Goal: Task Accomplishment & Management: Complete application form

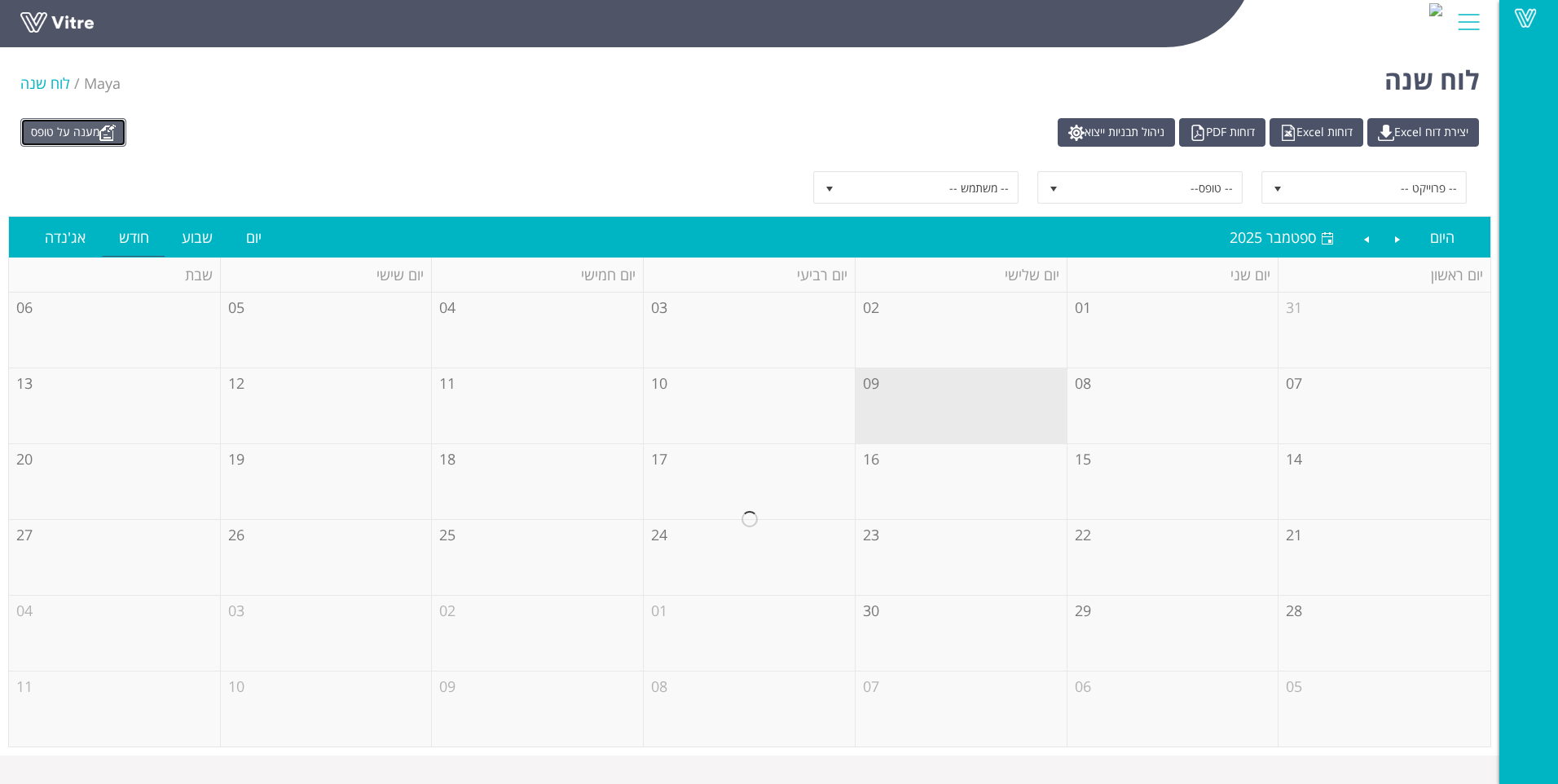
click at [94, 119] on link "מענה על טופס" at bounding box center [73, 131] width 106 height 28
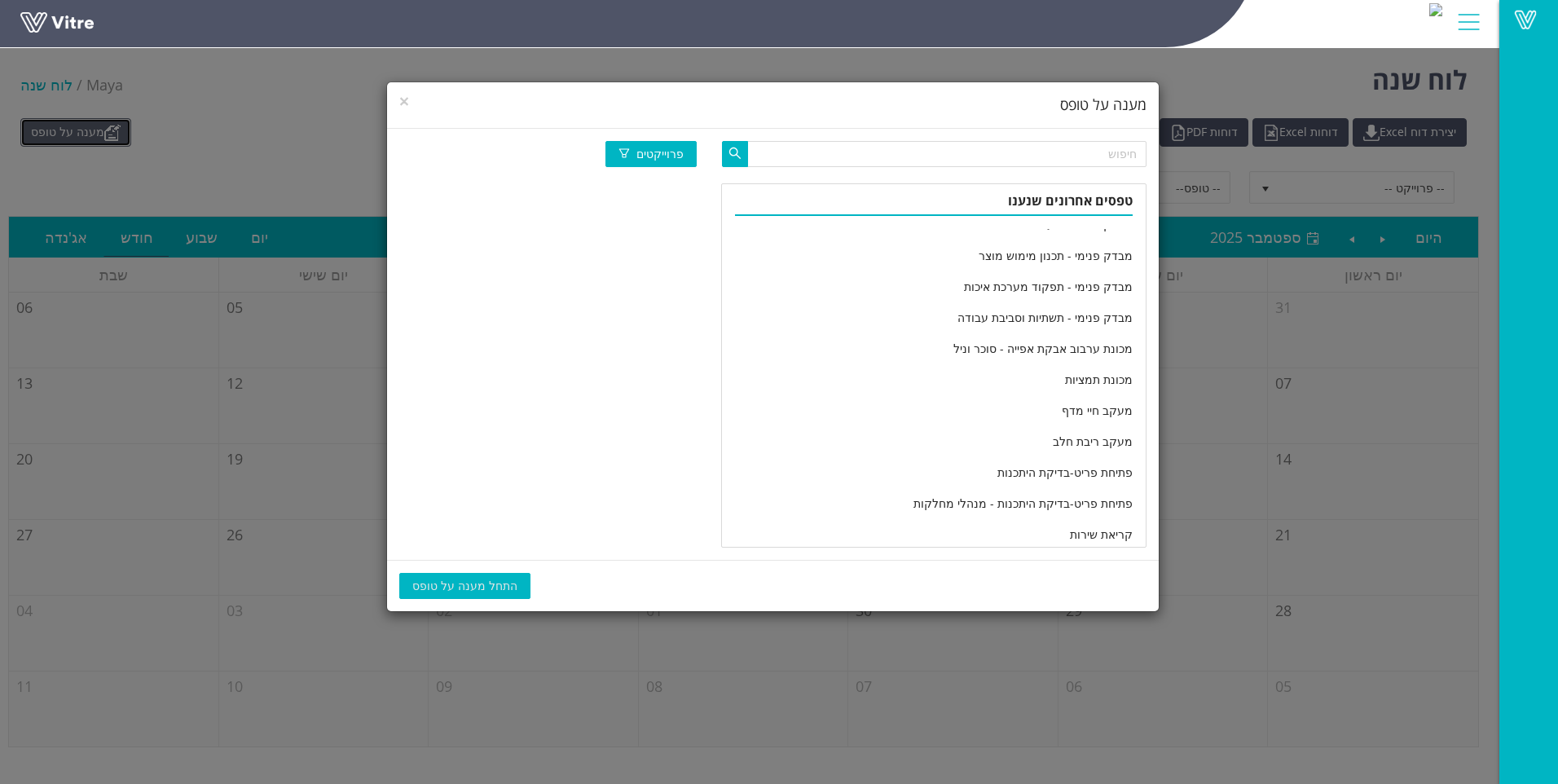
scroll to position [2685, 0]
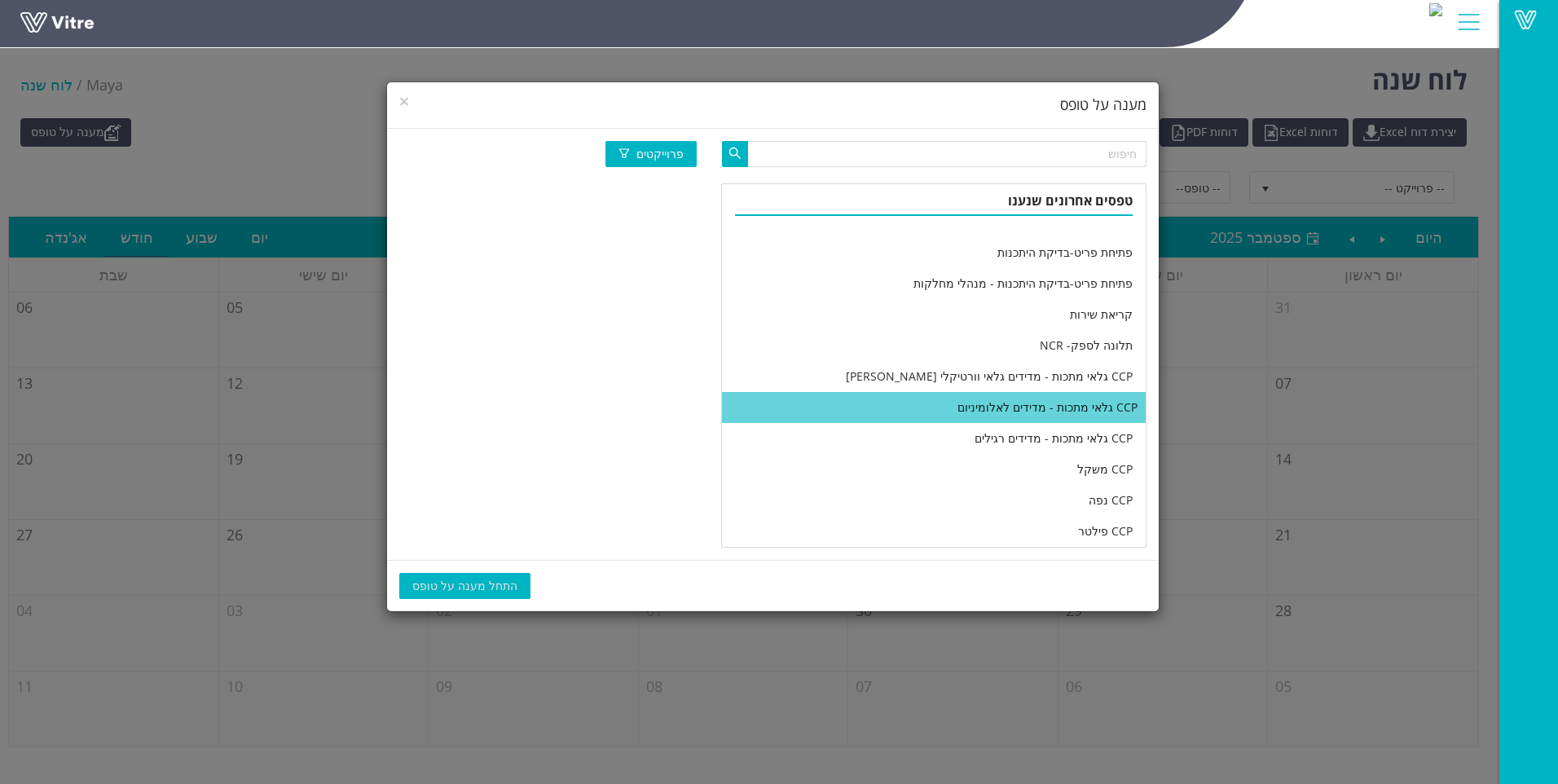
click at [921, 410] on li "CCP גלאי מתכות - מדידים לאלומיניום" at bounding box center [933, 407] width 423 height 31
click at [463, 584] on span "התחל מענה על טופס" at bounding box center [464, 585] width 105 height 18
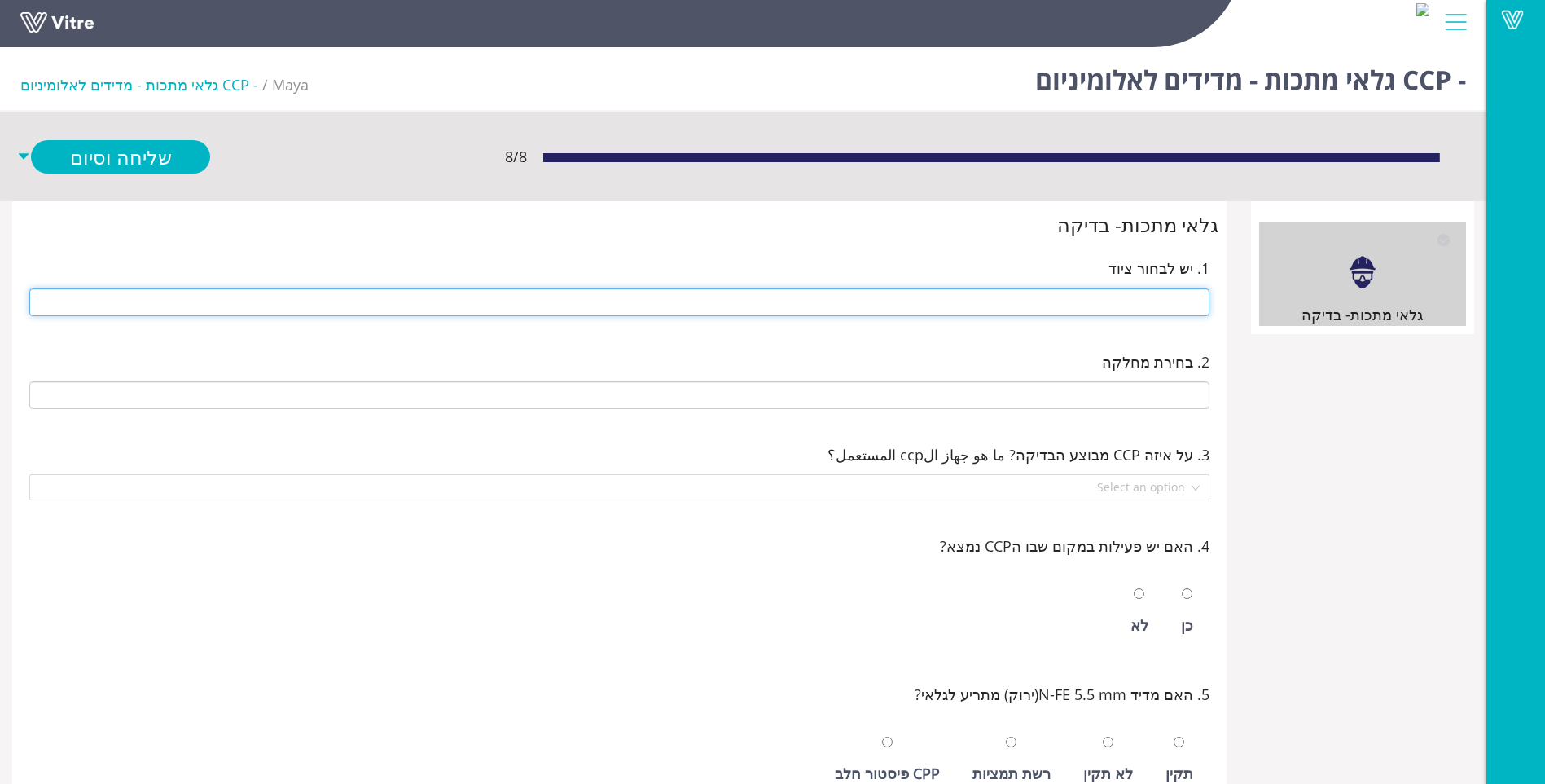
click at [1143, 305] on input "text" at bounding box center [619, 302] width 1181 height 27
type input "x"
type input "281 14 ראש סאלם"
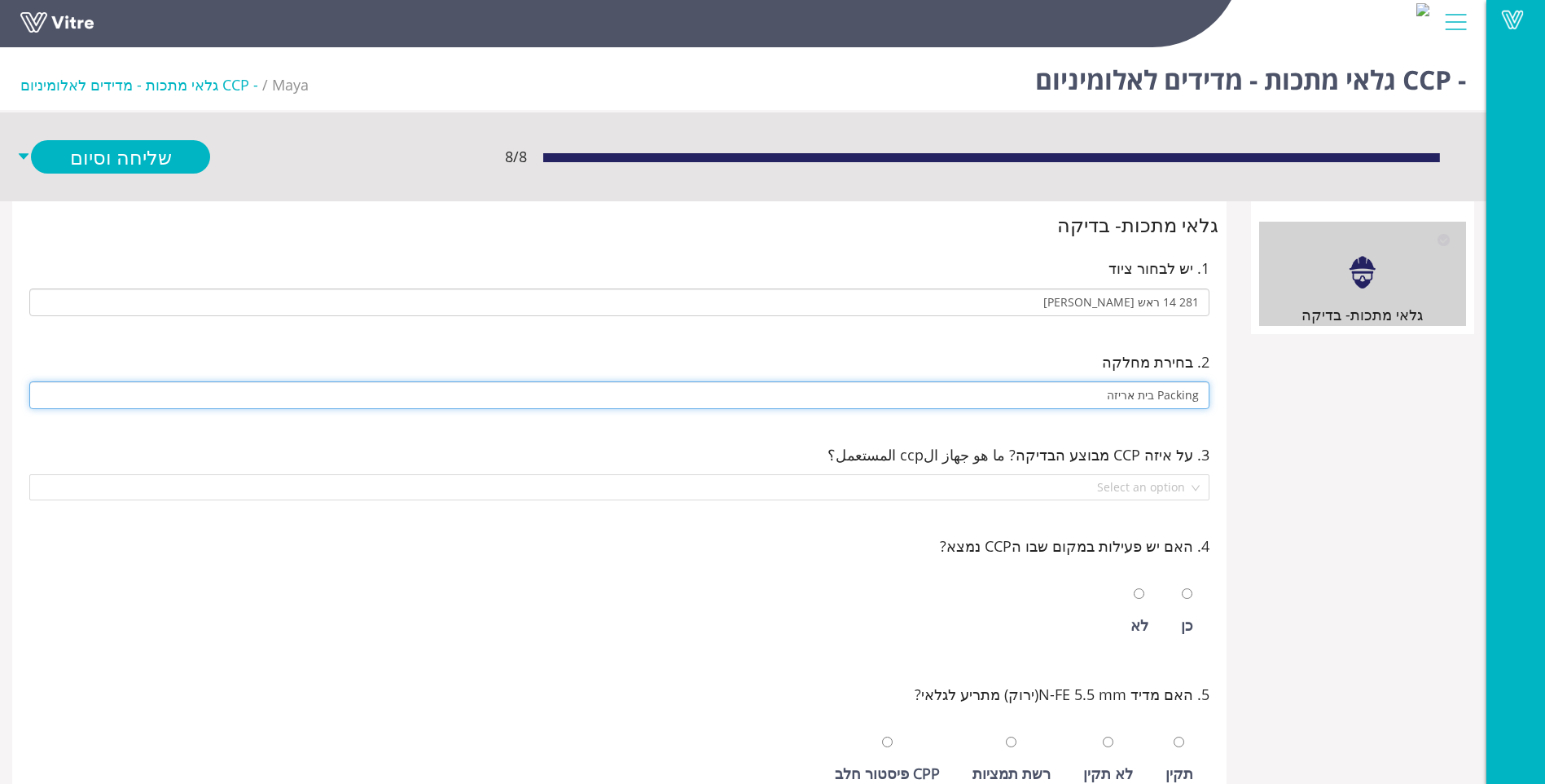
type input "Packing בית אריזה"
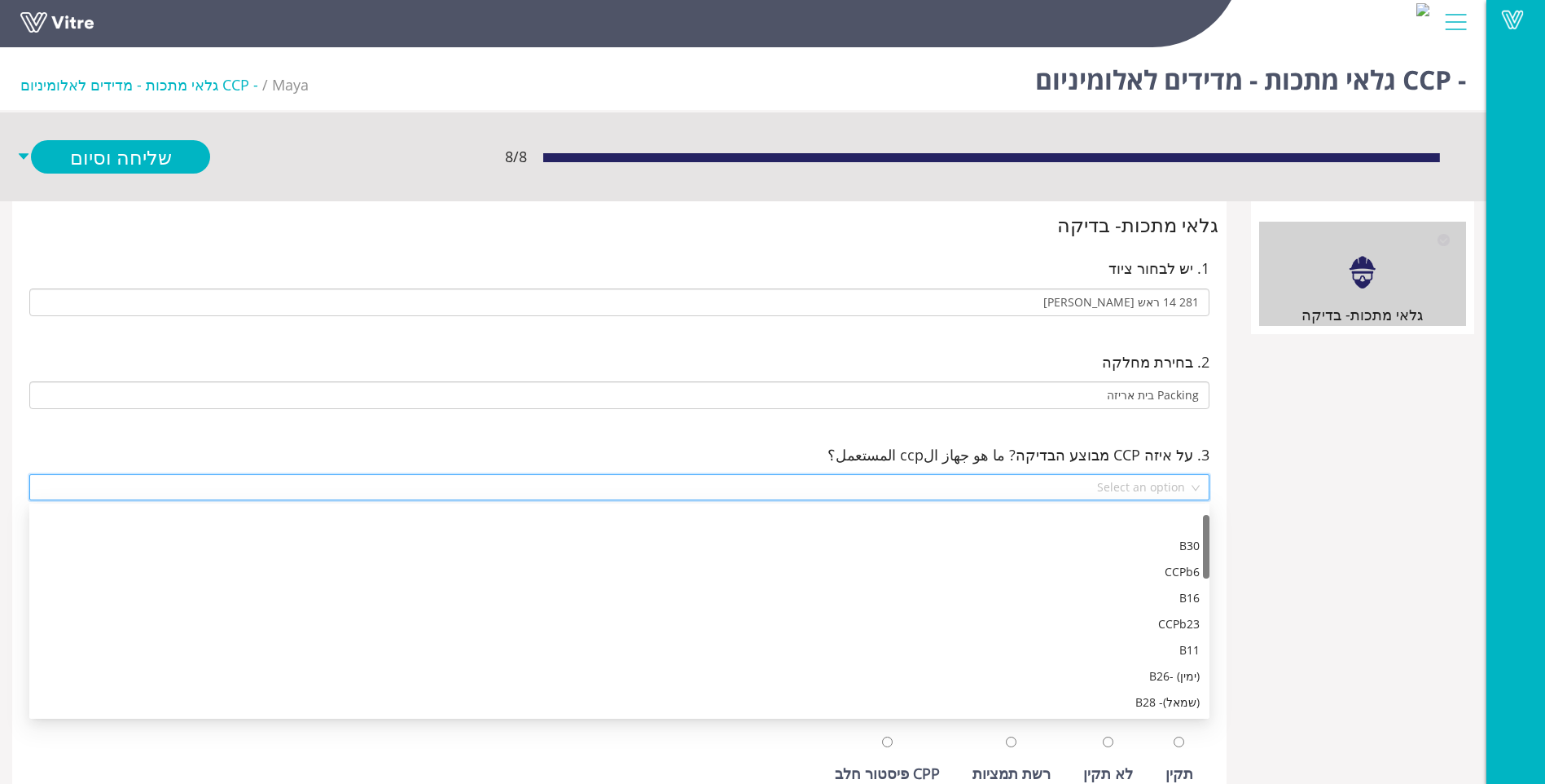
scroll to position [26, 0]
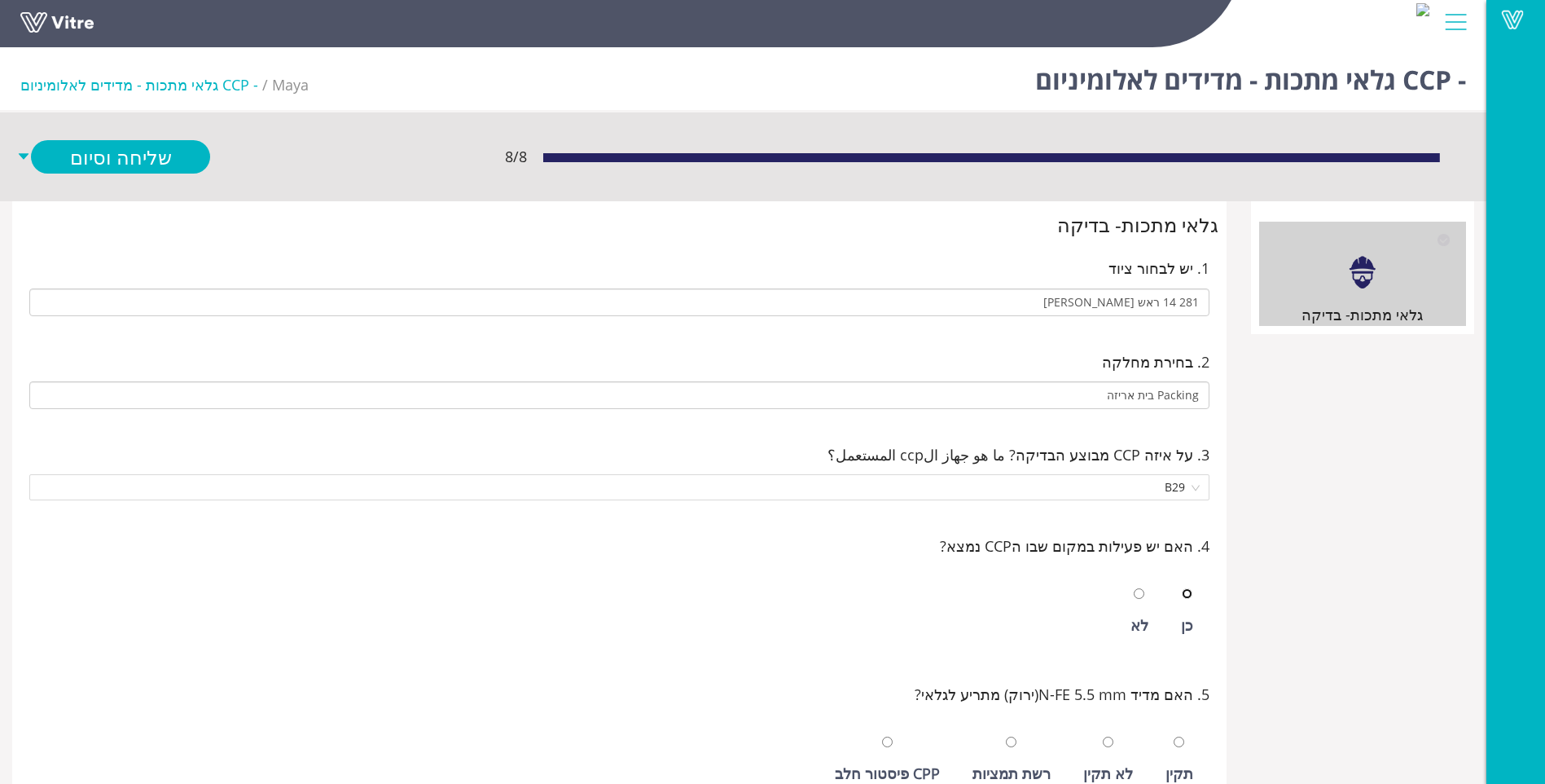
click at [1182, 588] on input "radio" at bounding box center [1187, 593] width 10 height 10
radio input "true"
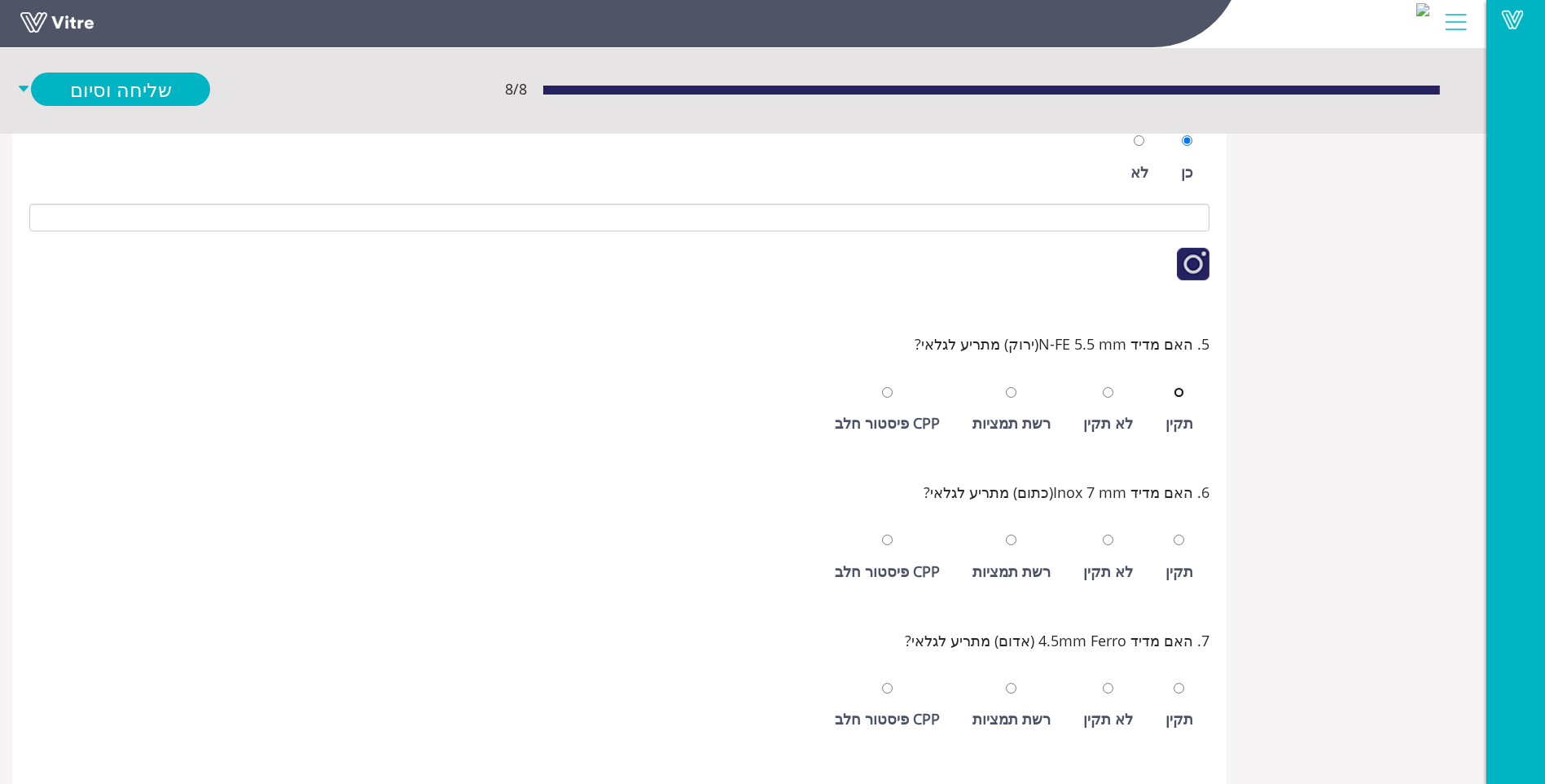
click at [1174, 387] on input "radio" at bounding box center [1179, 392] width 10 height 10
radio input "true"
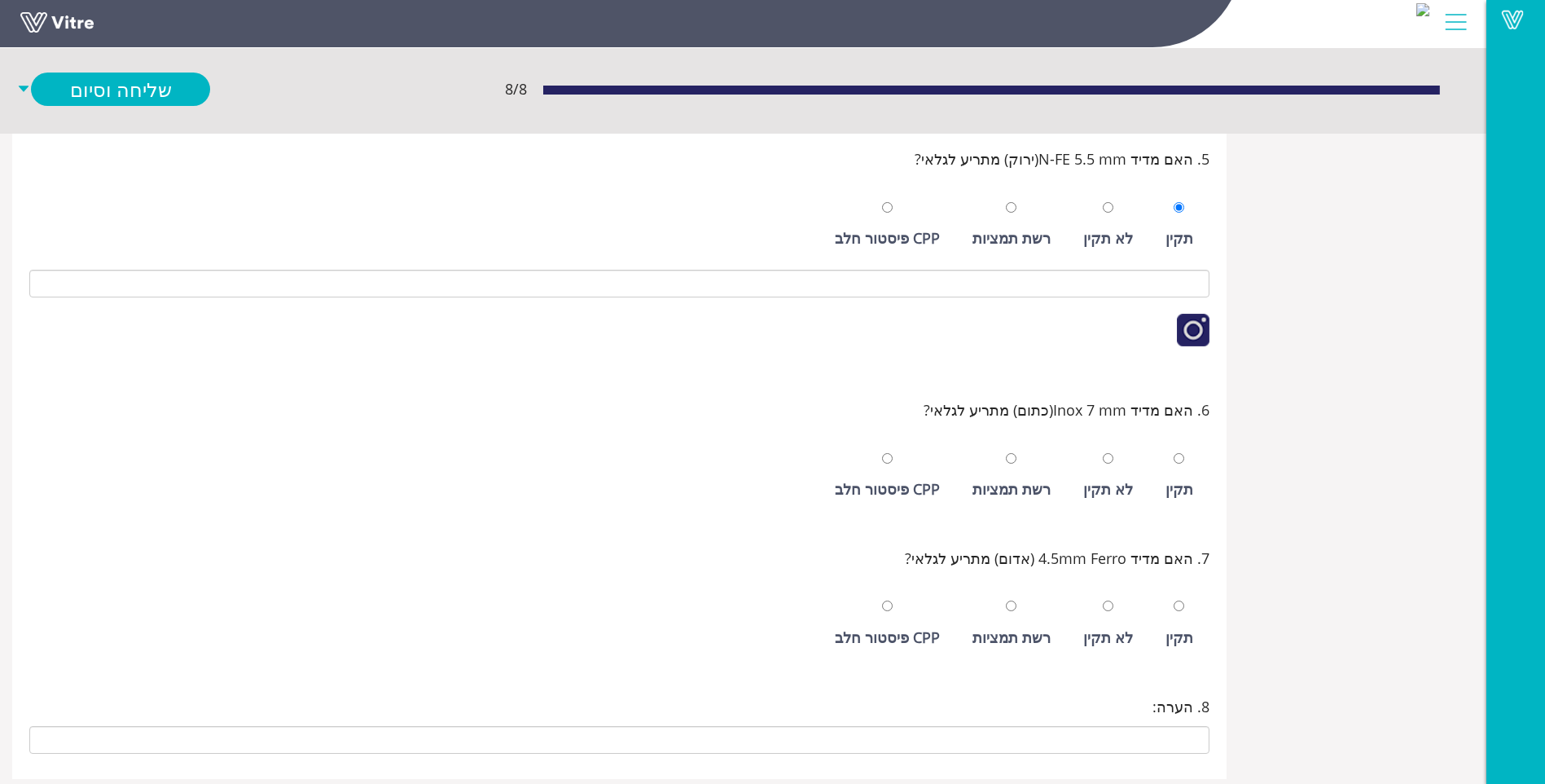
scroll to position [674, 0]
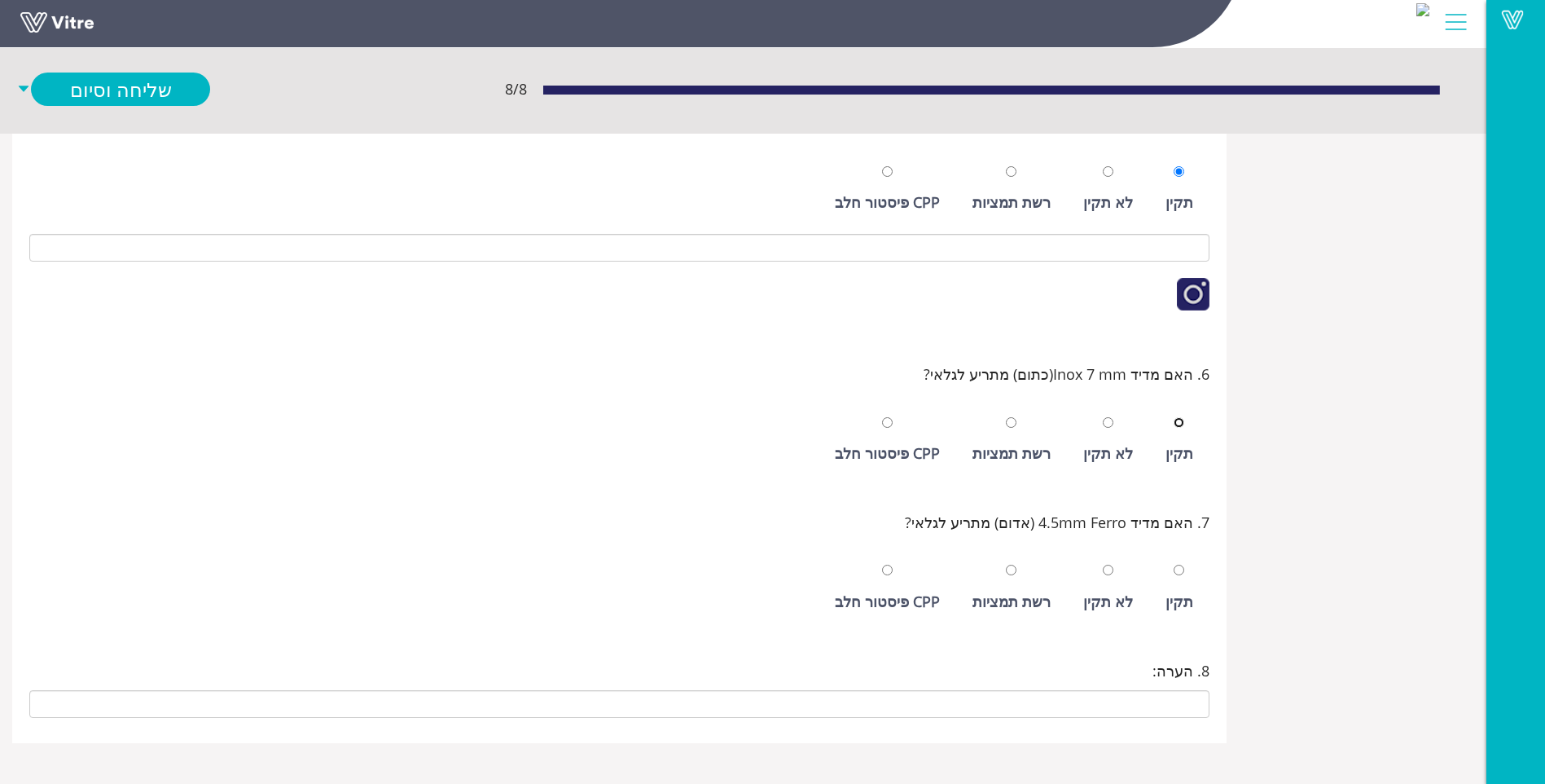
click at [1174, 417] on input "radio" at bounding box center [1179, 422] width 10 height 10
radio input "true"
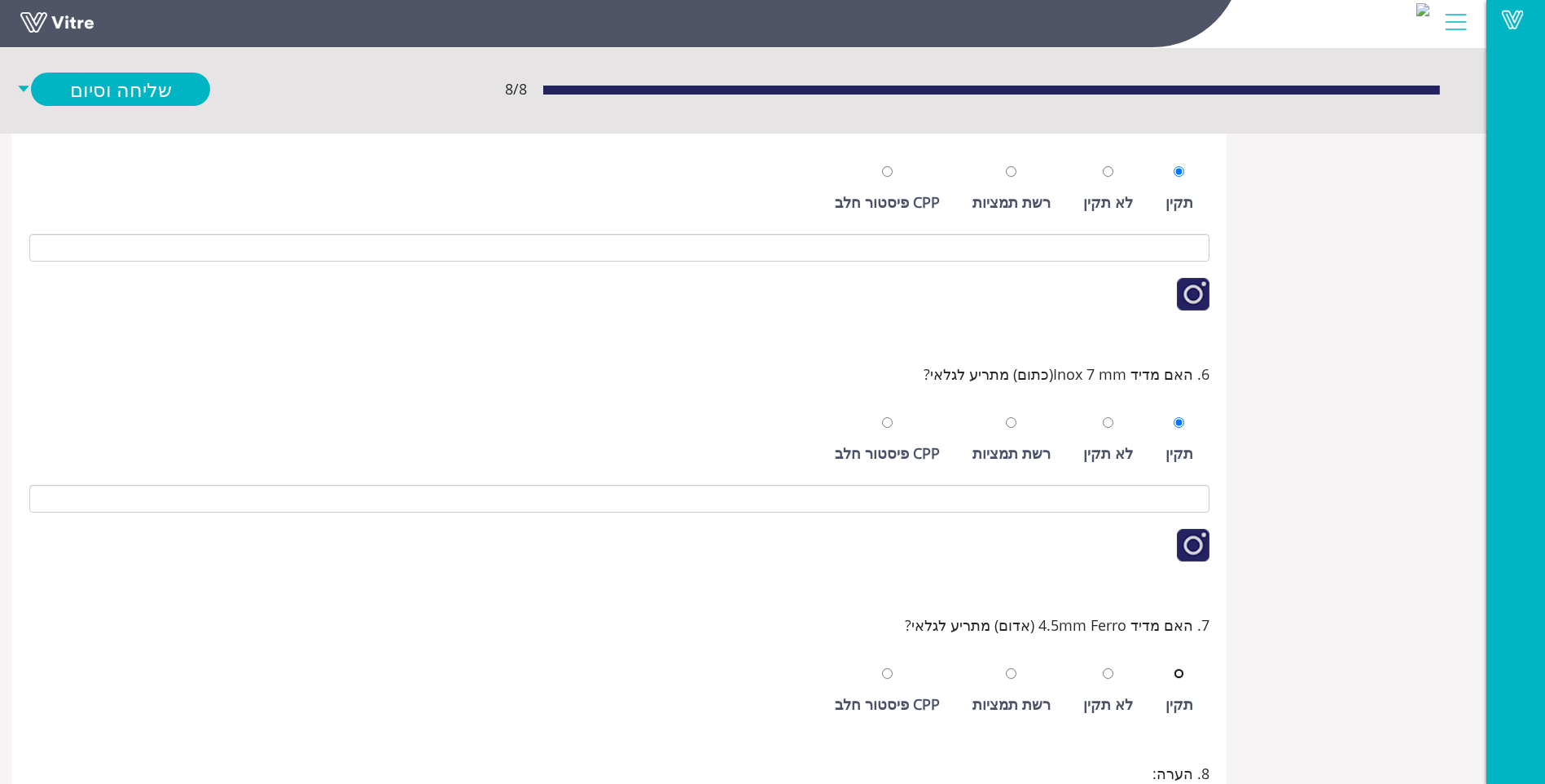
click at [1174, 668] on input "radio" at bounding box center [1179, 673] width 10 height 10
radio input "true"
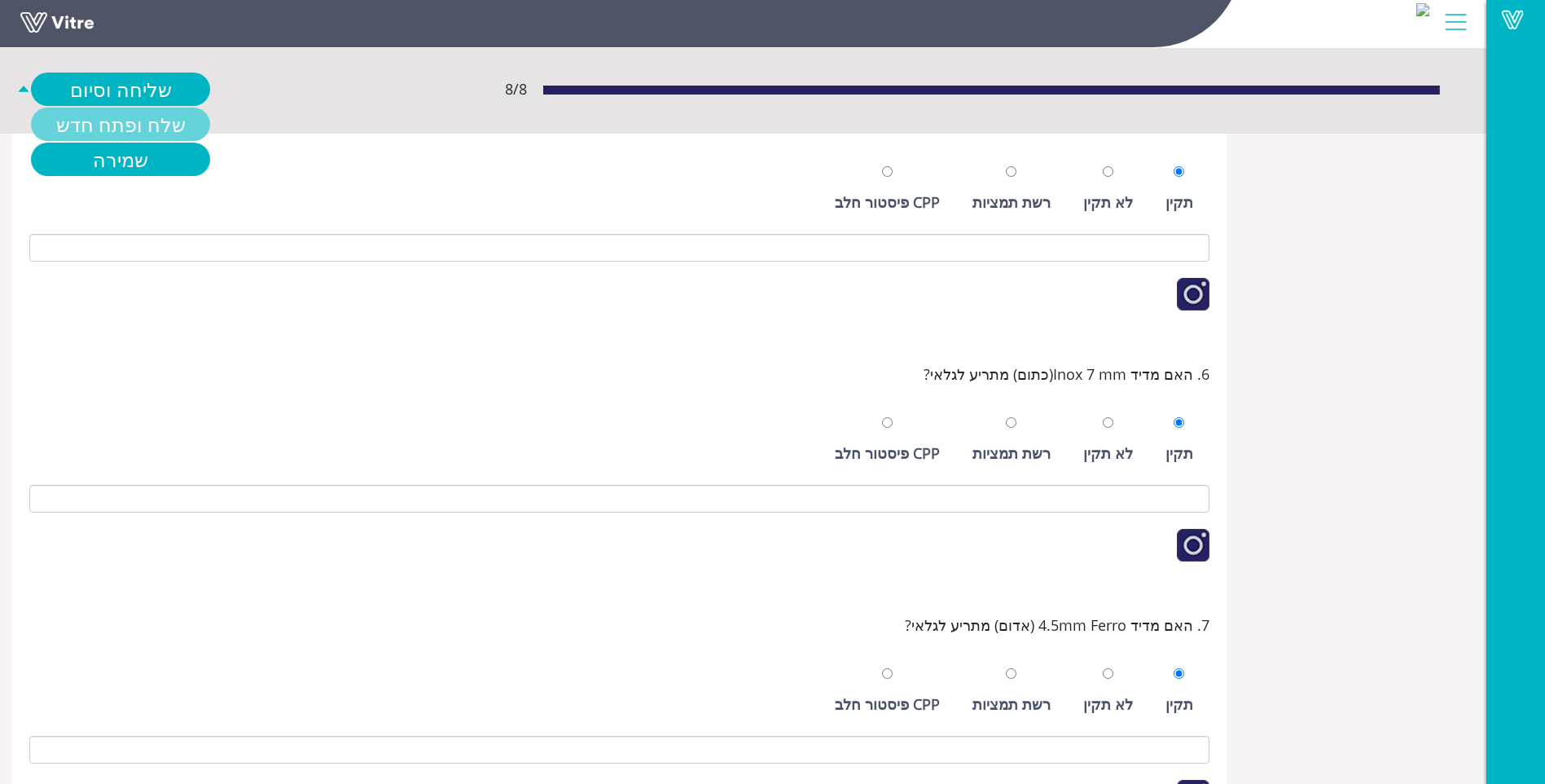
click at [111, 119] on link "שלח ופתח חדש" at bounding box center [120, 124] width 179 height 33
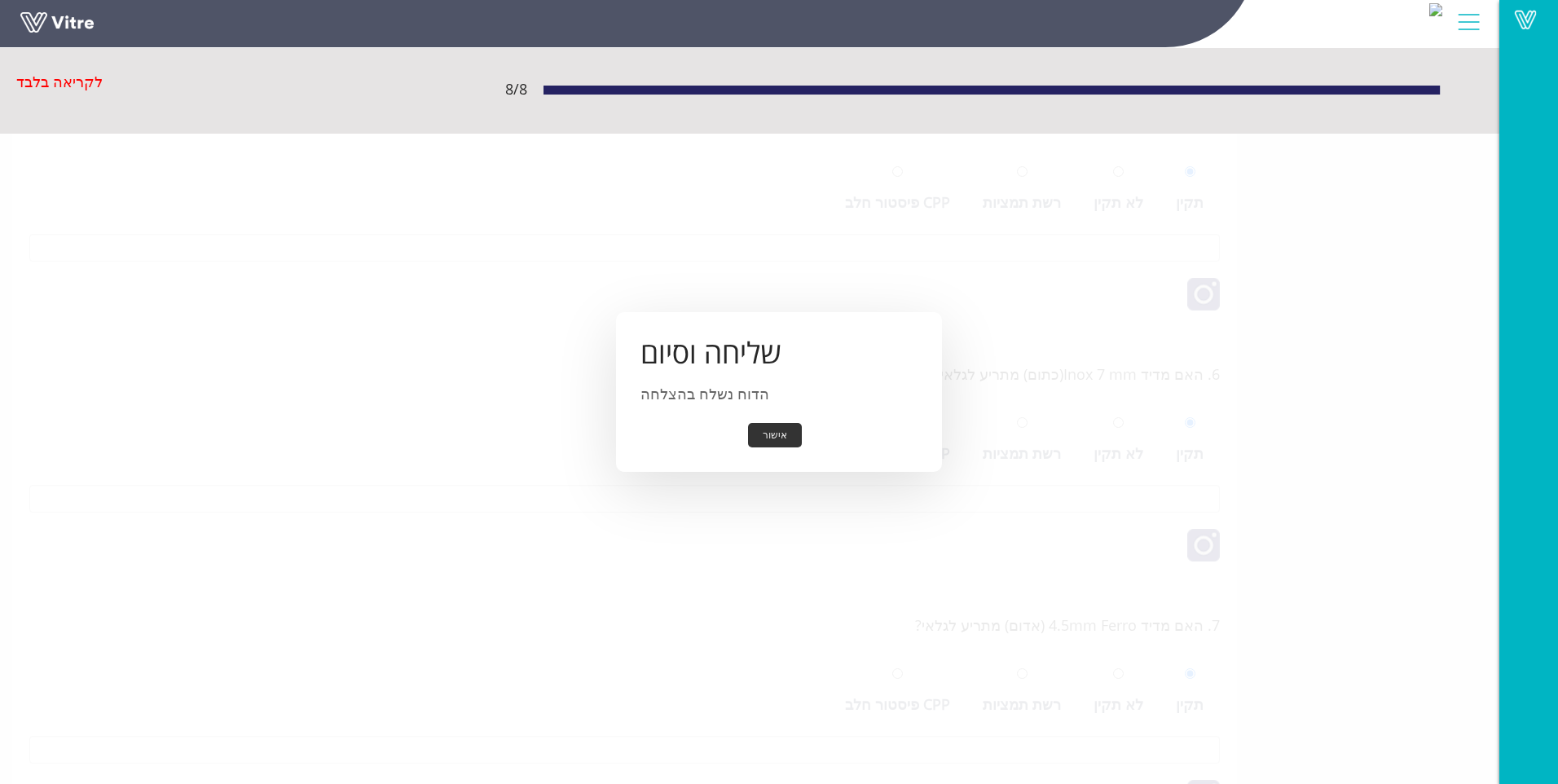
click at [773, 430] on button "אישור" at bounding box center [775, 436] width 54 height 26
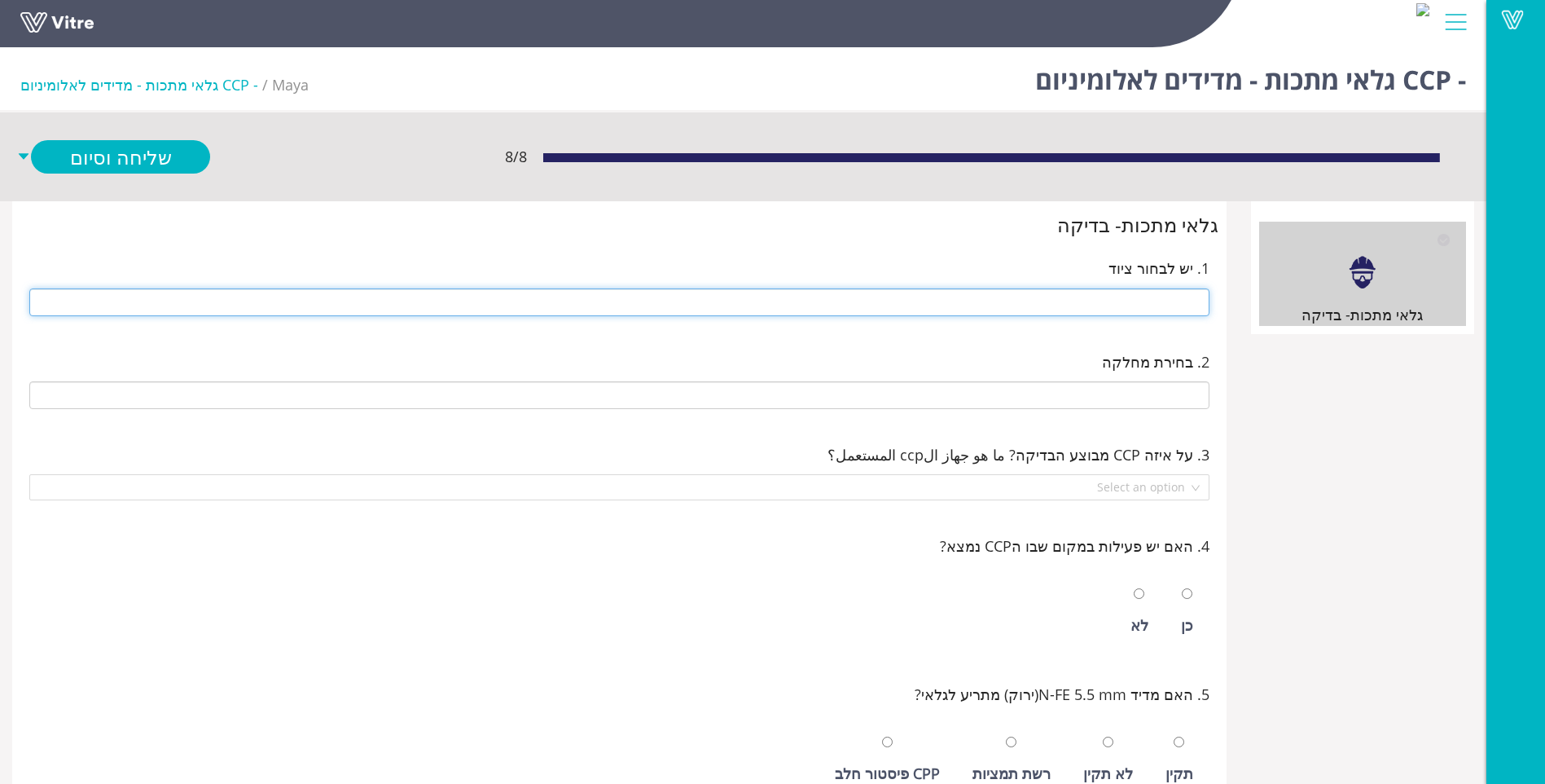
click at [1112, 304] on input "text" at bounding box center [619, 302] width 1181 height 27
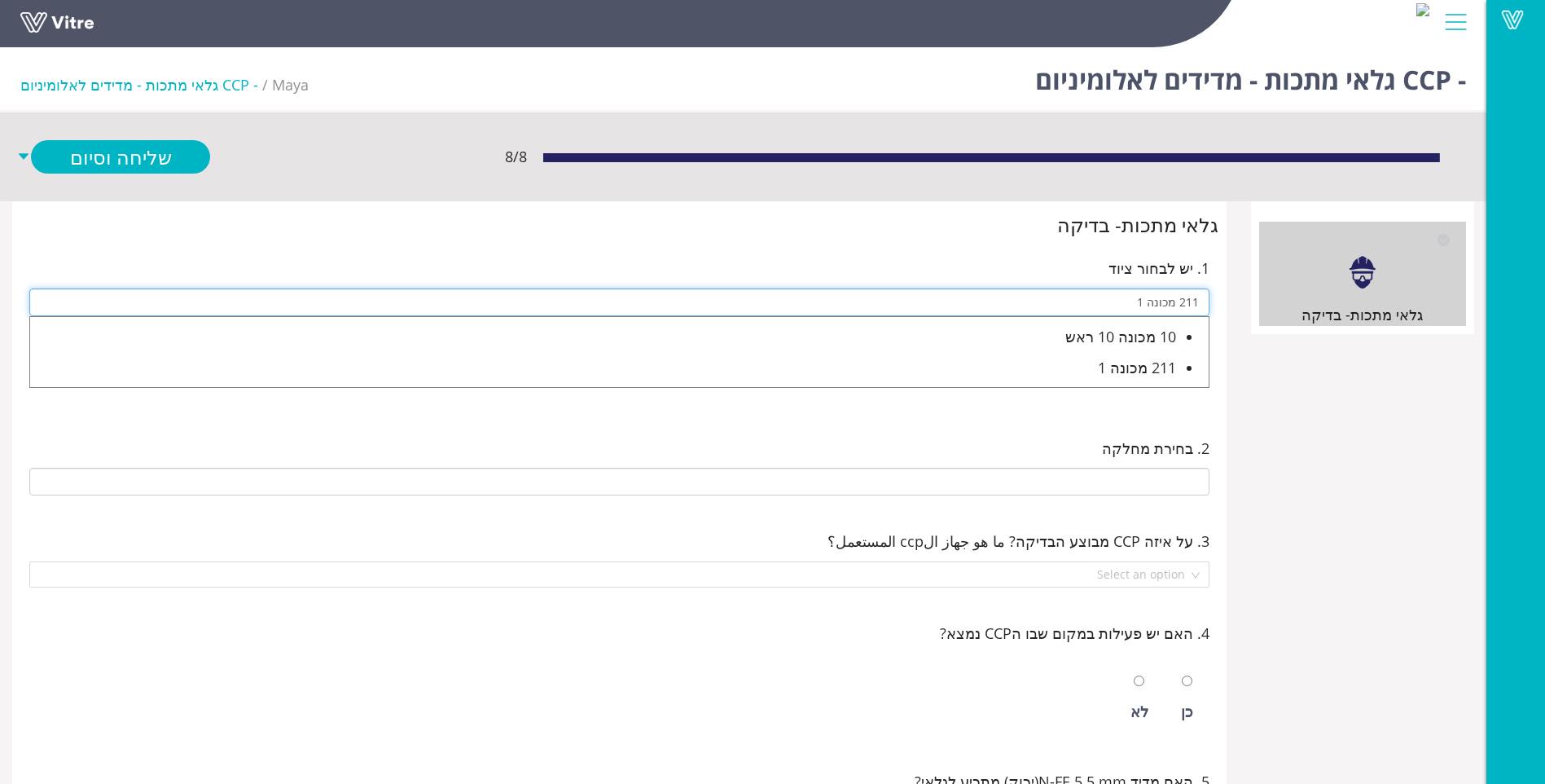
type input "211 מכונה 1"
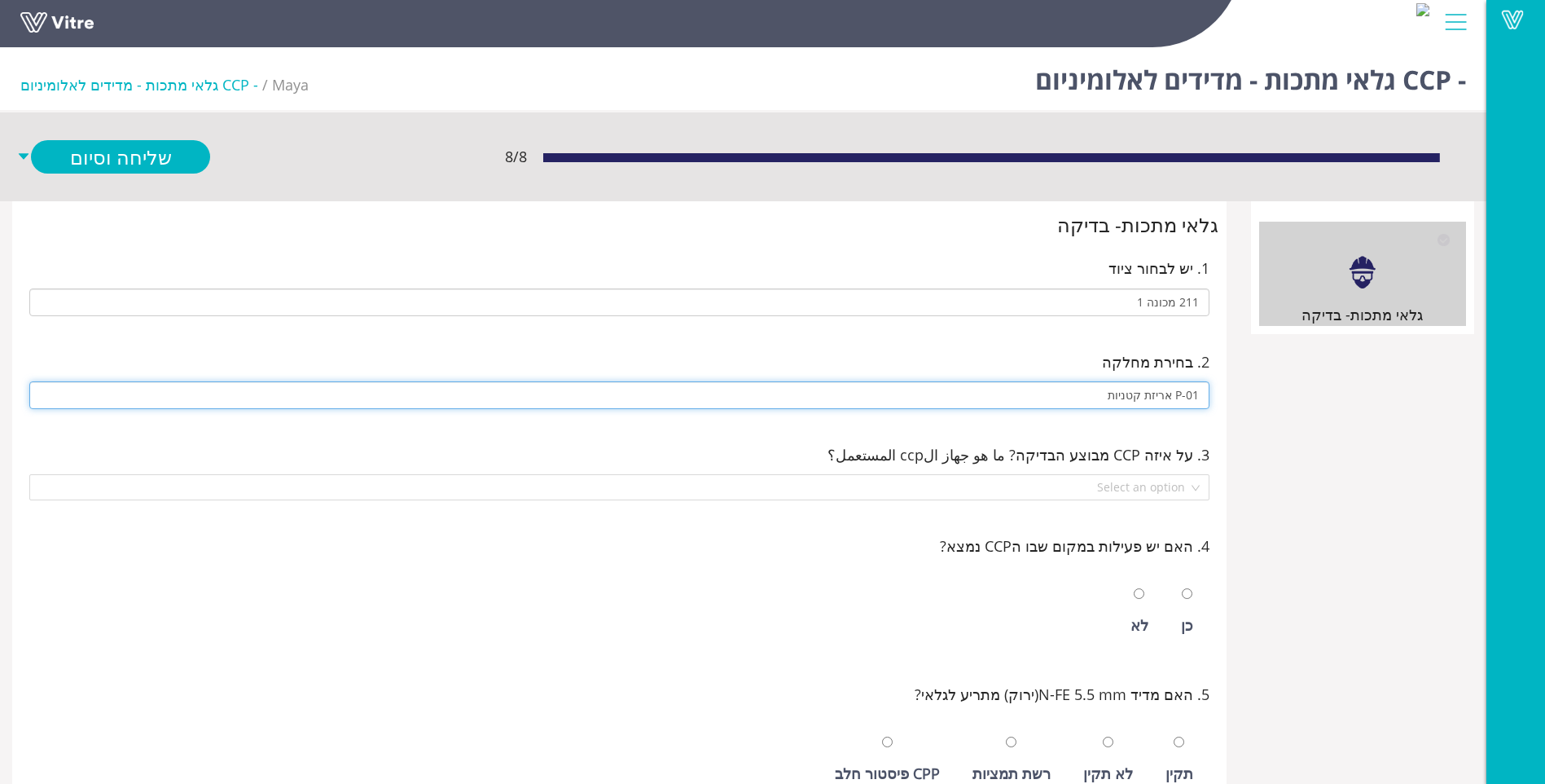
type input "P-01 אריזת קטניות"
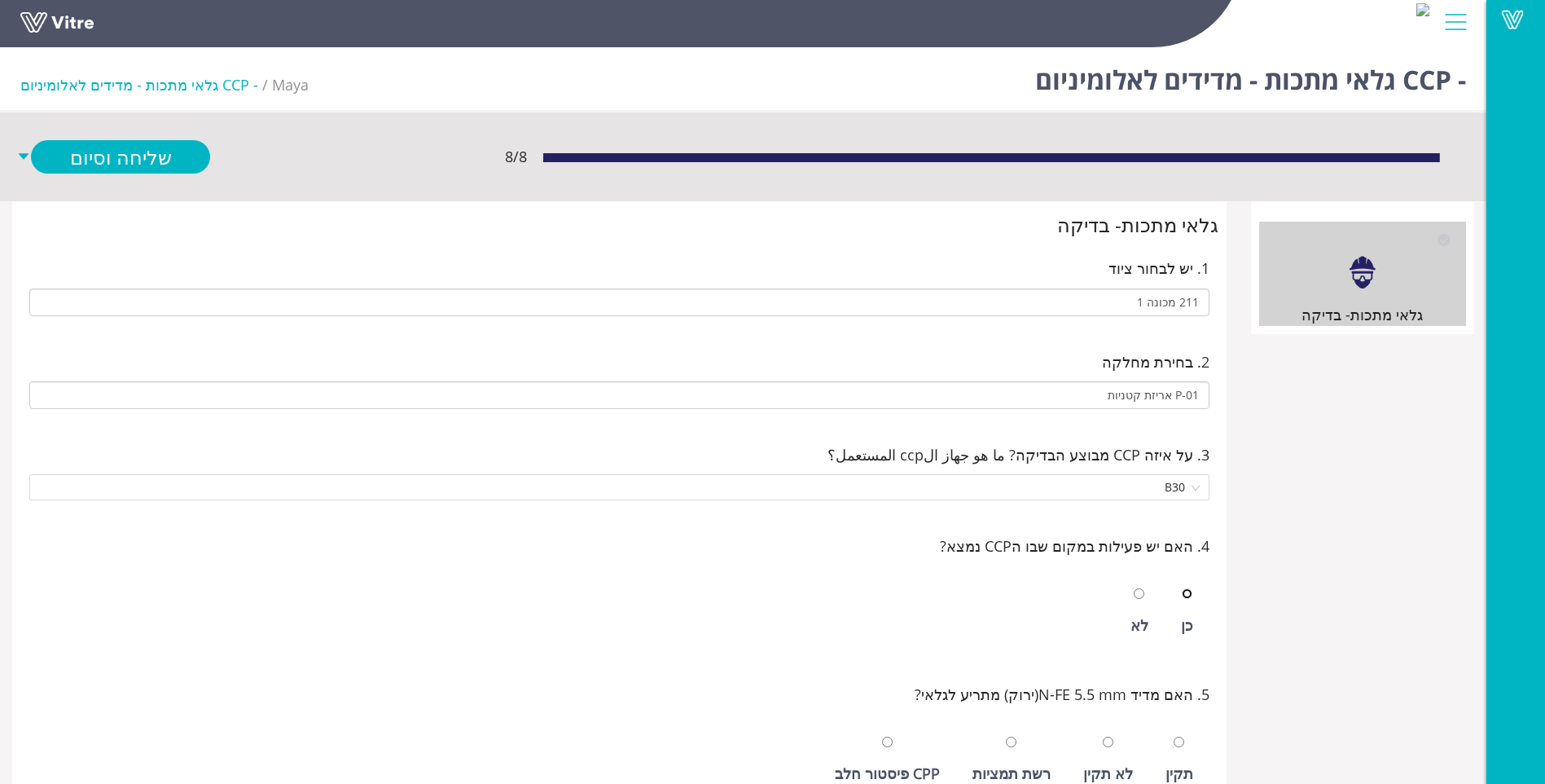
click at [1182, 588] on input "radio" at bounding box center [1187, 593] width 10 height 10
radio input "true"
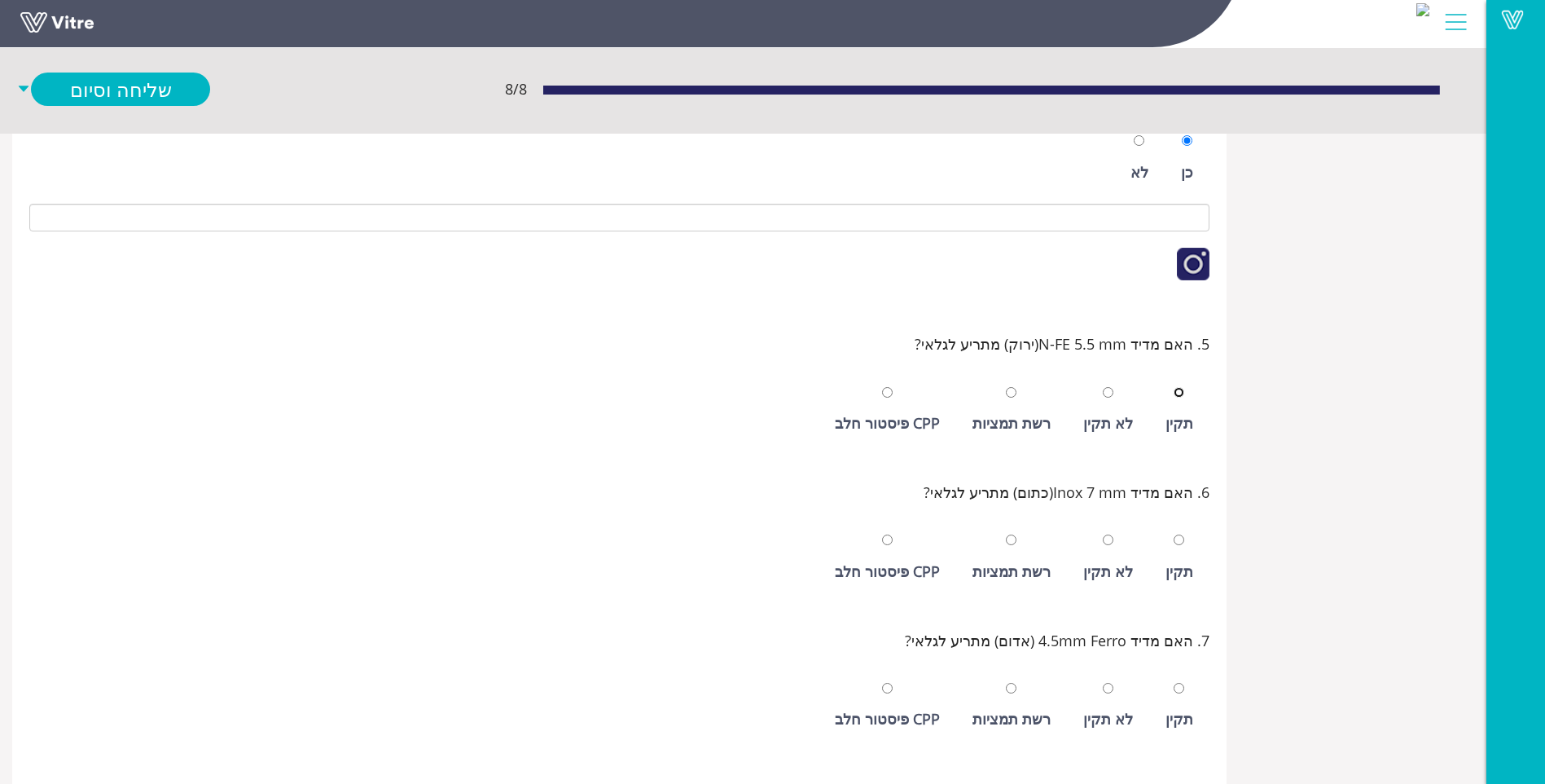
click at [1174, 387] on input "radio" at bounding box center [1179, 392] width 10 height 10
radio input "true"
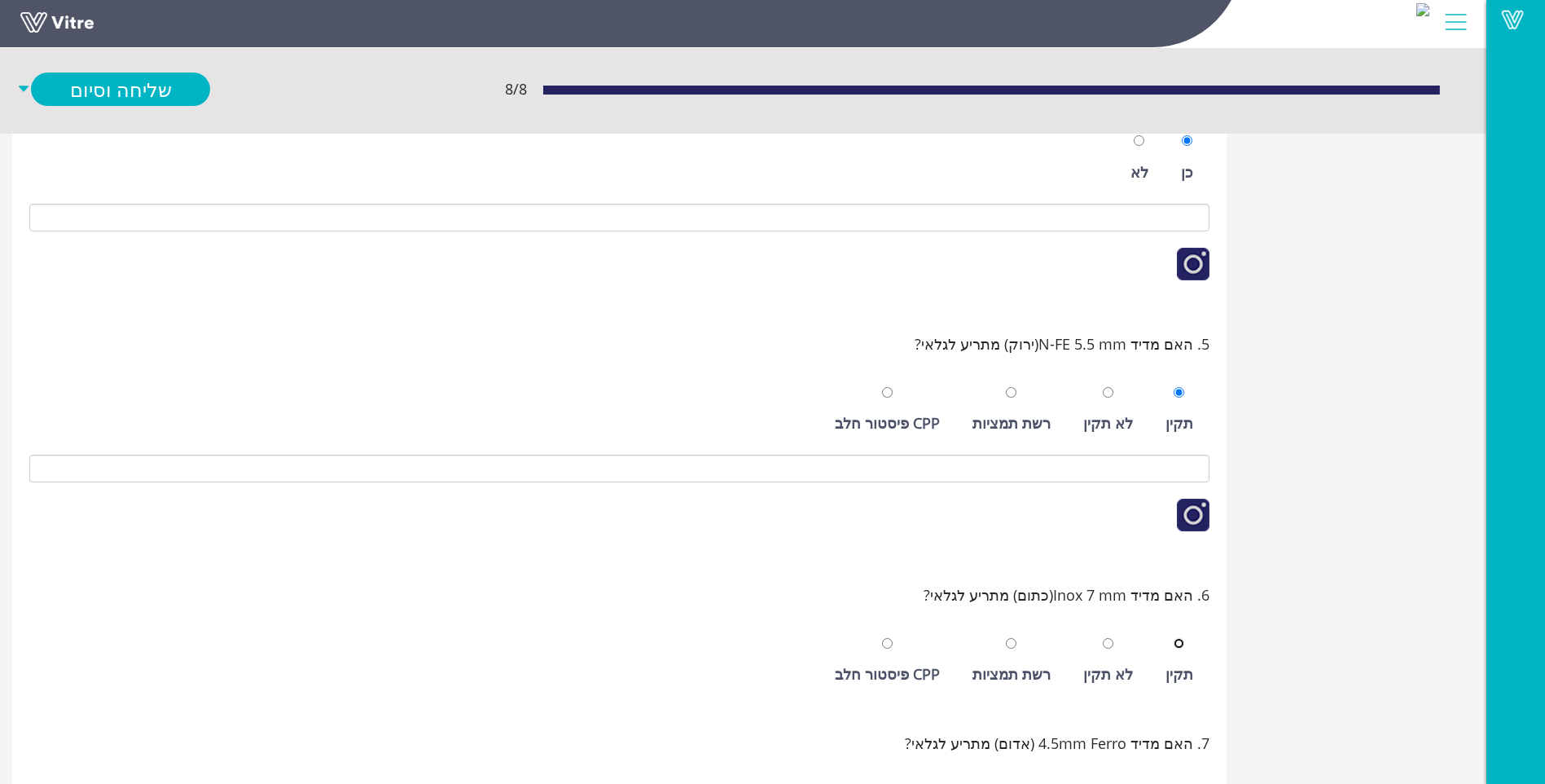
click at [1174, 638] on input "radio" at bounding box center [1179, 643] width 10 height 10
radio input "true"
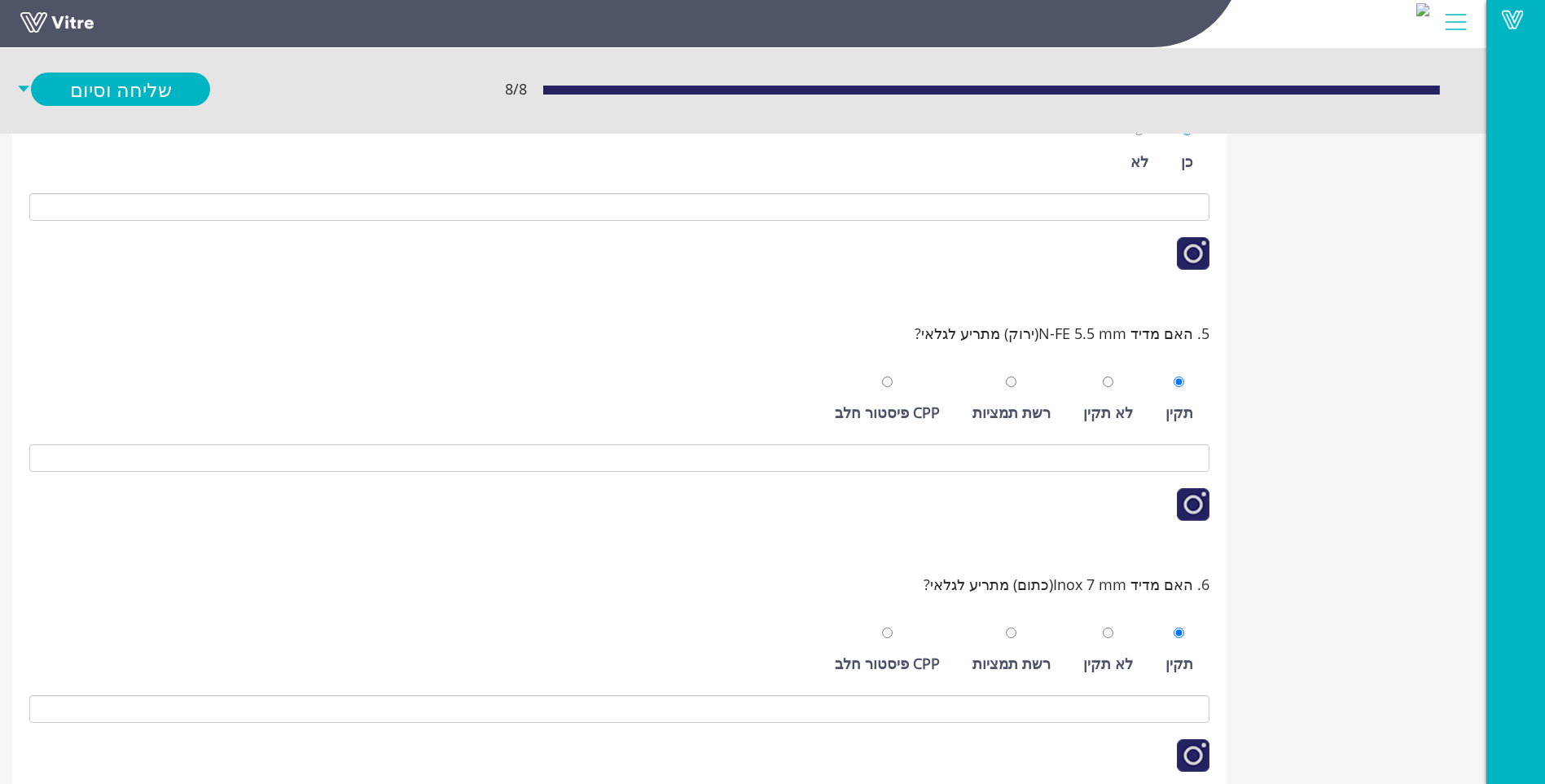
scroll to position [777, 0]
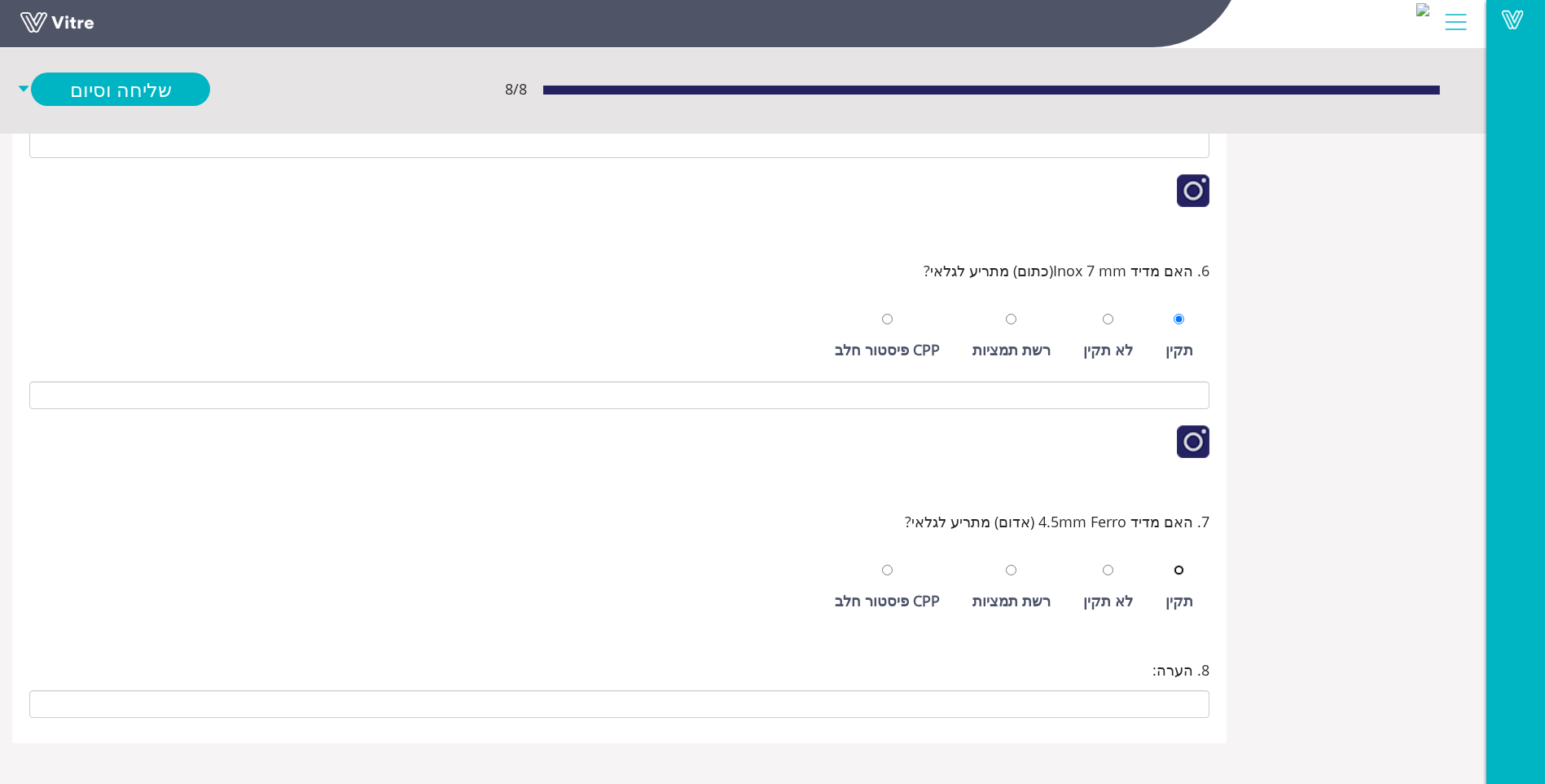
click at [1174, 565] on input "radio" at bounding box center [1179, 570] width 10 height 10
radio input "true"
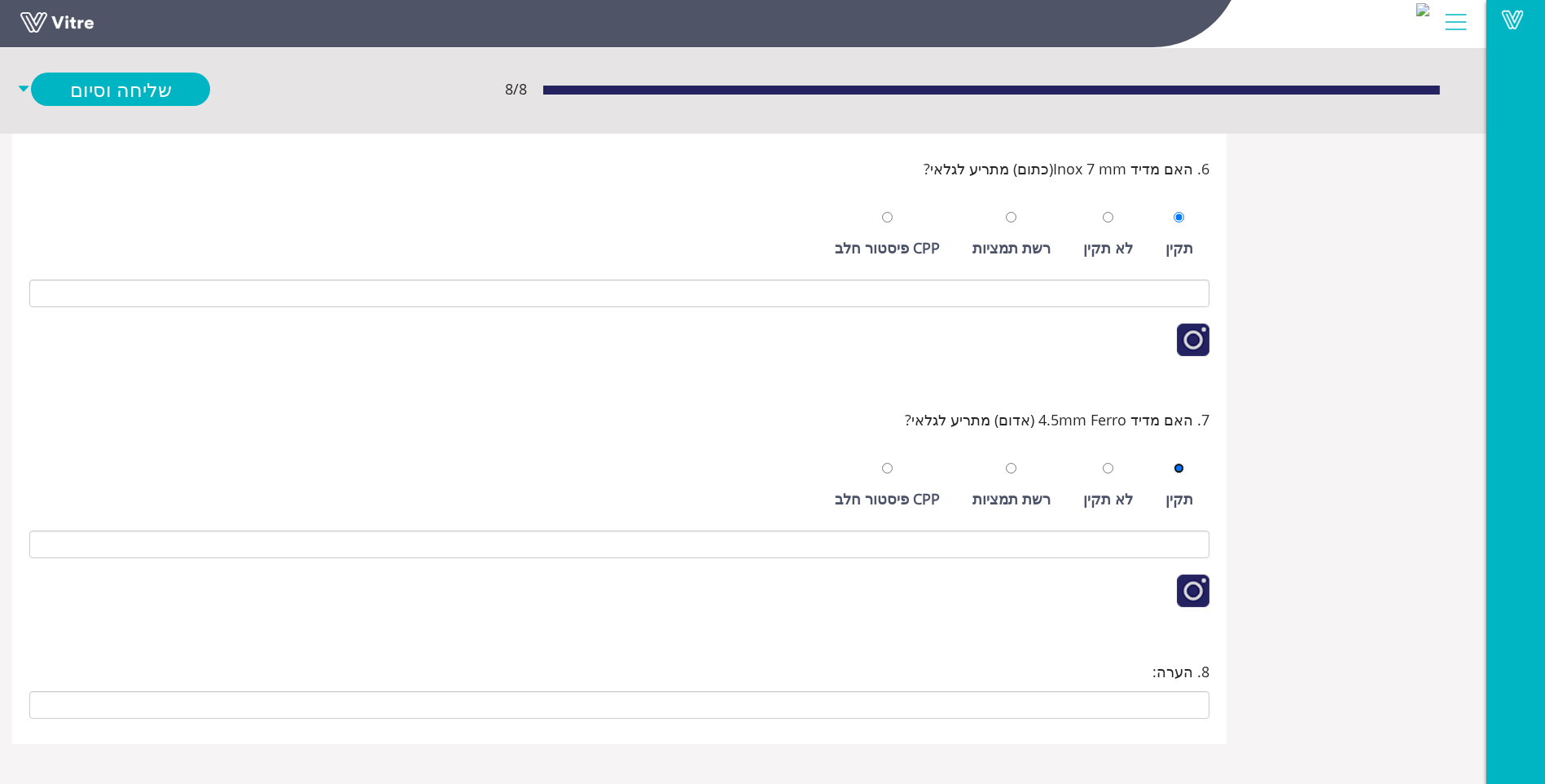
scroll to position [880, 0]
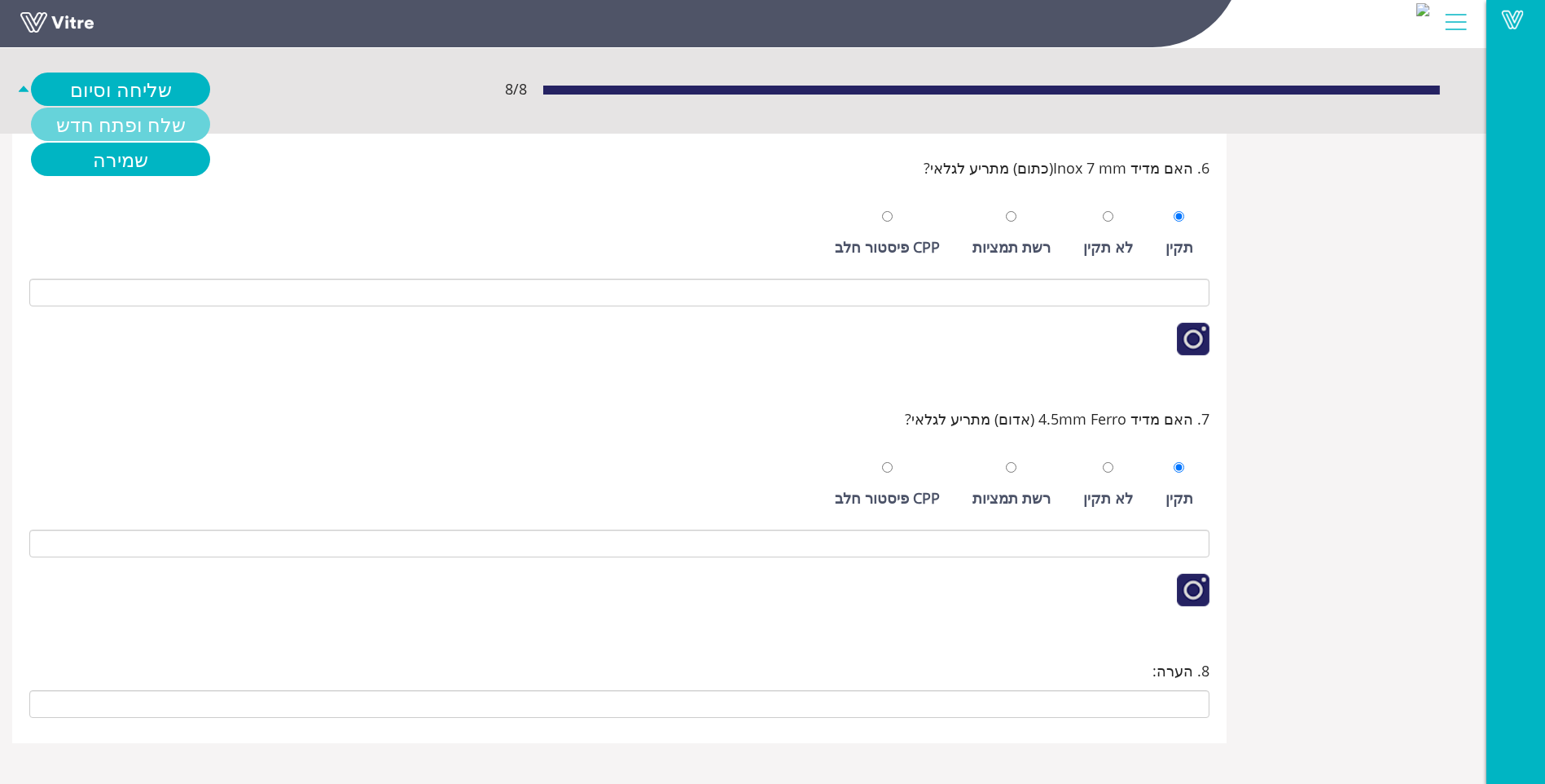
click at [117, 125] on link "שלח ופתח חדש" at bounding box center [120, 124] width 179 height 33
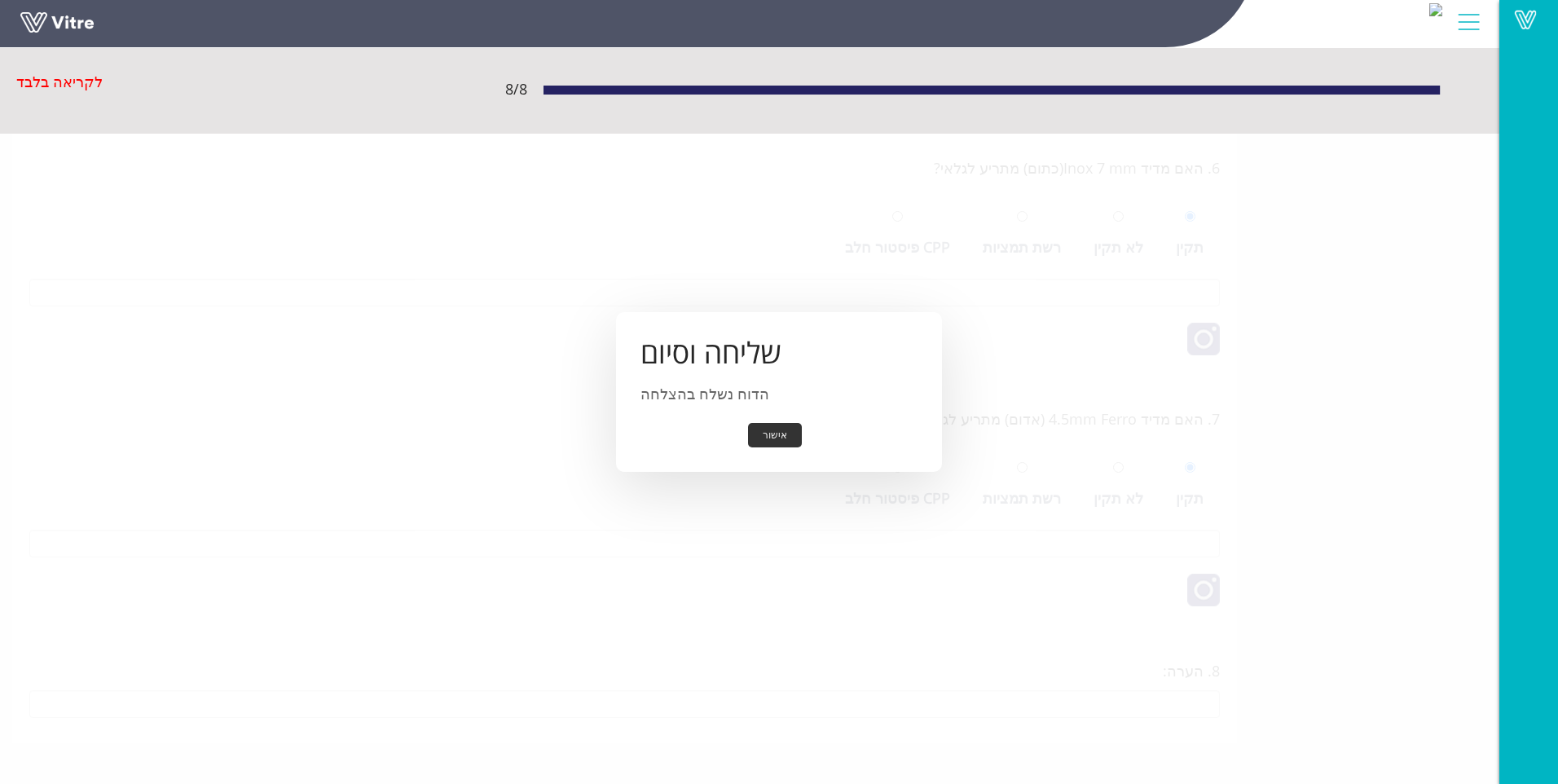
click at [780, 426] on button "אישור" at bounding box center [775, 436] width 54 height 26
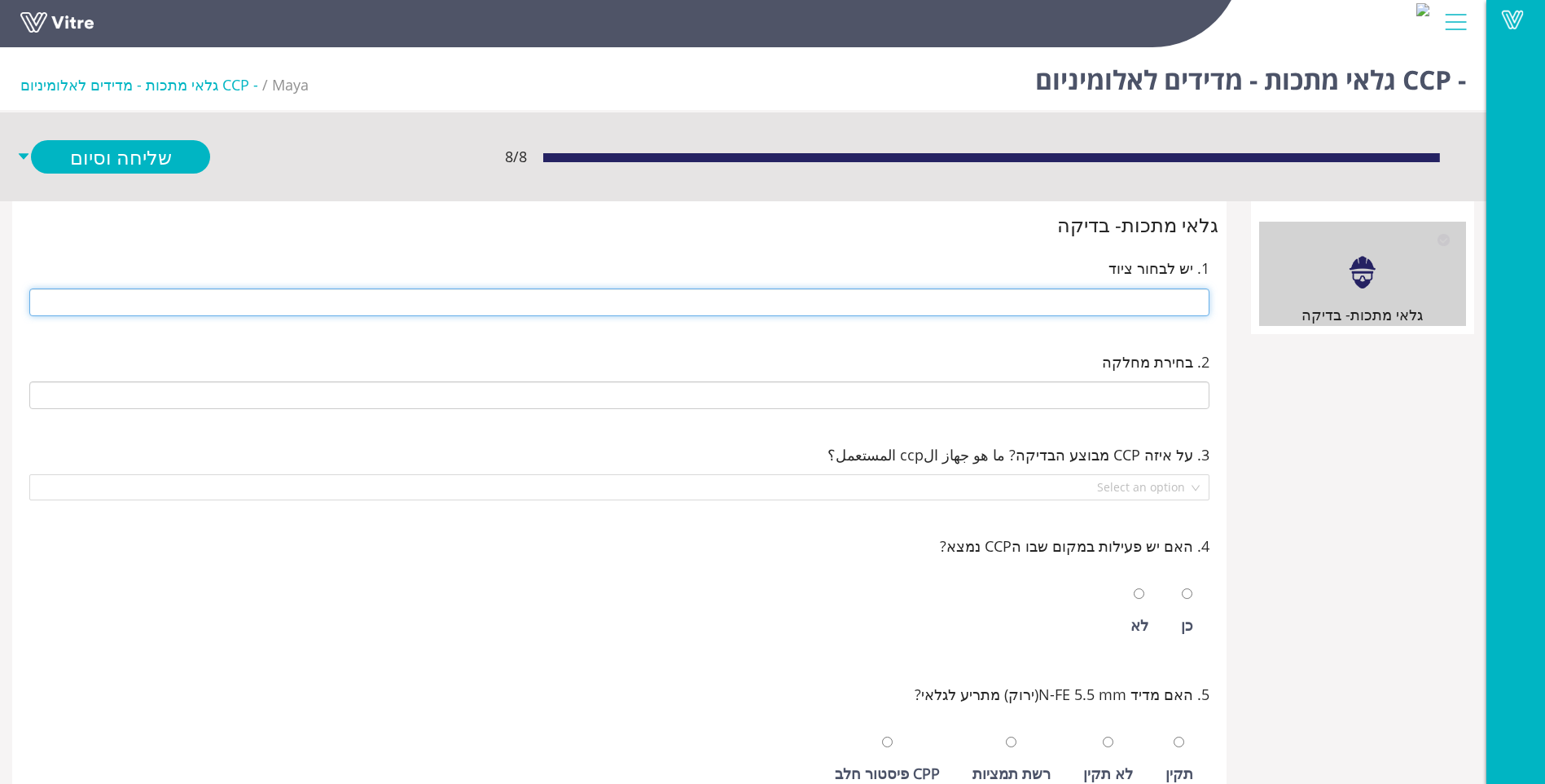
click at [1021, 299] on input "text" at bounding box center [619, 302] width 1181 height 27
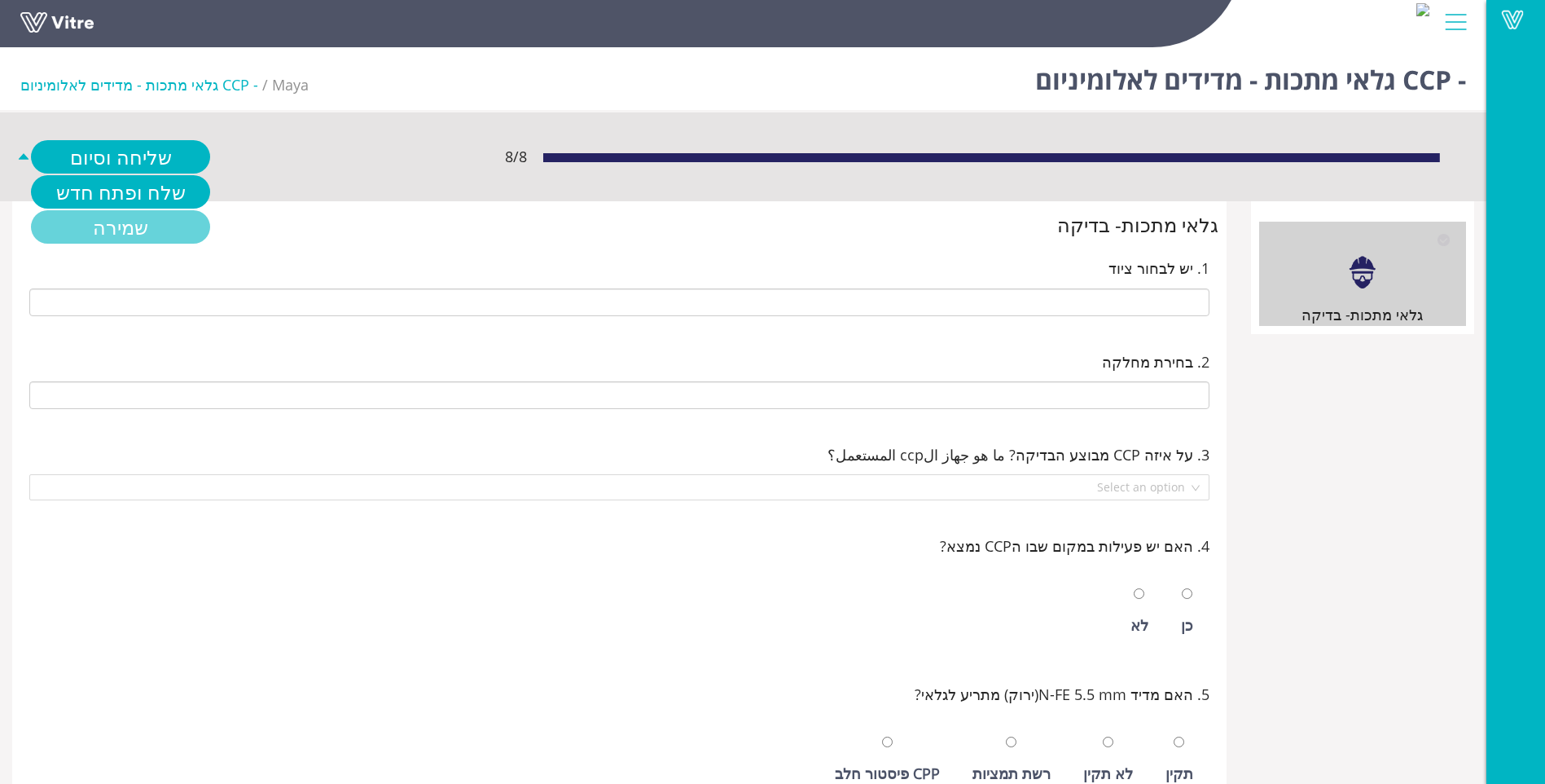
click at [117, 225] on link "שמירה" at bounding box center [120, 226] width 179 height 33
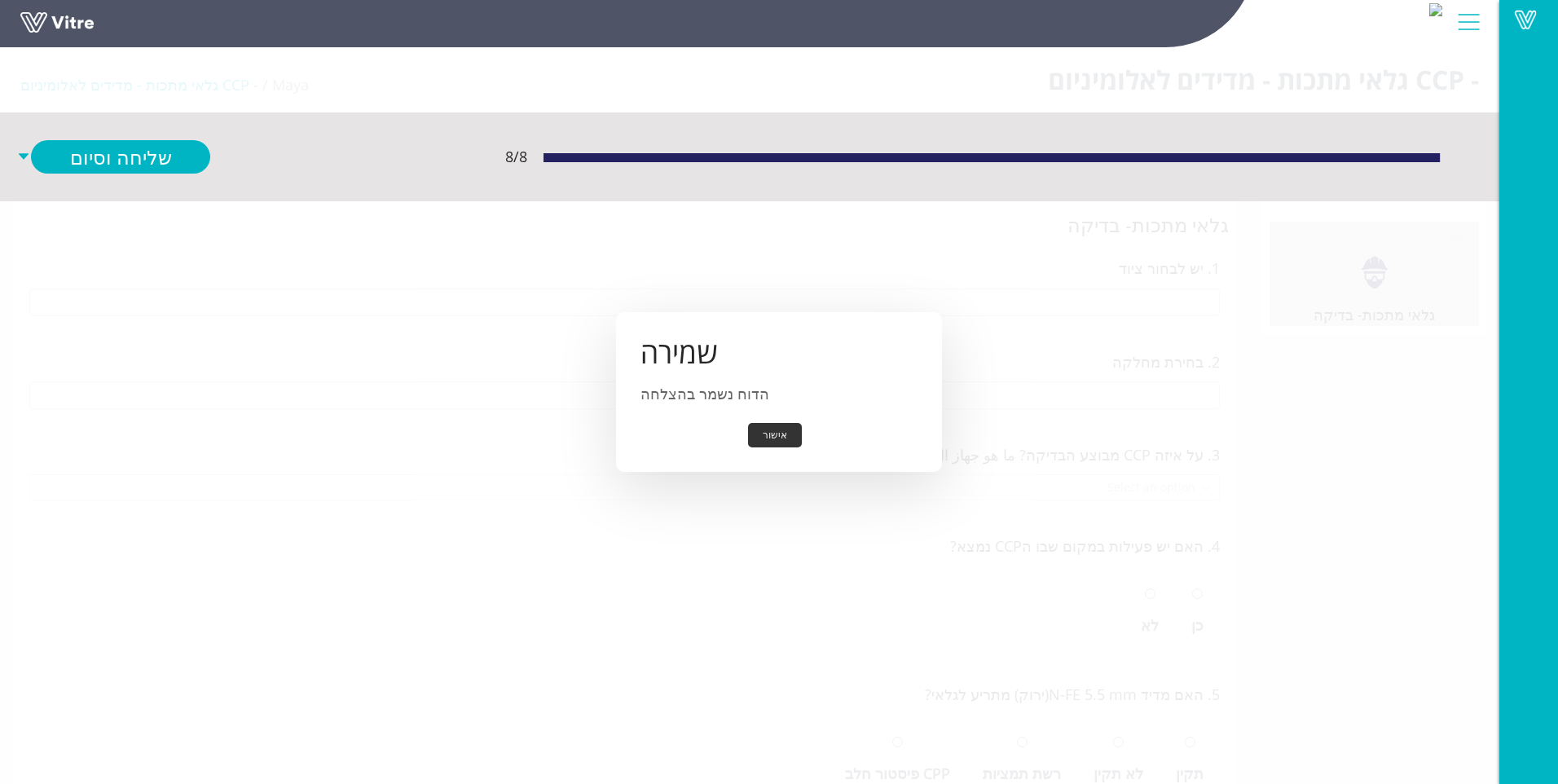
click at [783, 440] on button "אישור" at bounding box center [775, 436] width 54 height 26
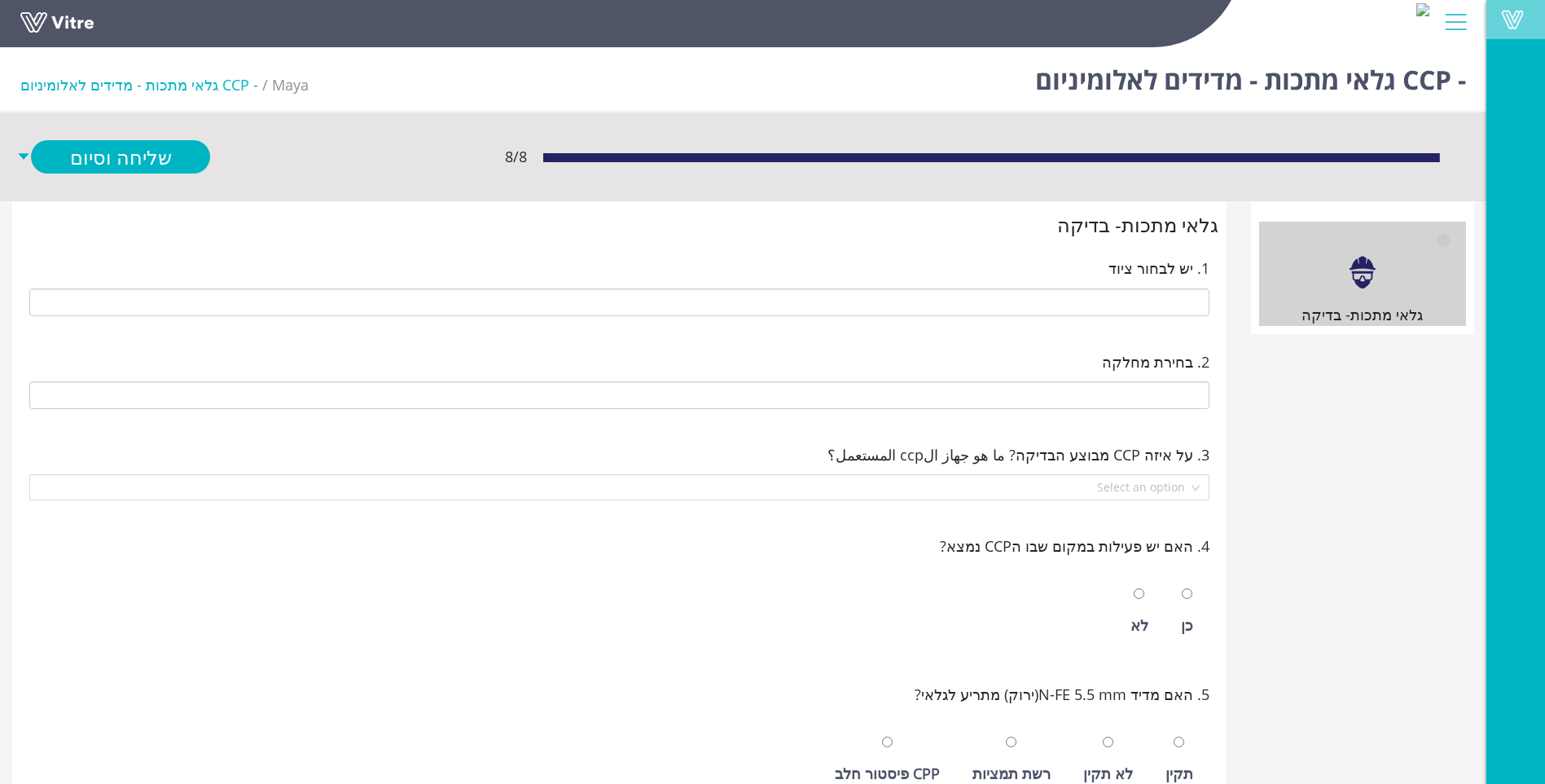
click at [1516, 25] on span at bounding box center [1513, 19] width 41 height 20
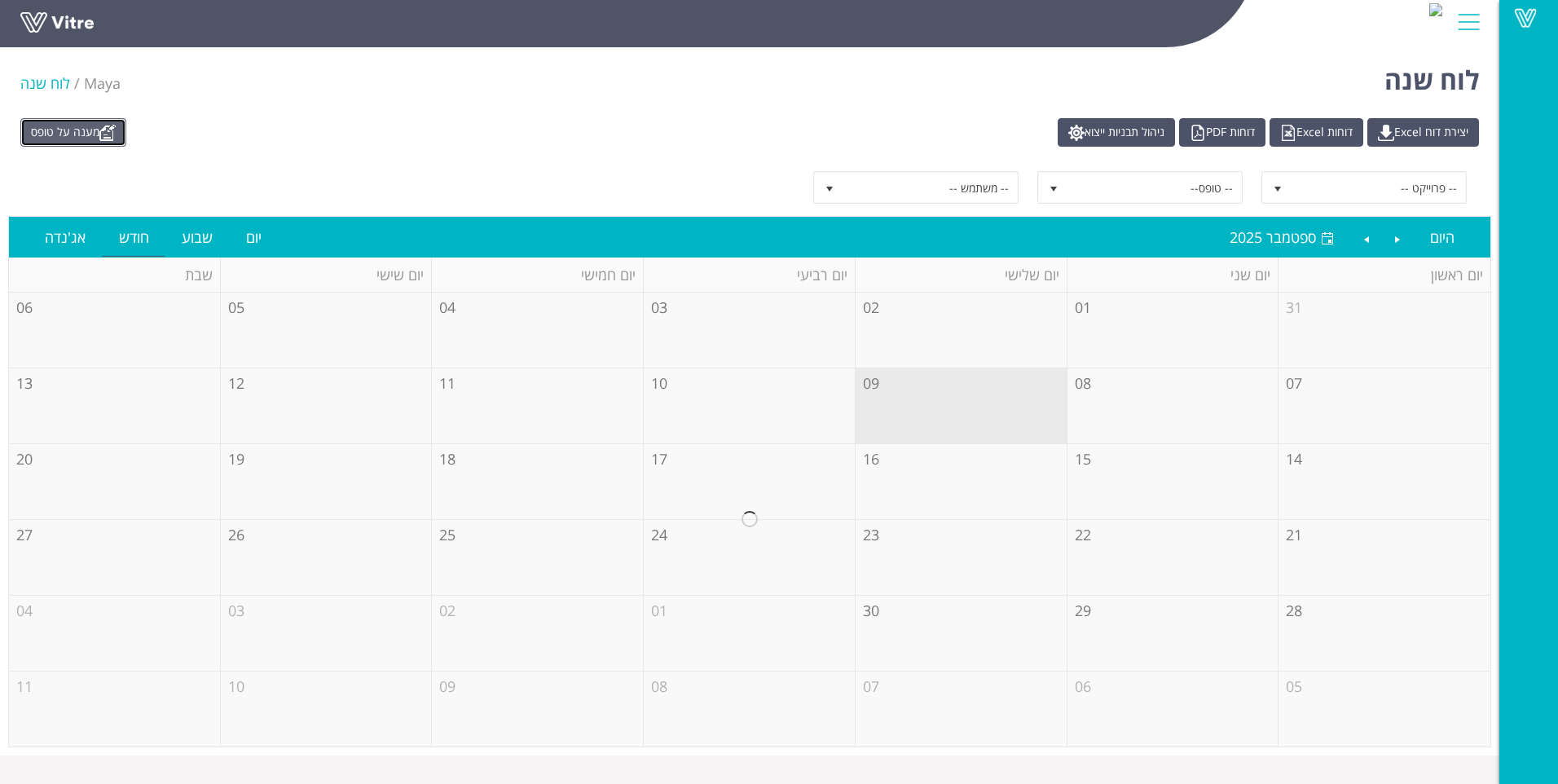
click at [90, 131] on link "מענה על טופס" at bounding box center [73, 131] width 106 height 28
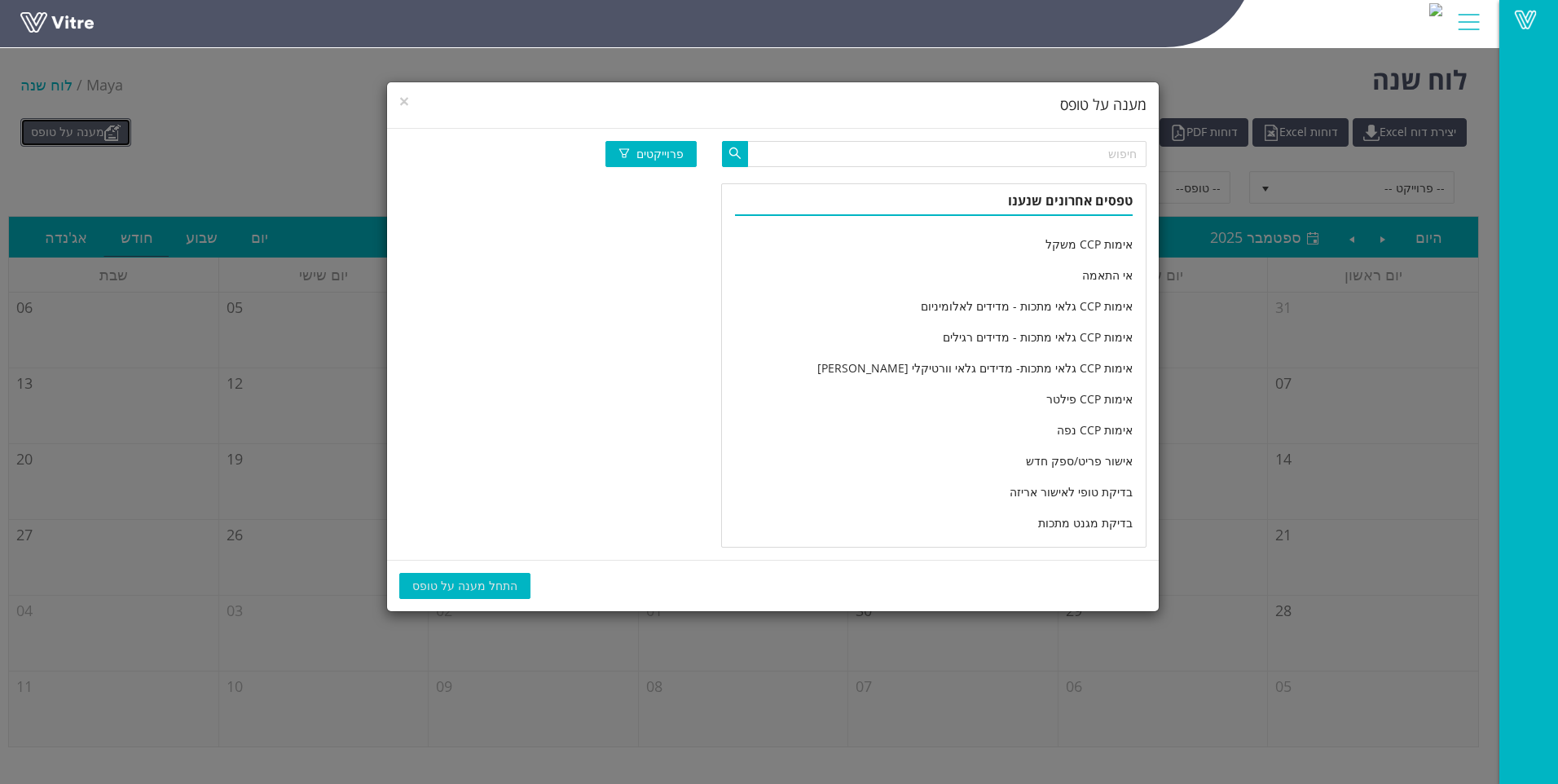
scroll to position [2685, 0]
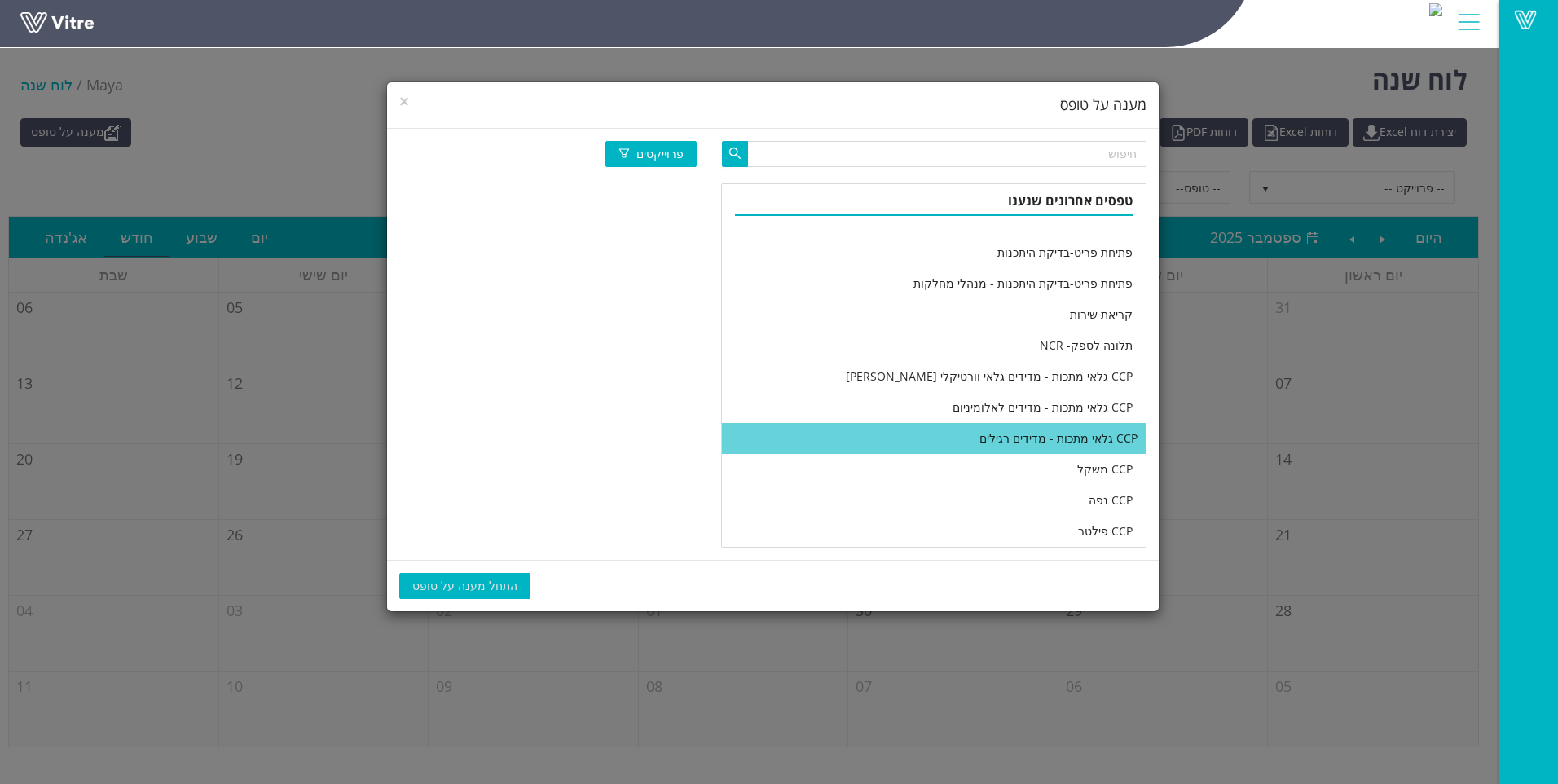
click at [909, 445] on li "CCP גלאי מתכות - מדידים רגילים" at bounding box center [933, 438] width 423 height 31
drag, startPoint x: 467, startPoint y: 572, endPoint x: 456, endPoint y: 584, distance: 16.3
click at [462, 574] on button "התחל מענה על טופס" at bounding box center [465, 585] width 131 height 26
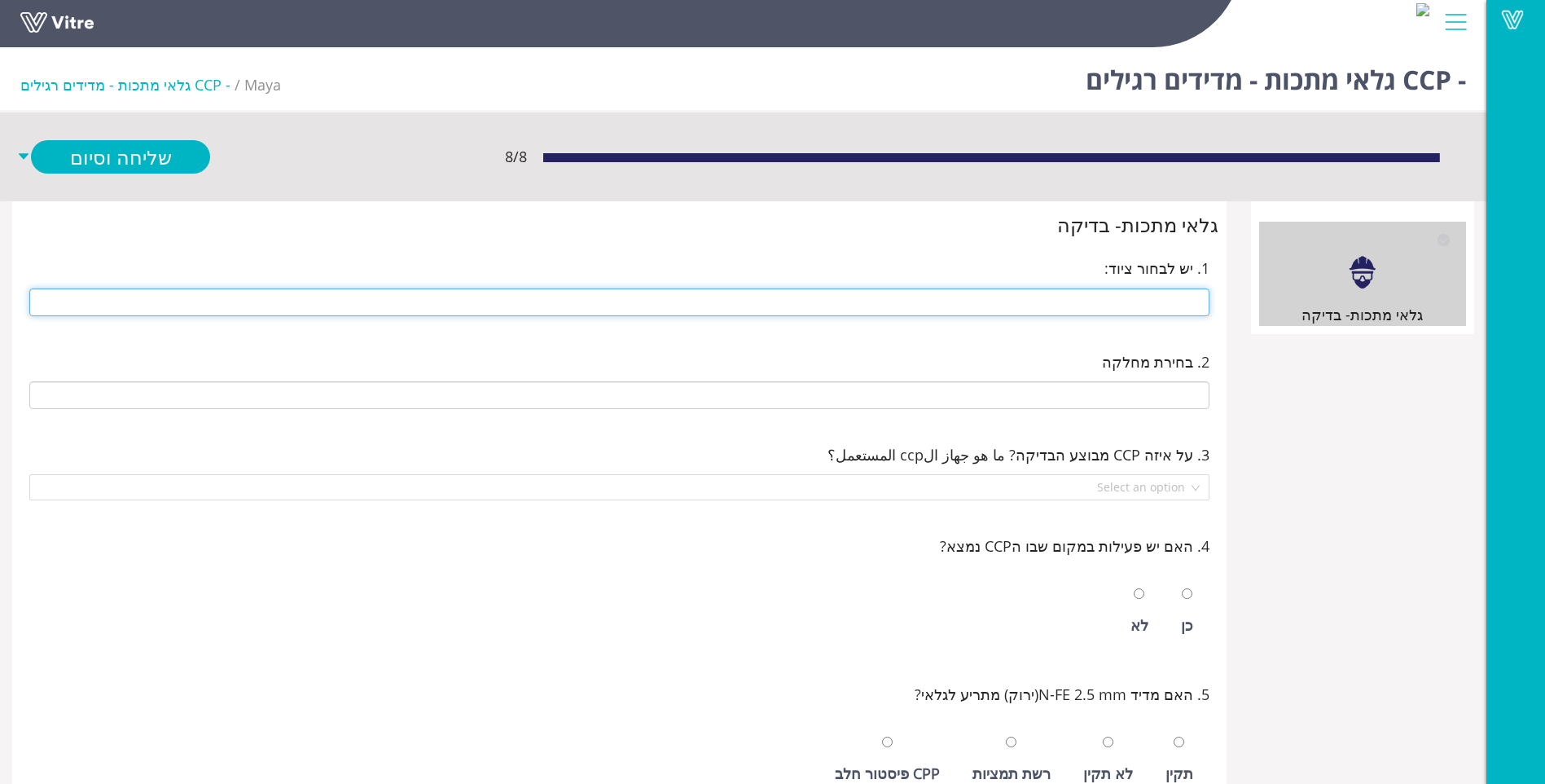
click at [1025, 296] on input "text" at bounding box center [619, 302] width 1181 height 27
type input "h"
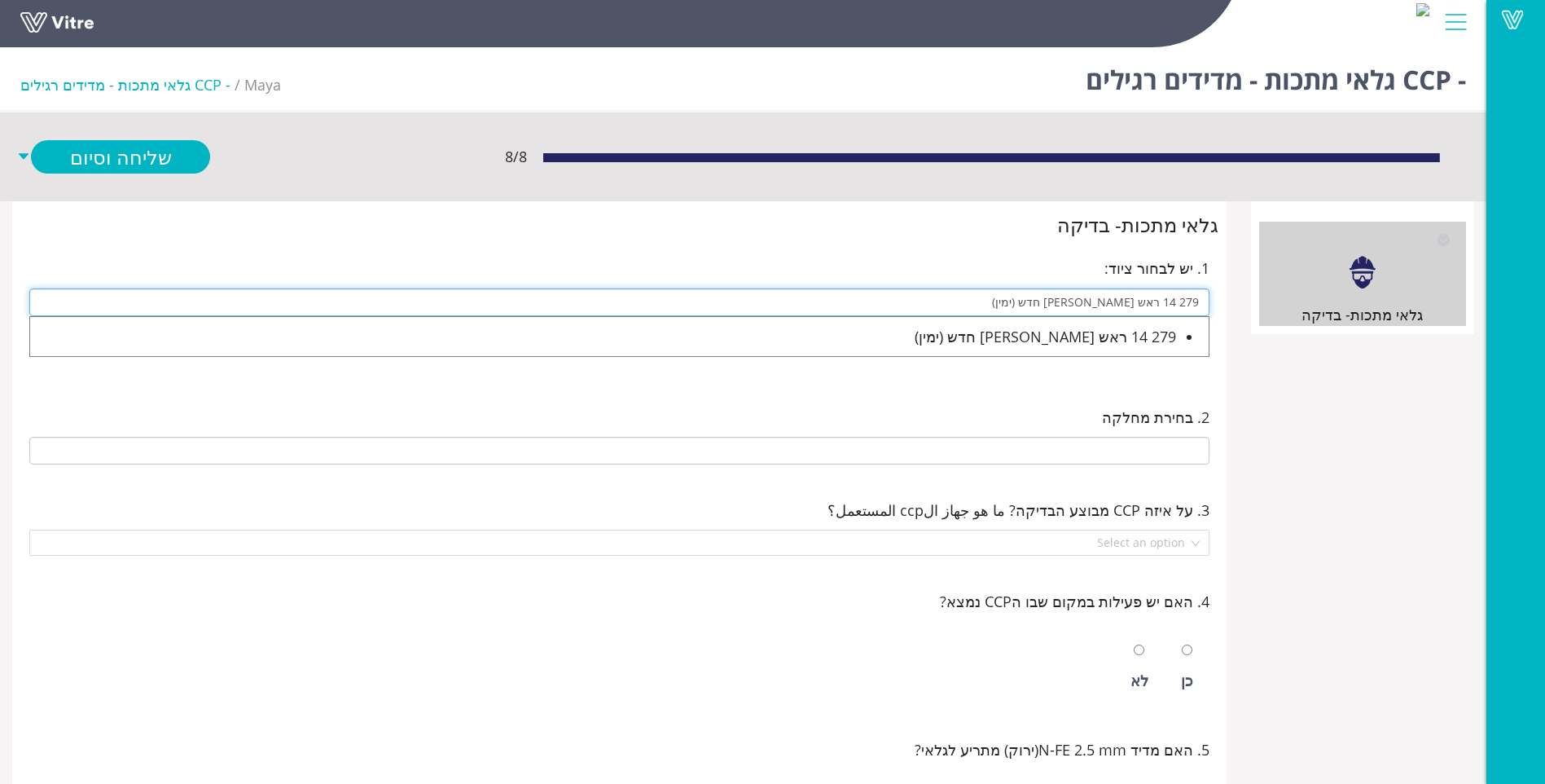
type input "279 14 ראש [PERSON_NAME] חדש (ימין)"
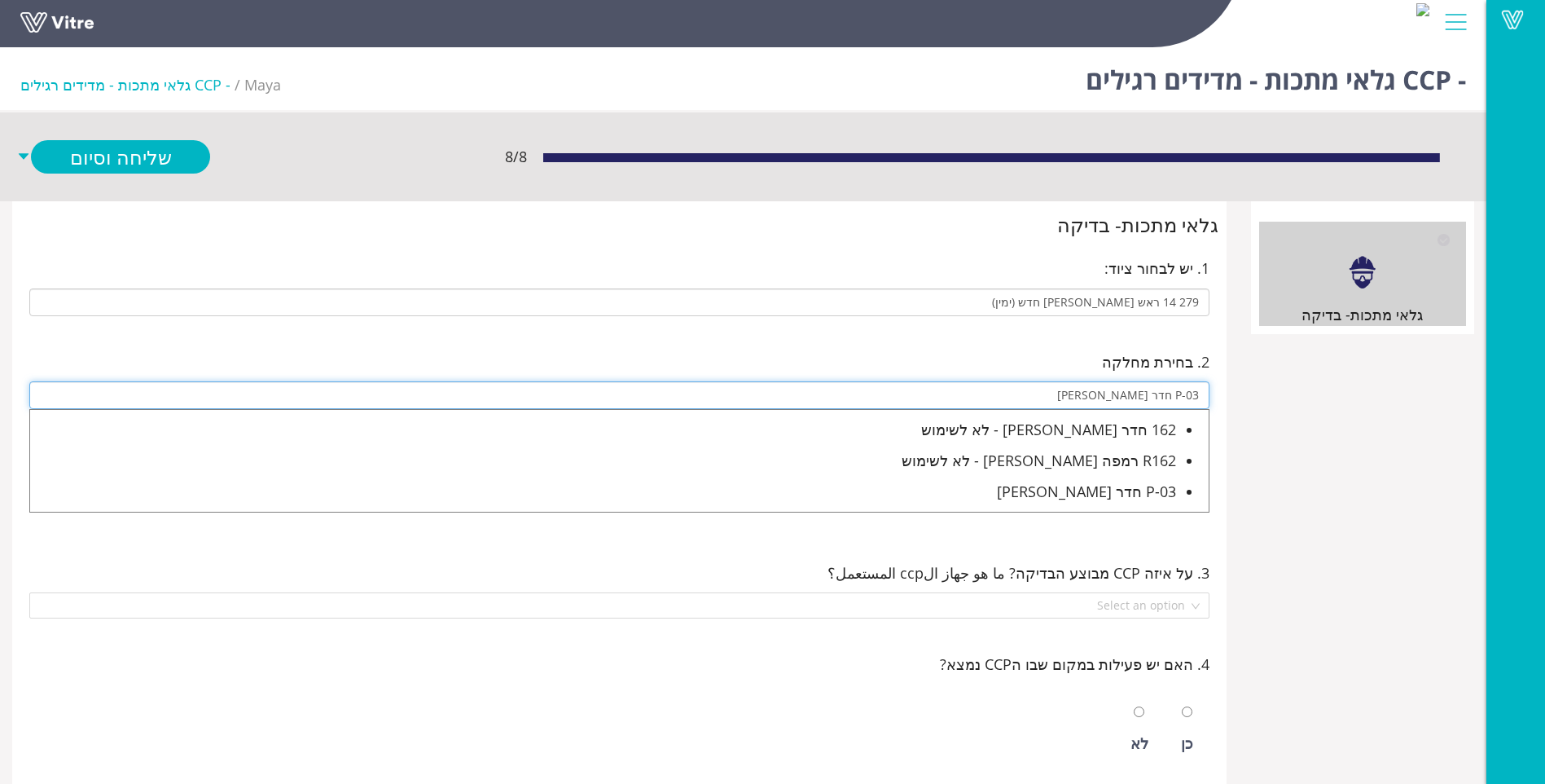
type input "P-03 חדר [PERSON_NAME]"
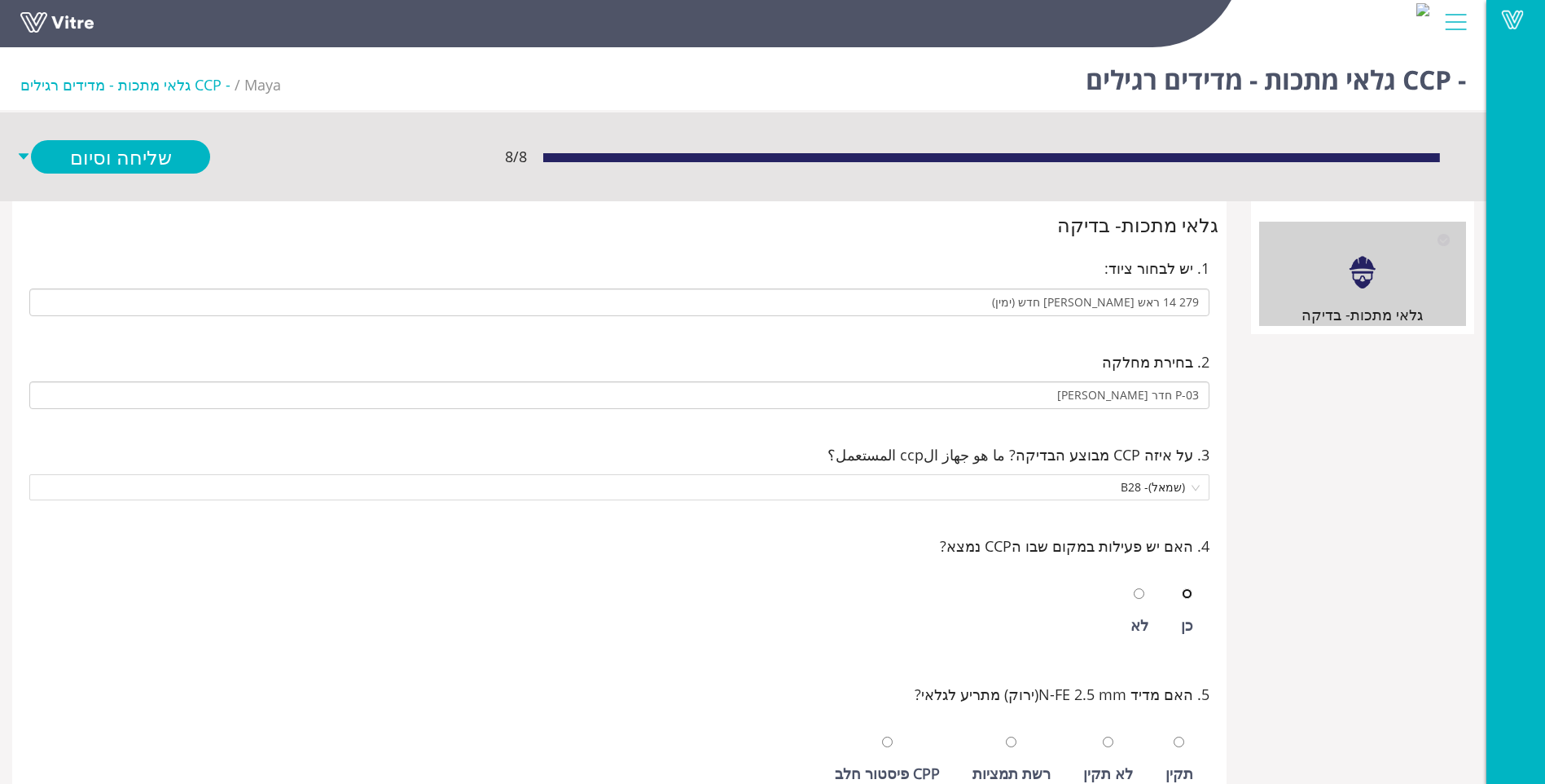
click at [1182, 588] on input "radio" at bounding box center [1187, 593] width 10 height 10
radio input "true"
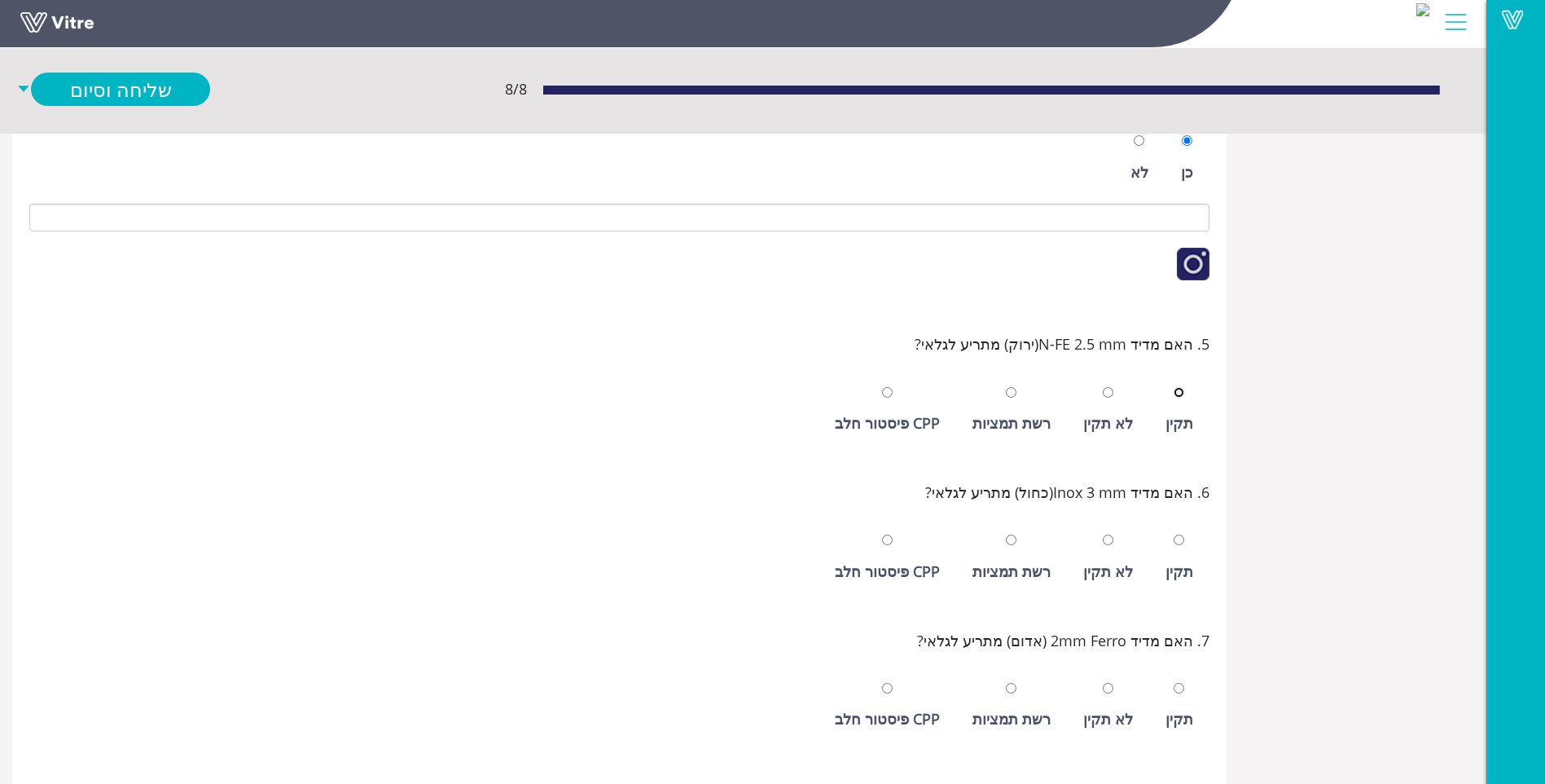
click at [1174, 387] on input "radio" at bounding box center [1179, 392] width 10 height 10
radio input "true"
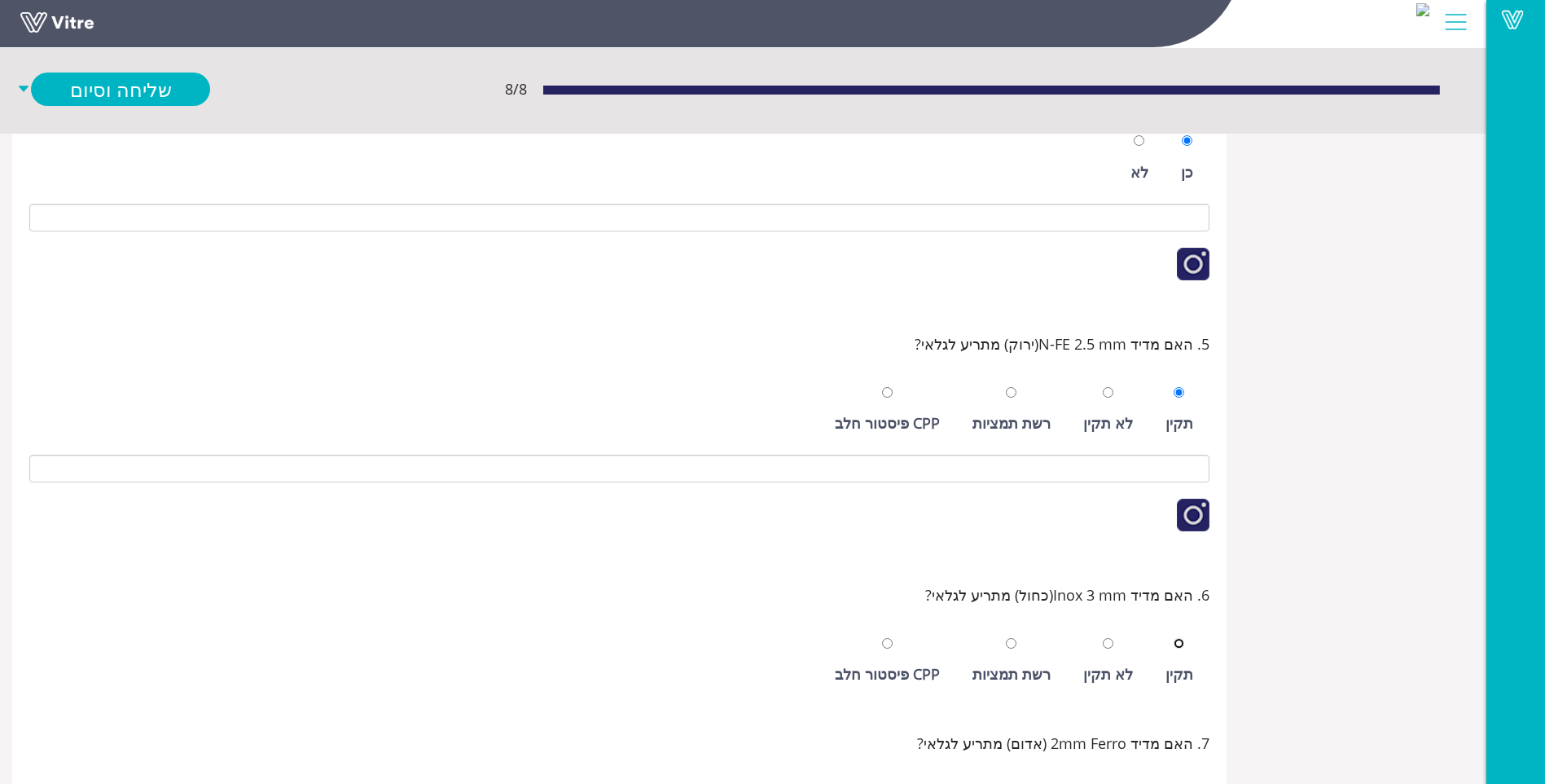
click at [1174, 638] on input "radio" at bounding box center [1179, 643] width 10 height 10
radio input "true"
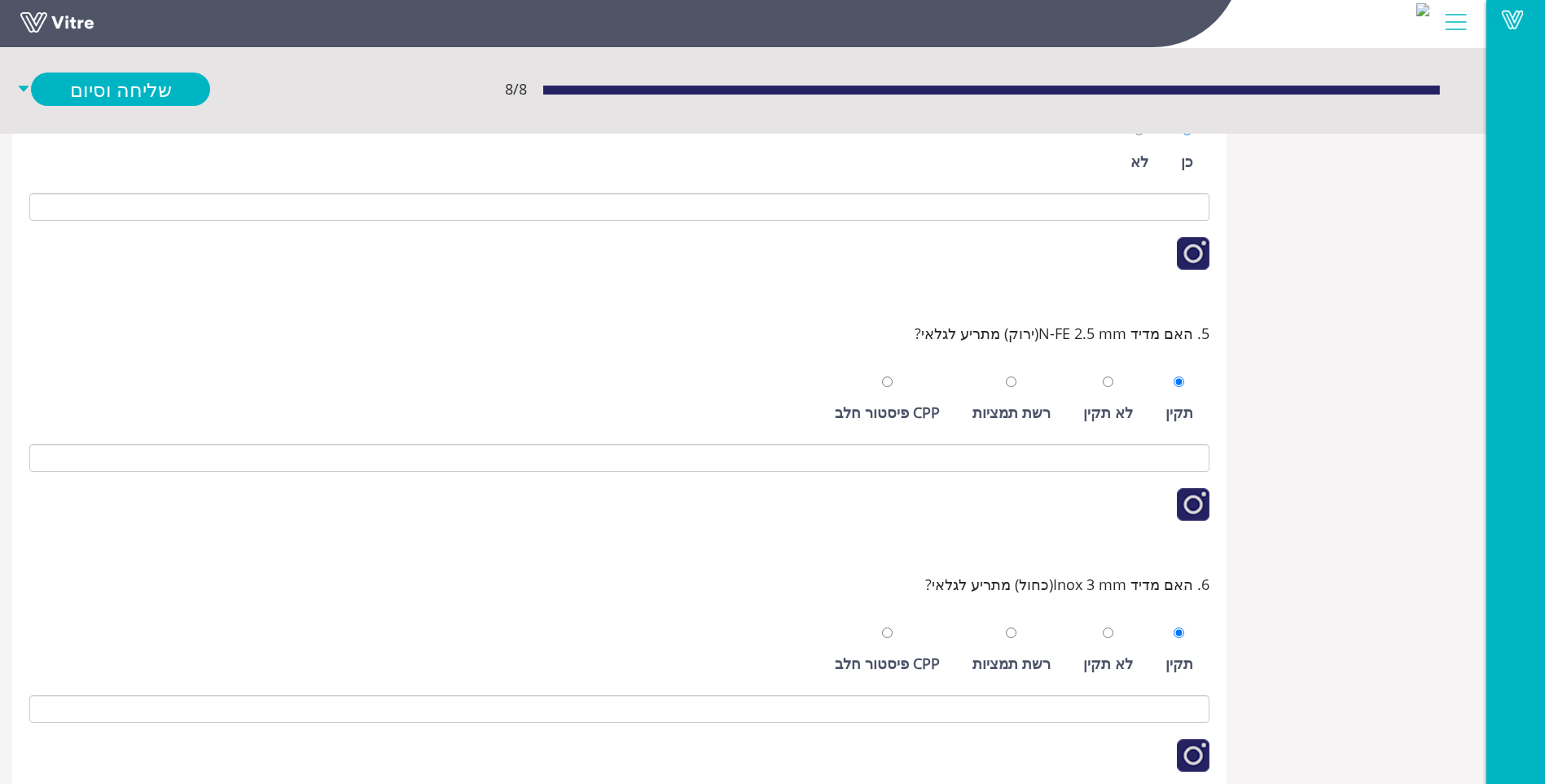
scroll to position [777, 0]
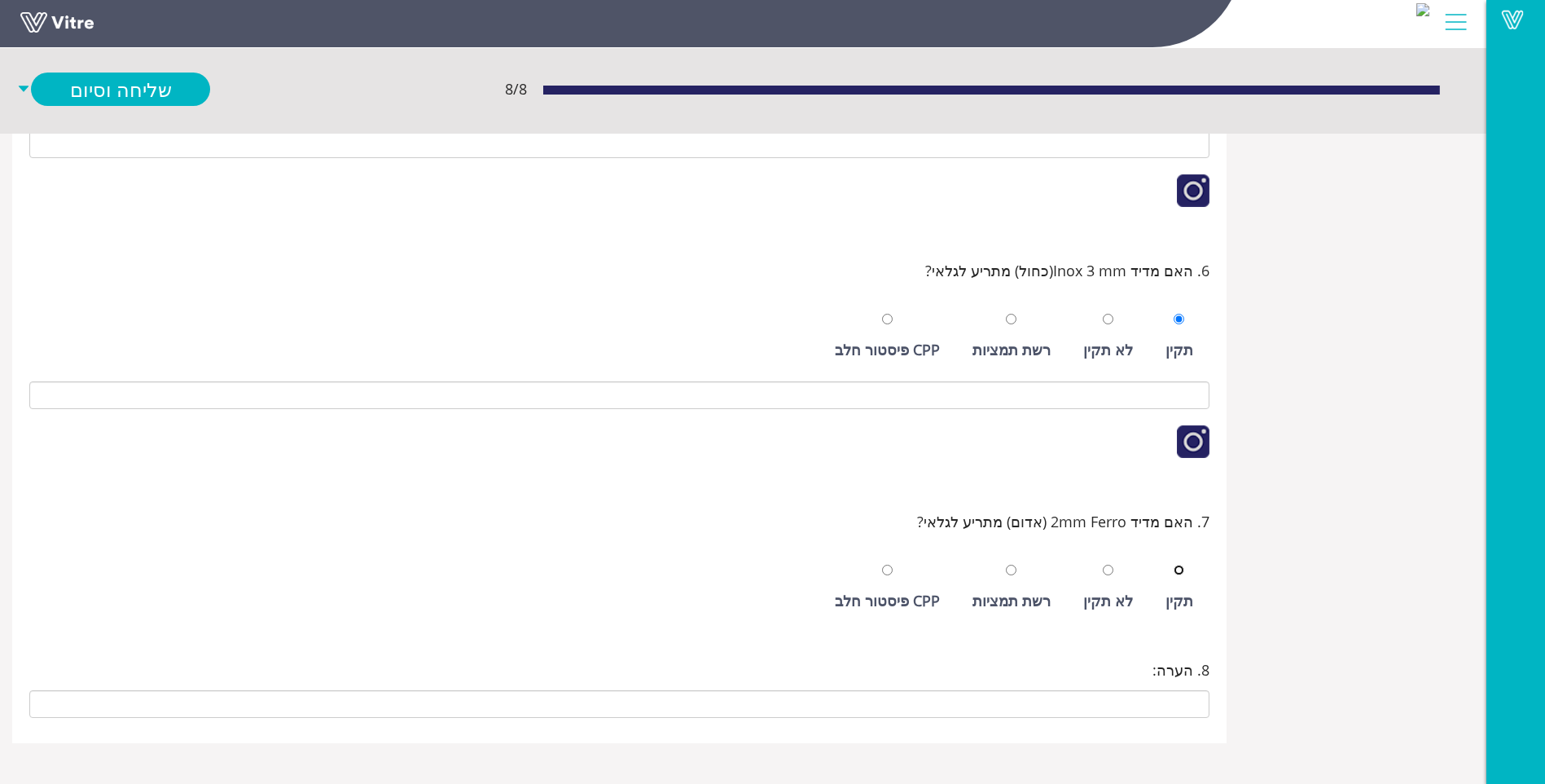
click at [1174, 565] on input "radio" at bounding box center [1179, 570] width 10 height 10
radio input "true"
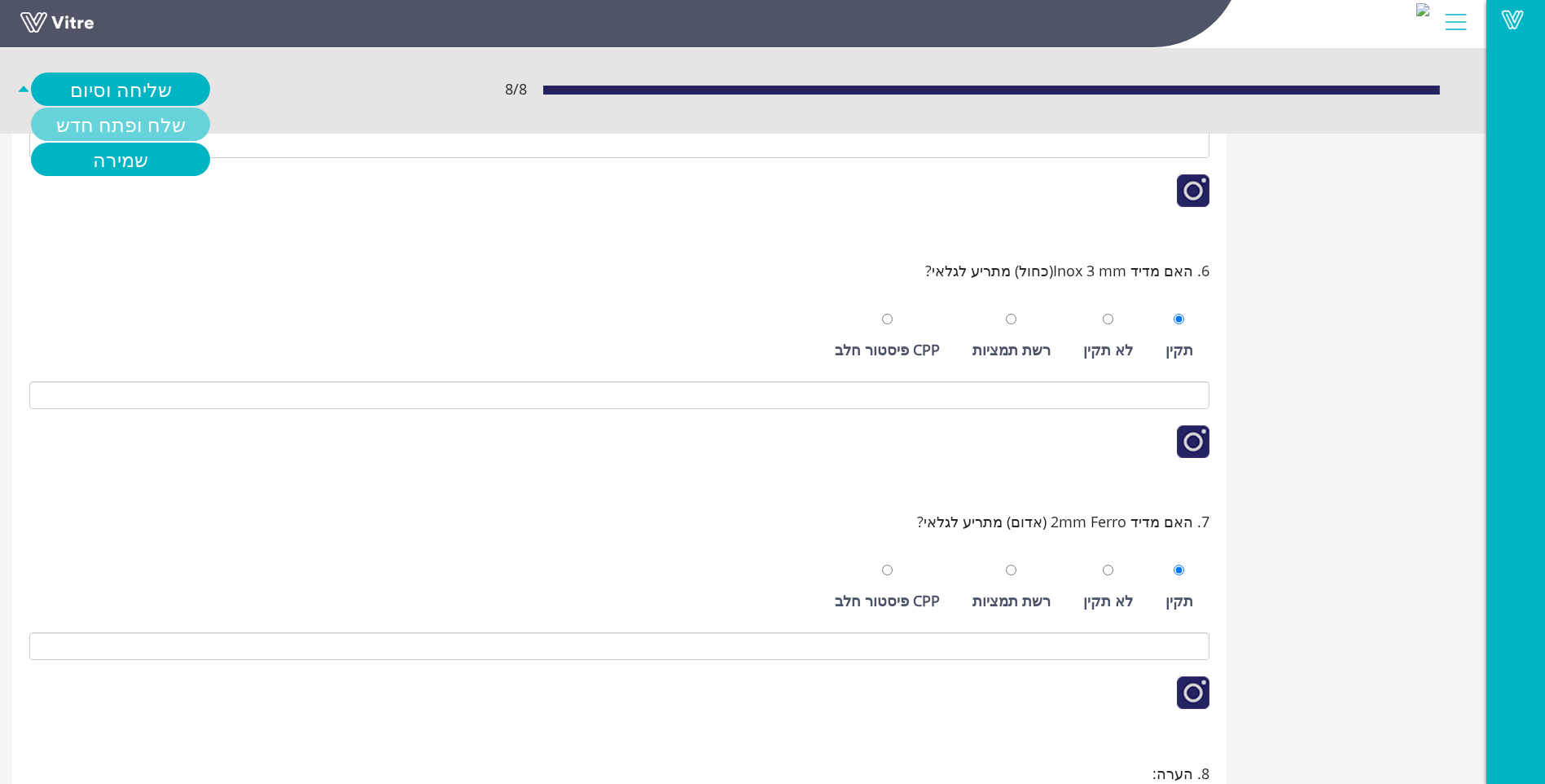
click at [145, 135] on link "שלח ופתח חדש" at bounding box center [120, 124] width 179 height 33
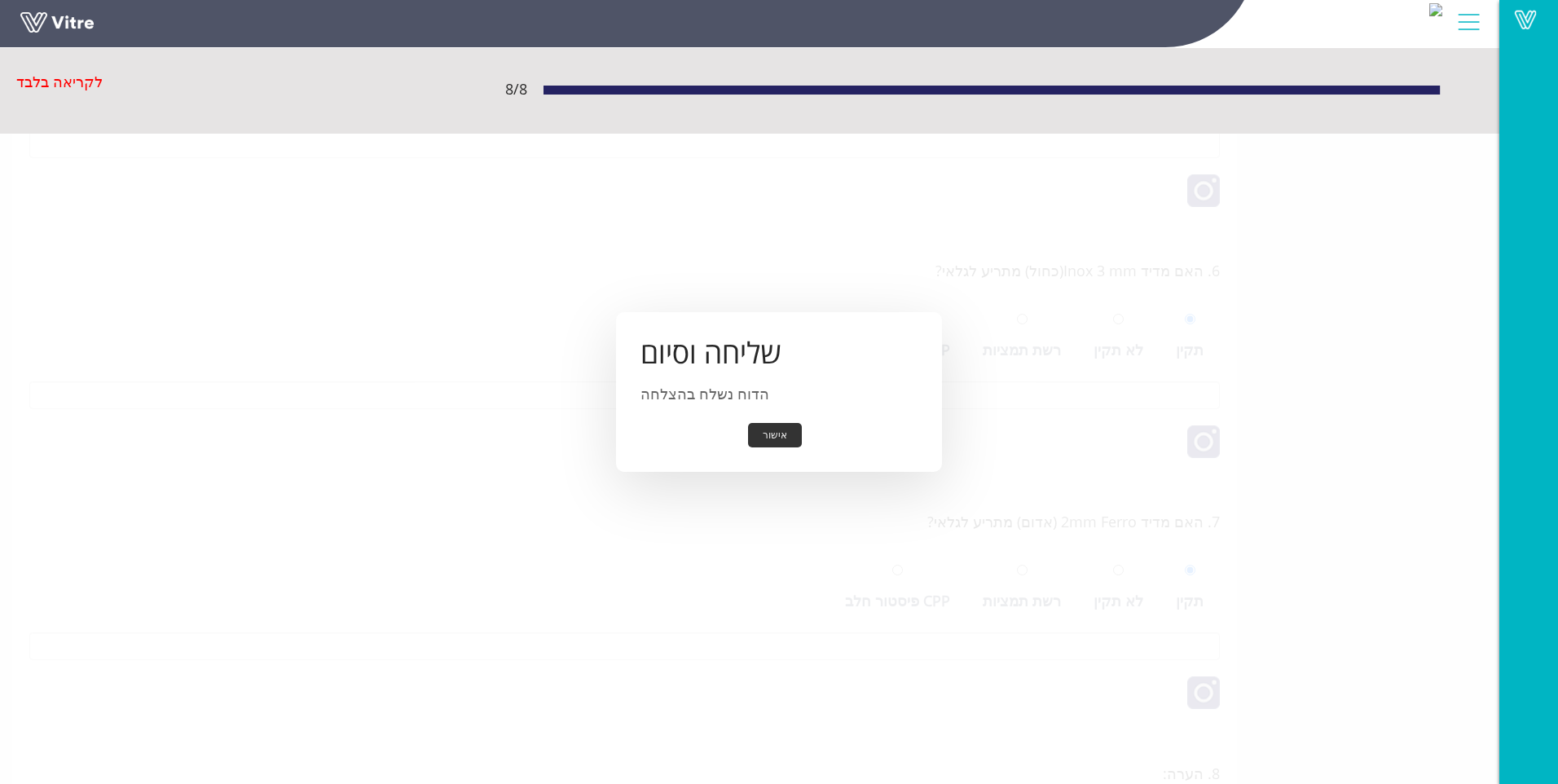
click at [775, 423] on button "אישור" at bounding box center [775, 436] width 54 height 26
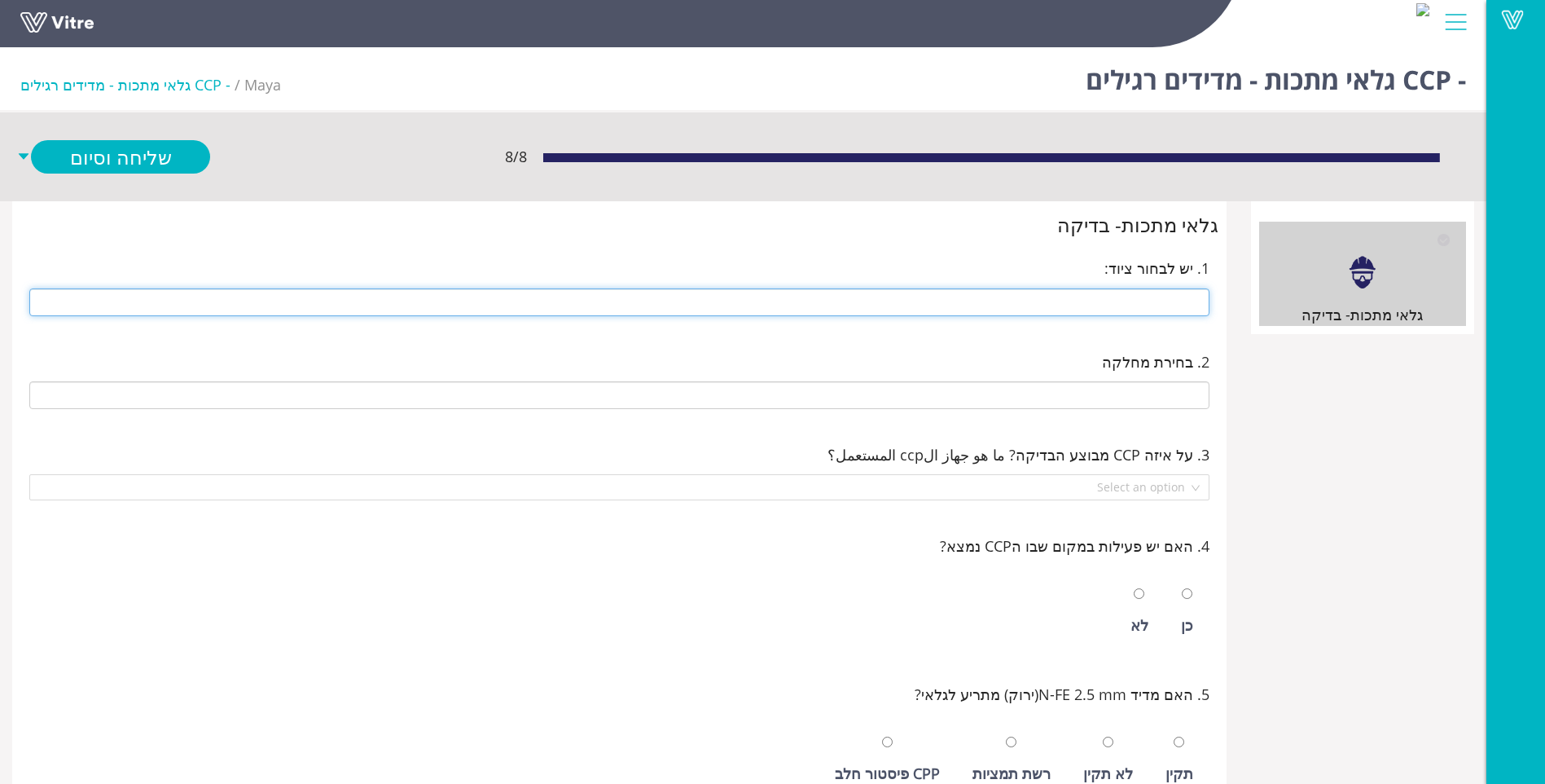
click at [1170, 292] on input "text" at bounding box center [619, 302] width 1181 height 27
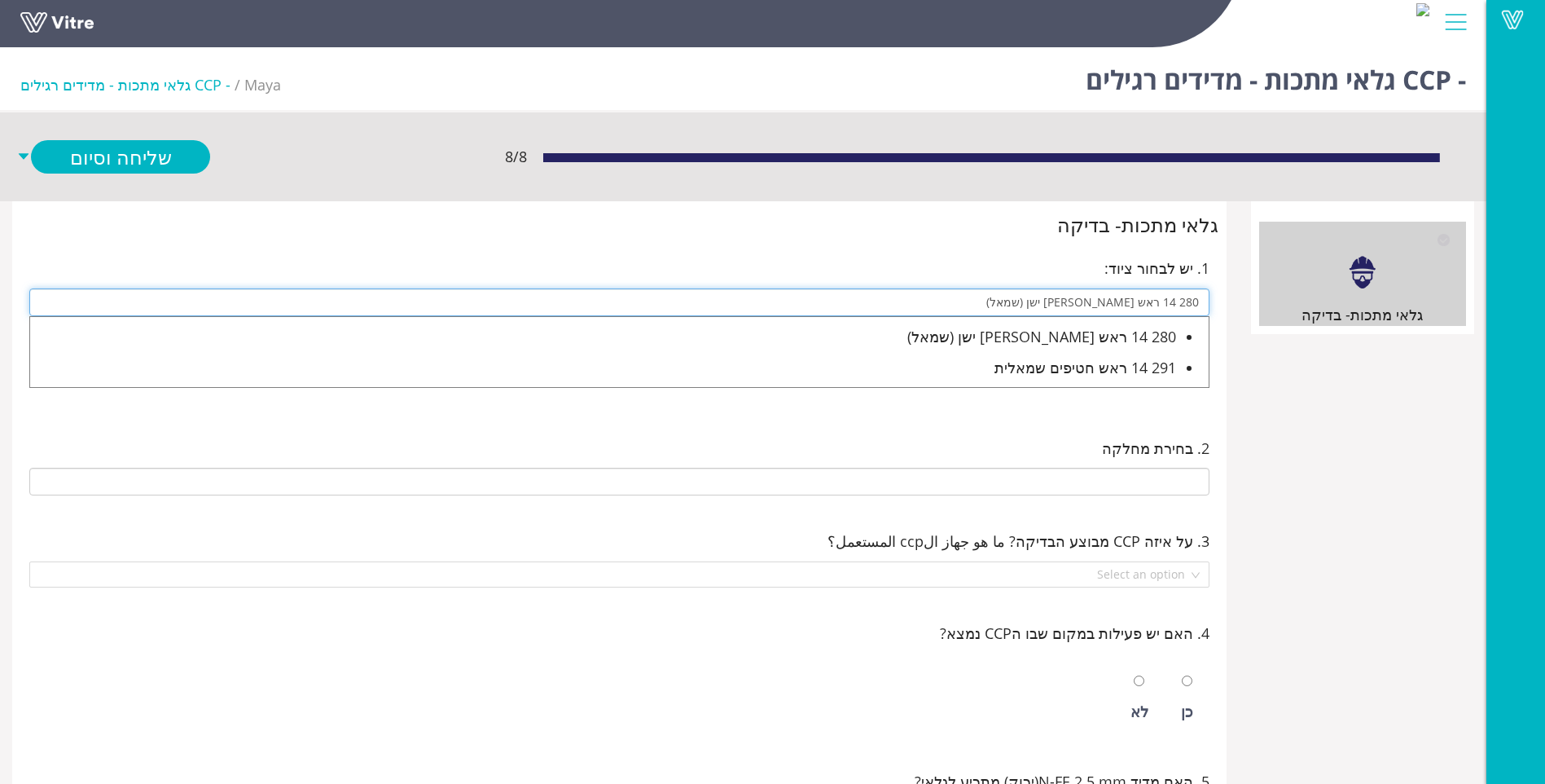
type input "280 14 ראש מוסטפא ישן (שמאל)"
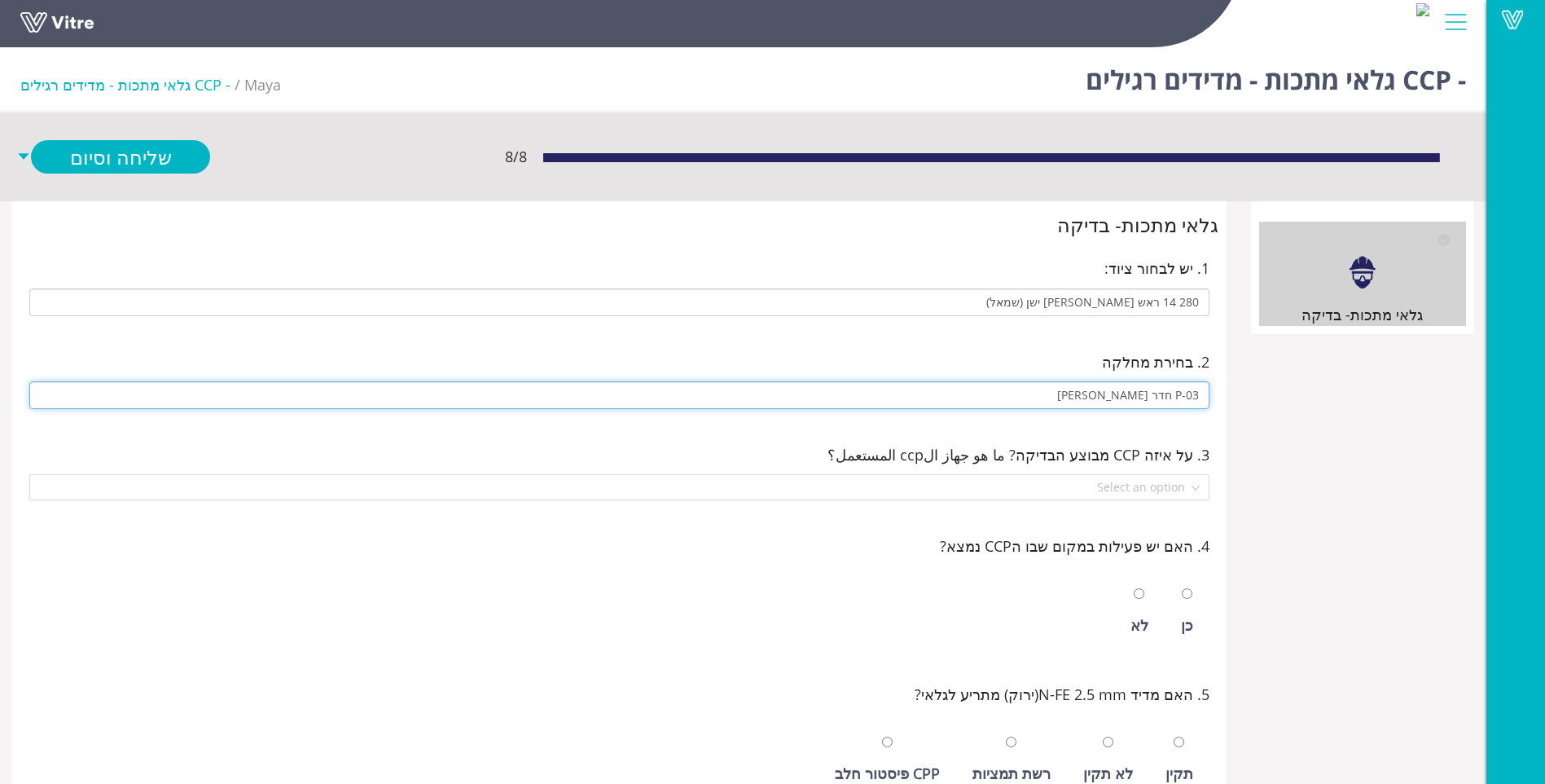
type input "P-03 חדר מוסטפה"
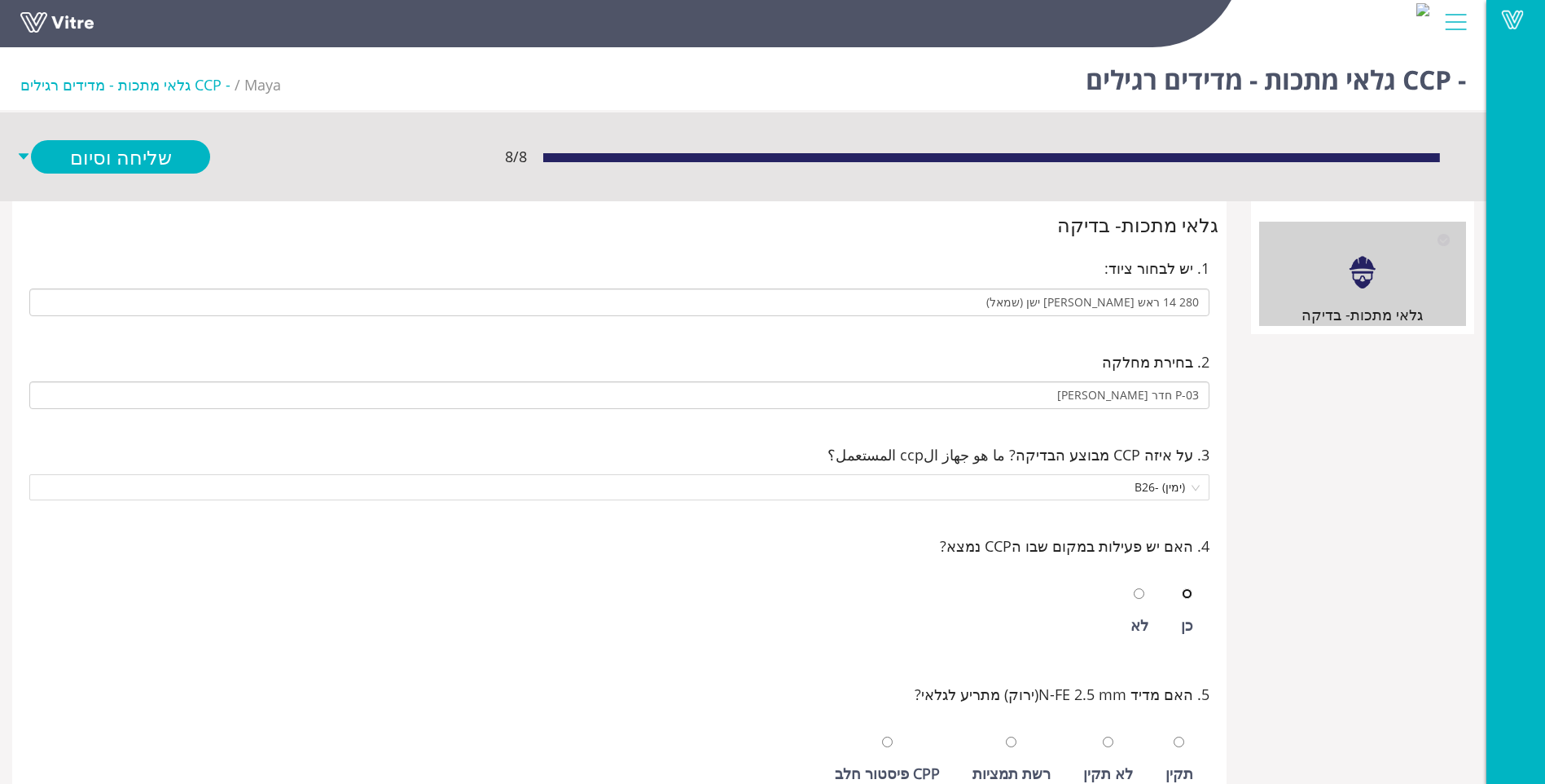
click at [1182, 588] on input "radio" at bounding box center [1187, 593] width 10 height 10
radio input "true"
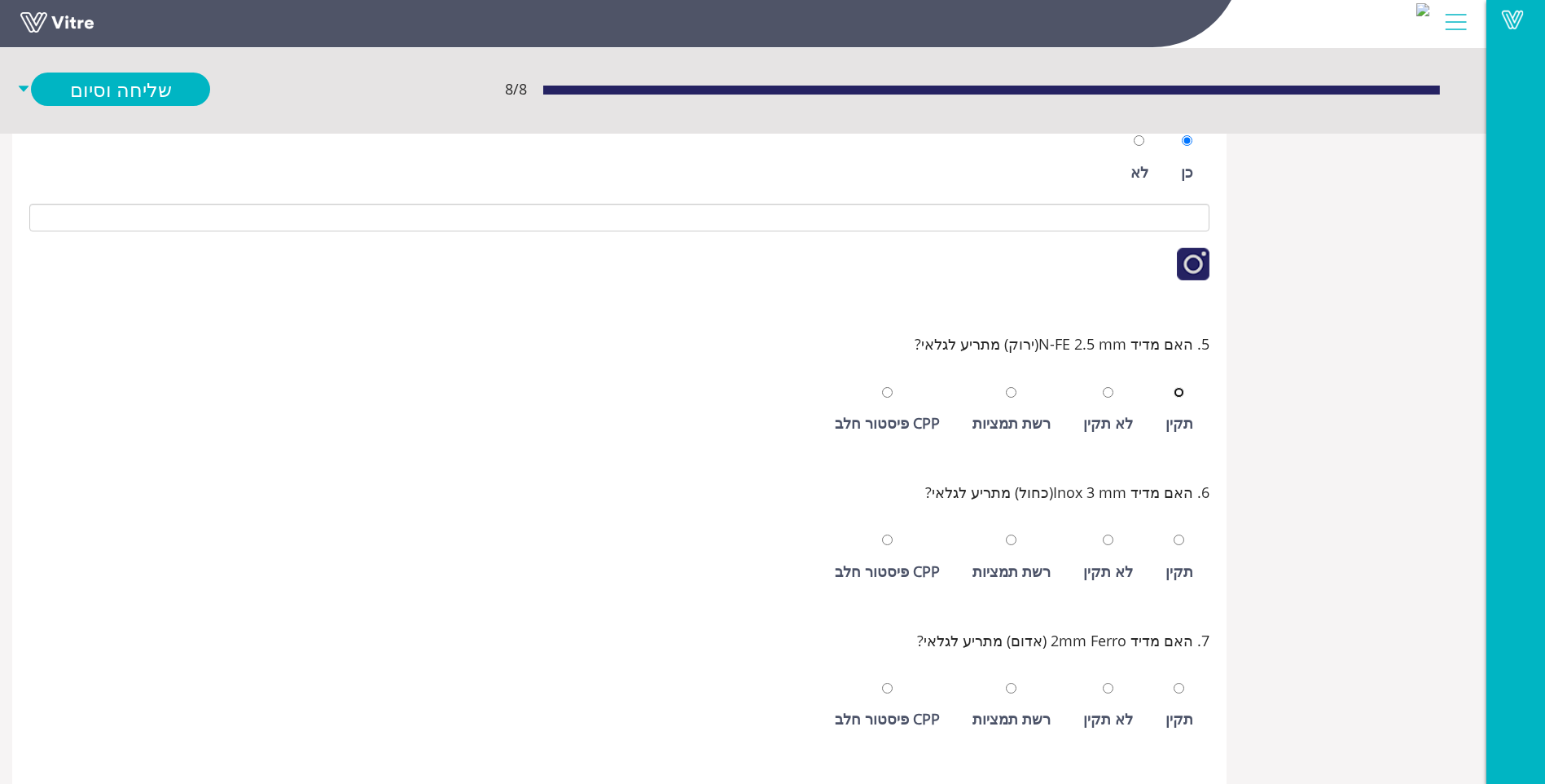
click at [1174, 387] on input "radio" at bounding box center [1179, 392] width 10 height 10
radio input "true"
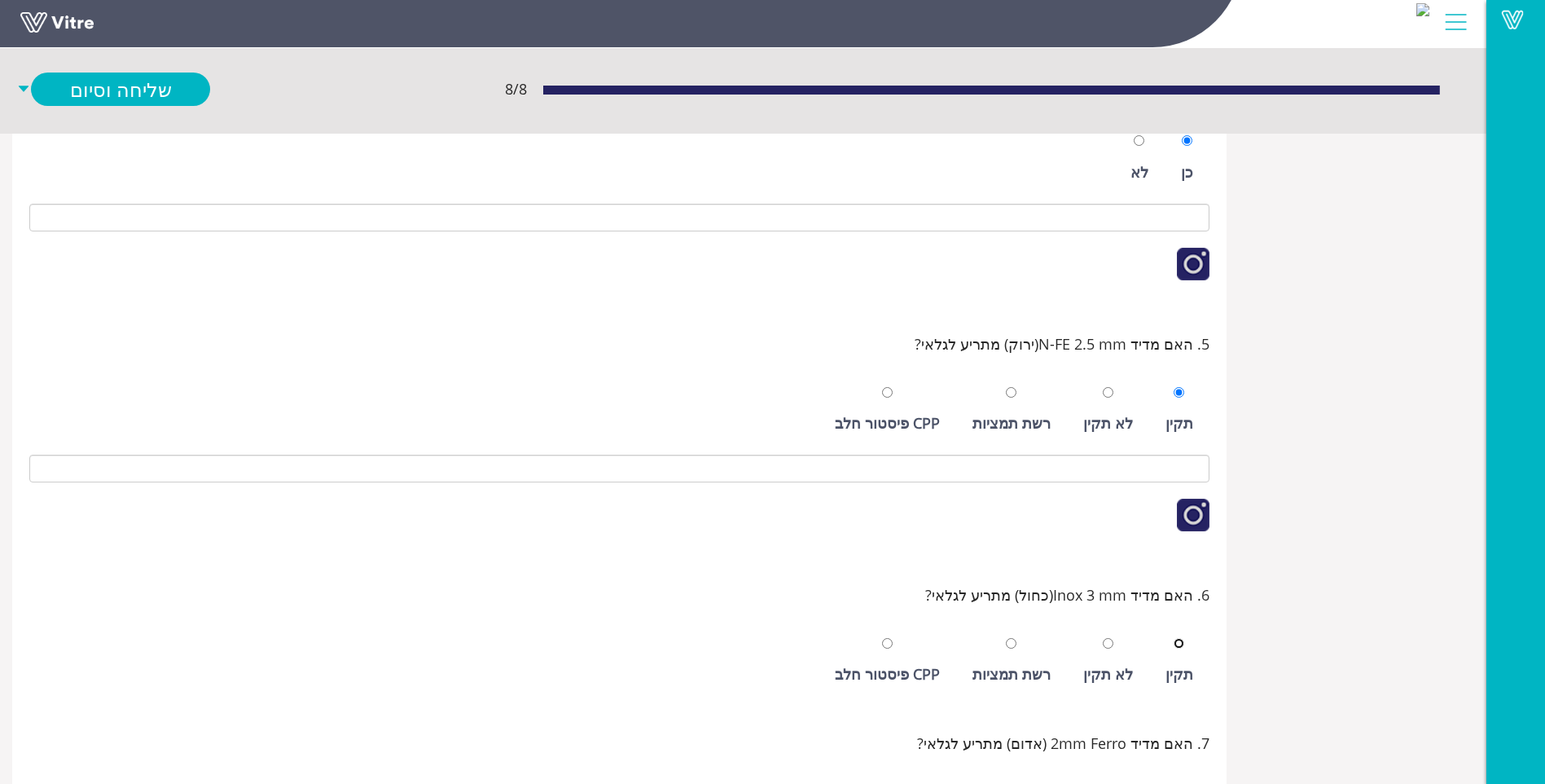
click at [1174, 638] on input "radio" at bounding box center [1179, 643] width 10 height 10
radio input "true"
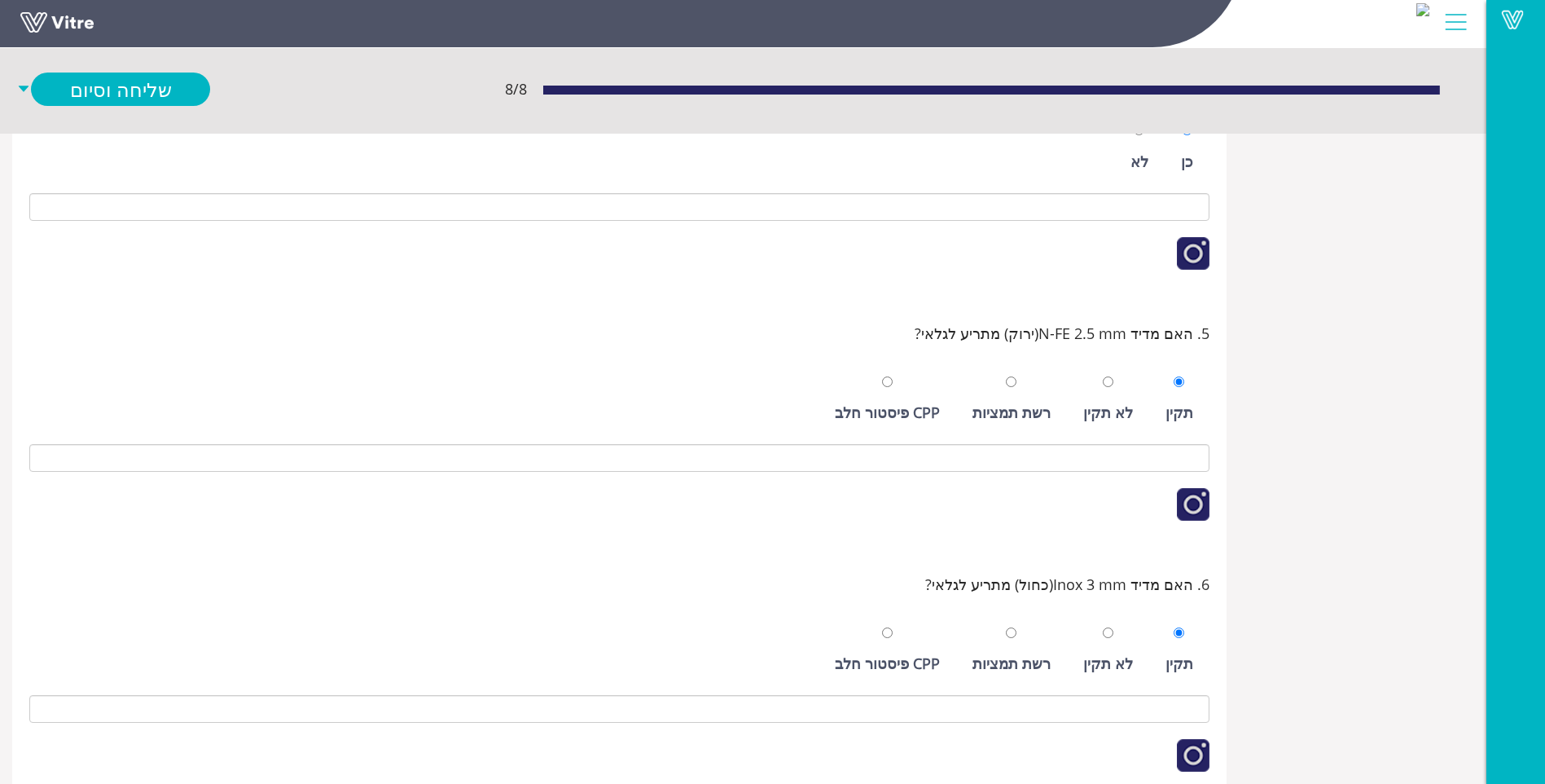
scroll to position [777, 0]
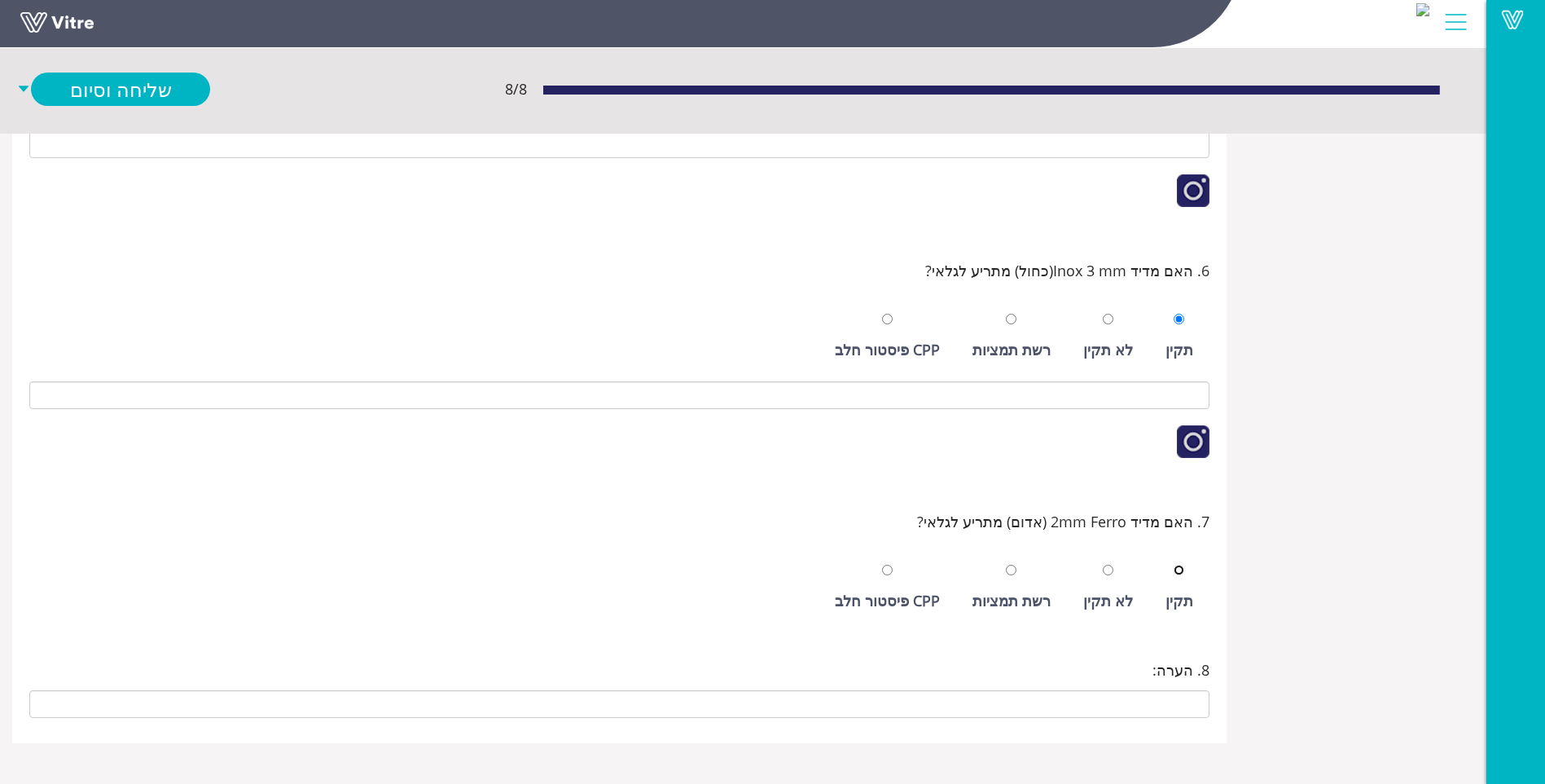
click at [1174, 565] on input "radio" at bounding box center [1179, 570] width 10 height 10
radio input "true"
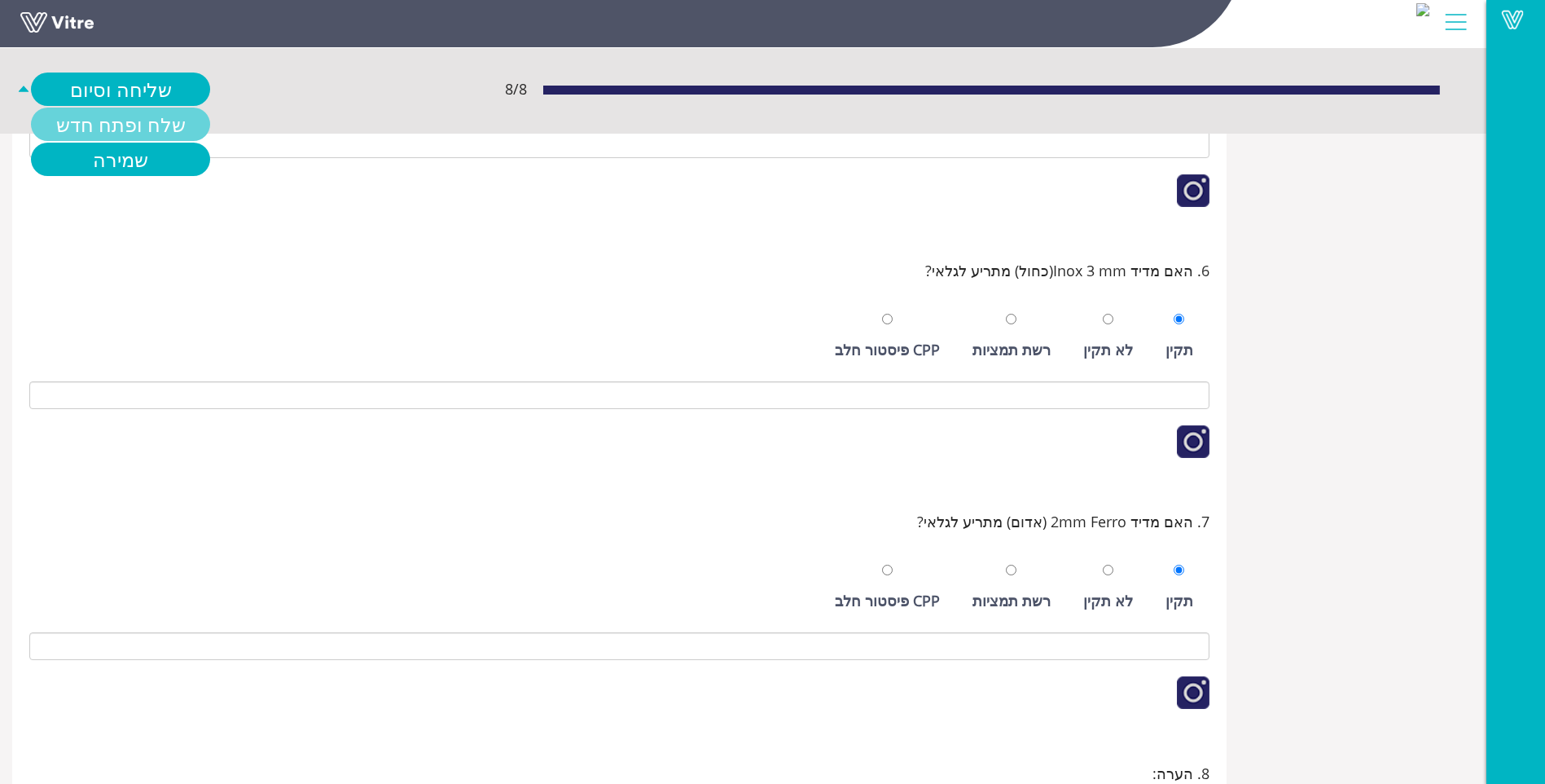
click at [94, 128] on link "שלח ופתח חדש" at bounding box center [120, 124] width 179 height 33
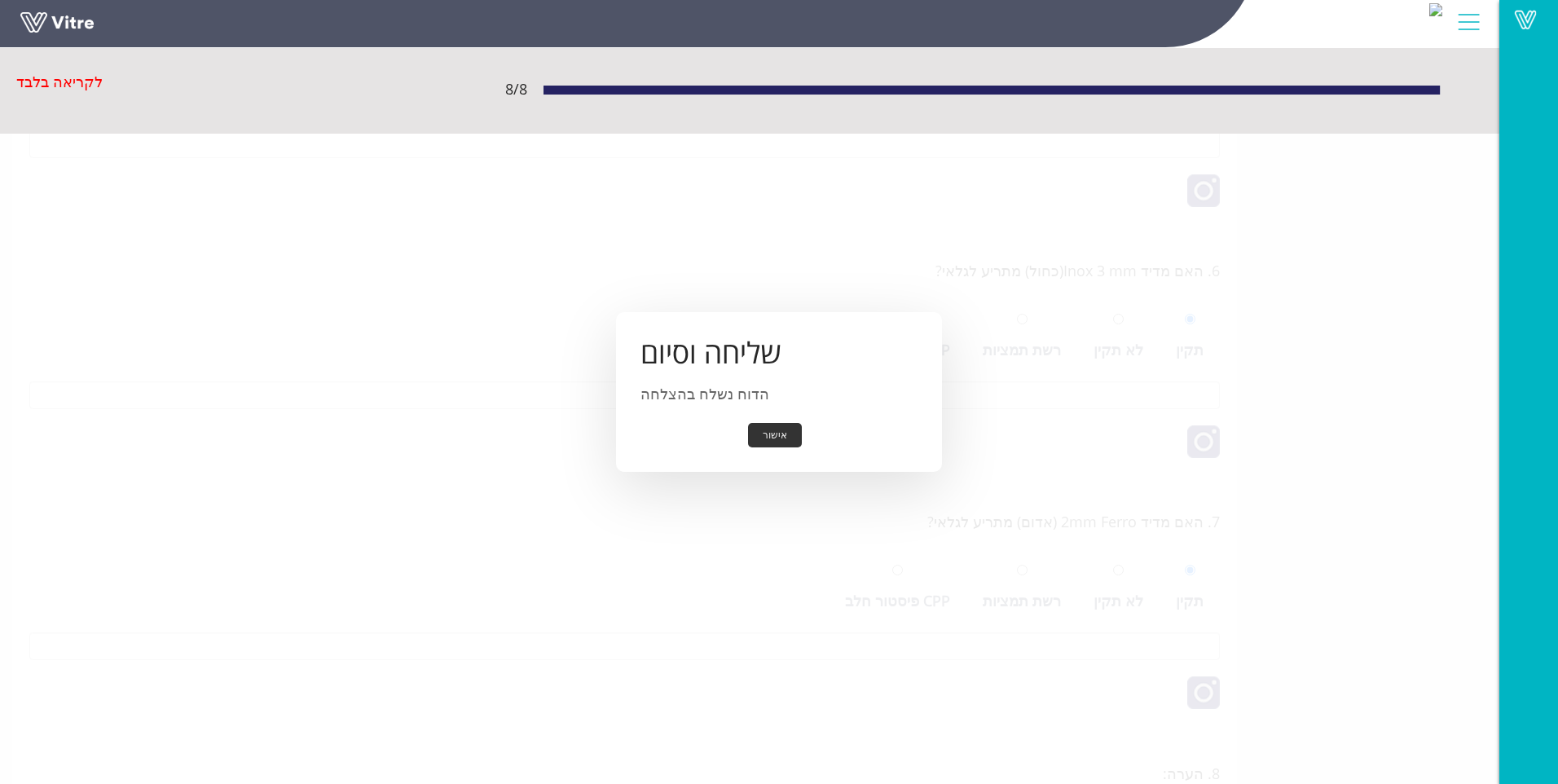
click at [752, 432] on button "אישור" at bounding box center [775, 436] width 54 height 26
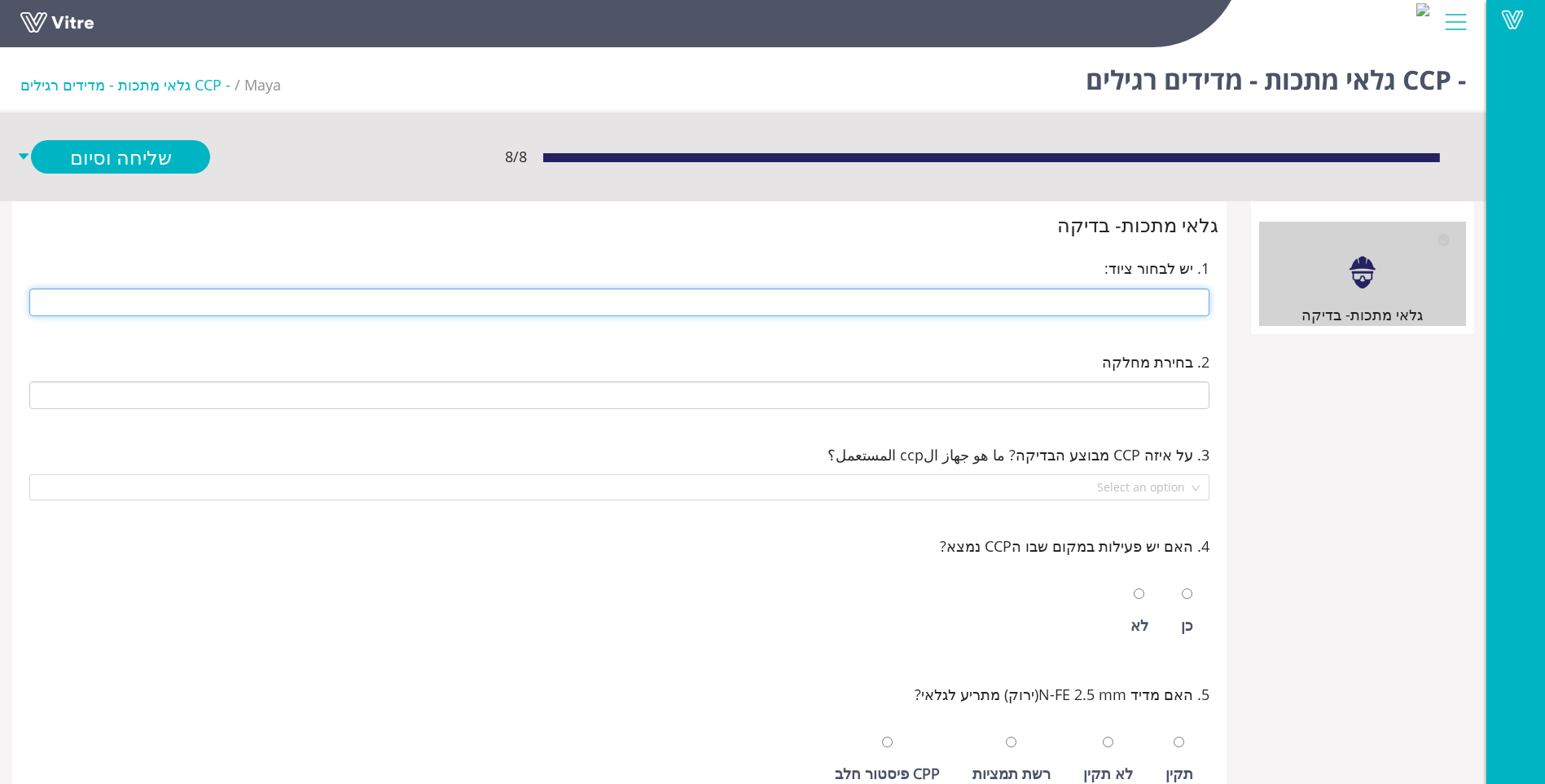
click at [1102, 297] on input "text" at bounding box center [619, 302] width 1181 height 27
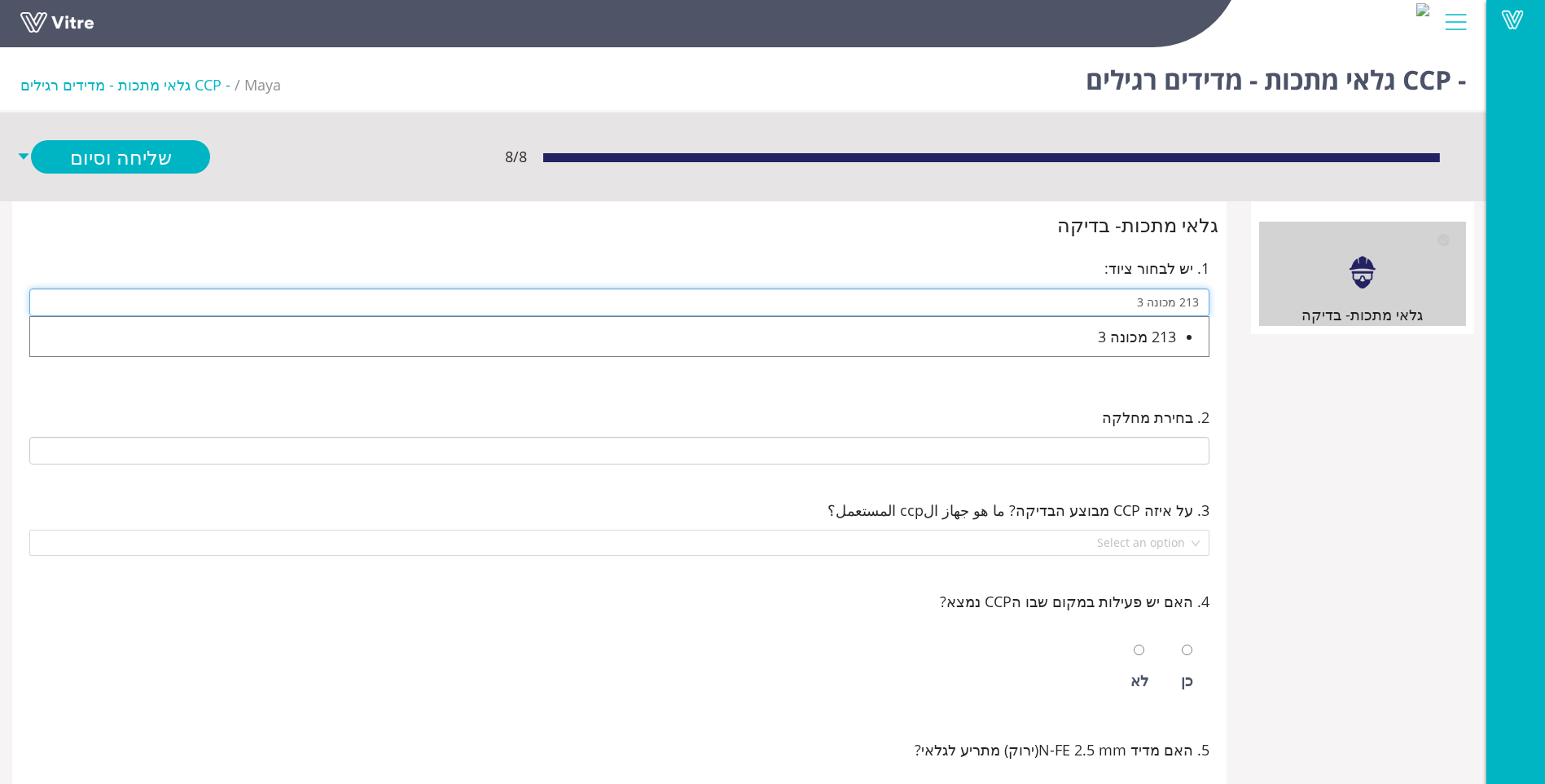
type input "213 מכונה 3"
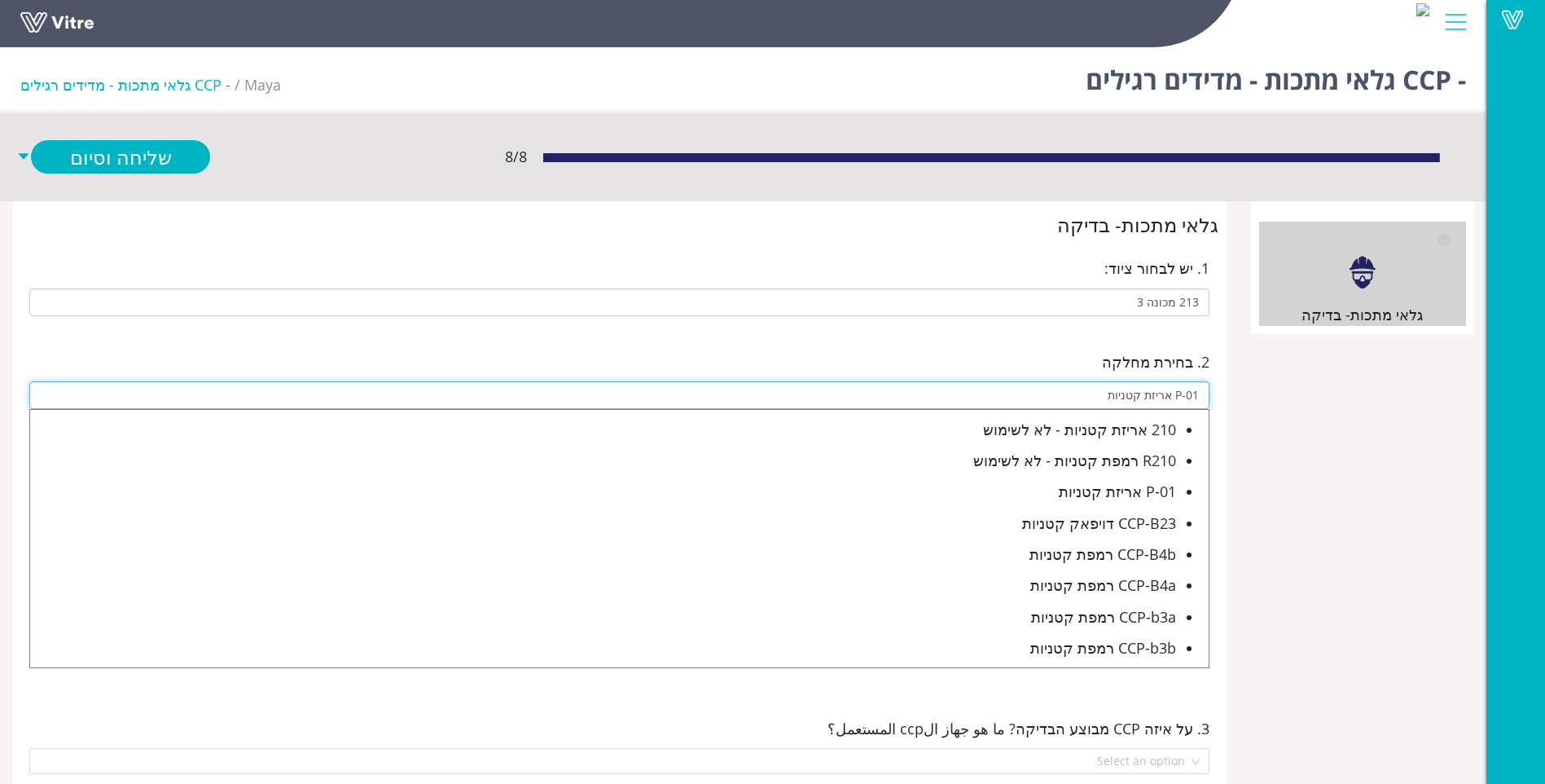
type input "P-01 אריזת קטניות"
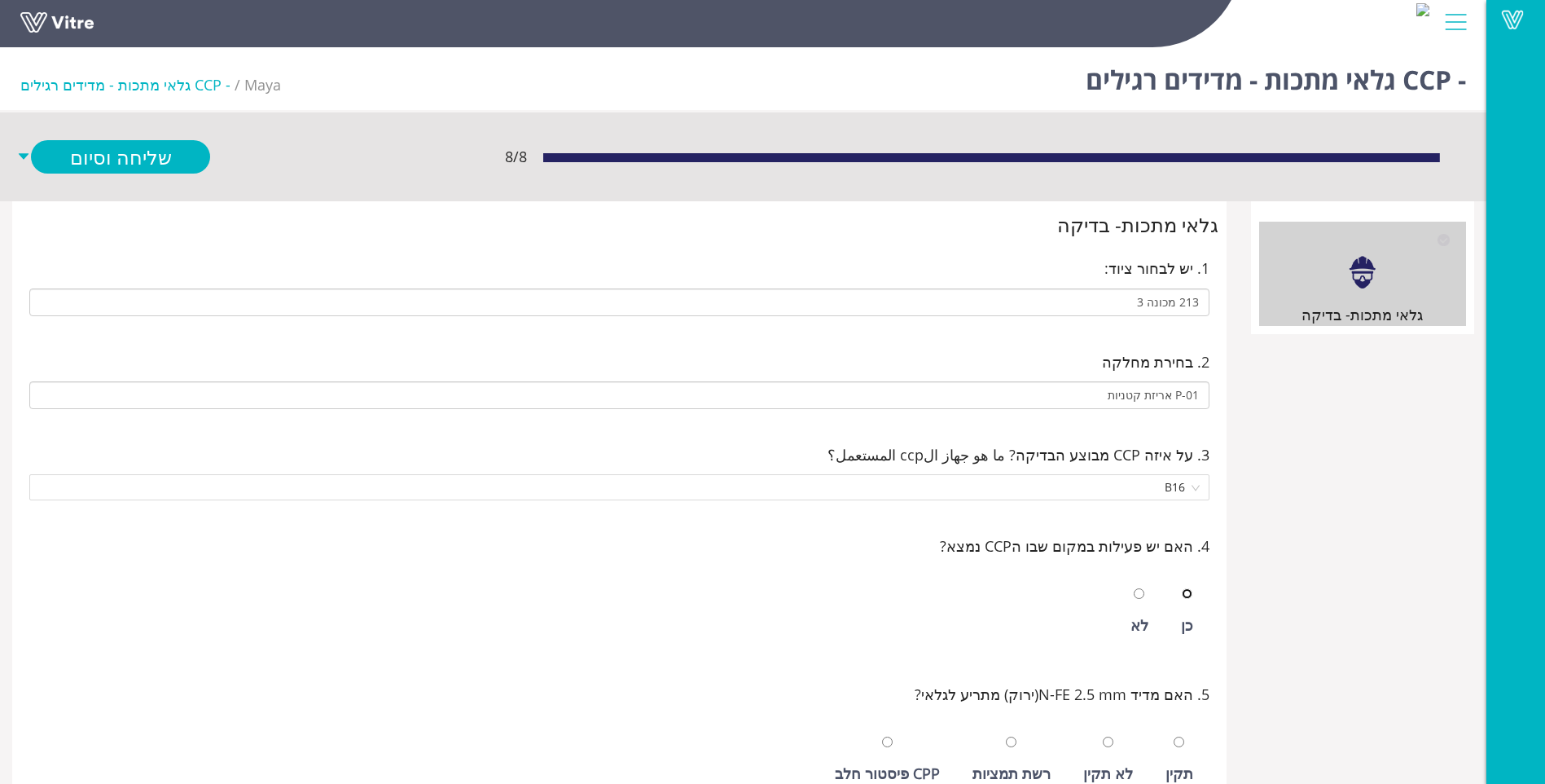
click at [1182, 588] on input "radio" at bounding box center [1187, 593] width 10 height 10
radio input "true"
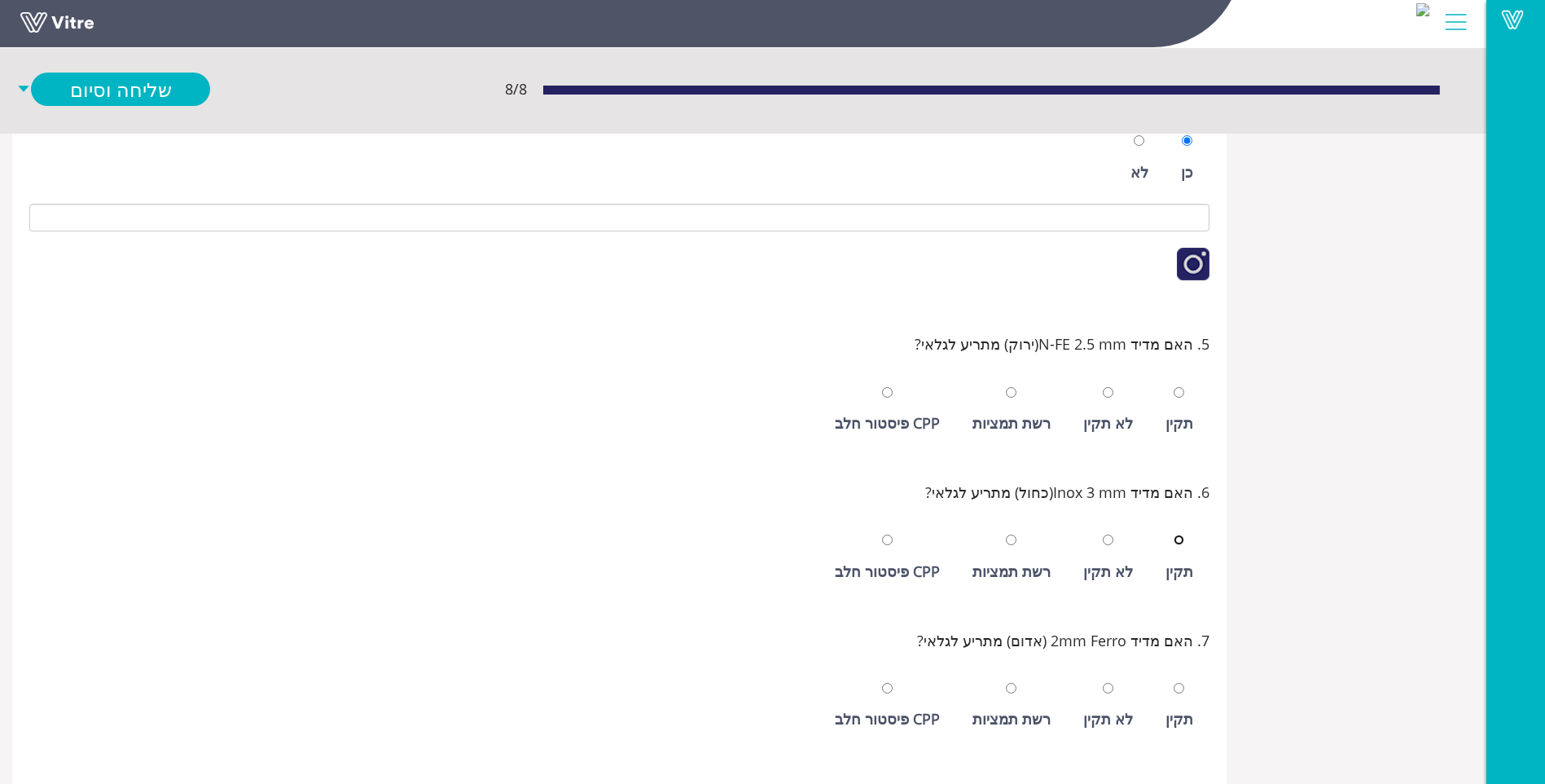
click at [1174, 534] on input "radio" at bounding box center [1179, 539] width 10 height 10
radio input "true"
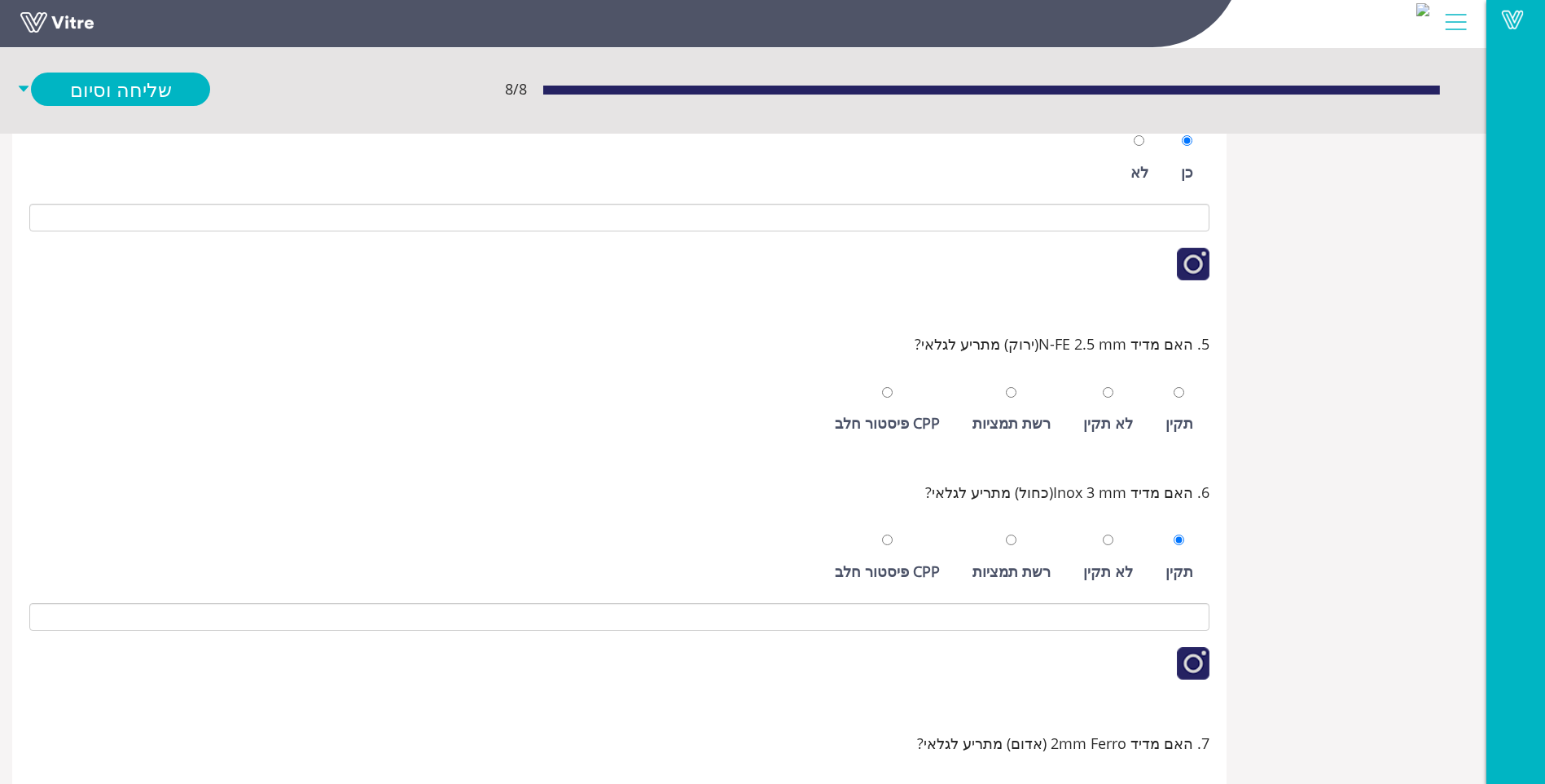
scroll to position [674, 0]
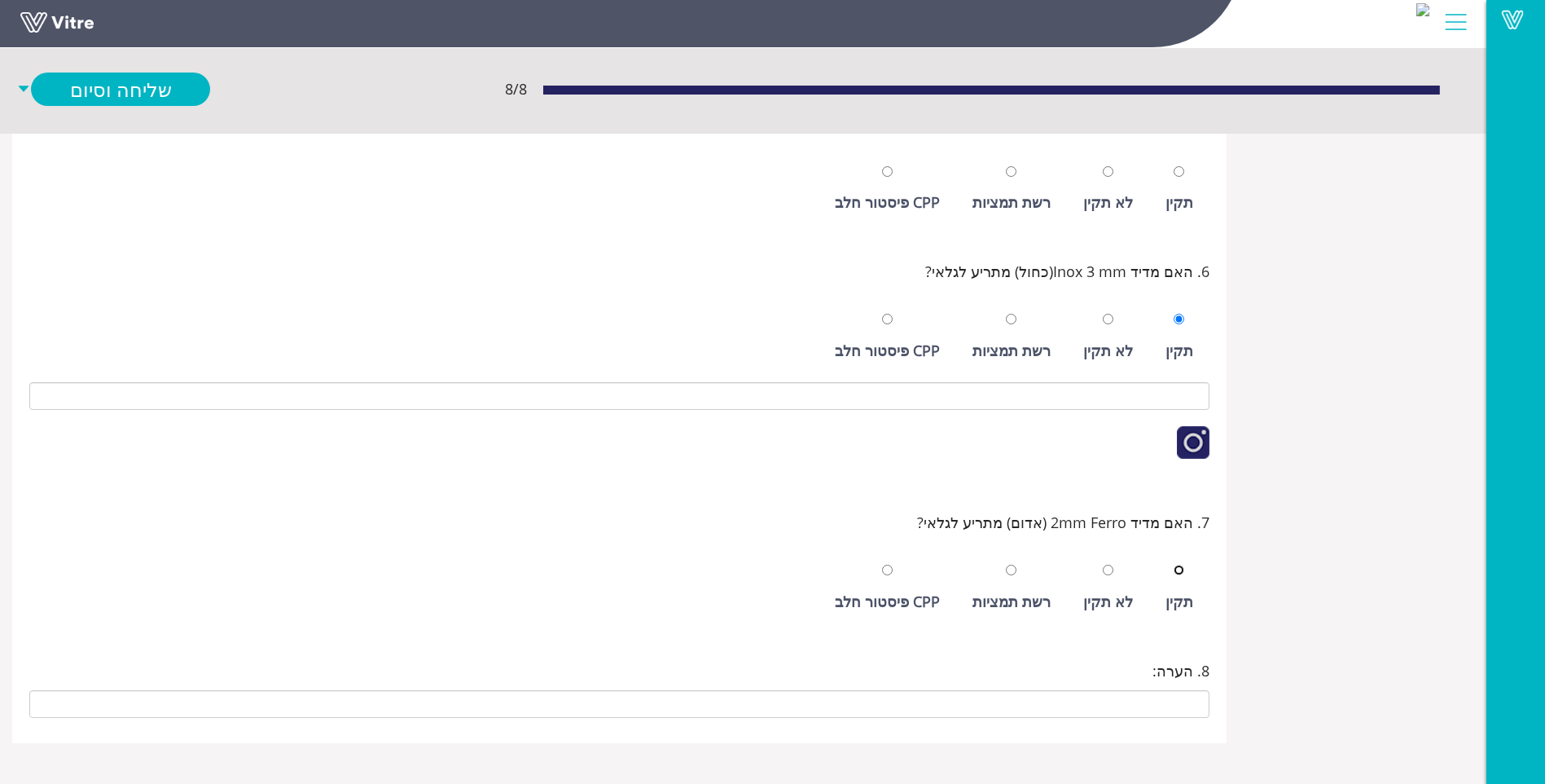
click at [1174, 565] on input "radio" at bounding box center [1179, 570] width 10 height 10
radio input "true"
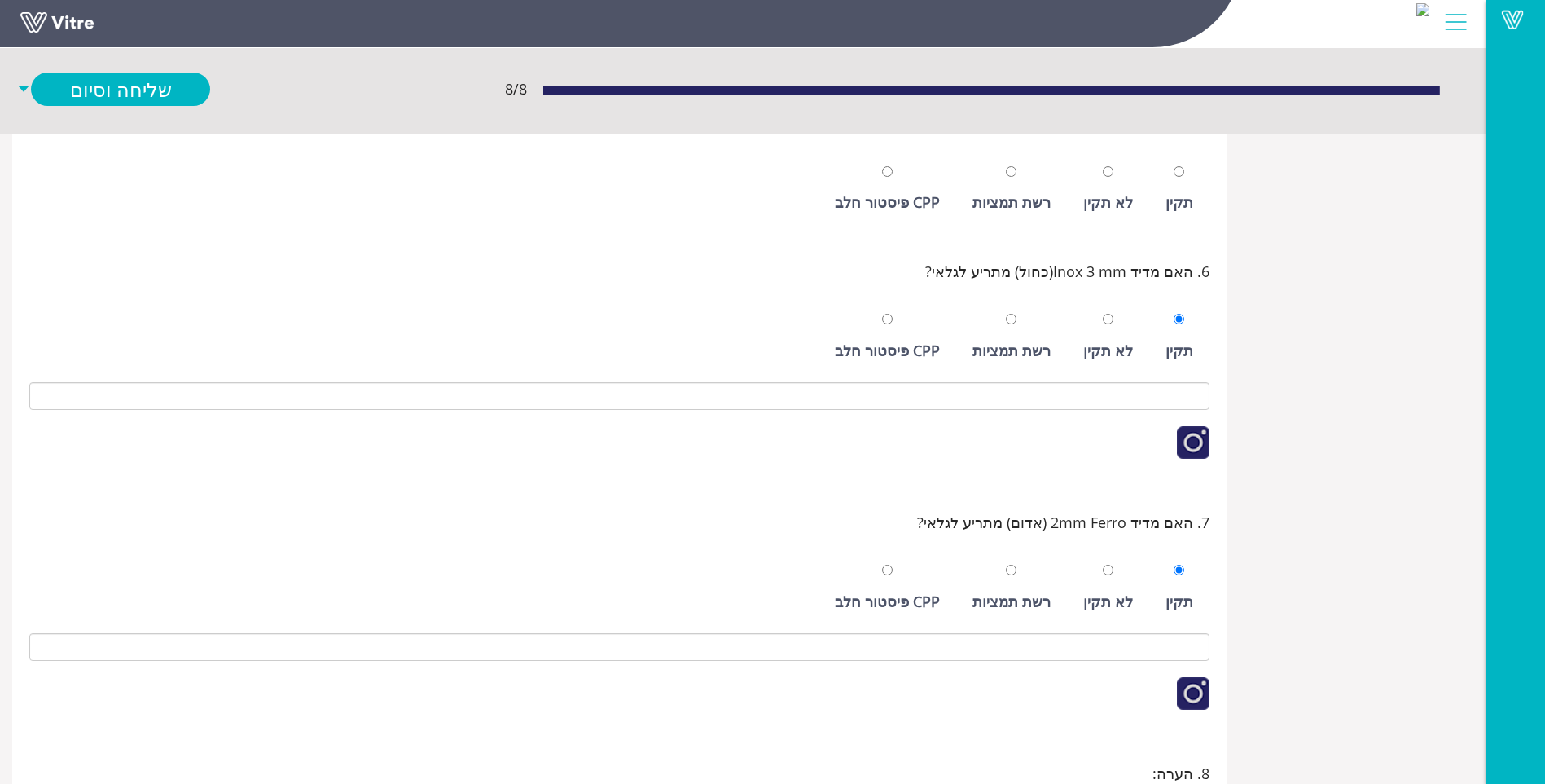
click at [1181, 197] on div "תקין" at bounding box center [1179, 201] width 27 height 23
radio input "true"
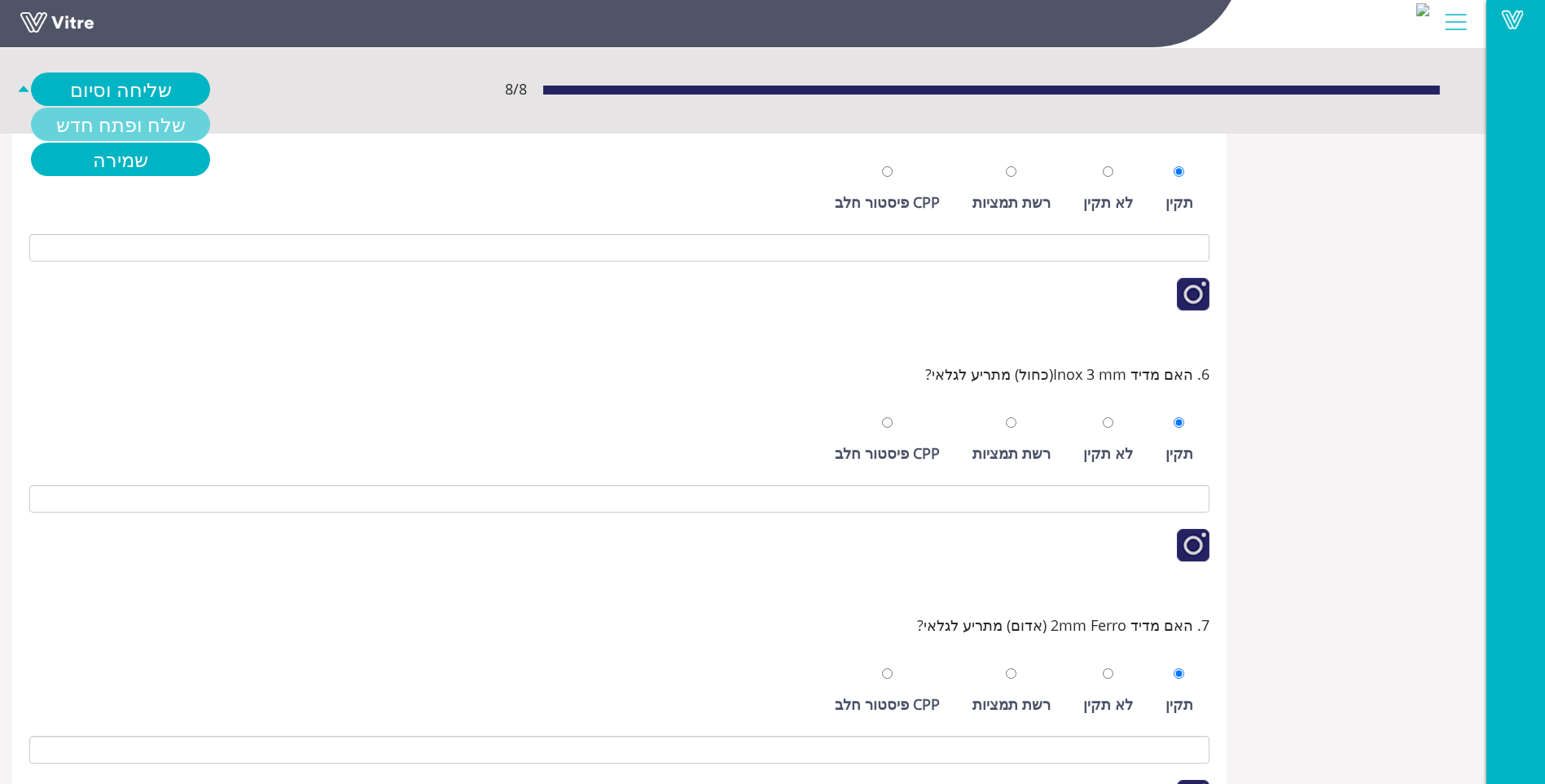
click at [100, 117] on link "שלח ופתח חדש" at bounding box center [120, 124] width 179 height 33
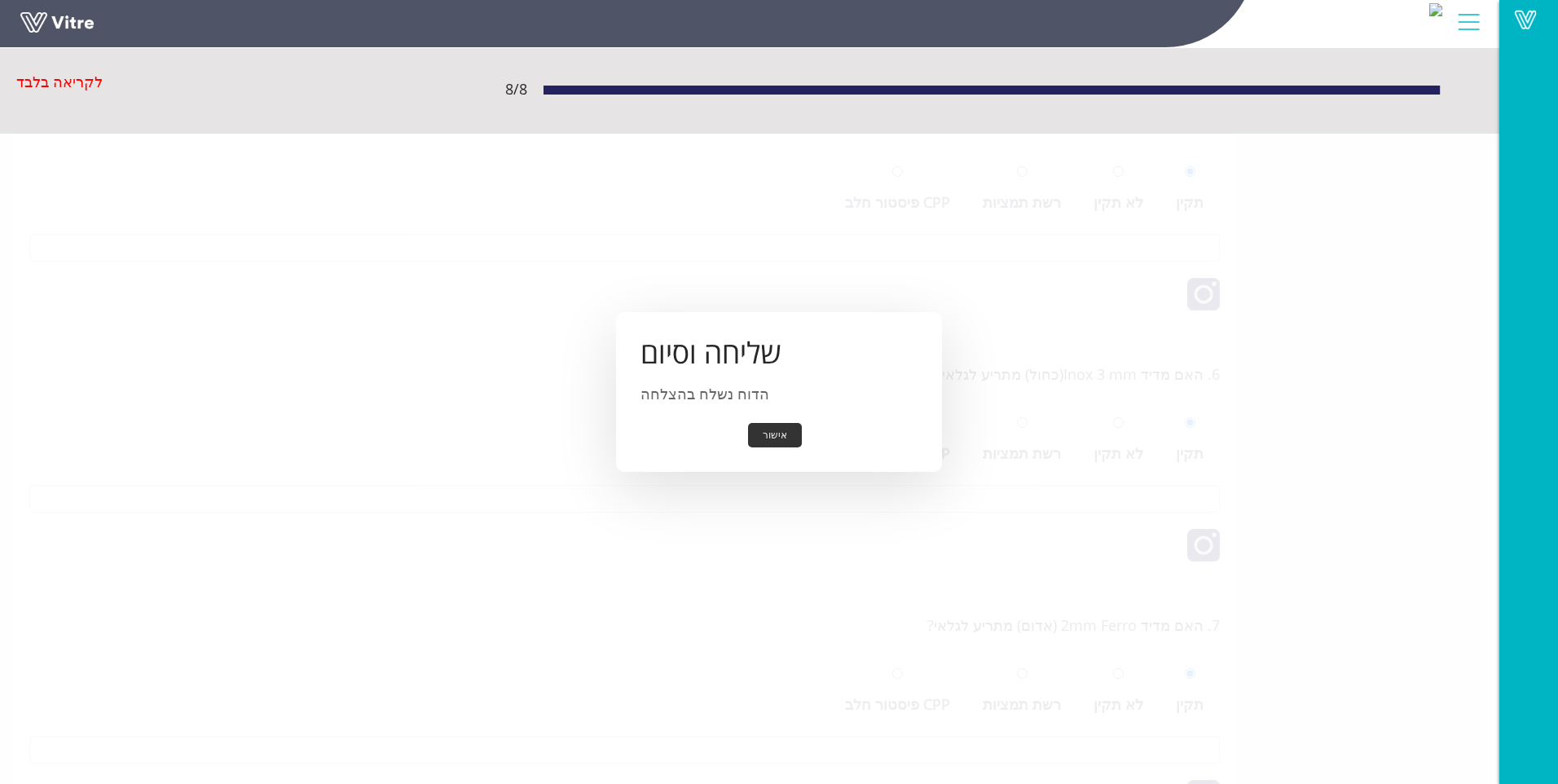
click at [776, 432] on button "אישור" at bounding box center [775, 436] width 54 height 26
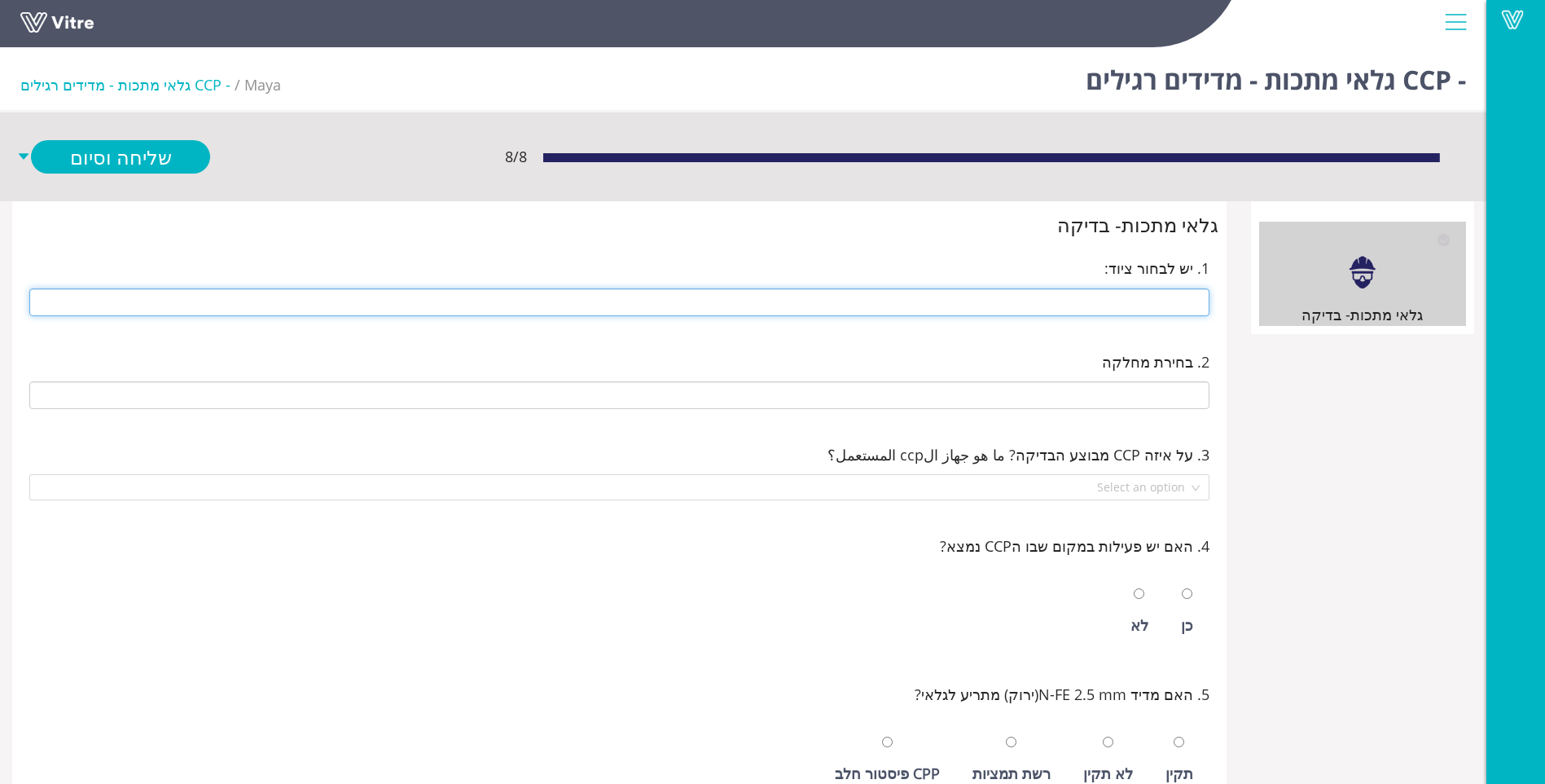
click at [1073, 301] on input "text" at bounding box center [619, 302] width 1181 height 27
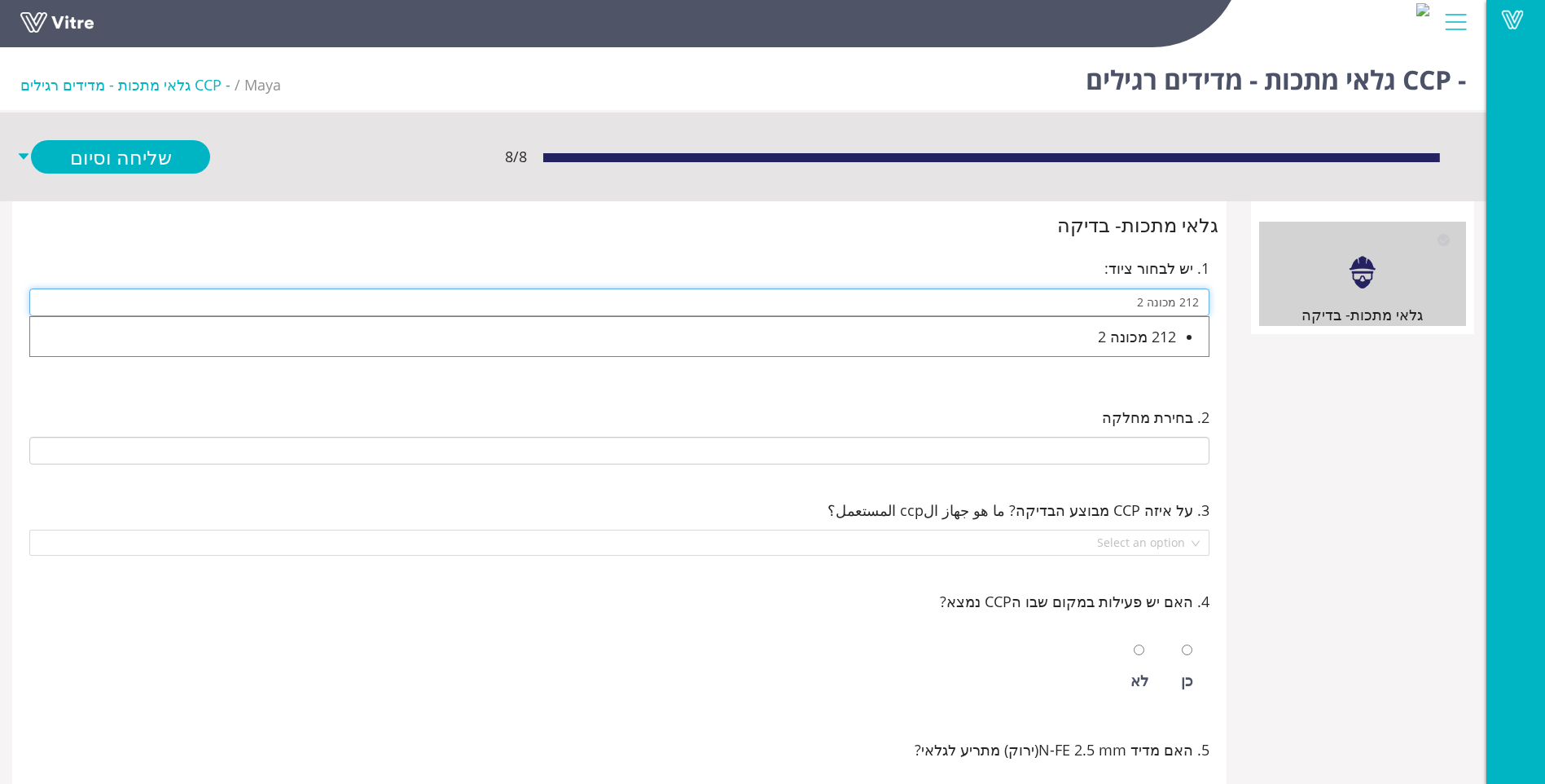
type input "212 מכונה 2"
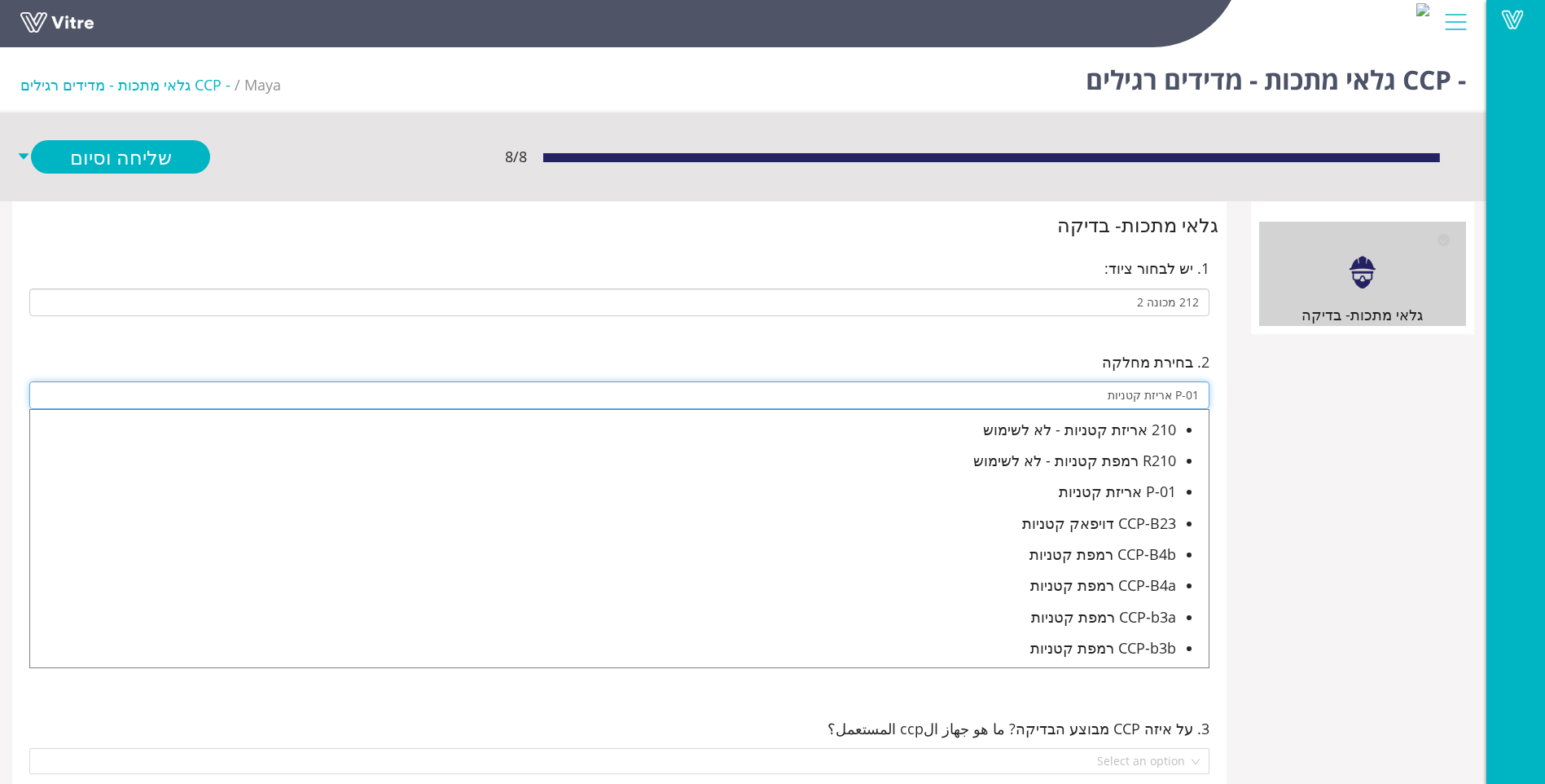
type input "P-01 אריזת קטניות"
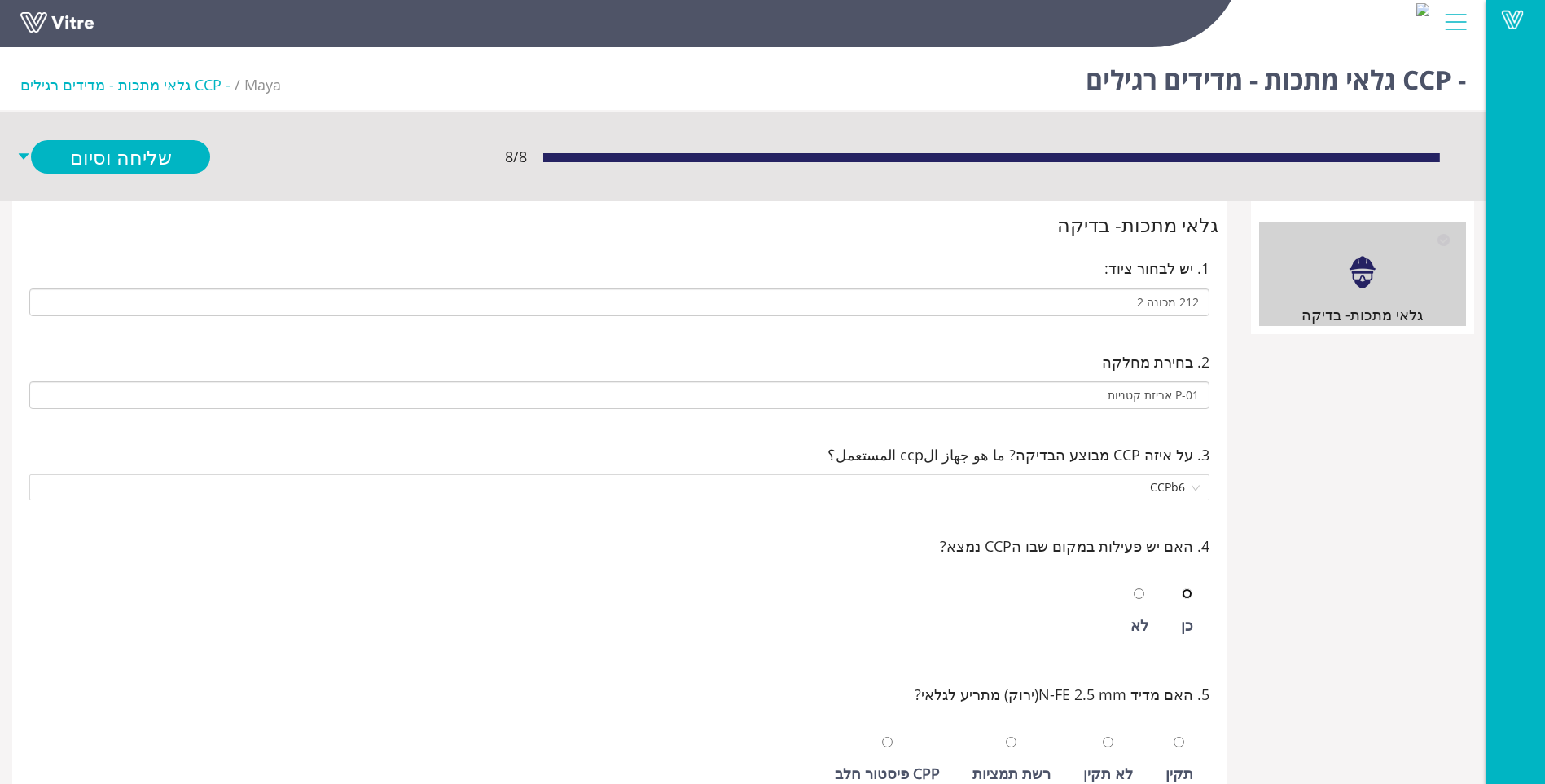
click at [1182, 588] on input "radio" at bounding box center [1187, 593] width 10 height 10
radio input "true"
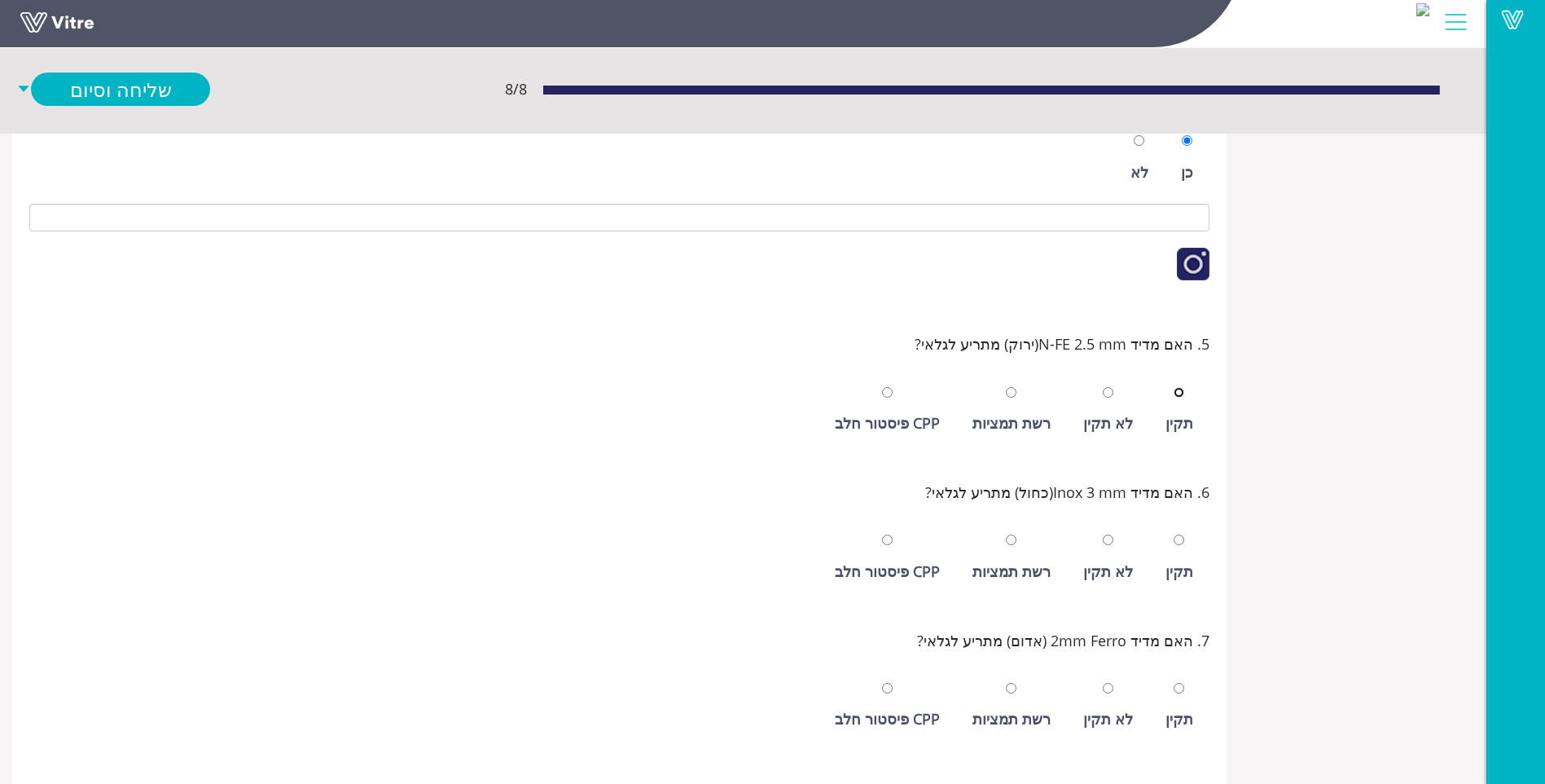
click at [1174, 387] on input "radio" at bounding box center [1179, 392] width 10 height 10
radio input "true"
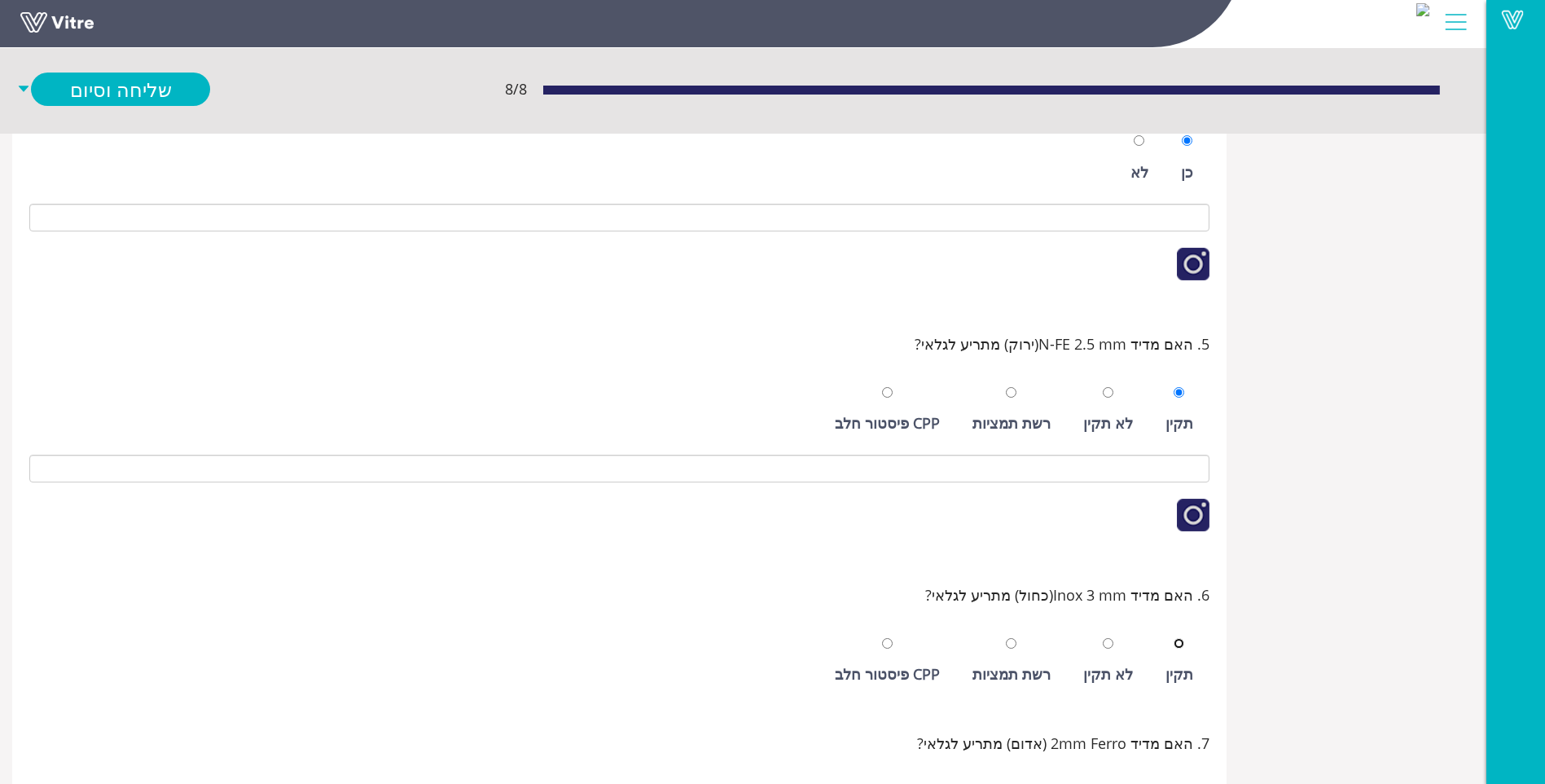
click at [1174, 638] on input "radio" at bounding box center [1179, 643] width 10 height 10
radio input "true"
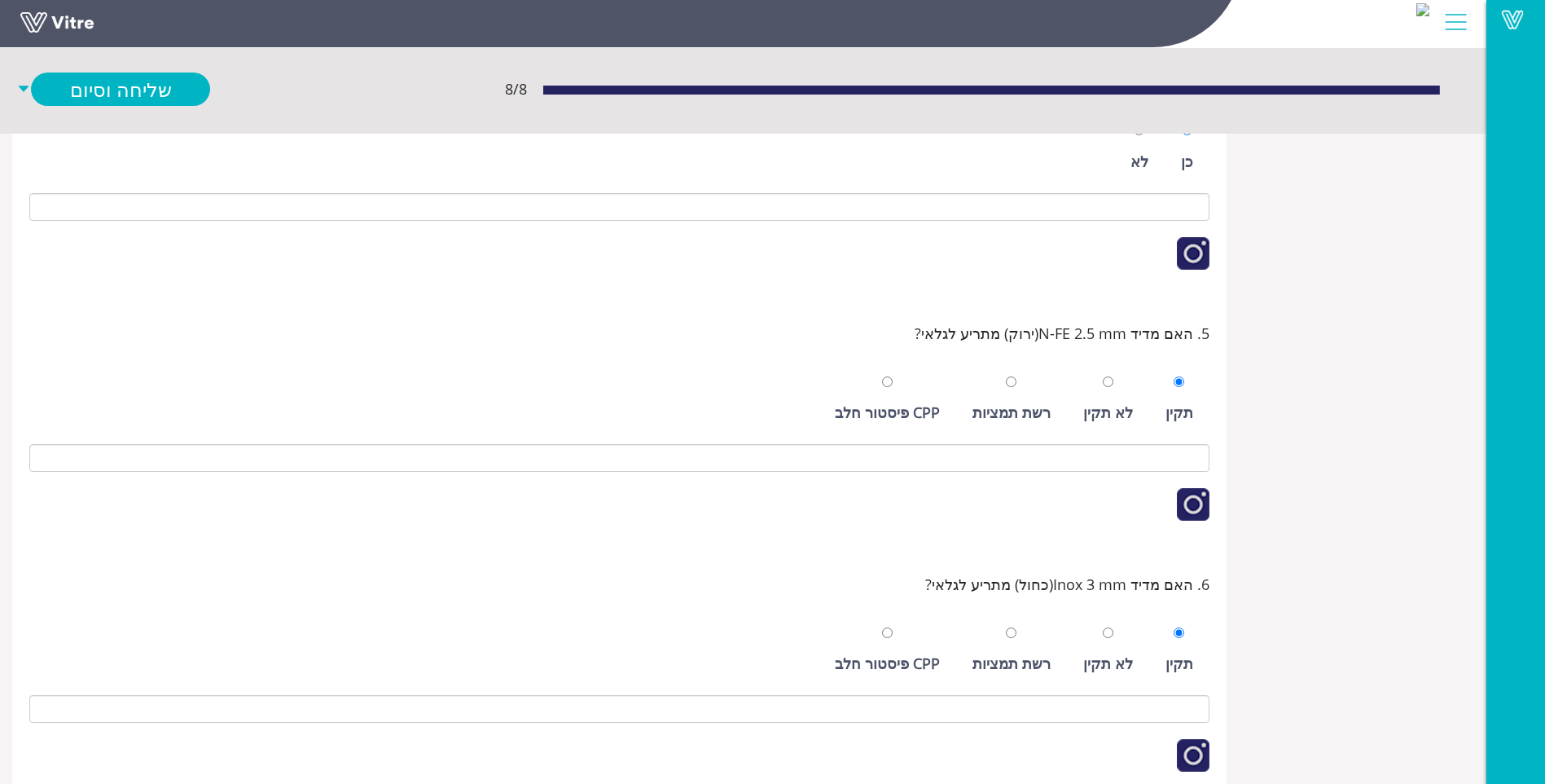
scroll to position [777, 0]
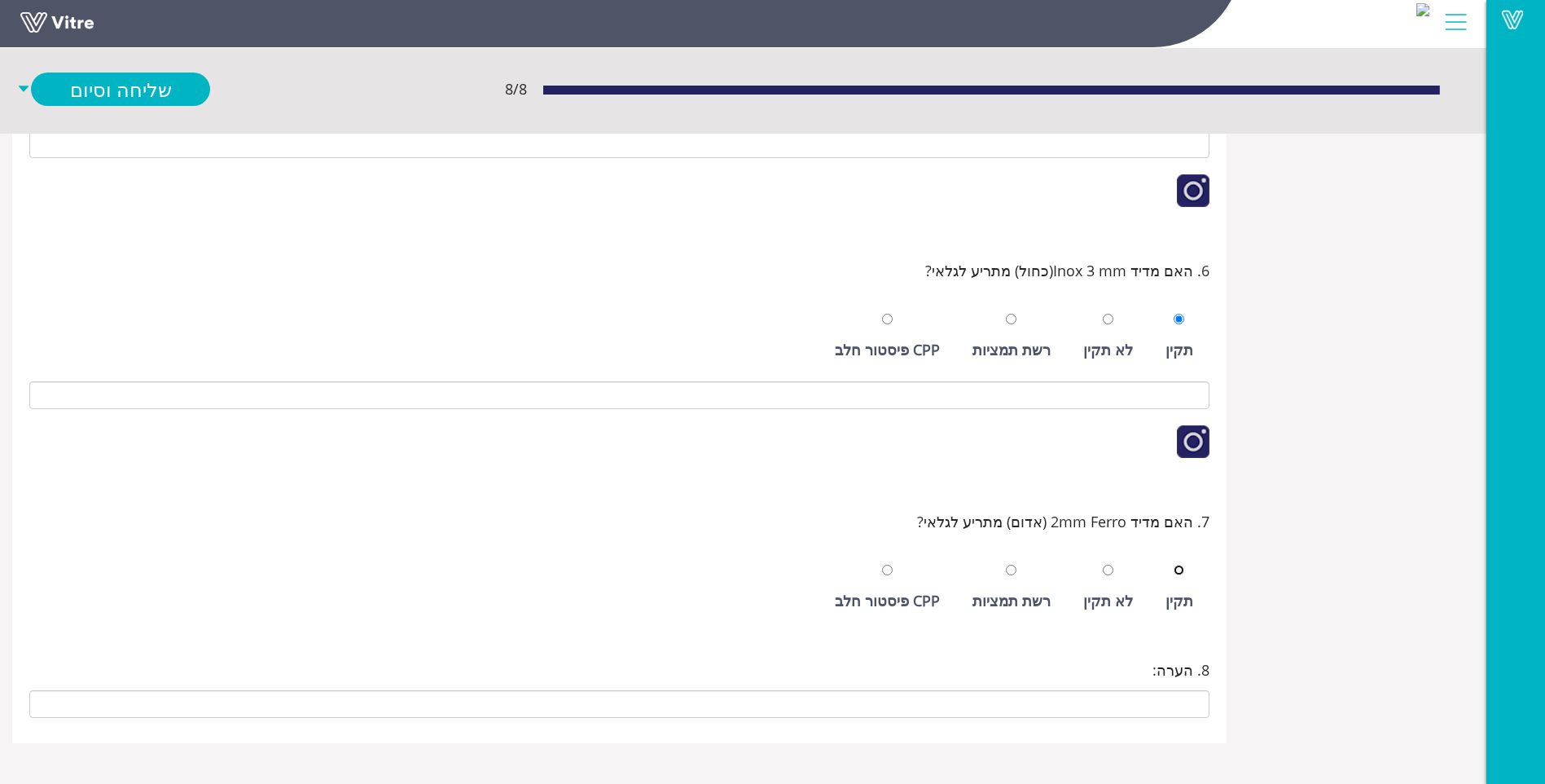
click at [1174, 565] on input "radio" at bounding box center [1179, 570] width 10 height 10
radio input "true"
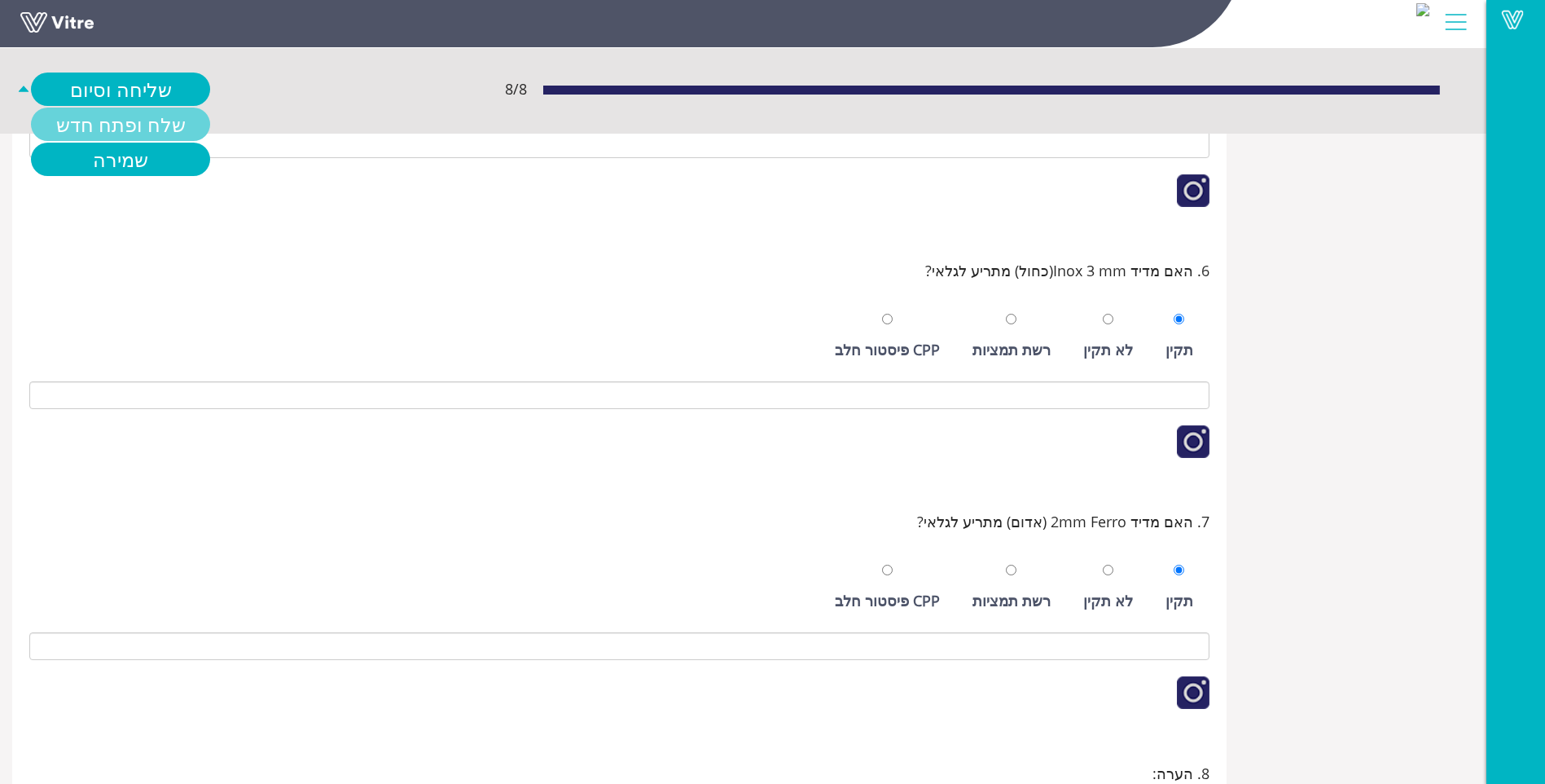
click at [166, 121] on link "שלח ופתח חדש" at bounding box center [120, 124] width 179 height 33
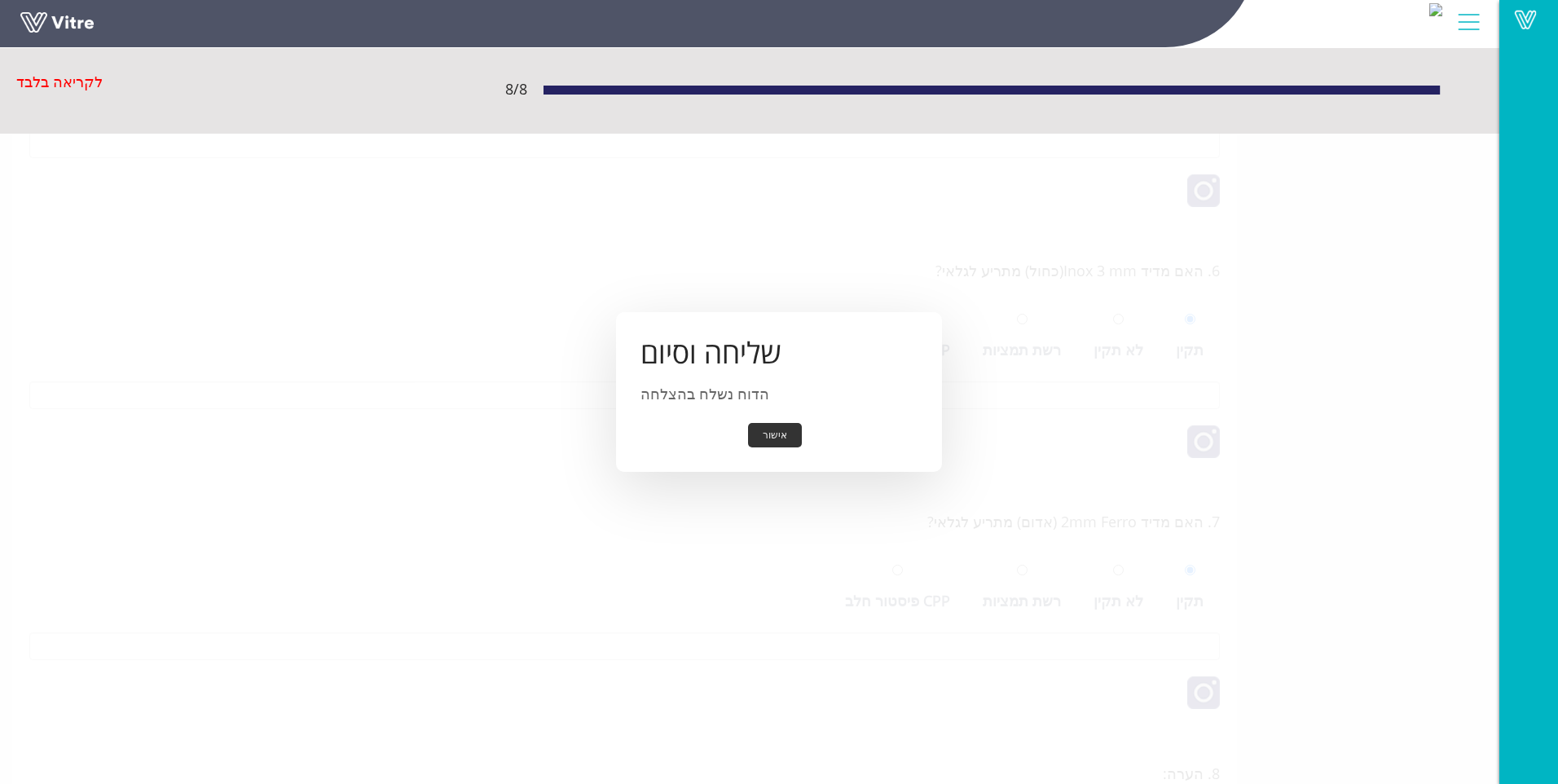
click at [770, 435] on button "אישור" at bounding box center [775, 436] width 54 height 26
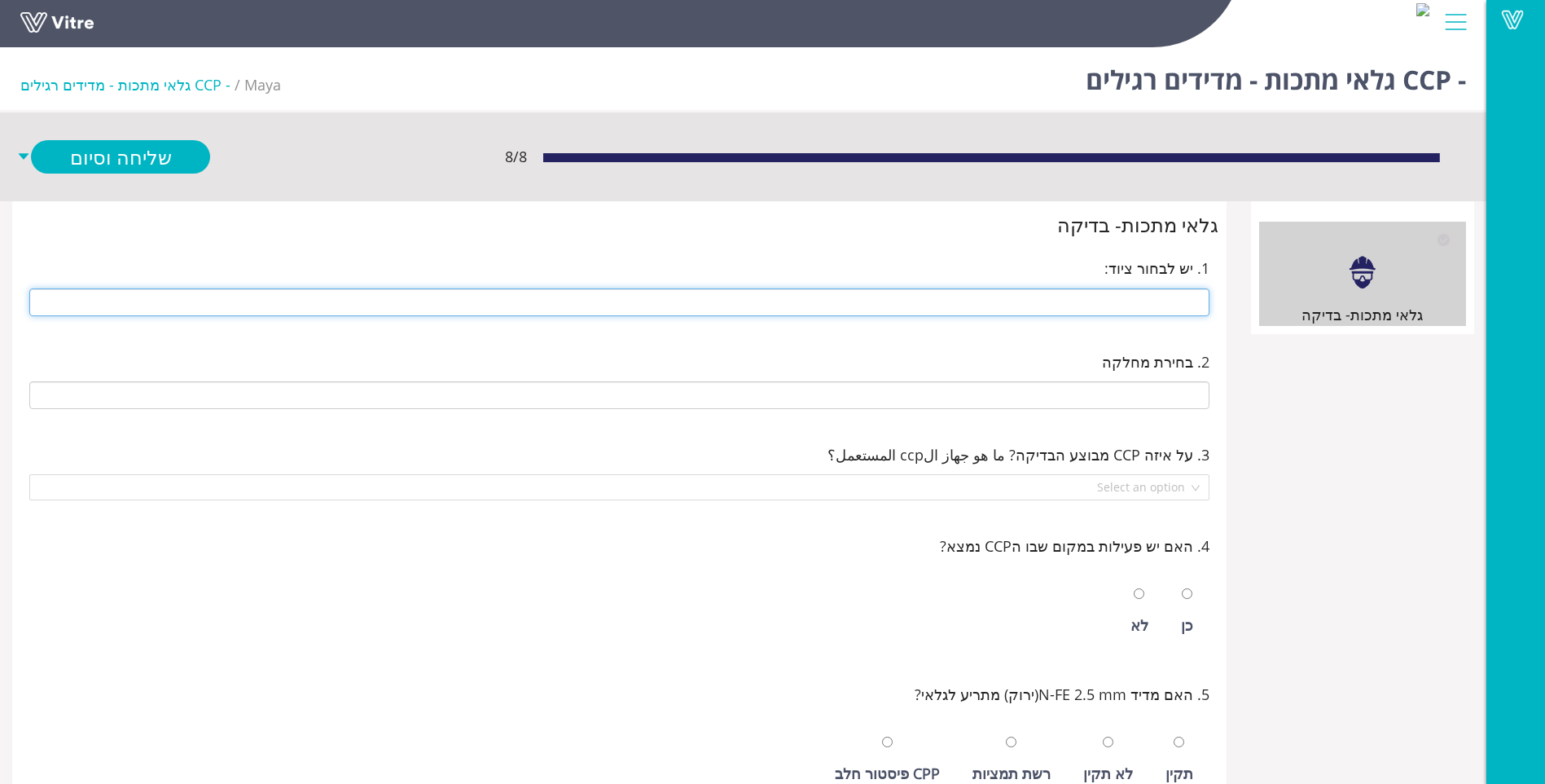
click at [1121, 297] on input "text" at bounding box center [619, 302] width 1181 height 27
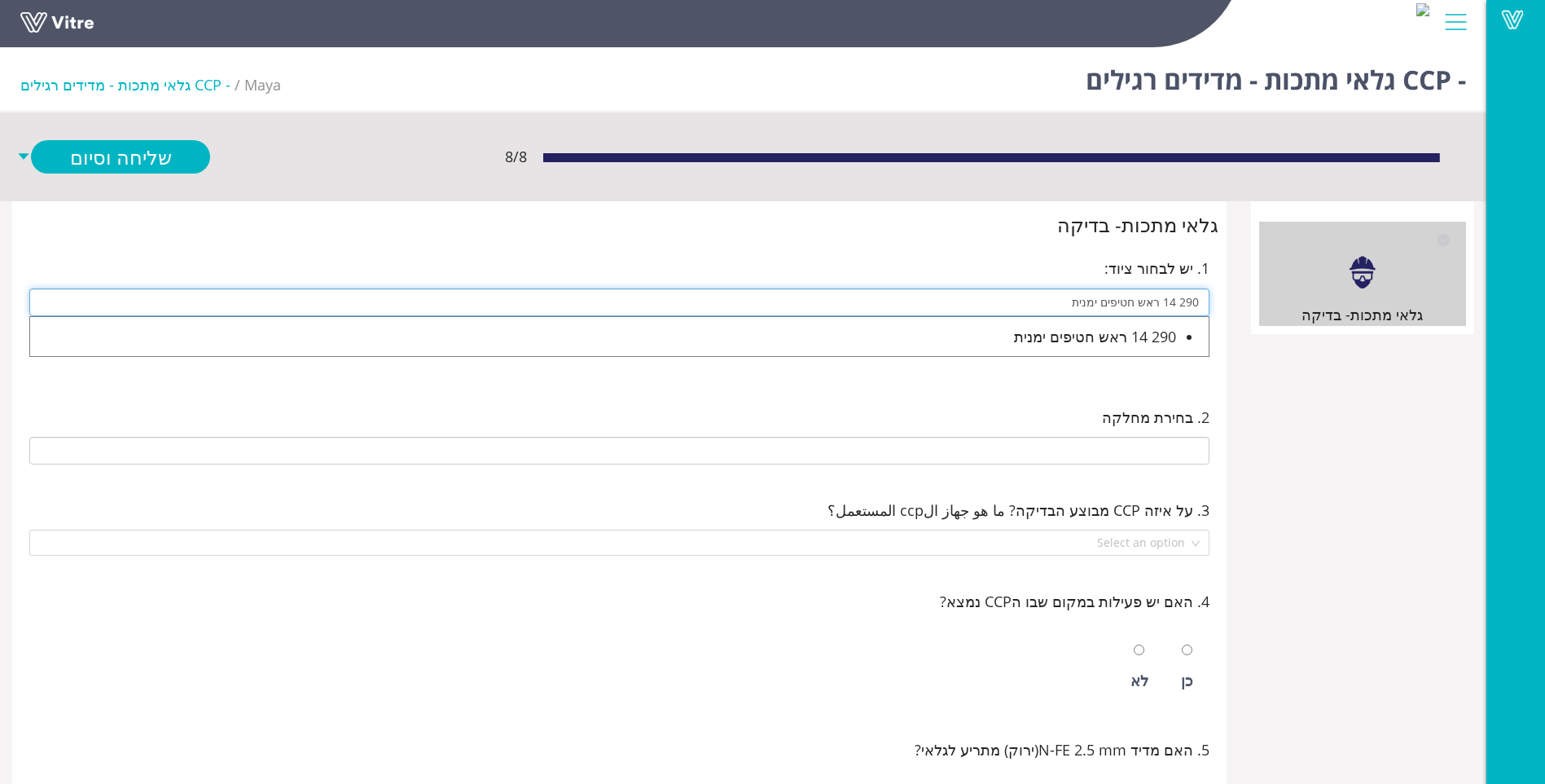
type input "290 14 ראש חטיפים ימנית"
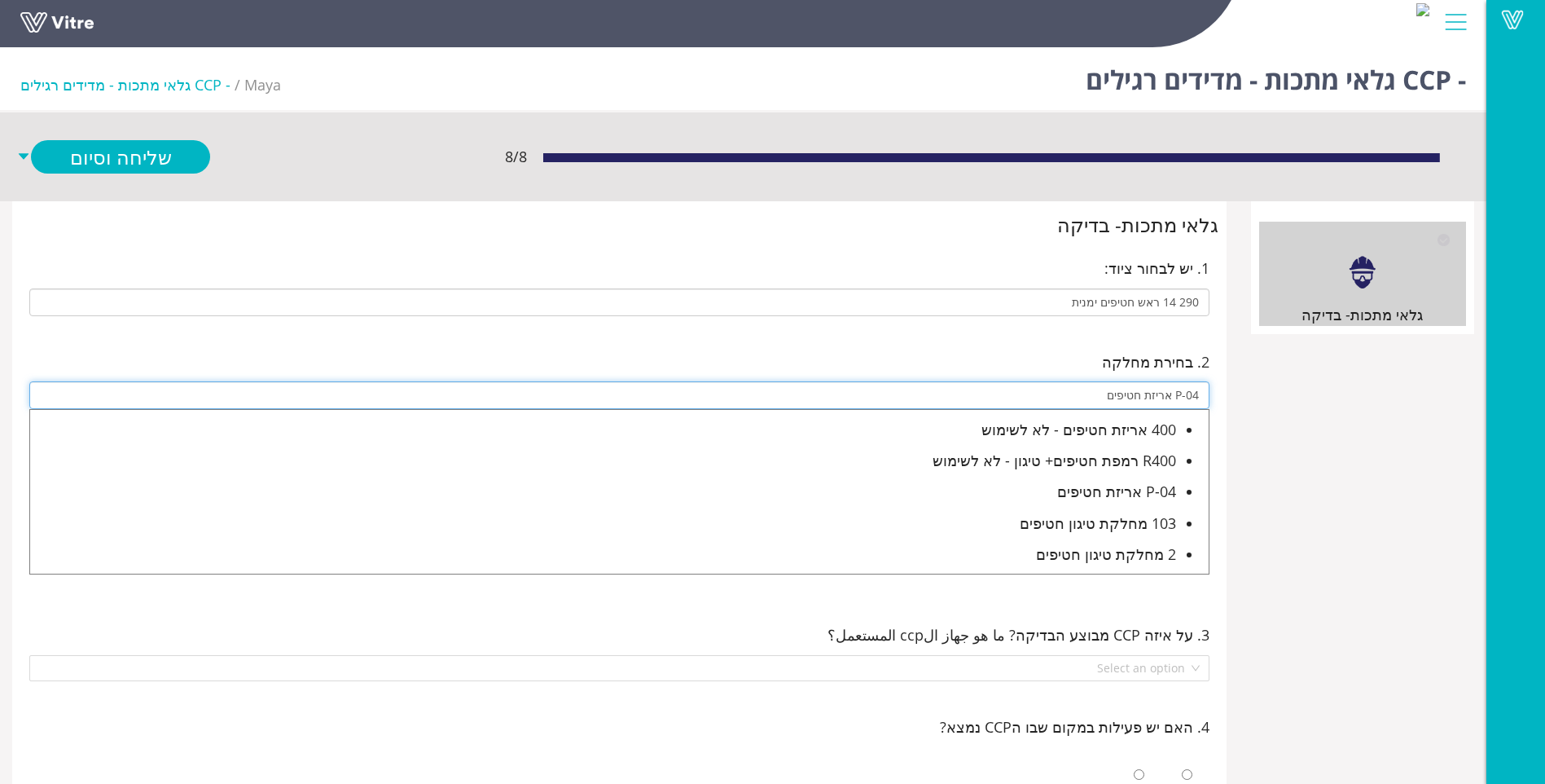
type input "P-04 אריזת חטיפים"
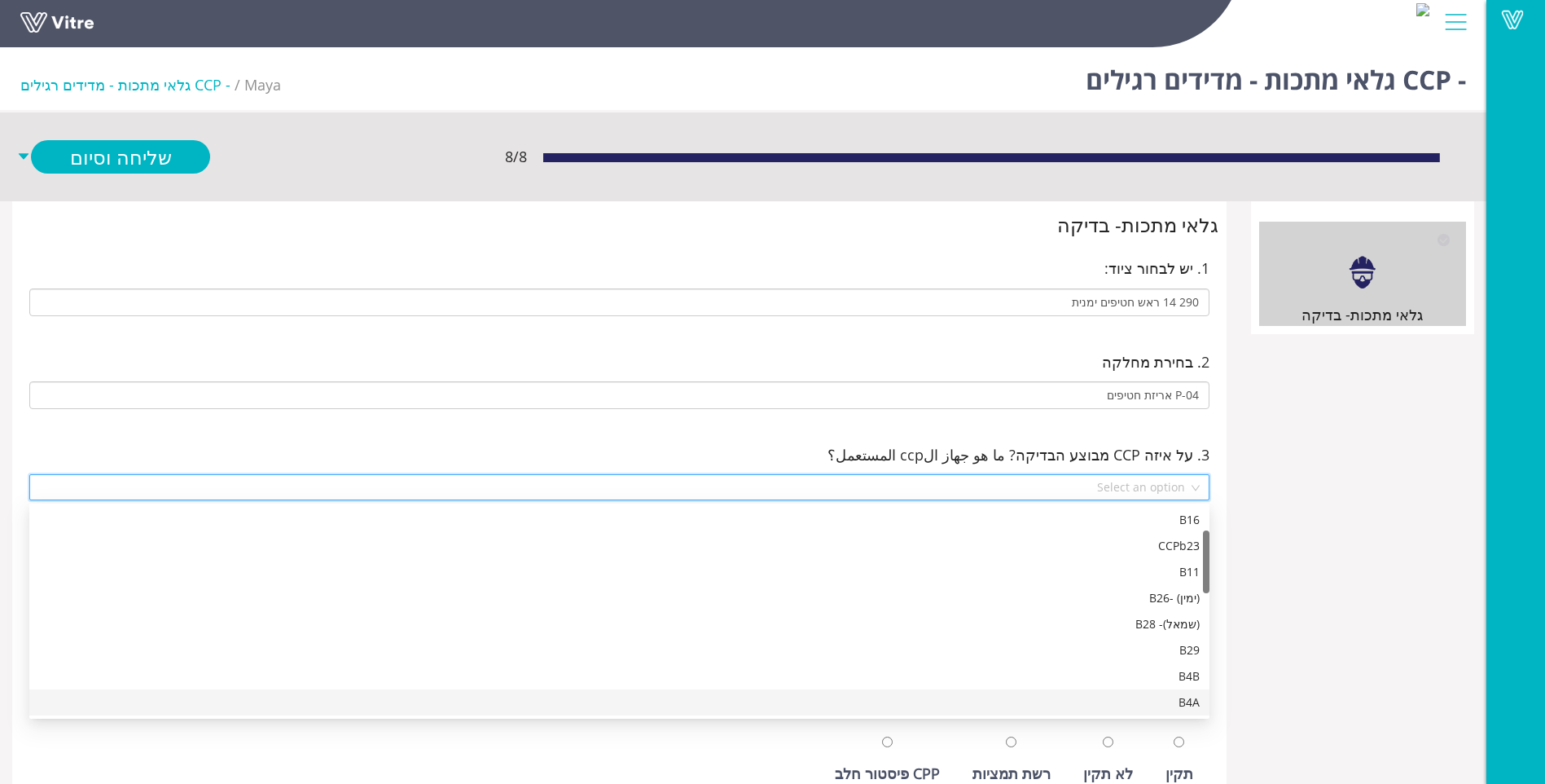
scroll to position [104, 0]
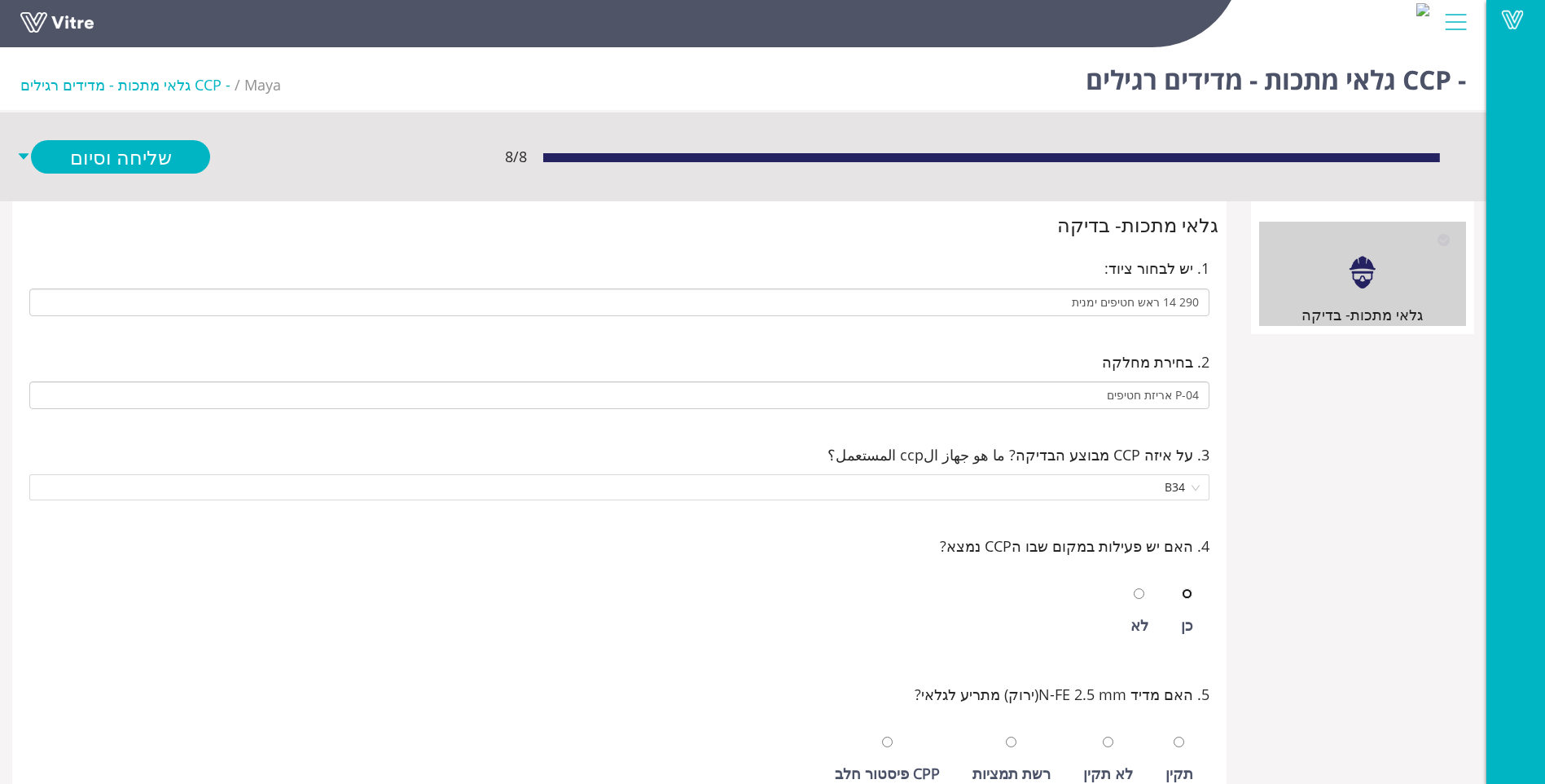
click at [1182, 588] on input "radio" at bounding box center [1187, 593] width 10 height 10
radio input "true"
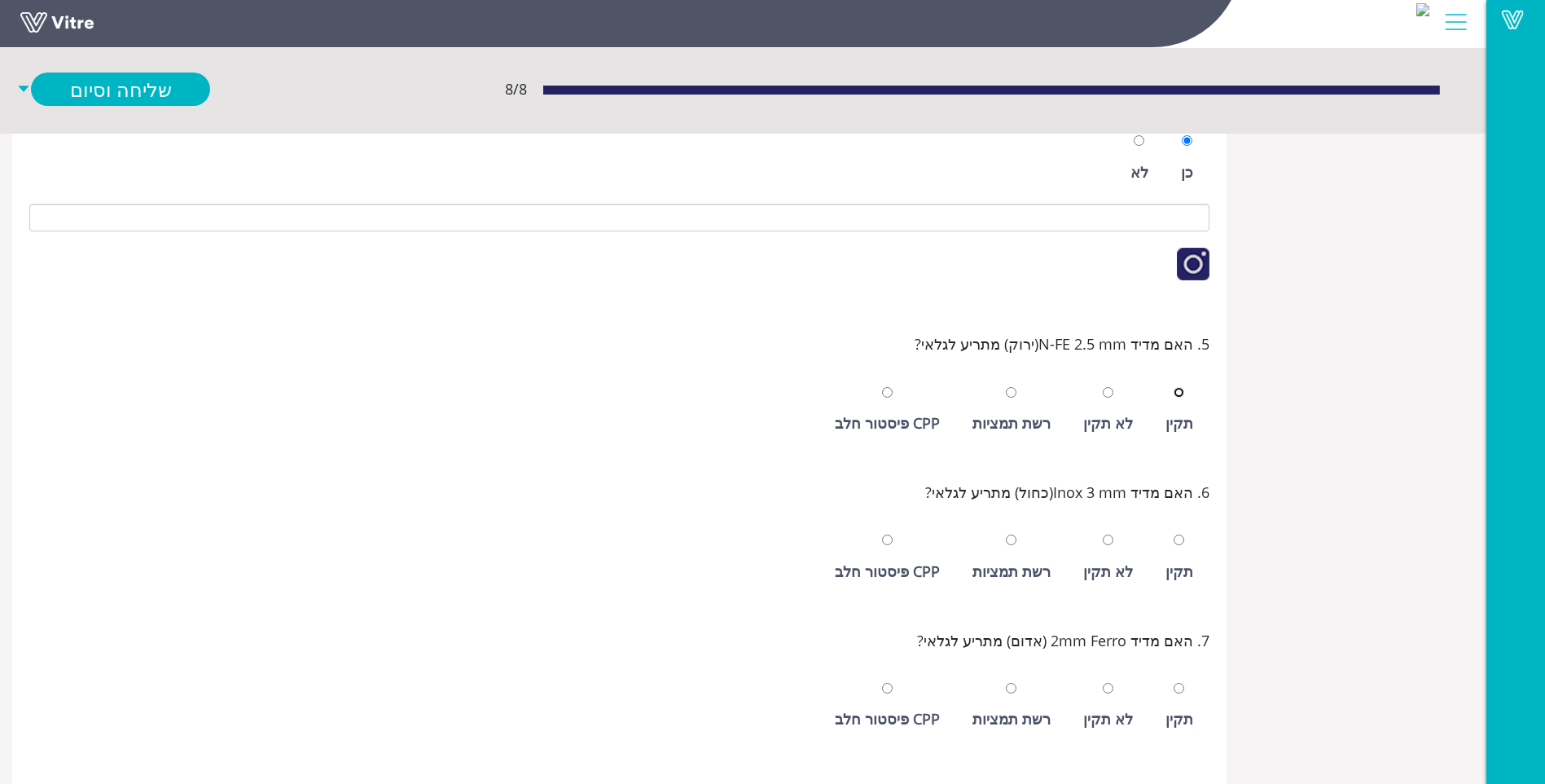
click at [1174, 387] on input "radio" at bounding box center [1179, 392] width 10 height 10
radio input "true"
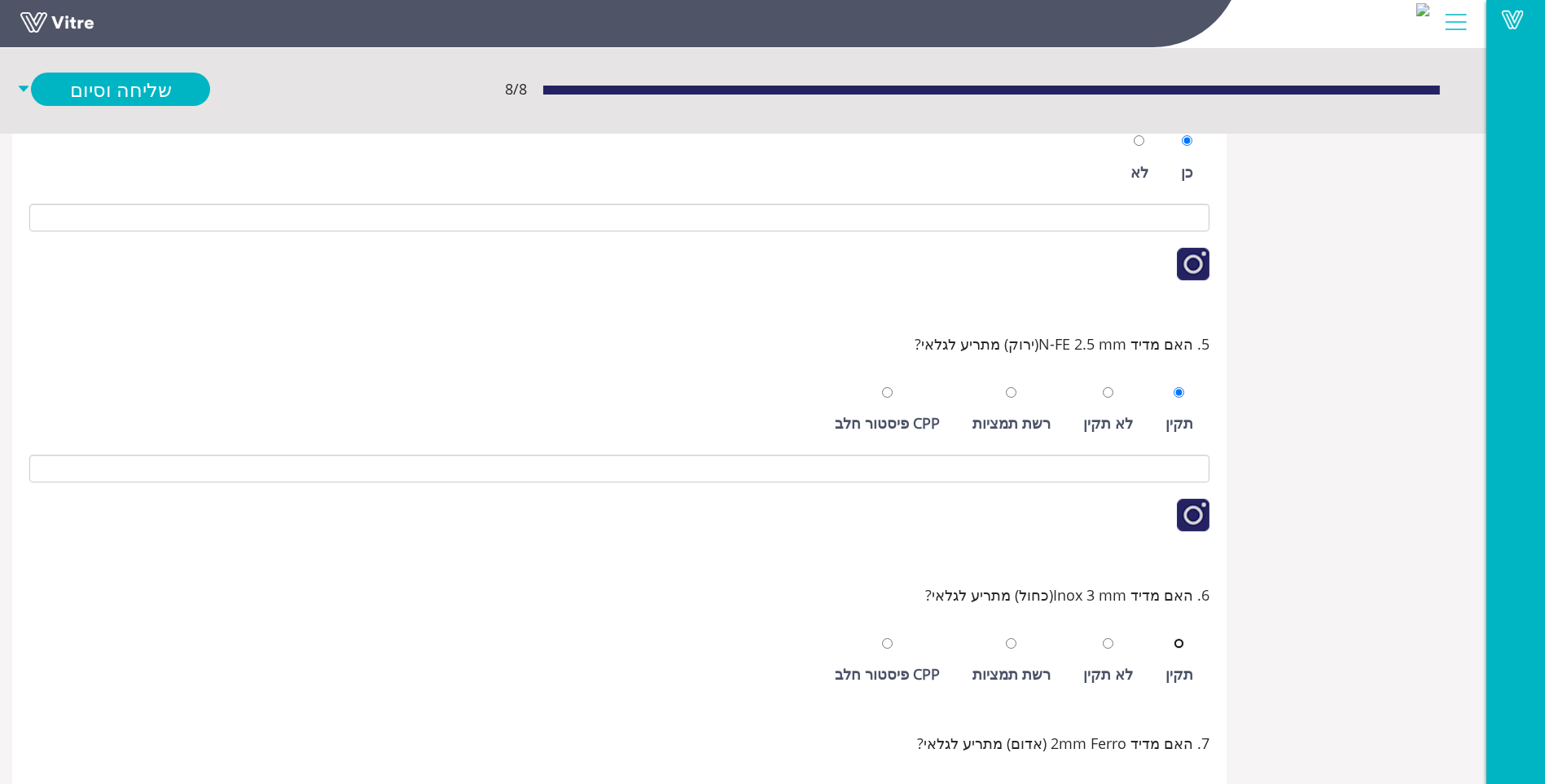
click at [1174, 638] on input "radio" at bounding box center [1179, 643] width 10 height 10
radio input "true"
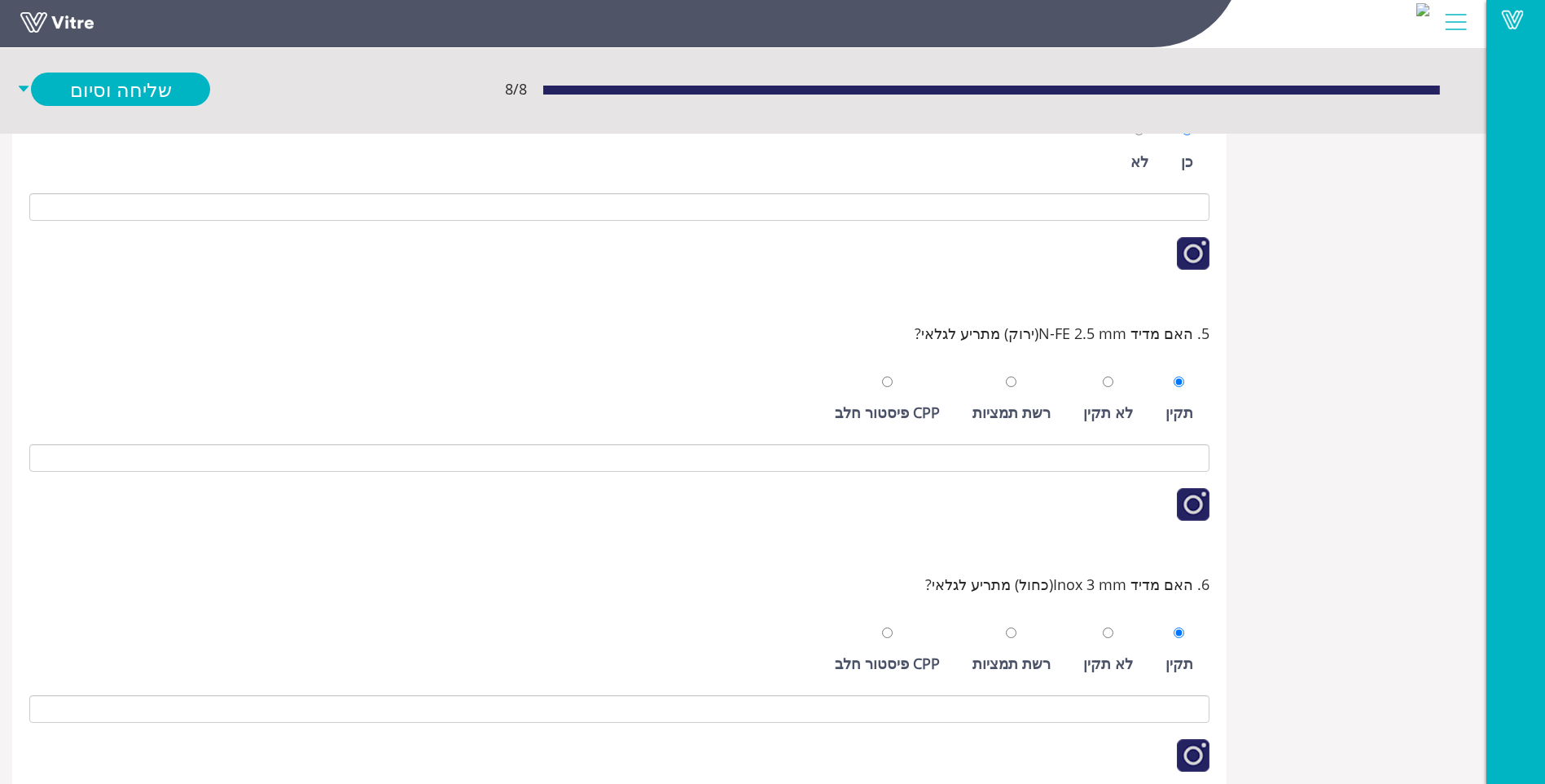
scroll to position [777, 0]
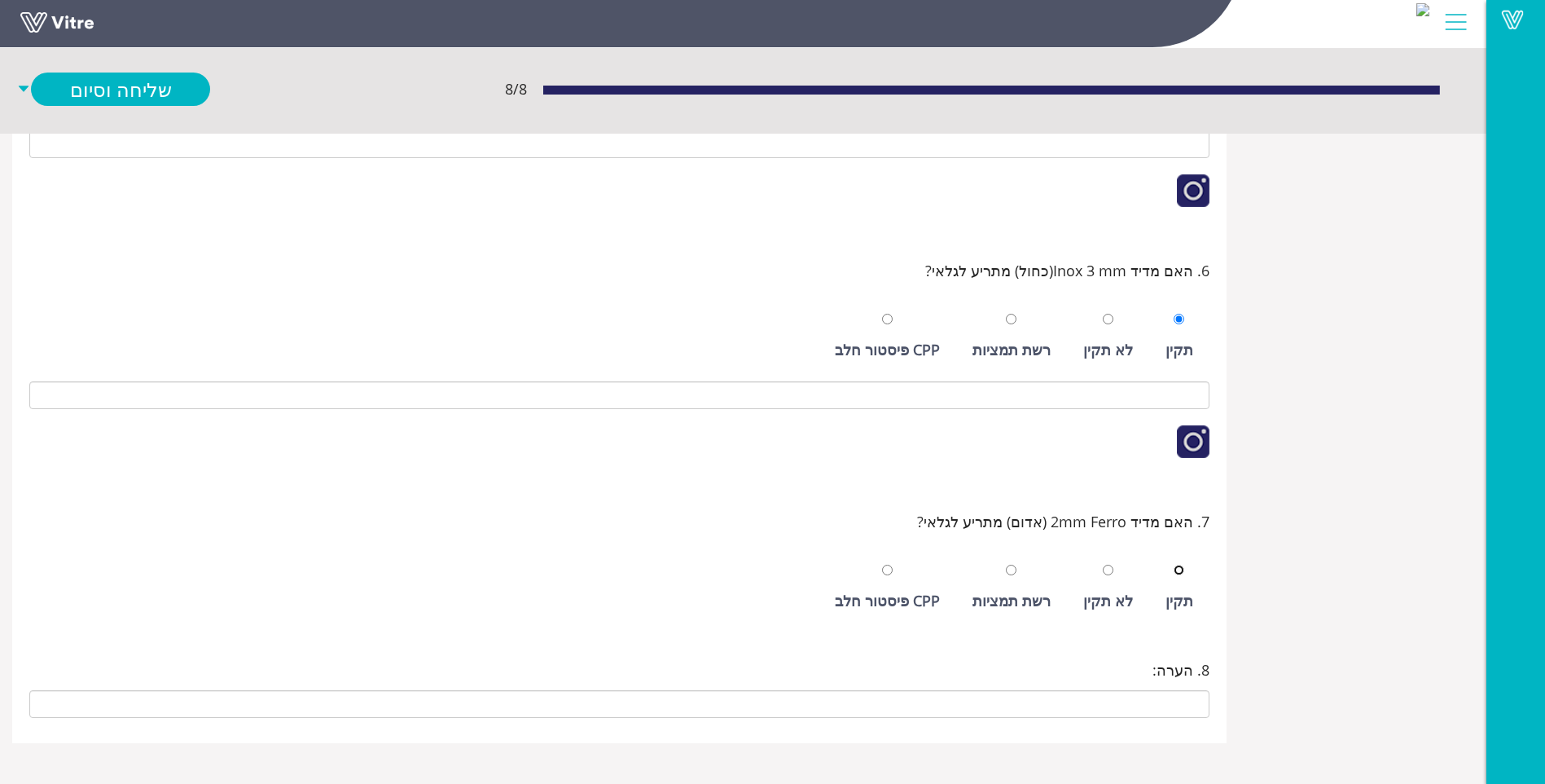
click at [1174, 565] on input "radio" at bounding box center [1179, 570] width 10 height 10
radio input "true"
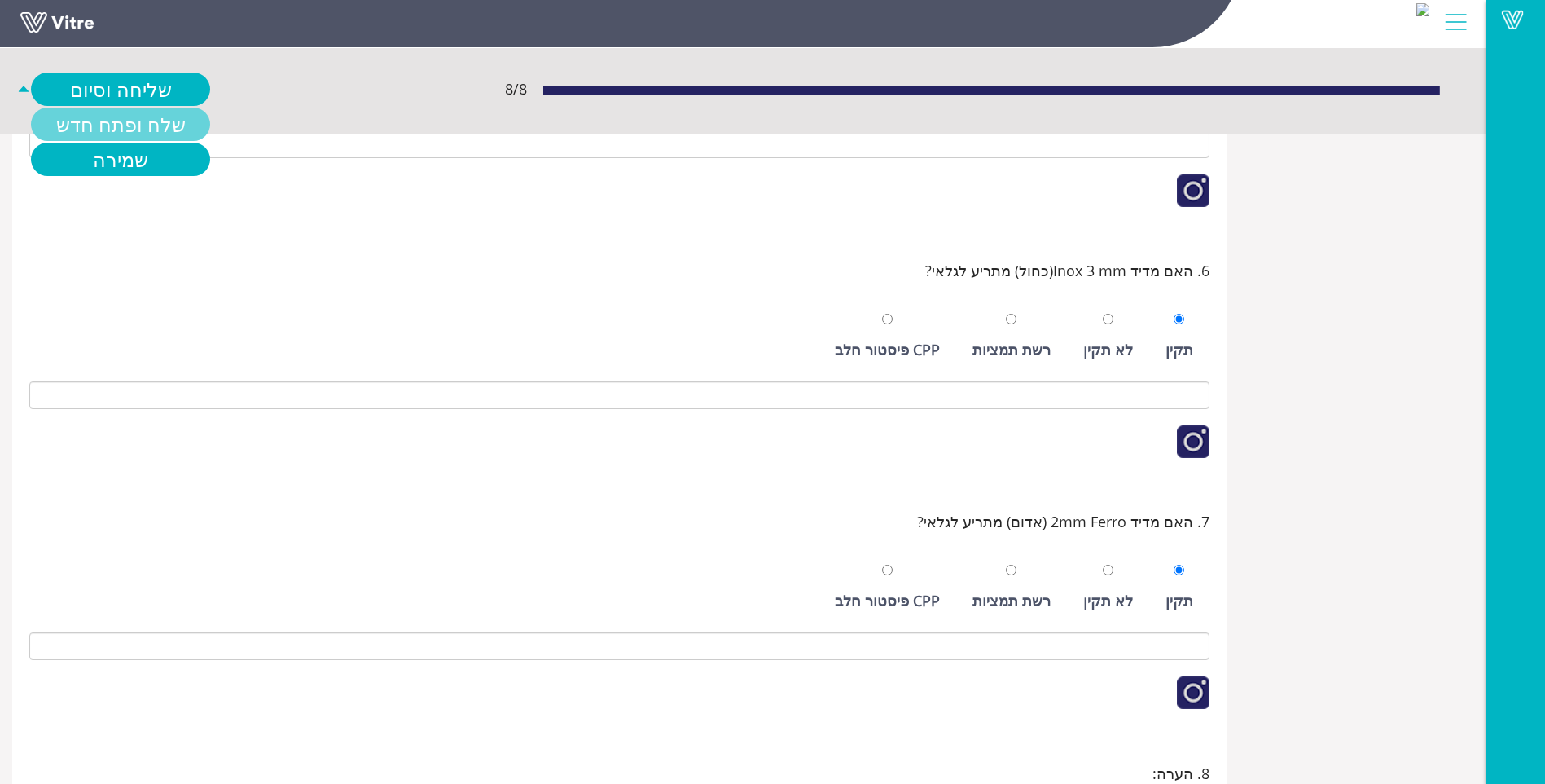
click at [119, 136] on link "שלח ופתח חדש" at bounding box center [120, 124] width 179 height 33
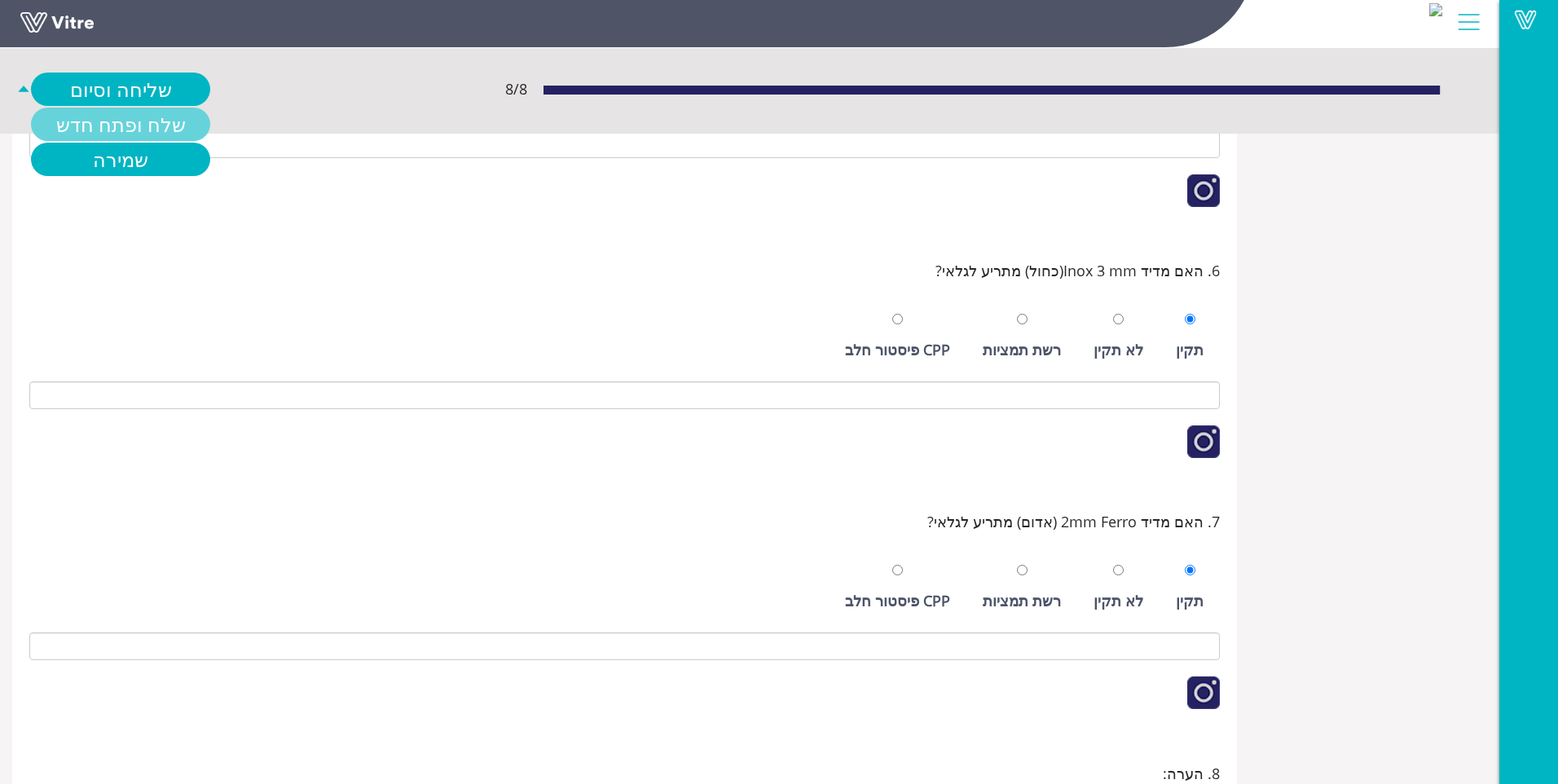
click at [150, 114] on div "8 / 8 שליחה וסיום שלח ופתח חדש שמירה" at bounding box center [749, 89] width 1499 height 88
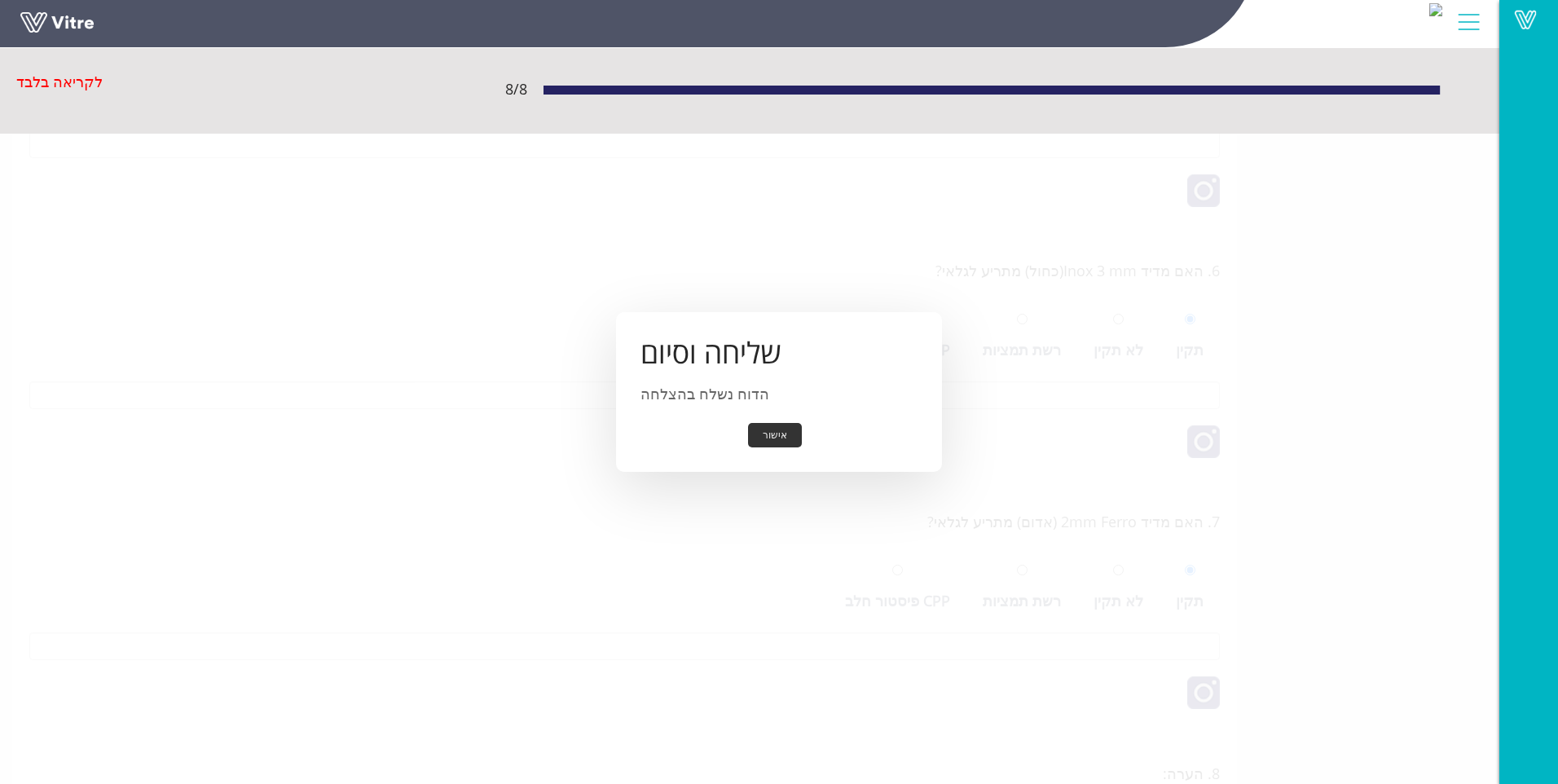
click at [782, 438] on button "אישור" at bounding box center [775, 436] width 54 height 26
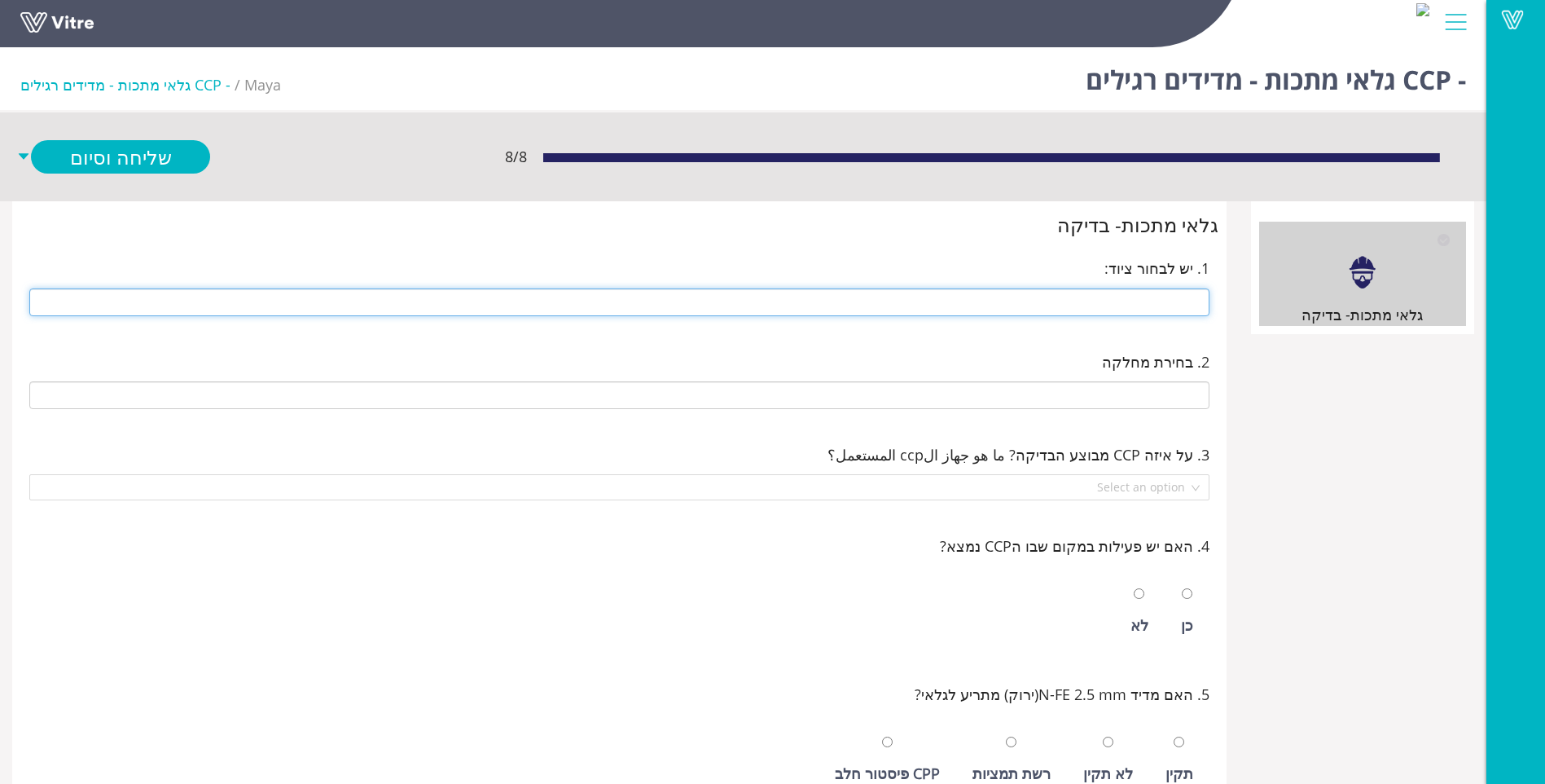
click at [965, 309] on input "text" at bounding box center [619, 302] width 1181 height 27
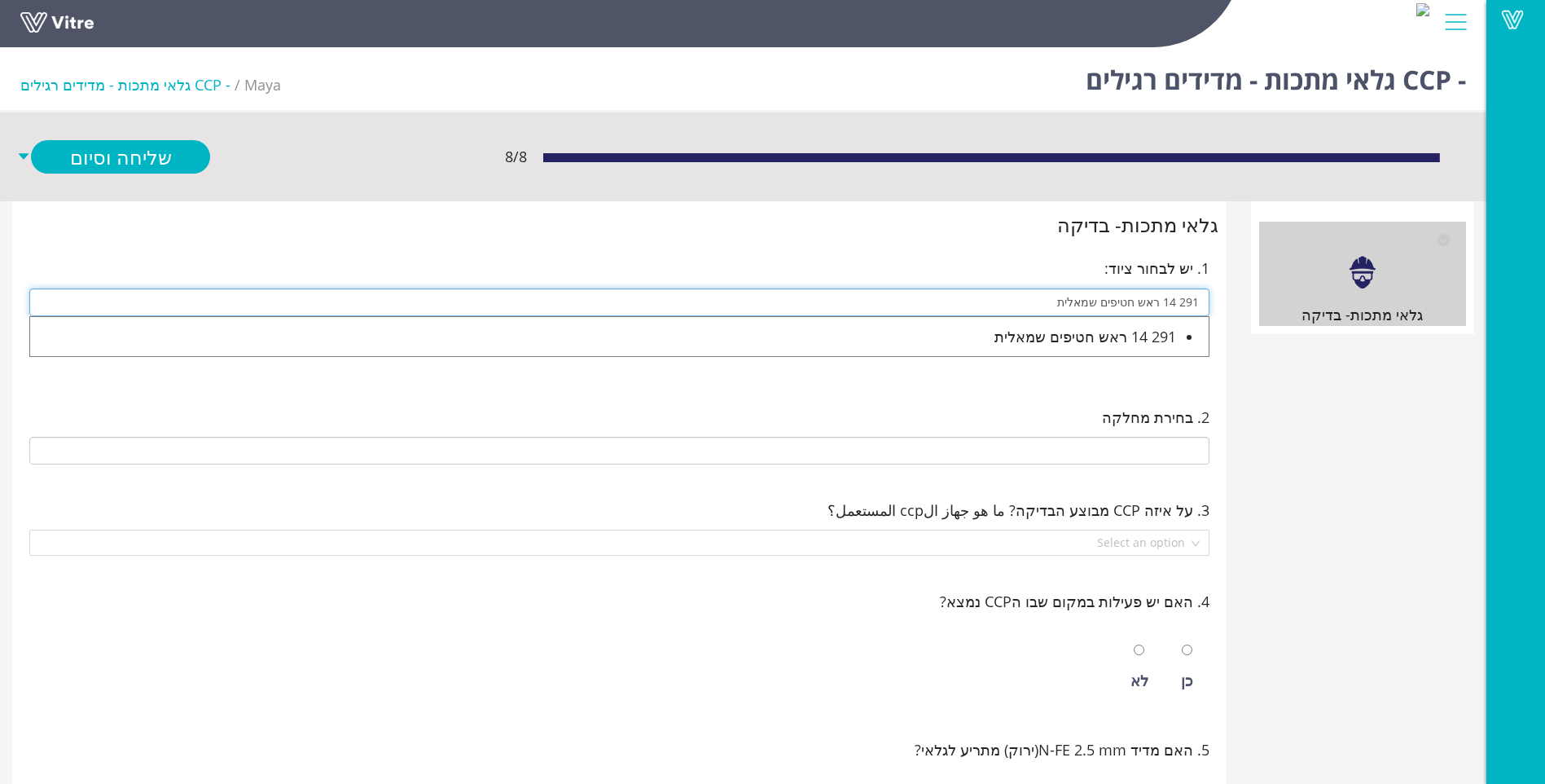
type input "291 14 ראש חטיפים שמאלית"
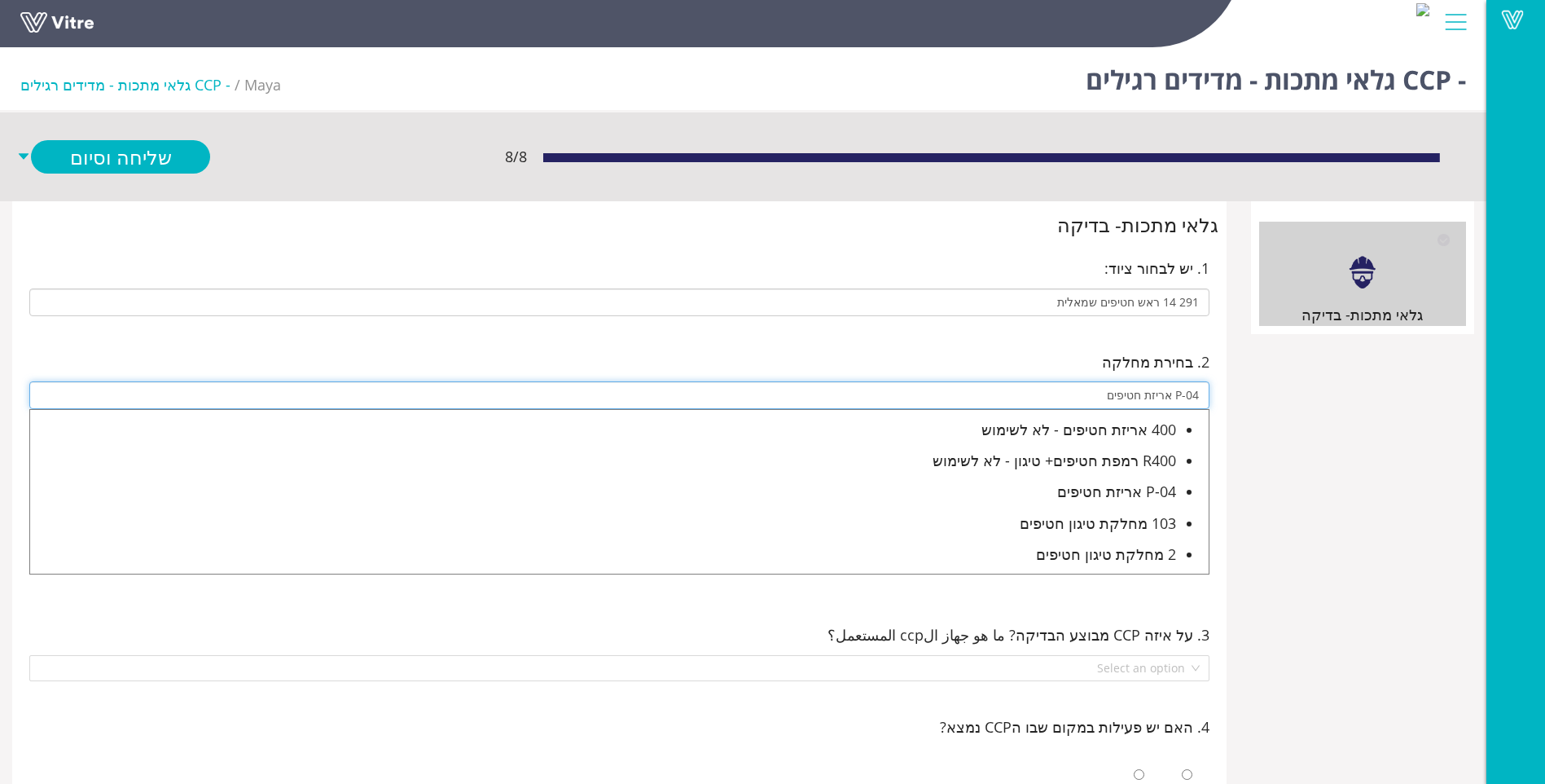
type input "P-04 אריזת חטיפים"
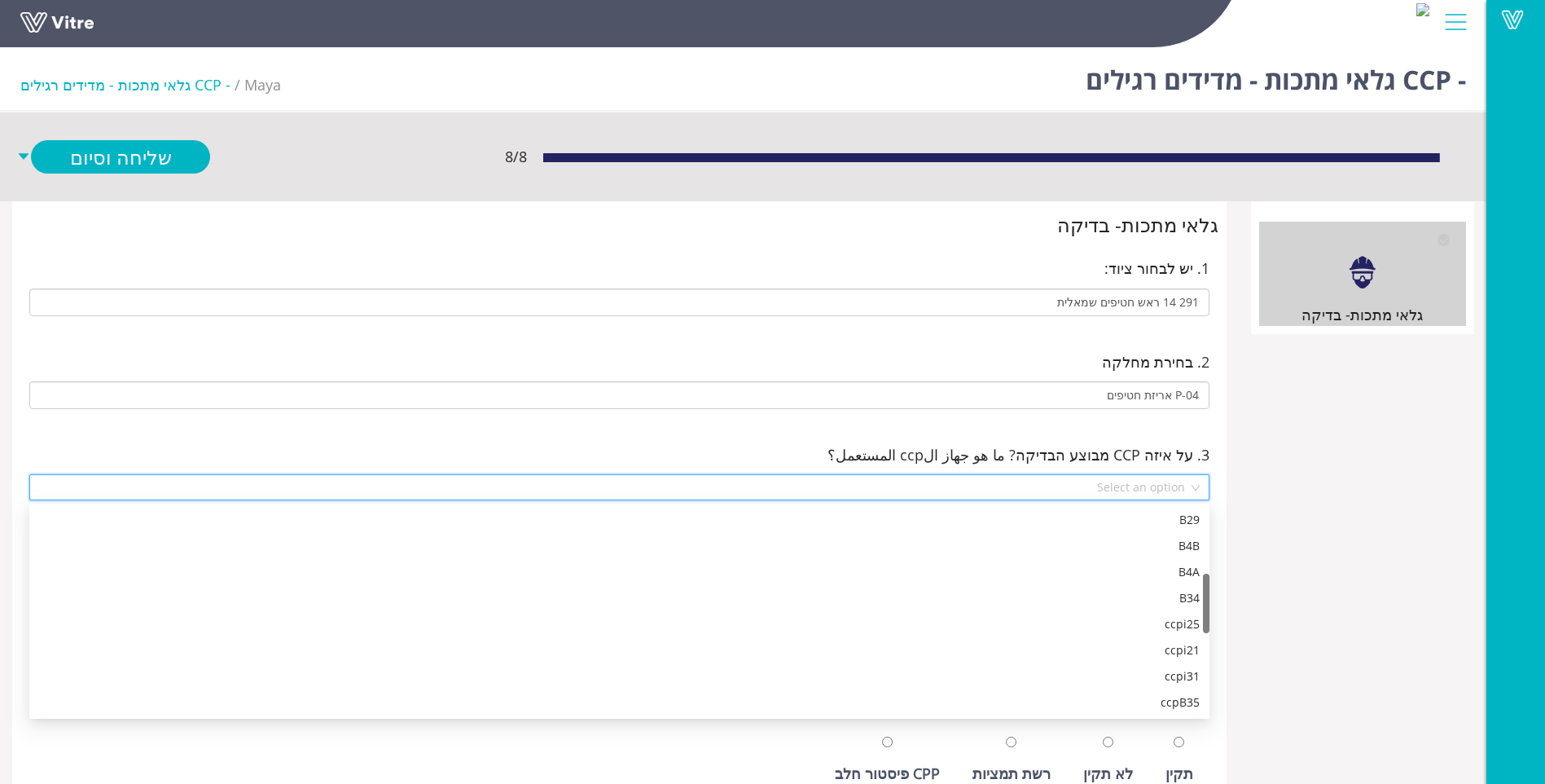
scroll to position [235, 0]
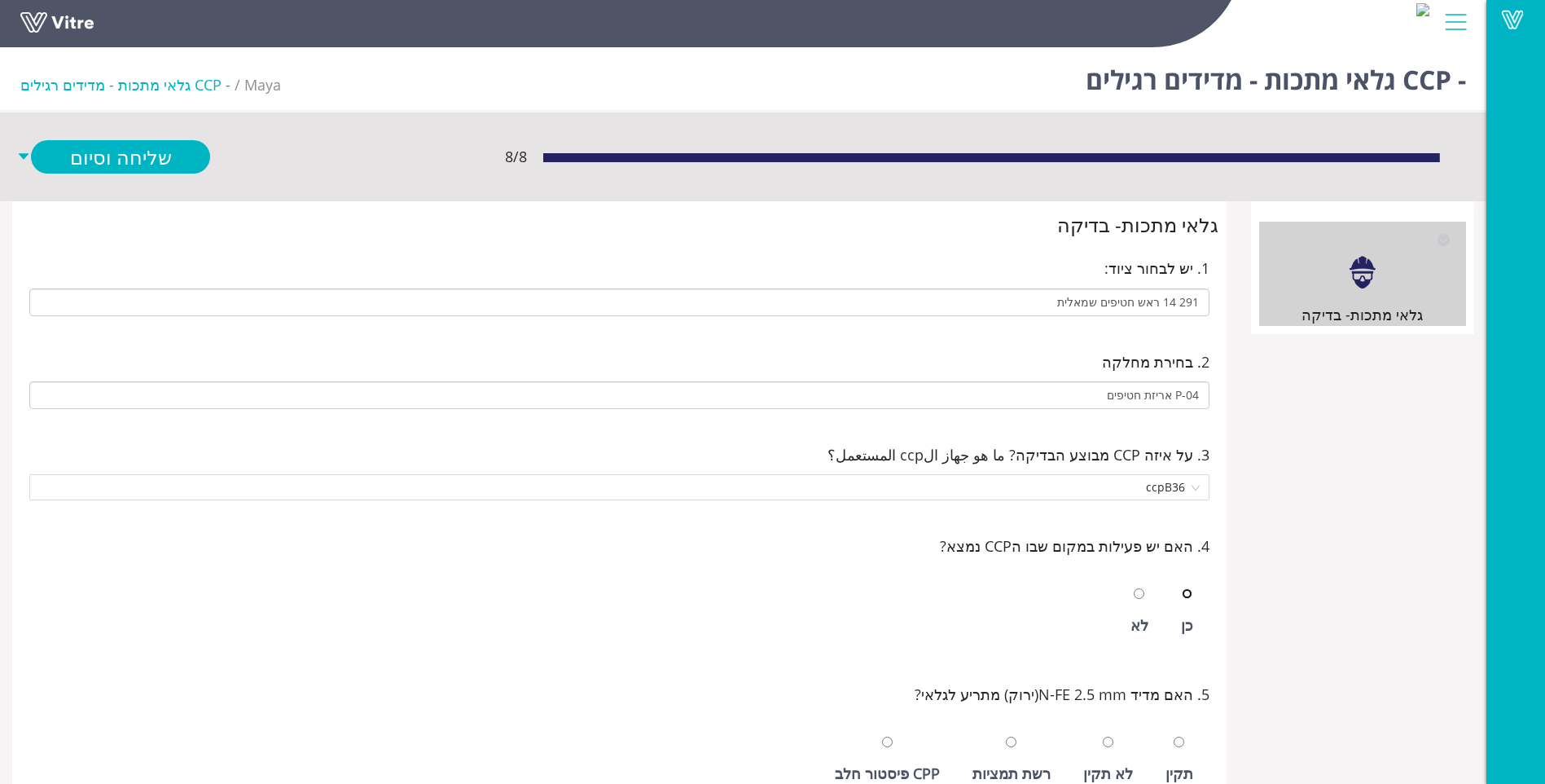
click at [1182, 588] on input "radio" at bounding box center [1187, 593] width 10 height 10
radio input "true"
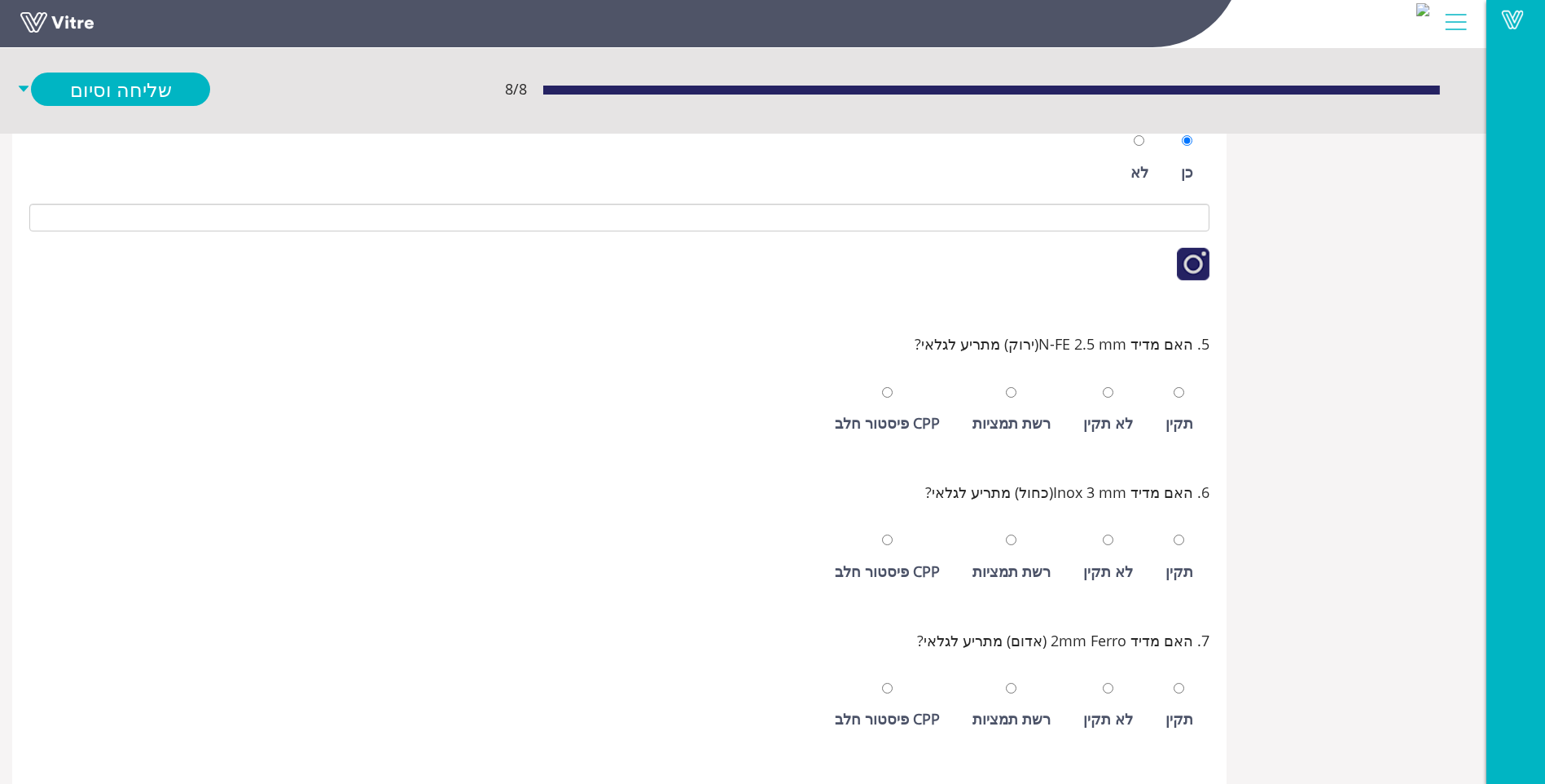
click at [1162, 405] on div "תקין" at bounding box center [1180, 409] width 44 height 75
radio input "true"
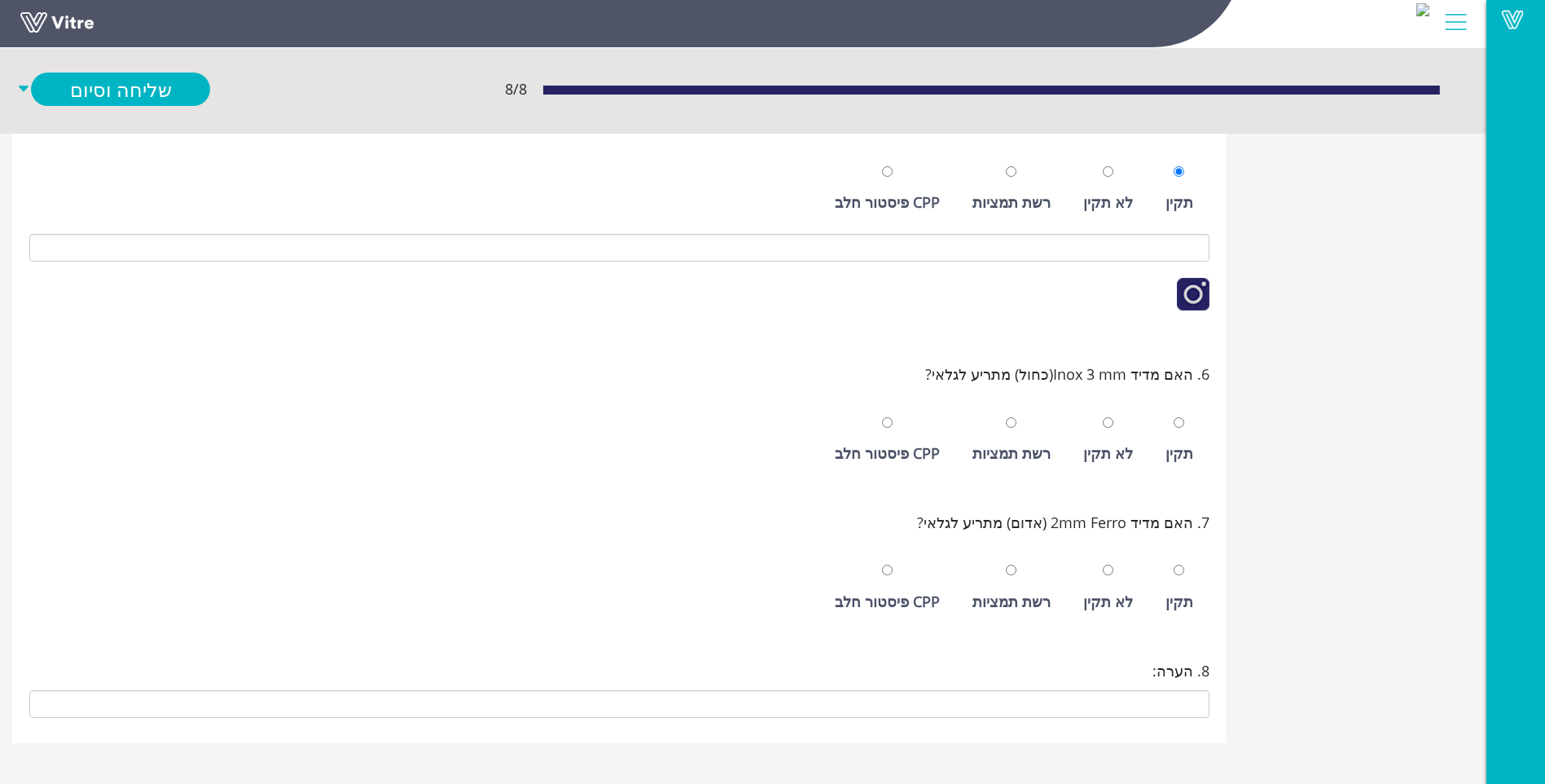
click at [1181, 435] on div "תקין" at bounding box center [1180, 440] width 44 height 75
radio input "true"
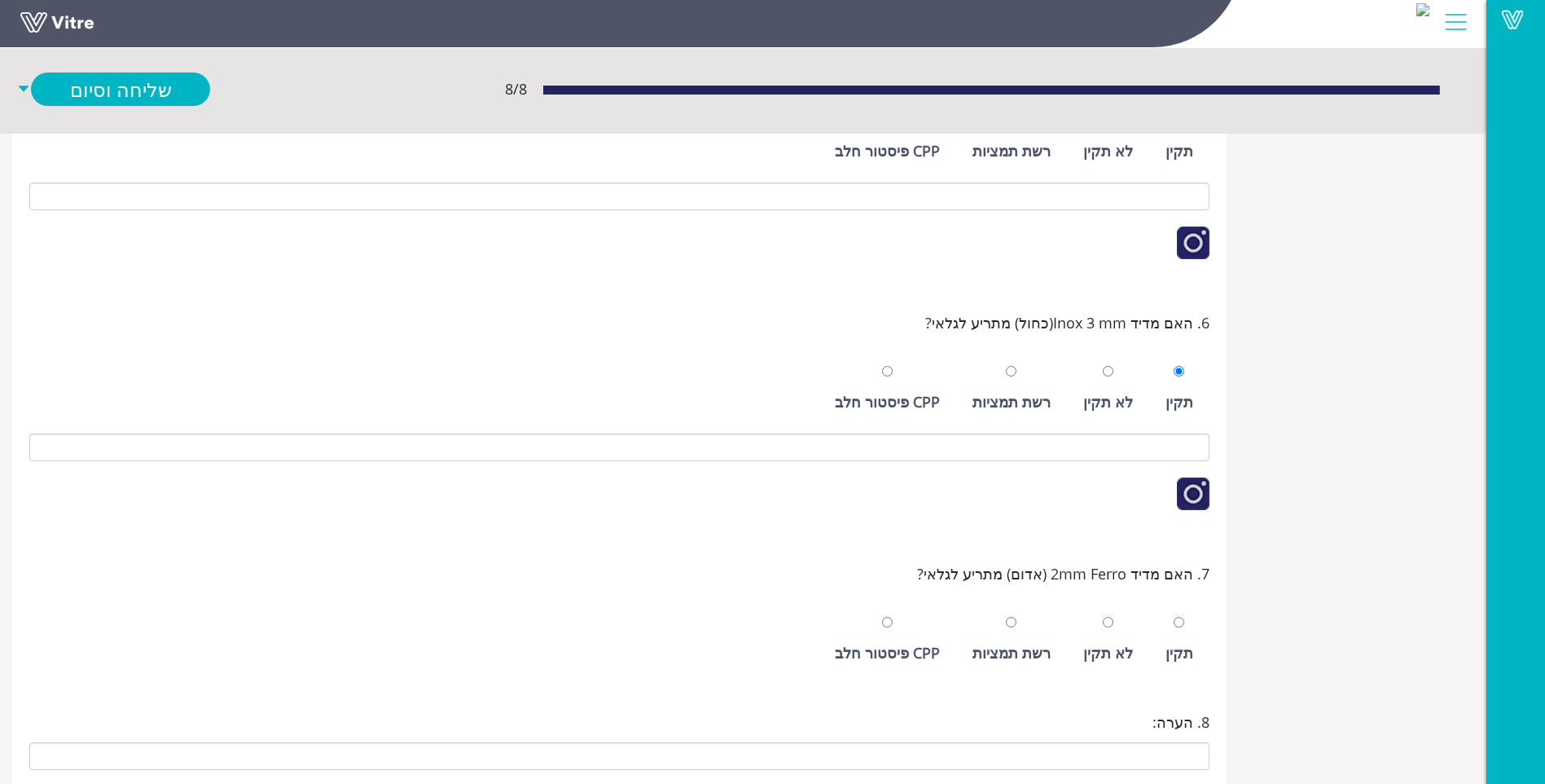
scroll to position [777, 0]
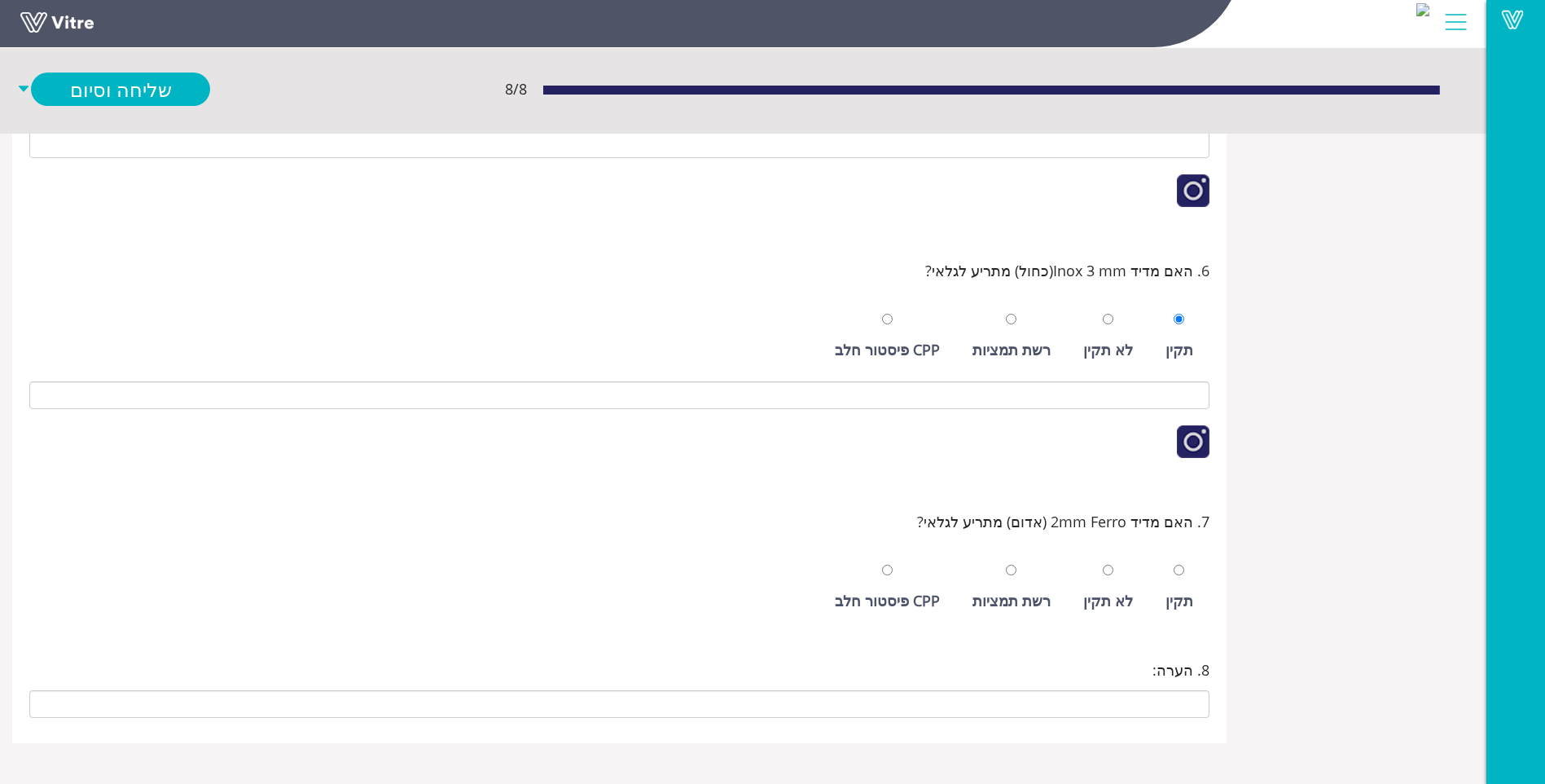
click at [1176, 603] on div "תקין" at bounding box center [1179, 600] width 27 height 23
radio input "true"
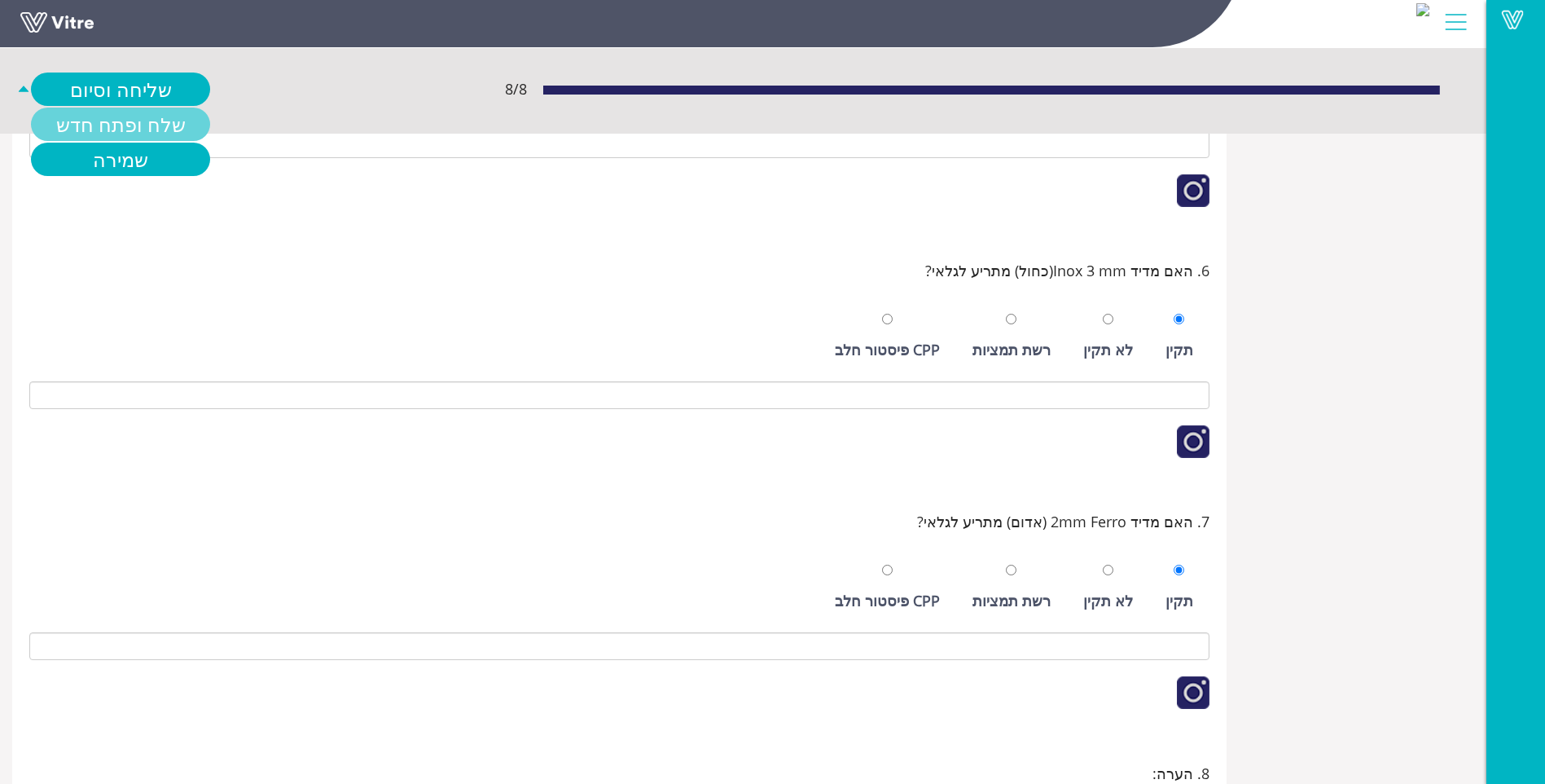
click at [148, 128] on link "שלח ופתח חדש" at bounding box center [120, 124] width 179 height 33
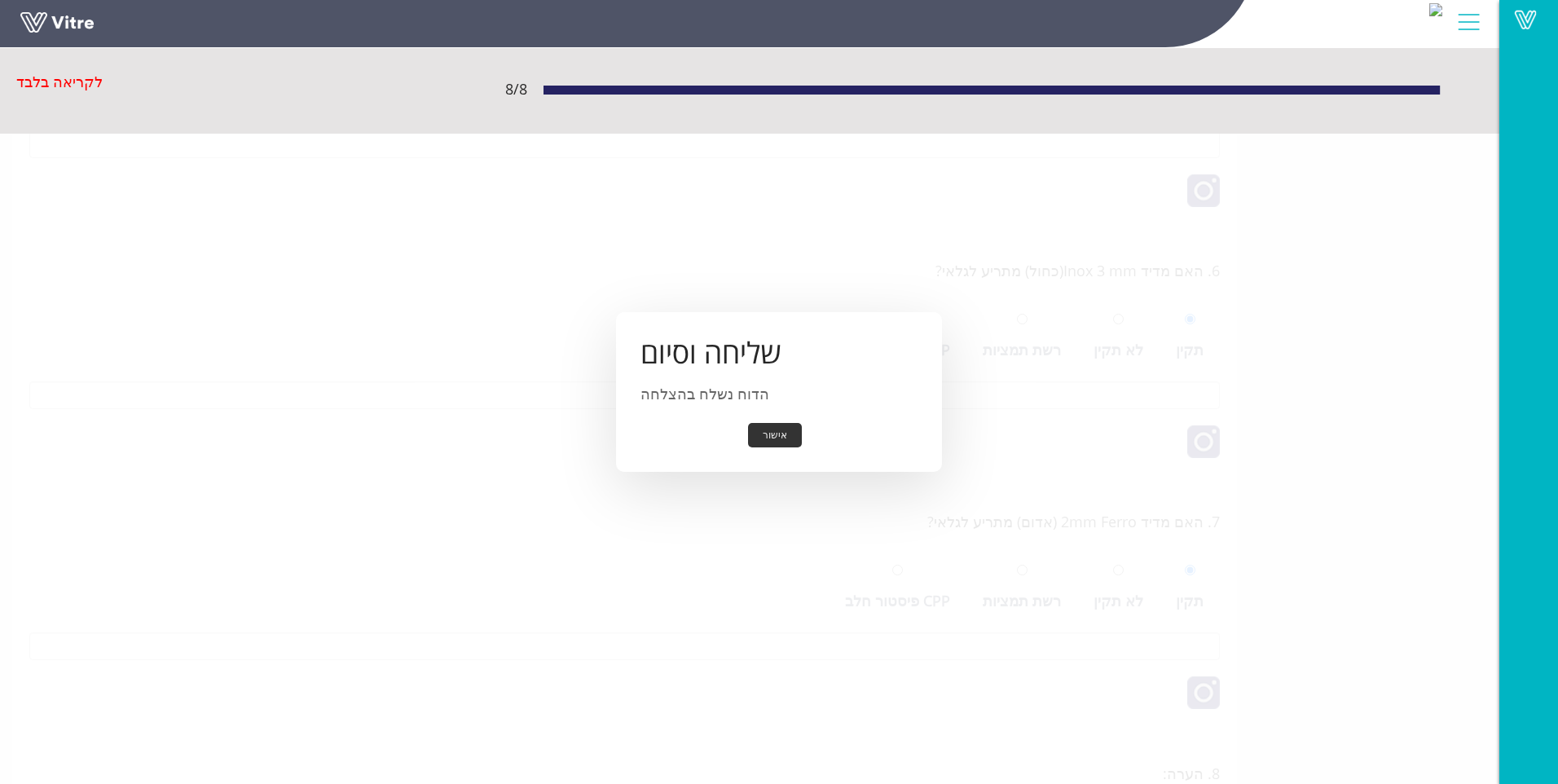
click at [777, 423] on button "אישור" at bounding box center [775, 436] width 54 height 26
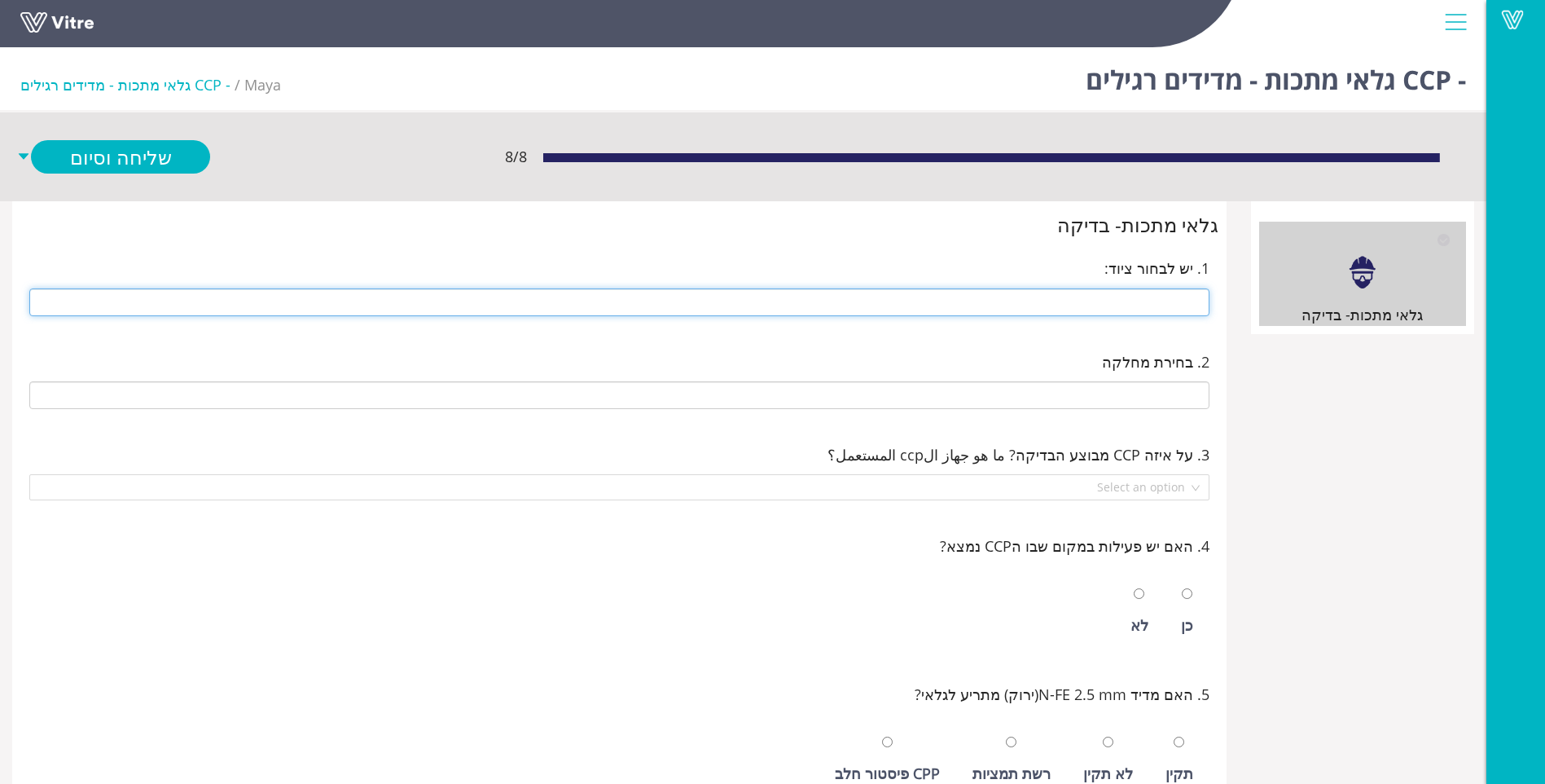
click at [1167, 293] on input "text" at bounding box center [619, 302] width 1181 height 27
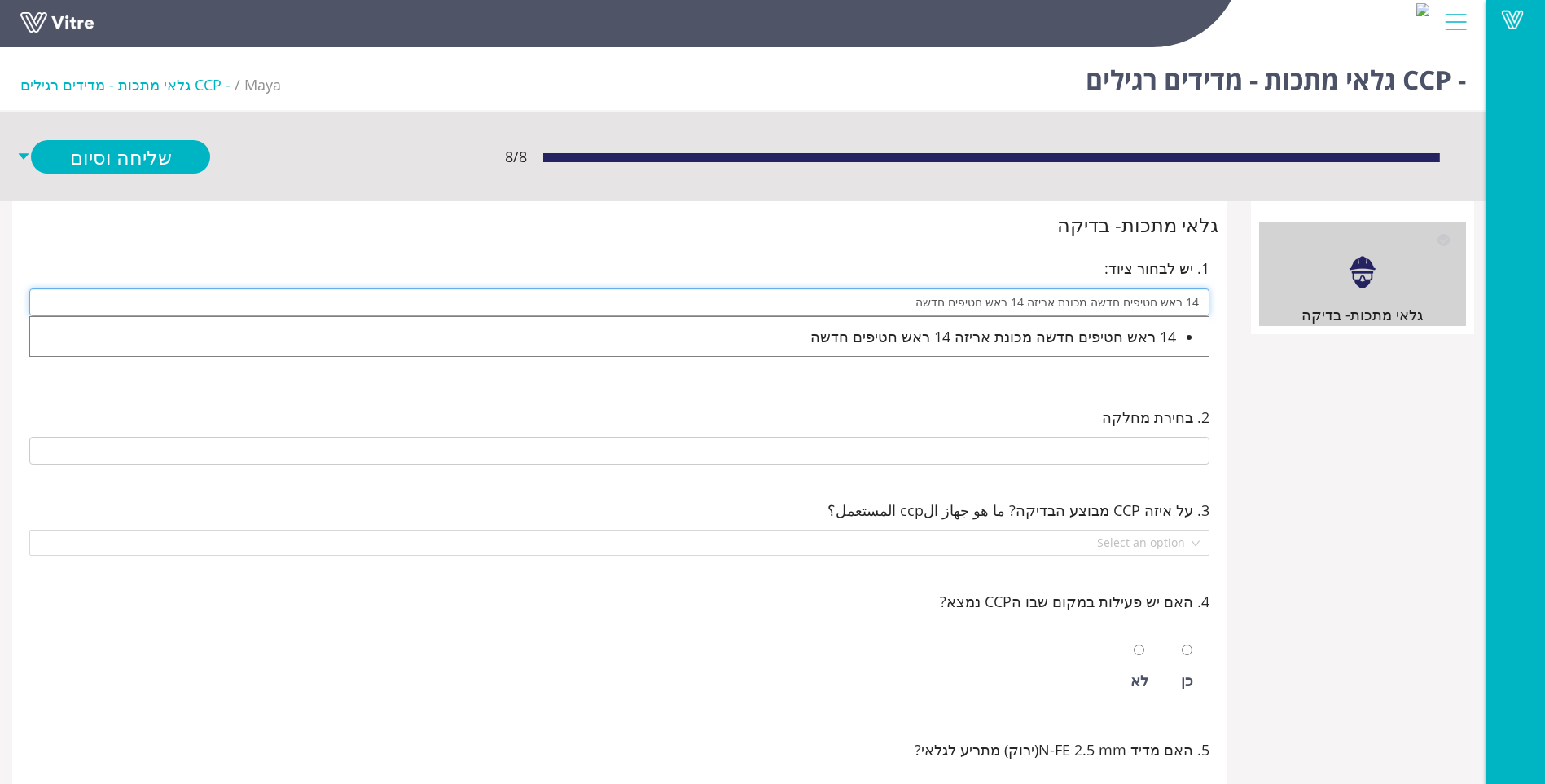
type input "14 ראש חטיפים חדשה מכונת אריזה 14 ראש חטיפים חדשה"
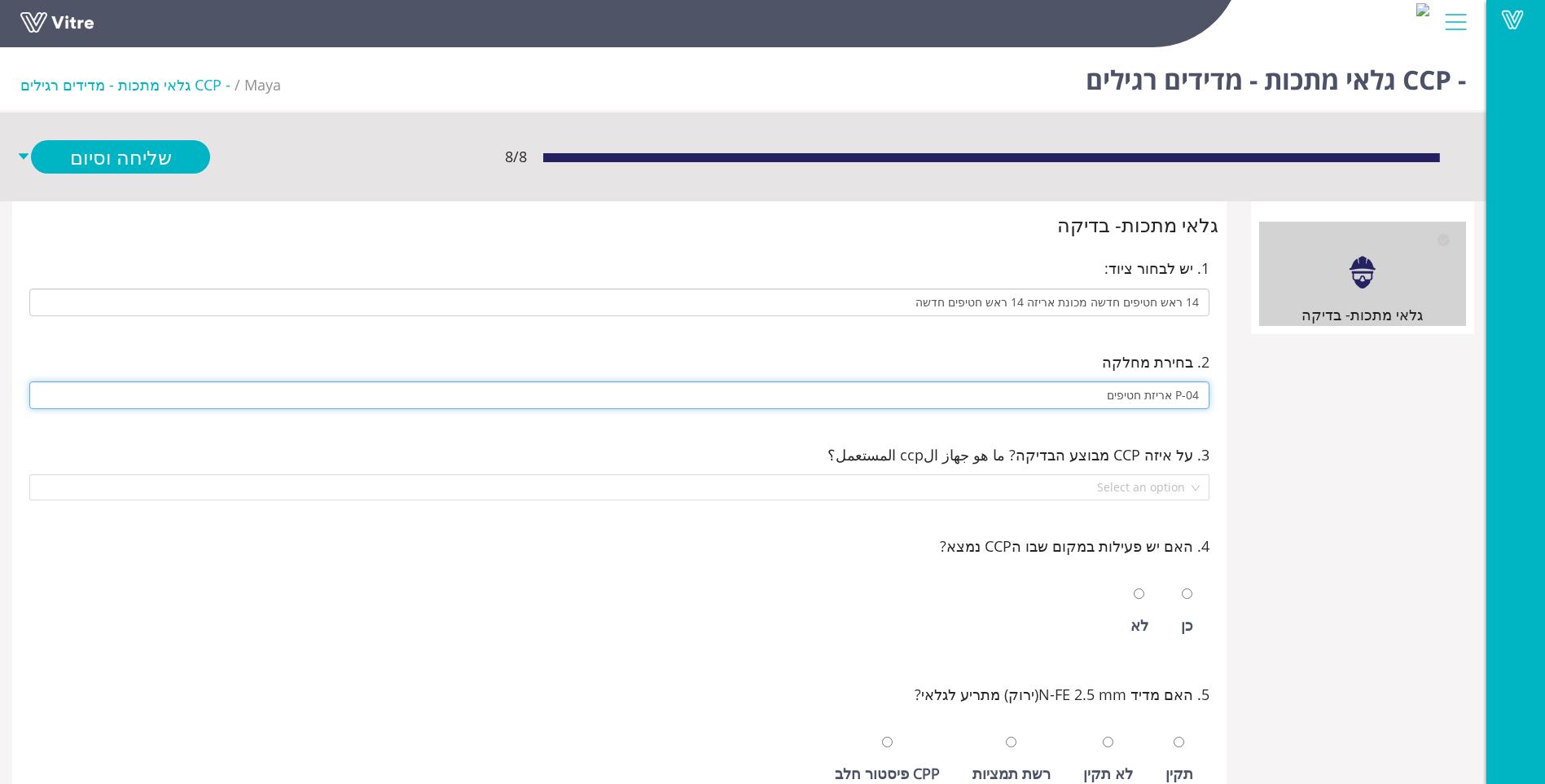
type input "P-04 אריזת חטיפים"
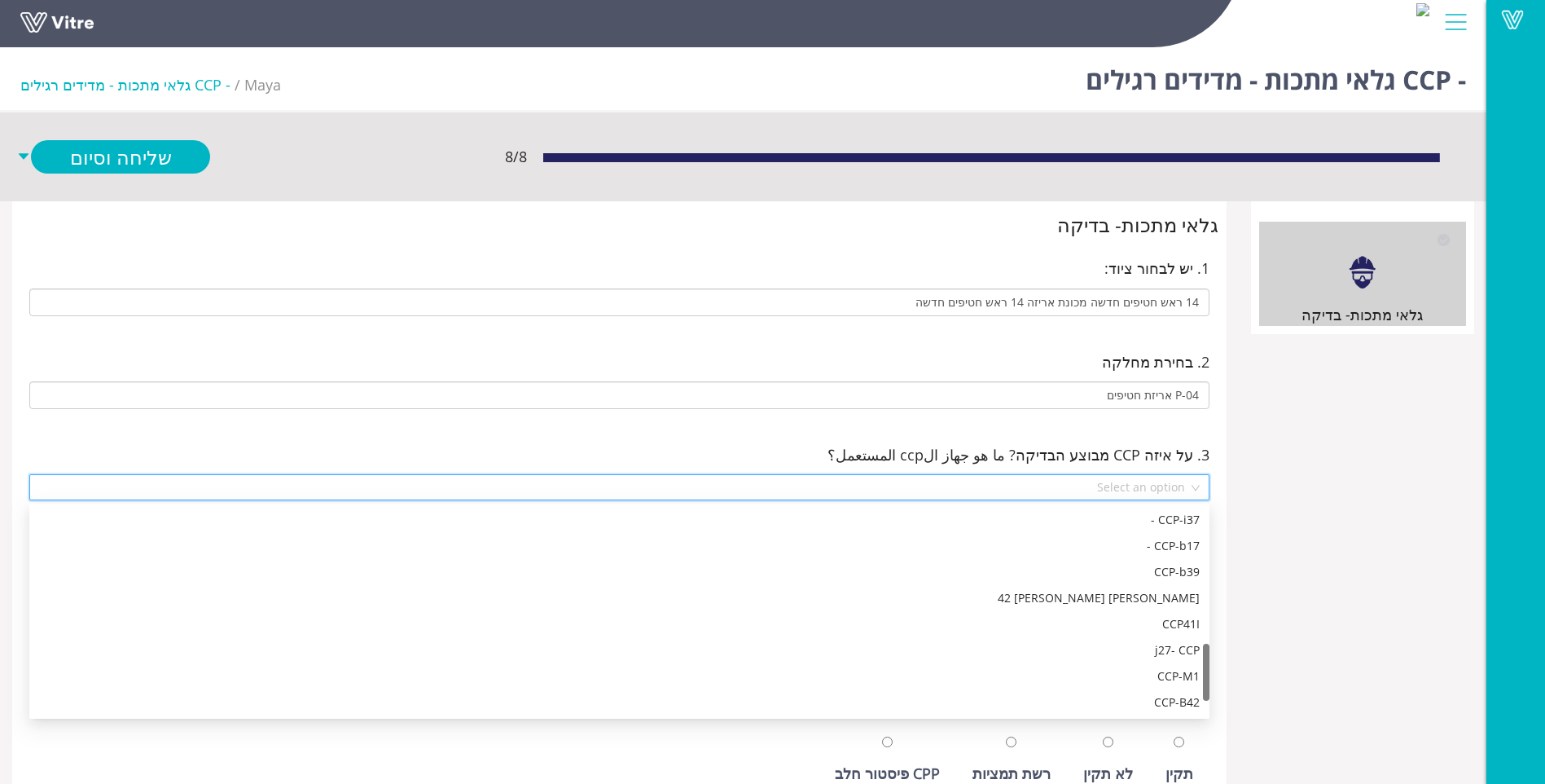
scroll to position [496, 0]
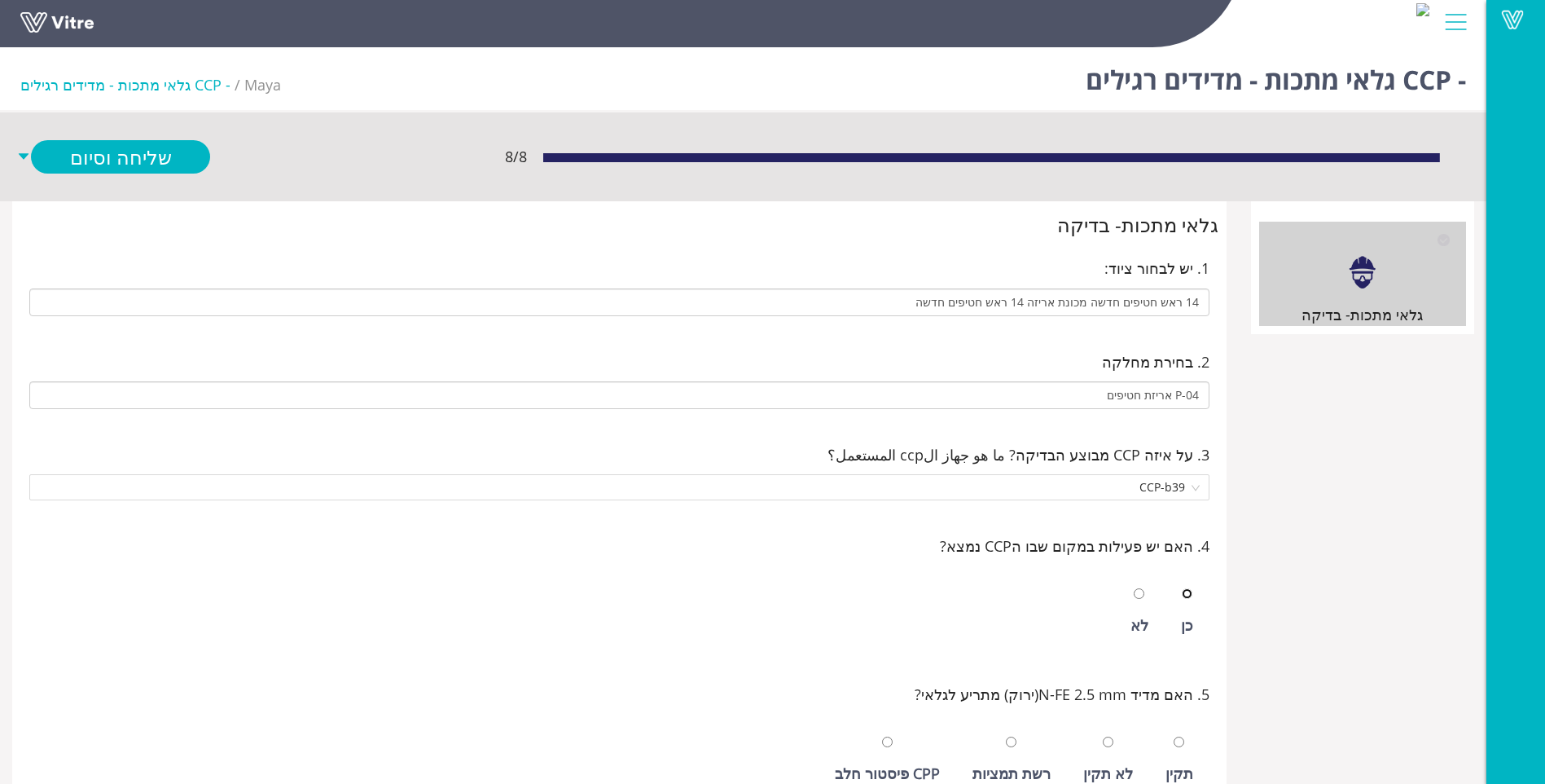
click at [1182, 588] on input "radio" at bounding box center [1187, 593] width 10 height 10
radio input "true"
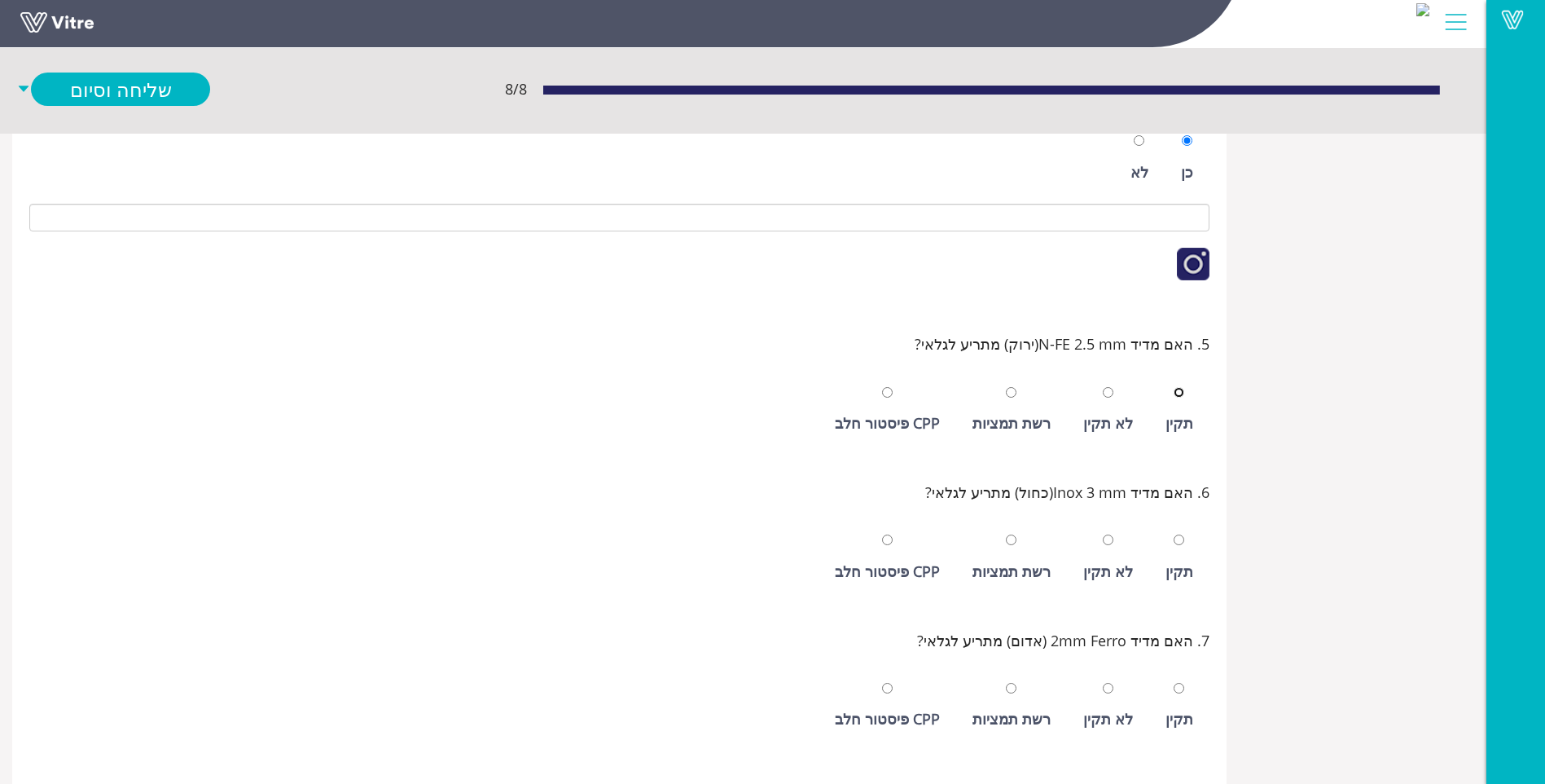
click at [1174, 387] on input "radio" at bounding box center [1179, 392] width 10 height 10
radio input "true"
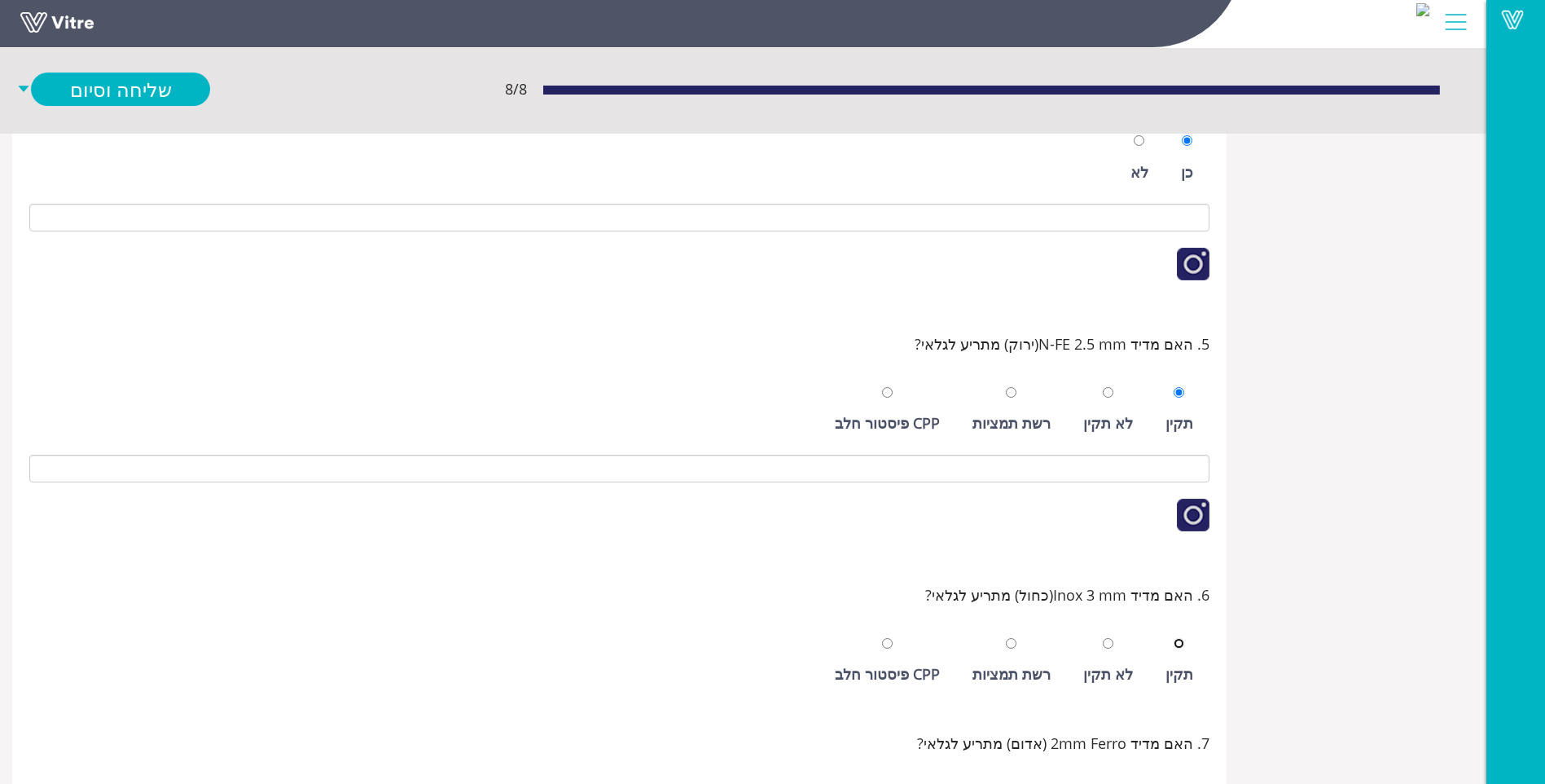
click at [1174, 638] on input "radio" at bounding box center [1179, 643] width 10 height 10
radio input "true"
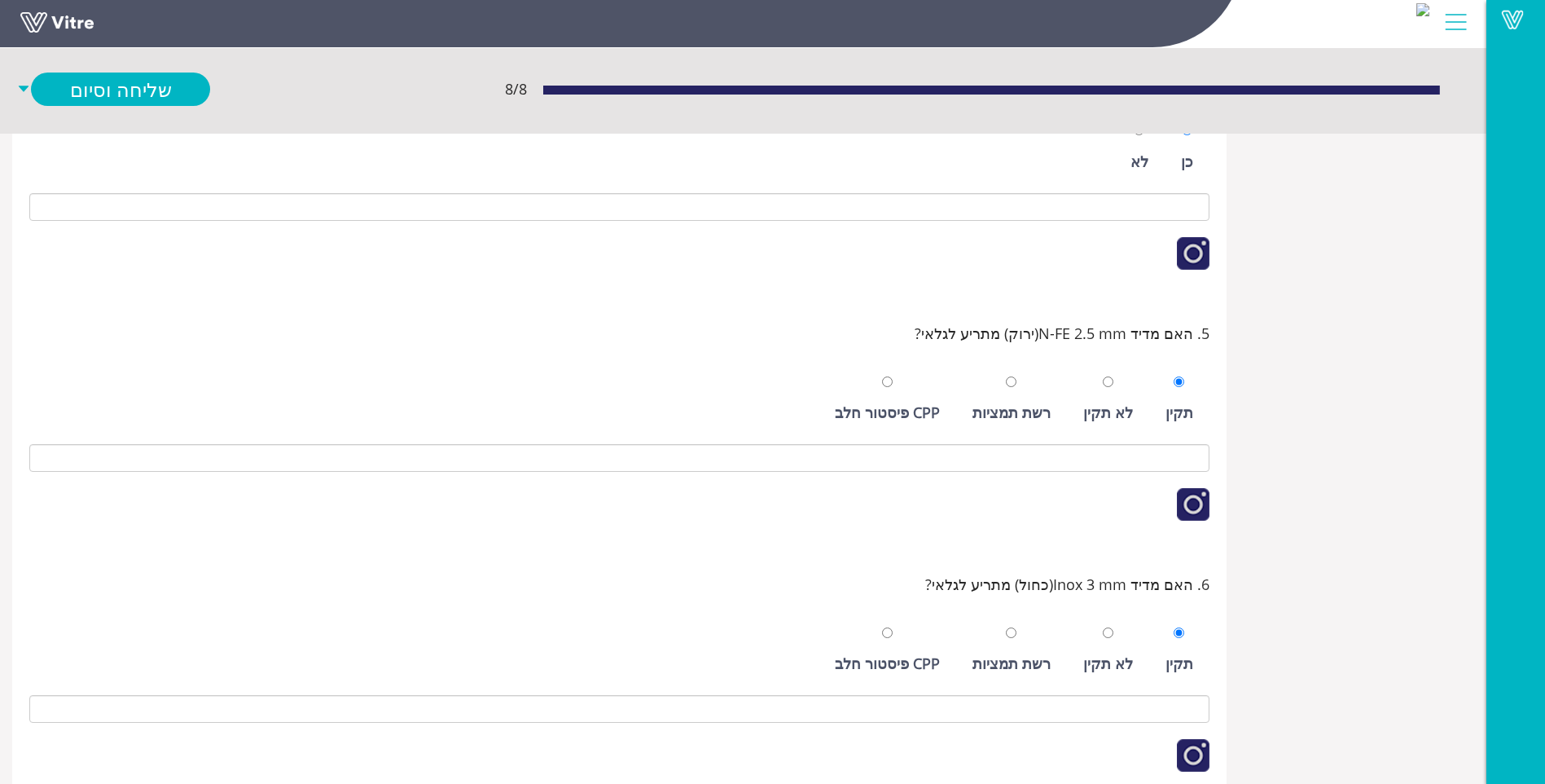
scroll to position [777, 0]
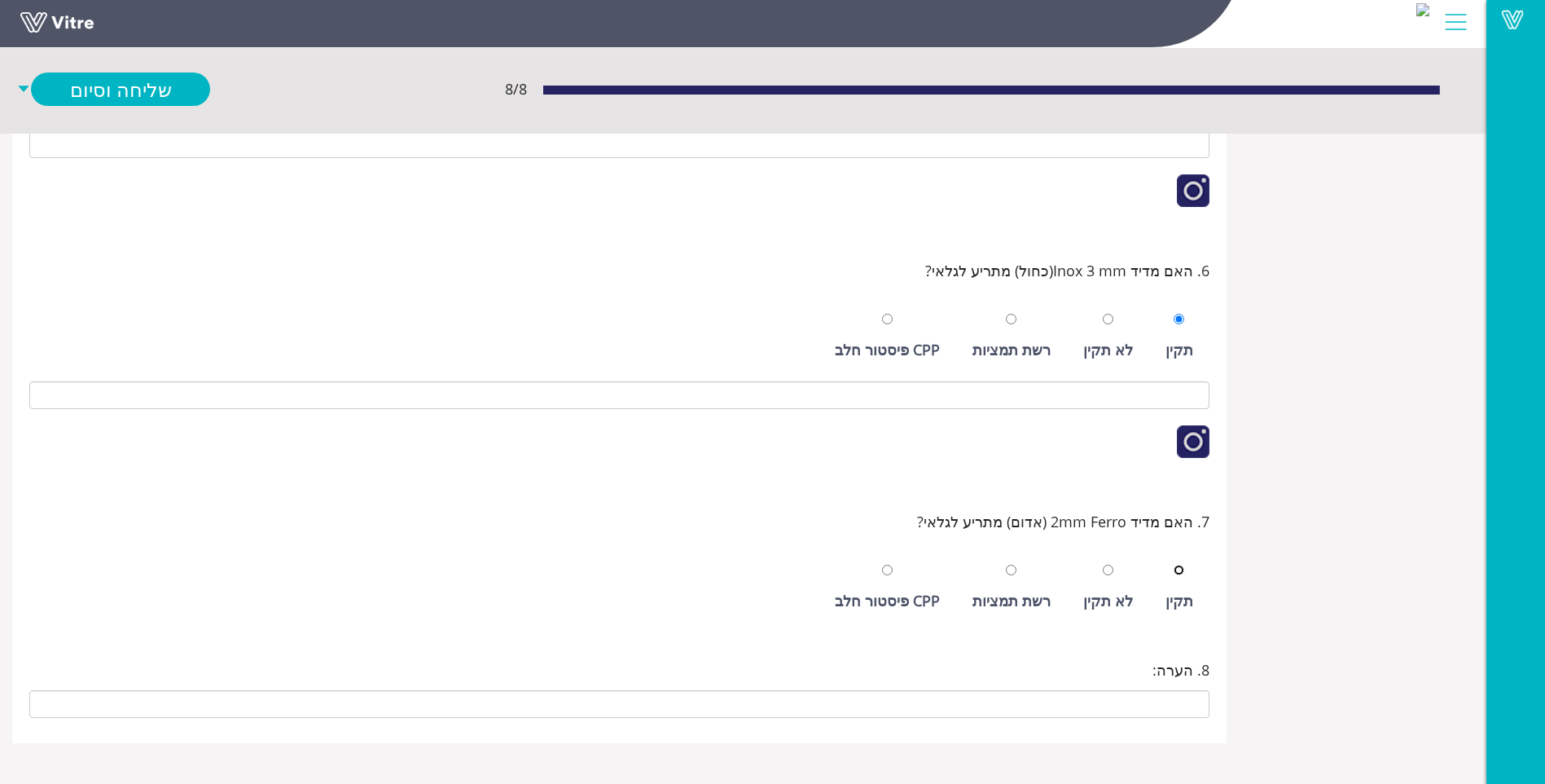
click at [1174, 565] on input "radio" at bounding box center [1179, 570] width 10 height 10
radio input "true"
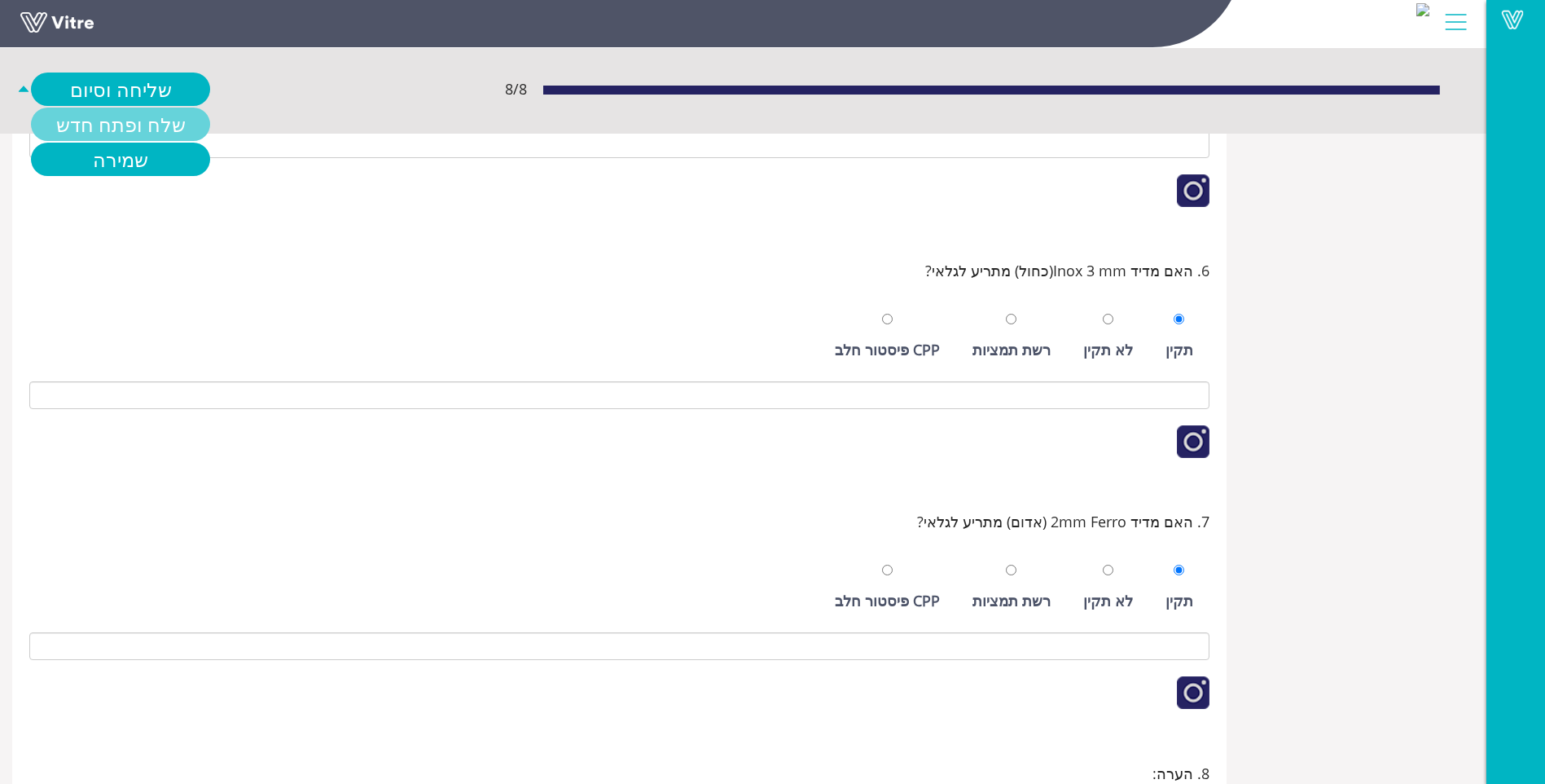
click at [131, 117] on link "שלח ופתח חדש" at bounding box center [120, 124] width 179 height 33
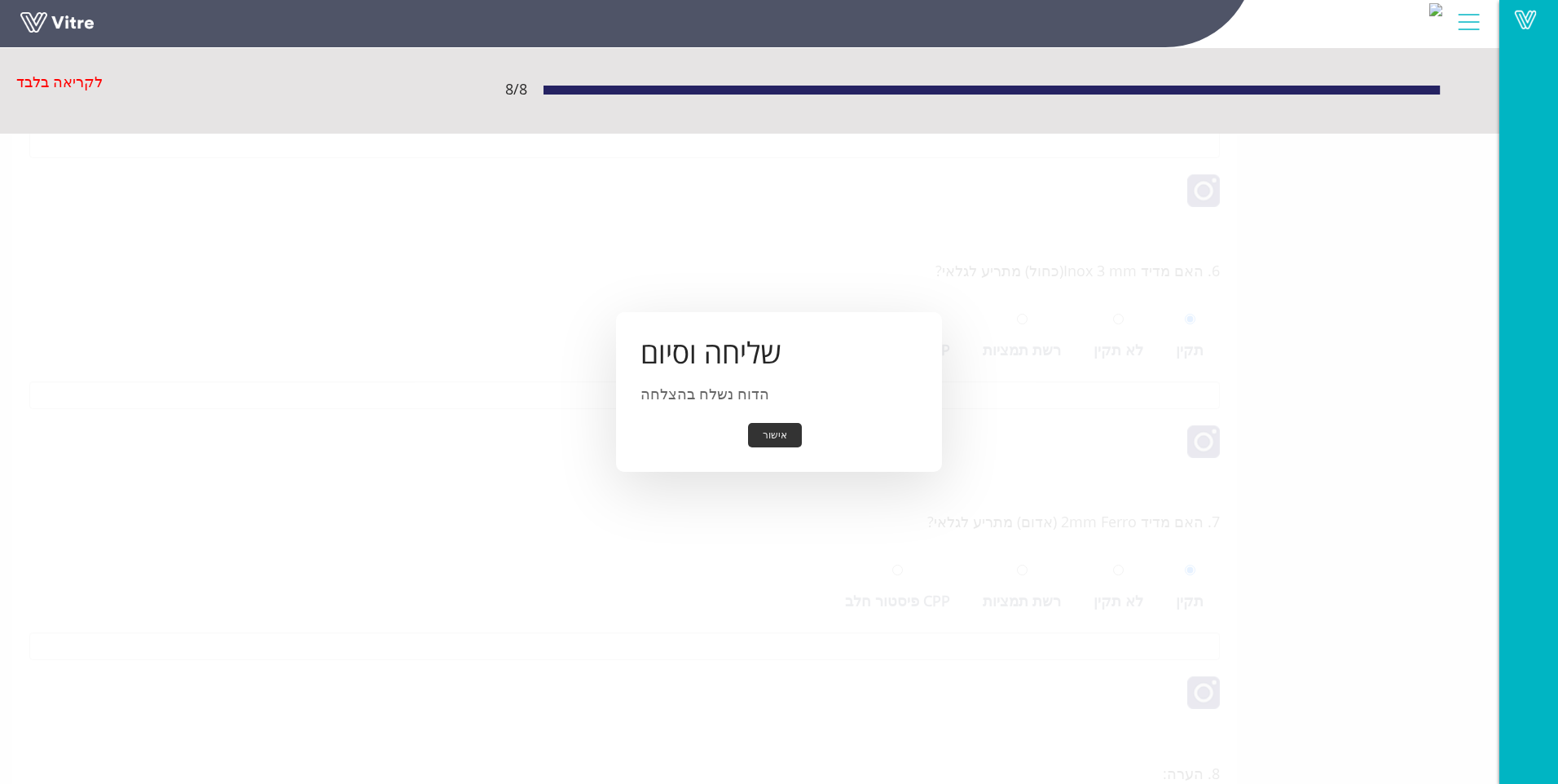
click at [755, 430] on button "אישור" at bounding box center [775, 436] width 54 height 26
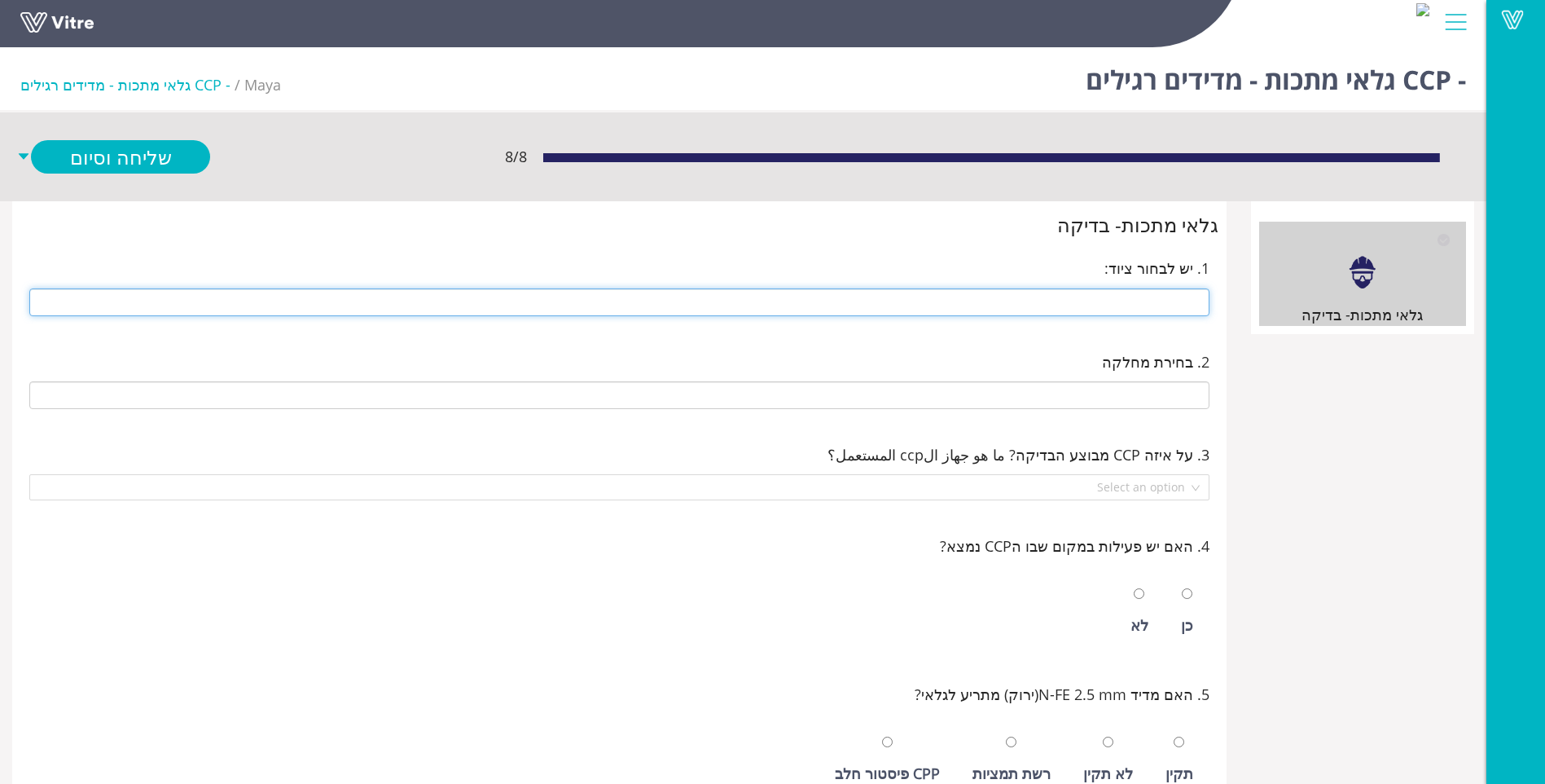
click at [1106, 303] on input "text" at bounding box center [619, 302] width 1181 height 27
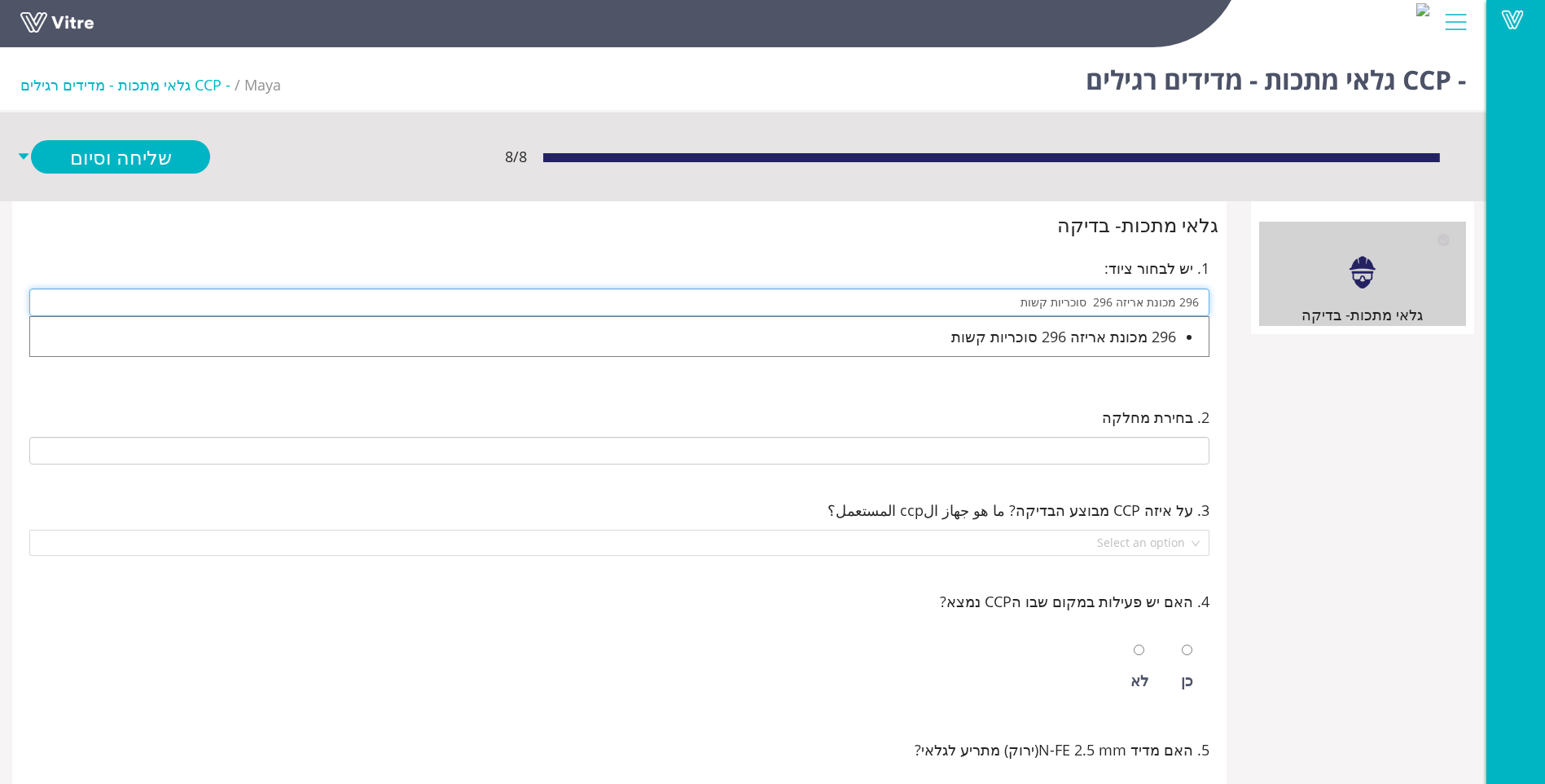
type input "296 מכונת אריזה 296 סוכריות קשות"
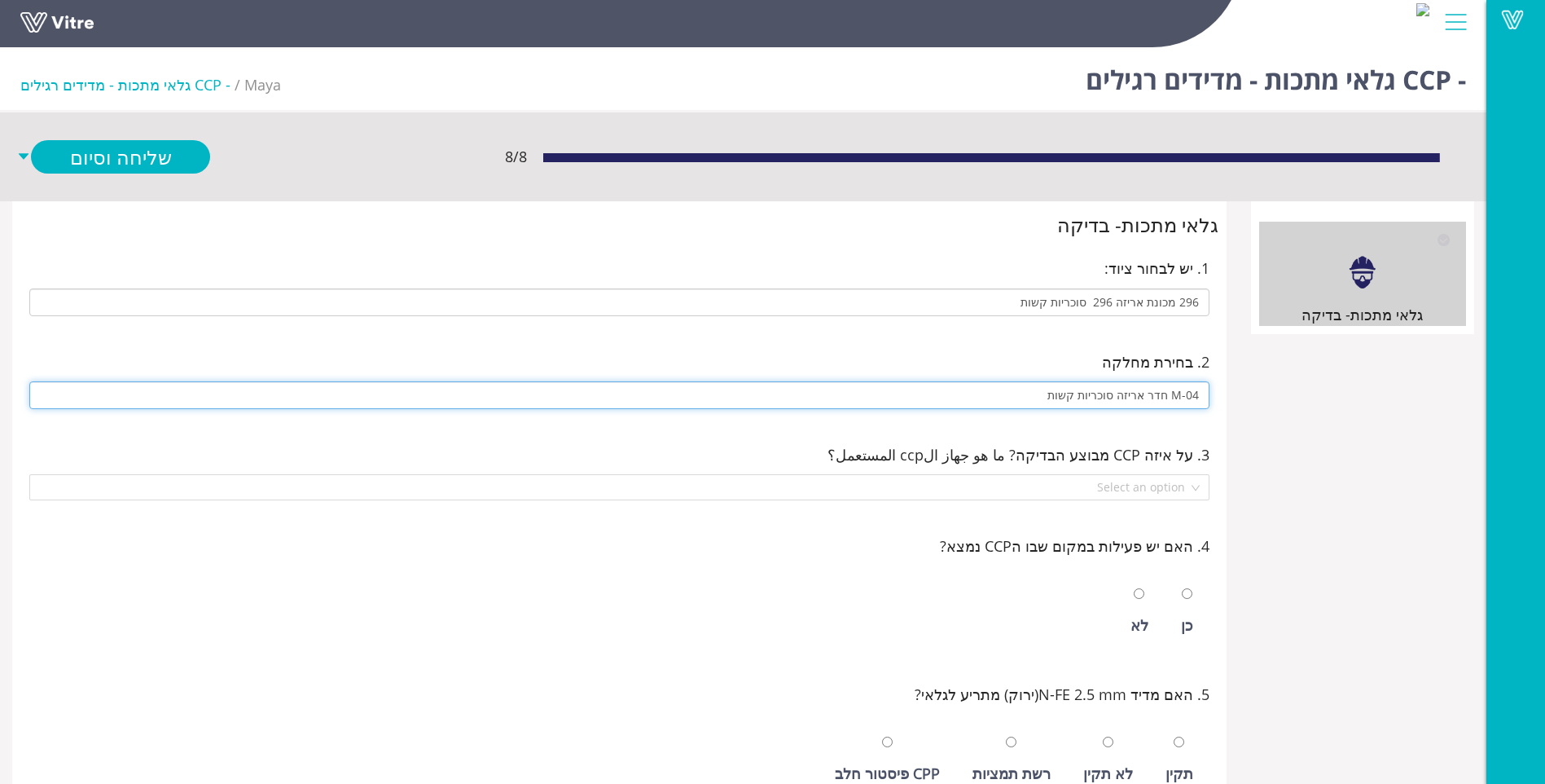
type input "M-04 חדר אריזה סוכריות קשות"
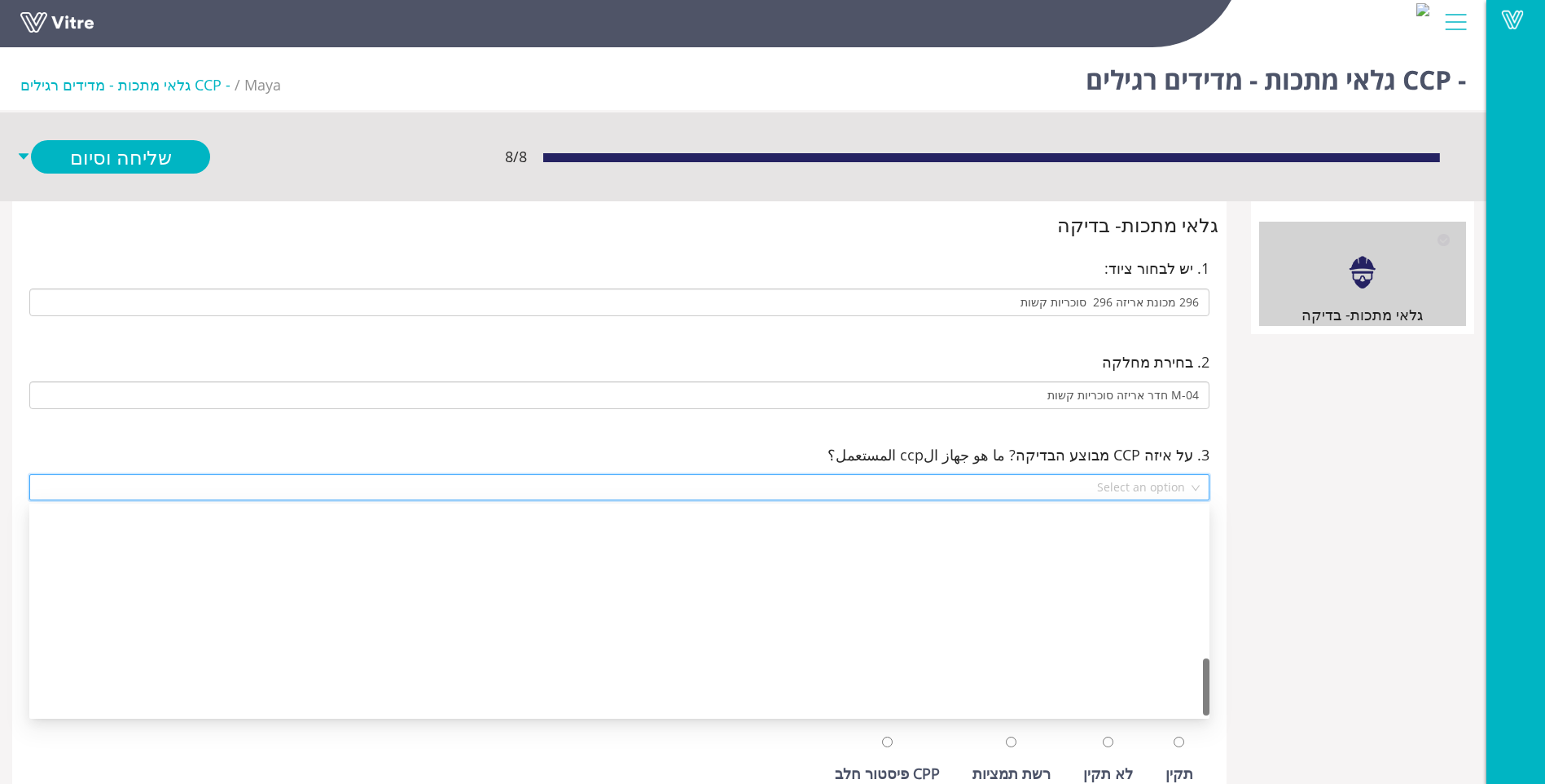
scroll to position [548, 0]
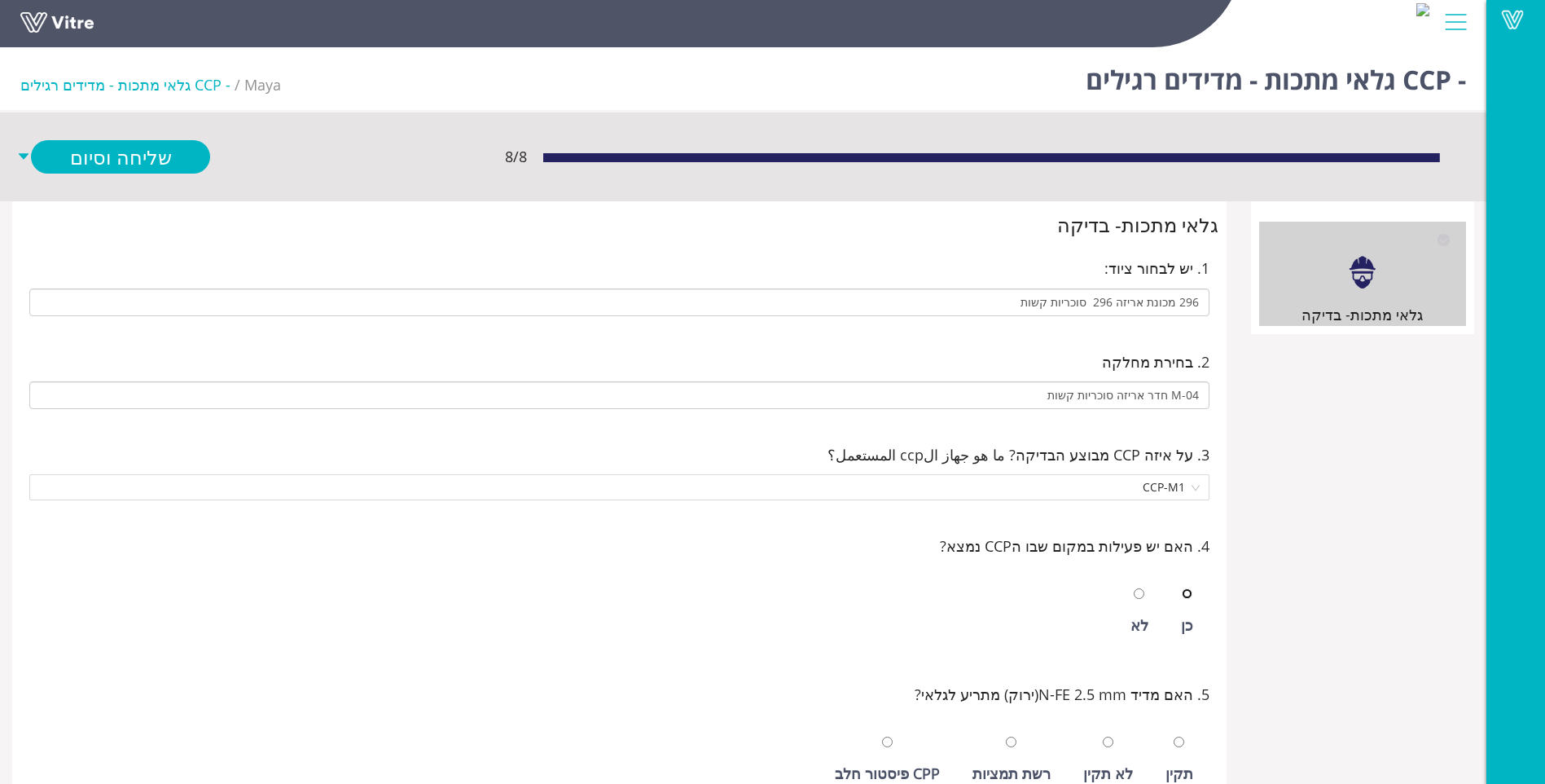
click at [1182, 588] on input "radio" at bounding box center [1187, 593] width 10 height 10
radio input "true"
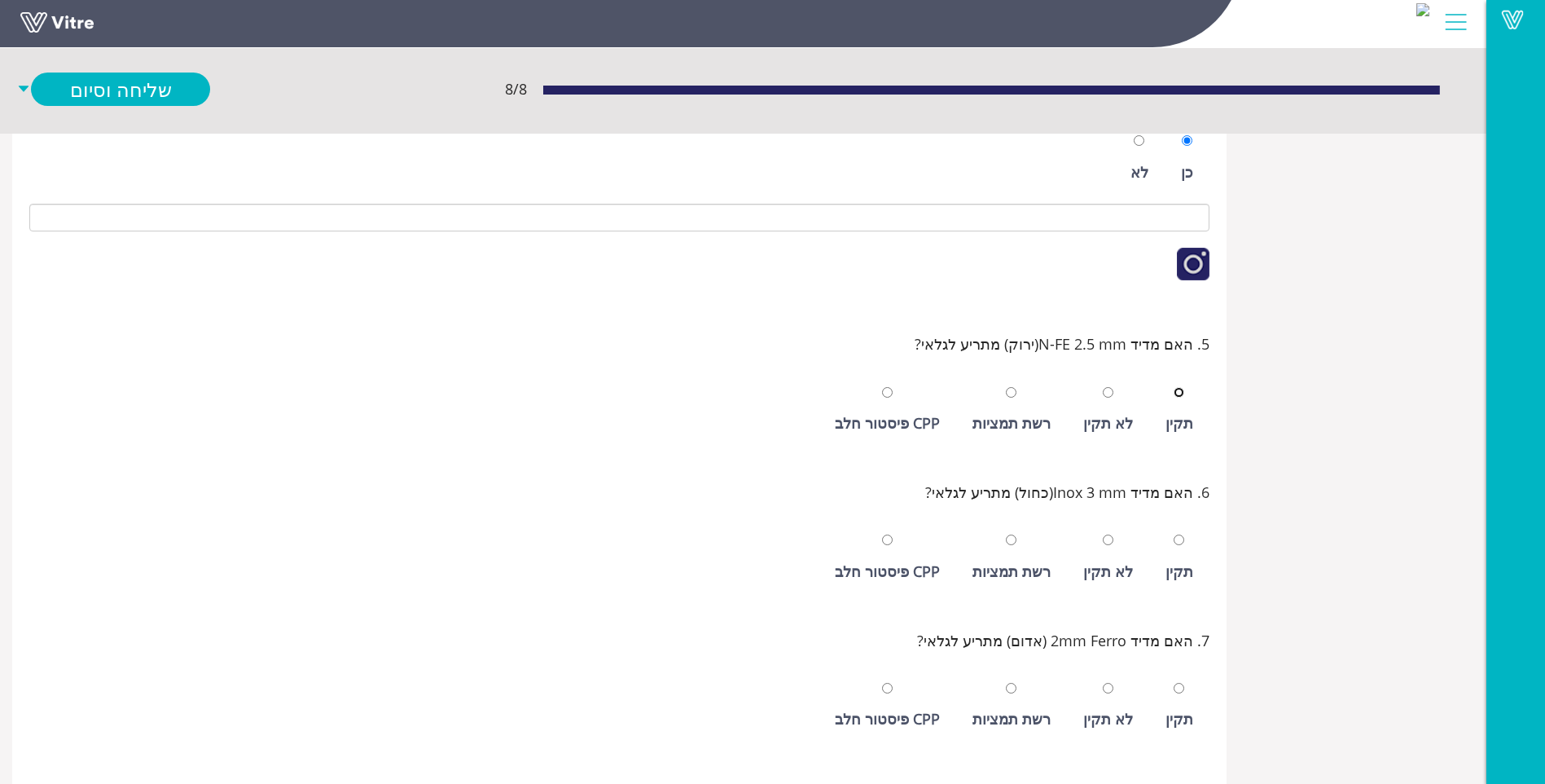
click at [1174, 387] on input "radio" at bounding box center [1179, 392] width 10 height 10
radio input "true"
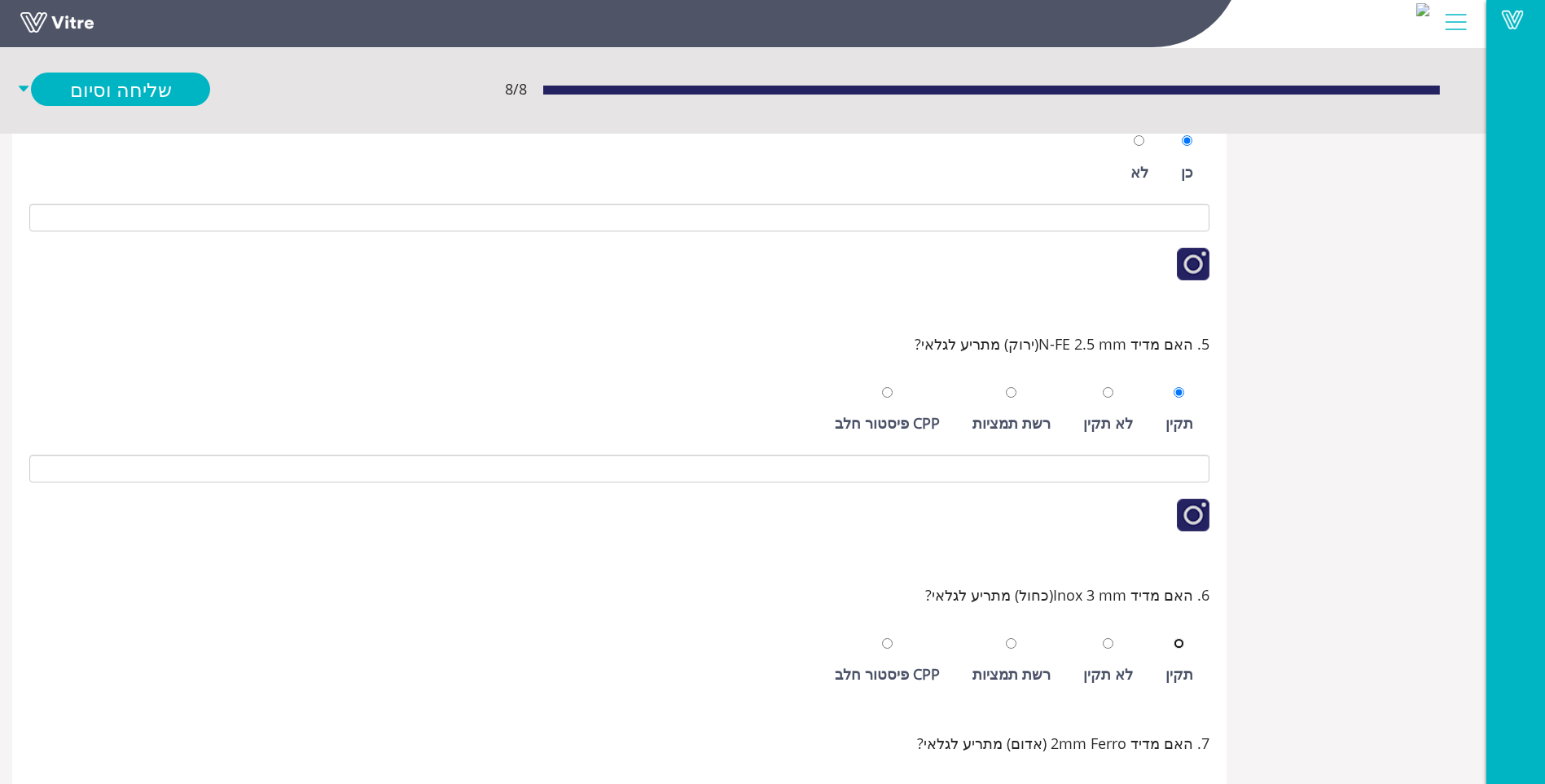
click at [1174, 638] on input "radio" at bounding box center [1179, 643] width 10 height 10
radio input "true"
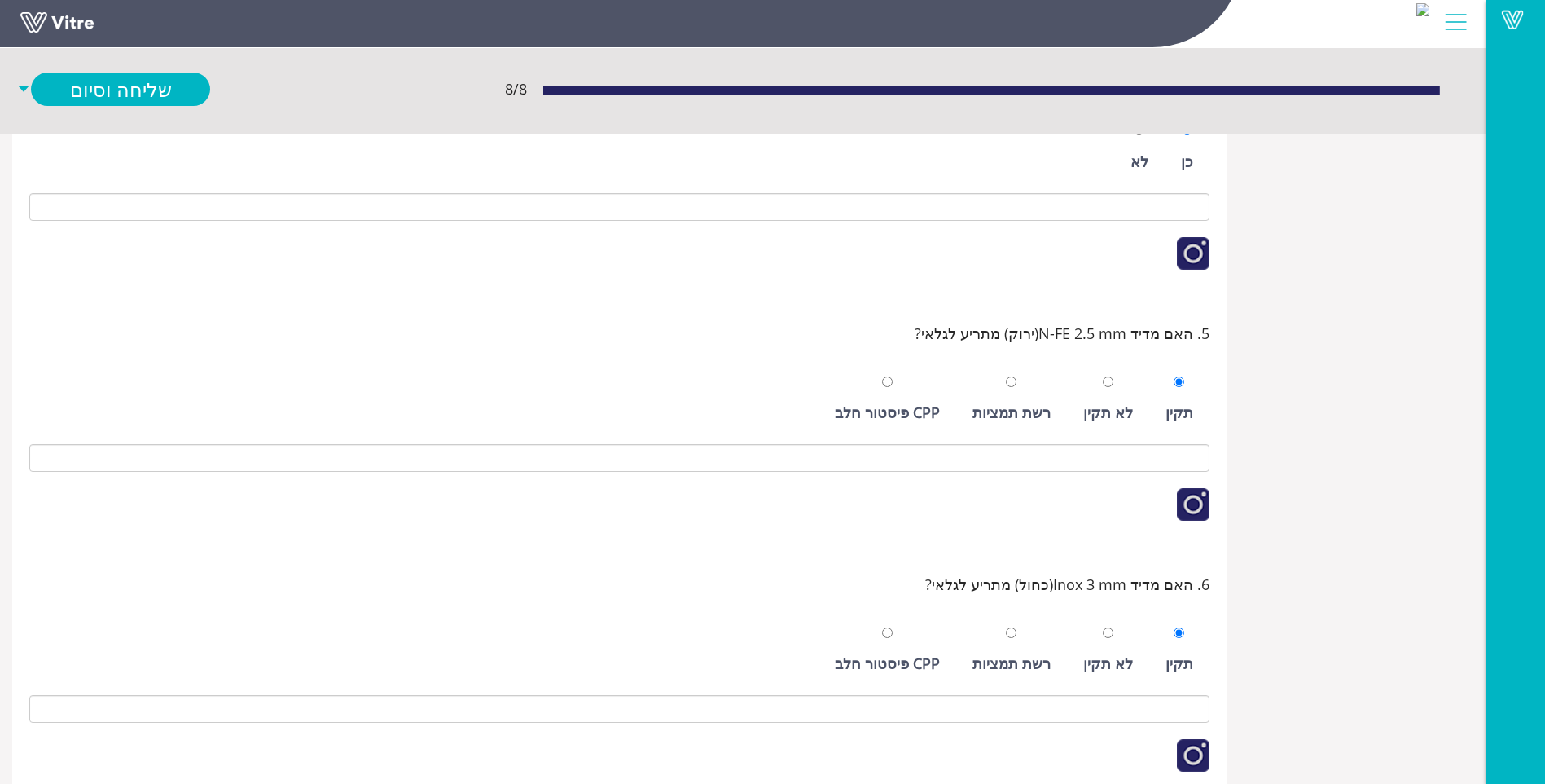
scroll to position [777, 0]
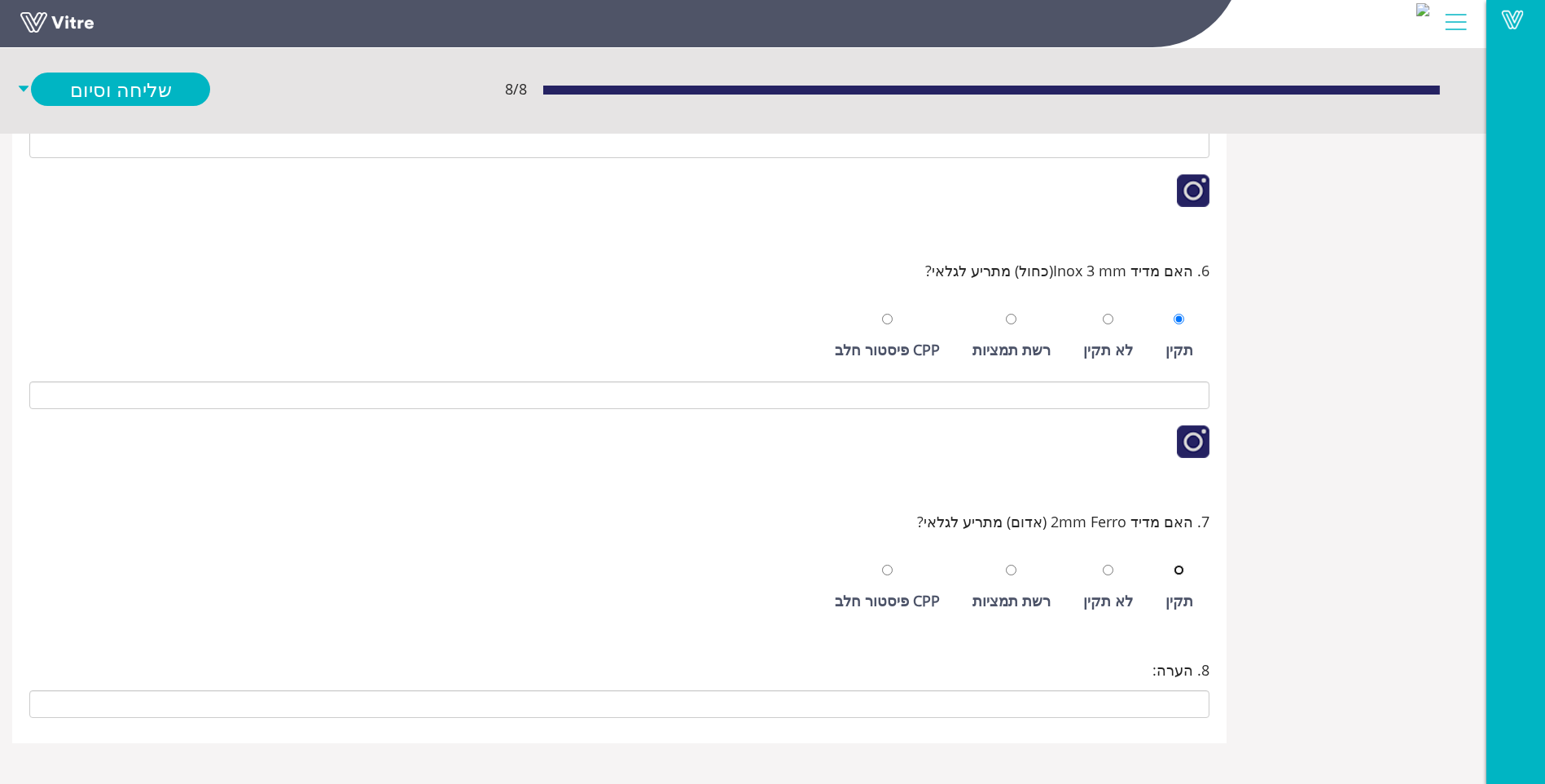
click at [1174, 565] on input "radio" at bounding box center [1179, 570] width 10 height 10
radio input "true"
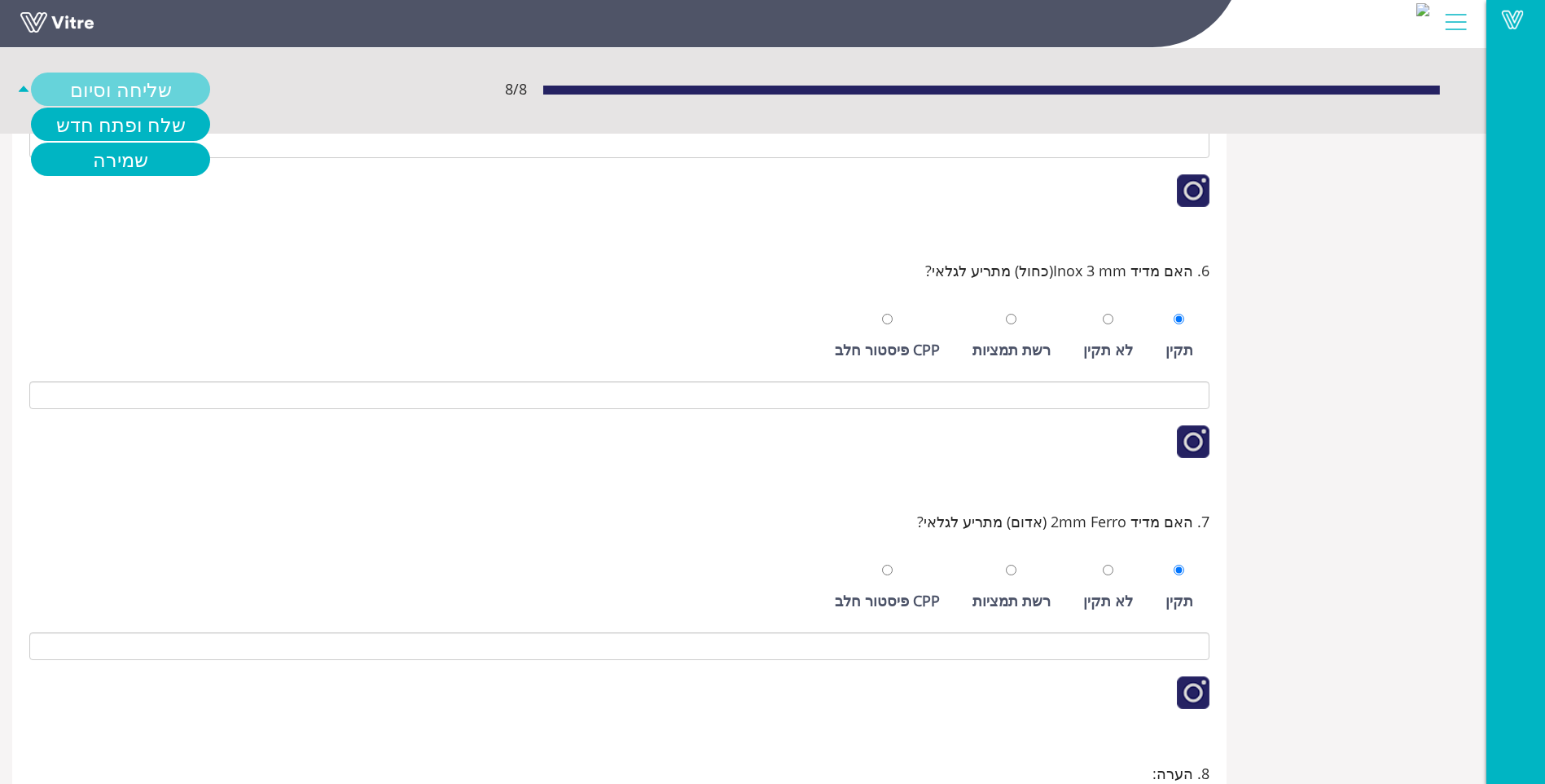
click at [154, 99] on link "שליחה וסיום" at bounding box center [120, 89] width 179 height 33
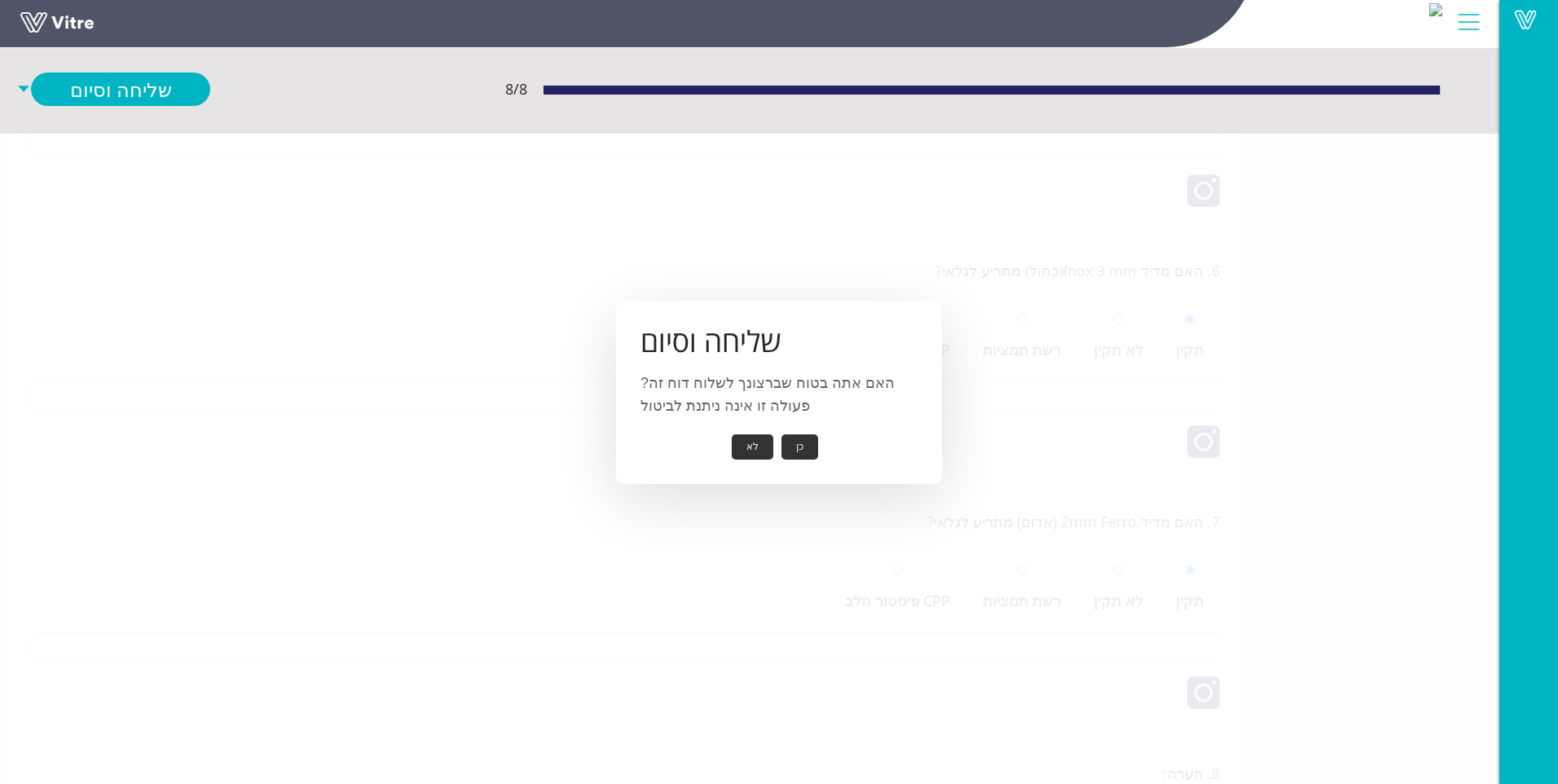
click at [795, 456] on button "כן" at bounding box center [799, 447] width 37 height 26
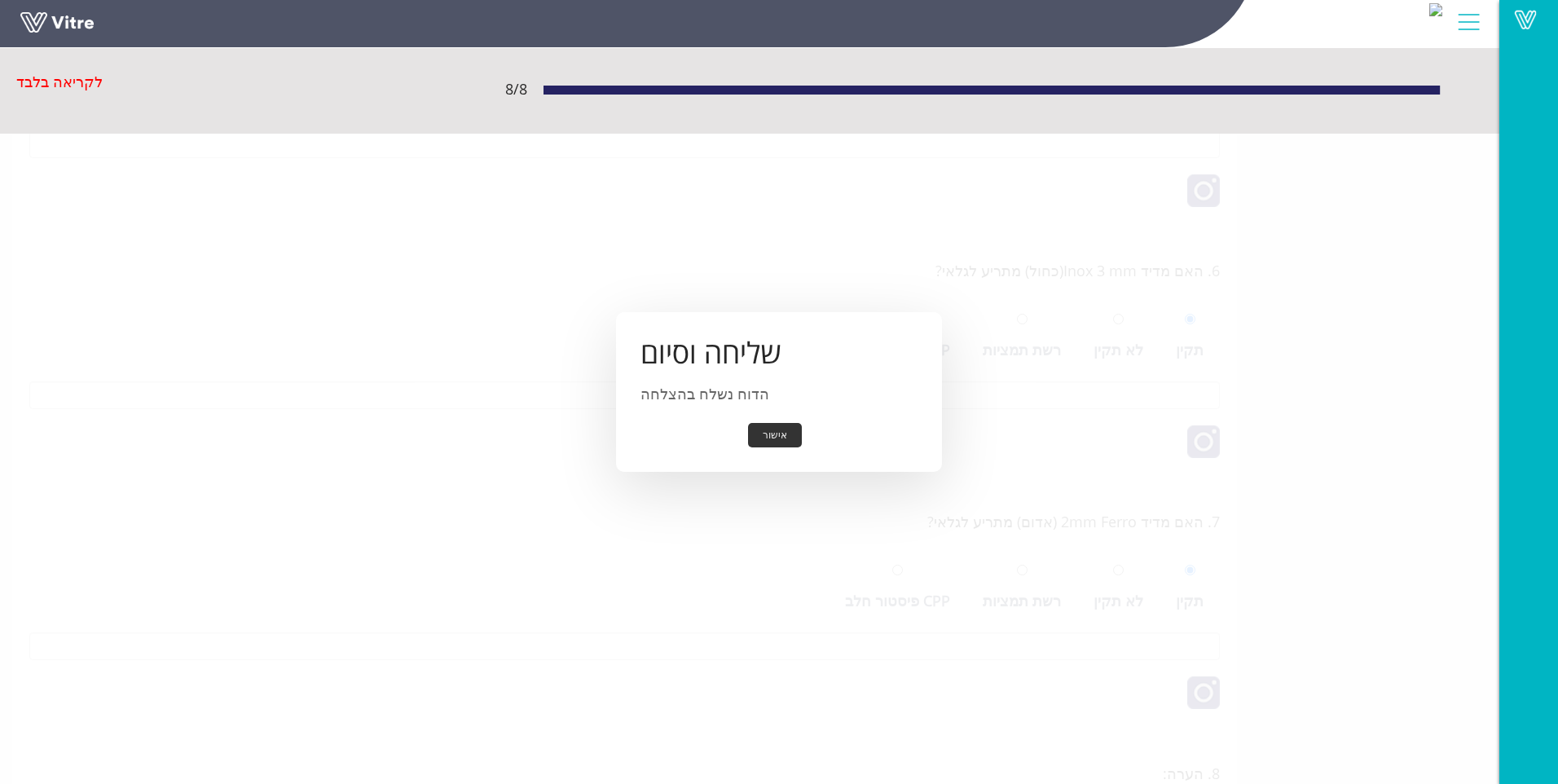
click at [779, 445] on button "אישור" at bounding box center [775, 436] width 54 height 26
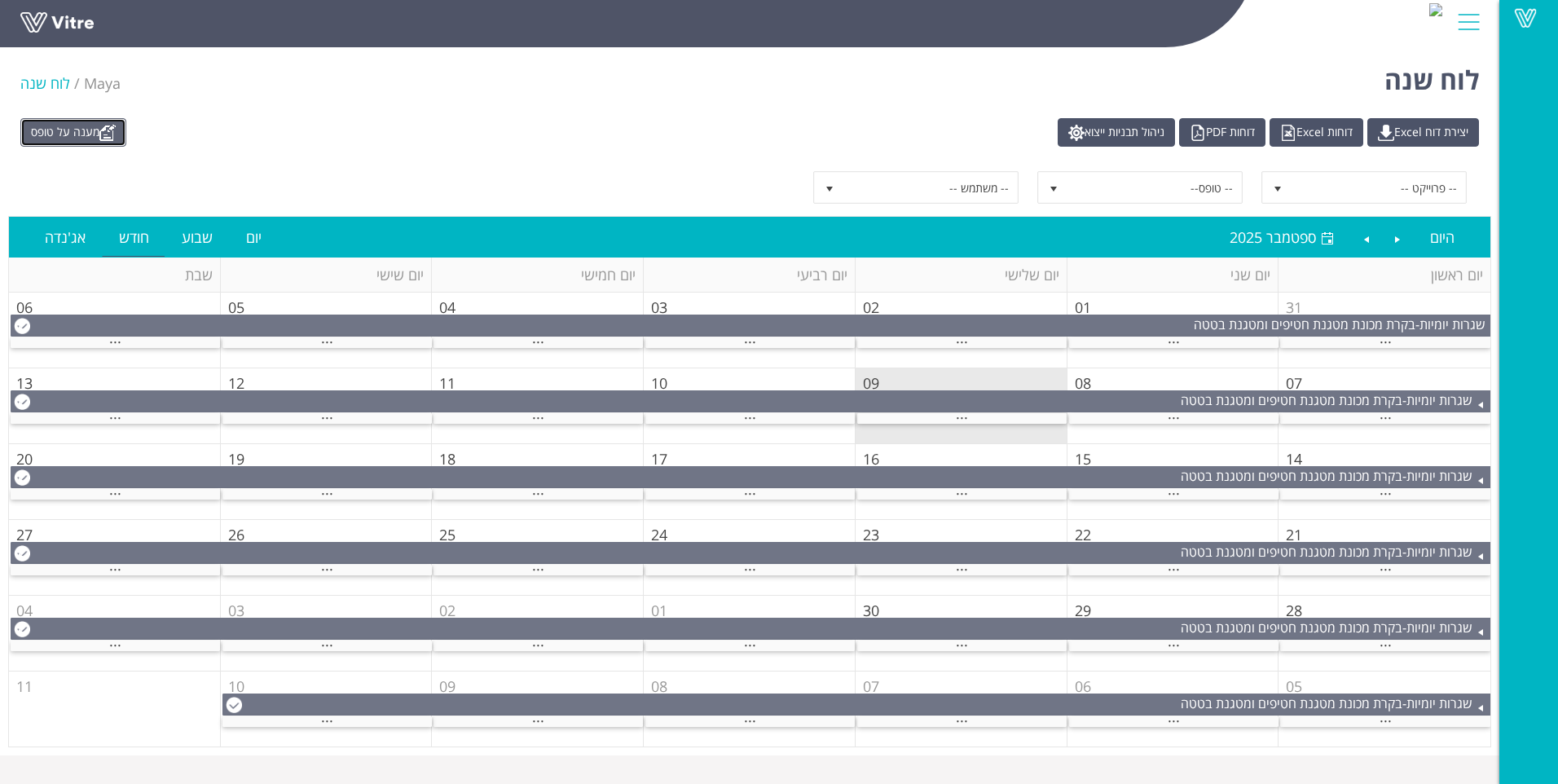
click at [58, 133] on link "מענה על טופס" at bounding box center [73, 131] width 106 height 28
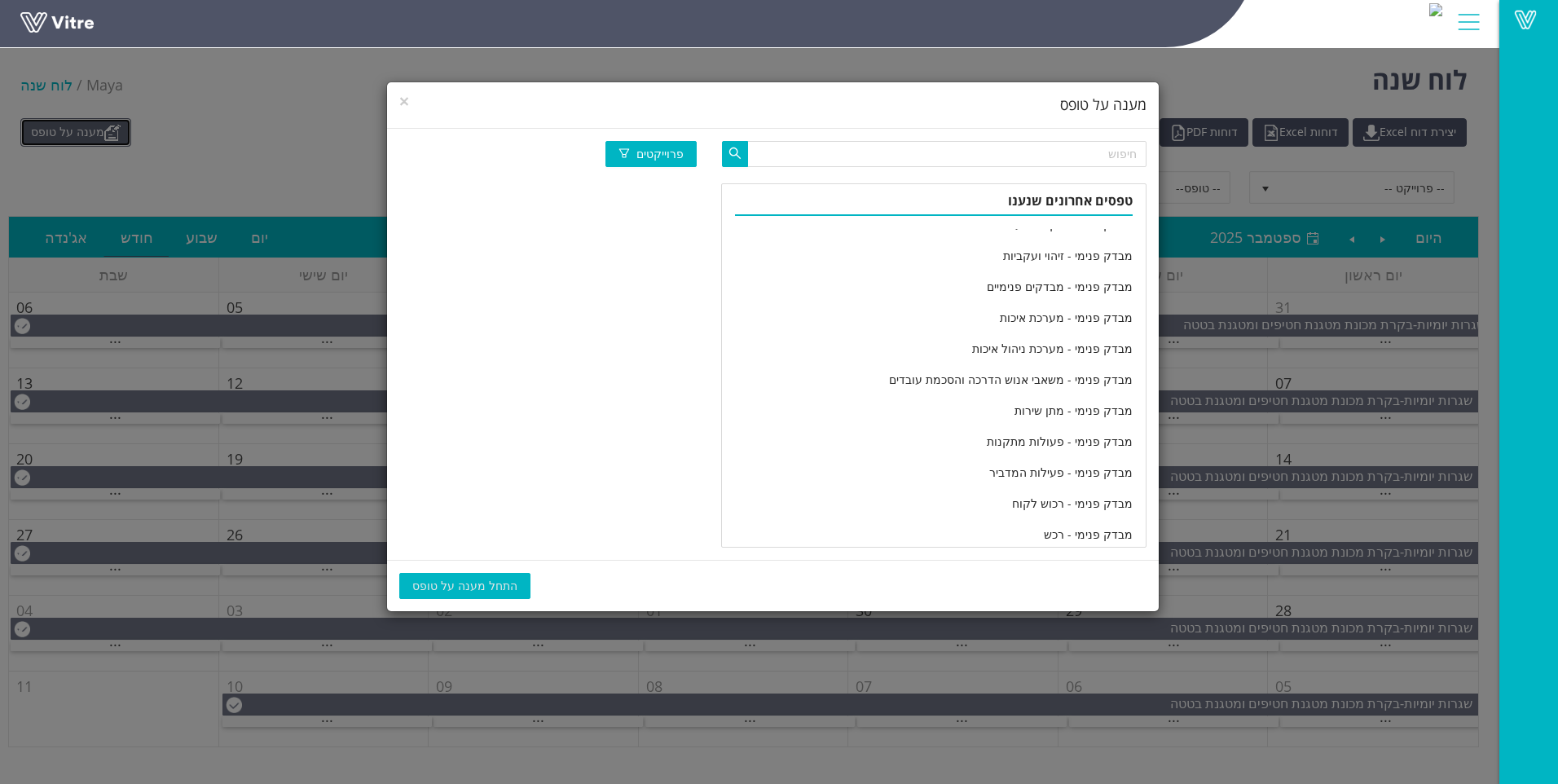
scroll to position [2685, 0]
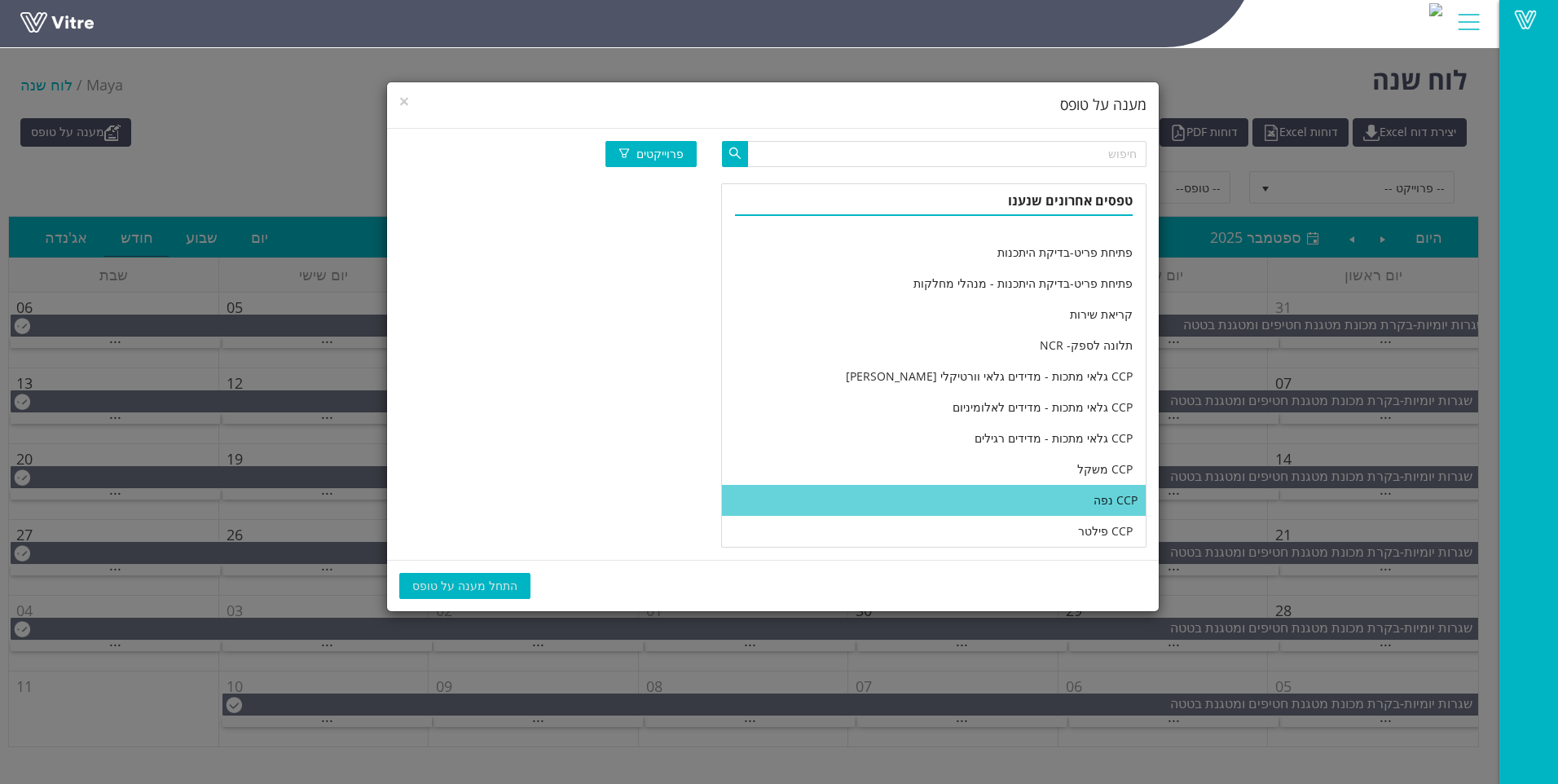
click at [878, 496] on li "CCP נפה" at bounding box center [933, 500] width 423 height 31
click at [446, 577] on span "התחל מענה על טופס" at bounding box center [464, 585] width 105 height 18
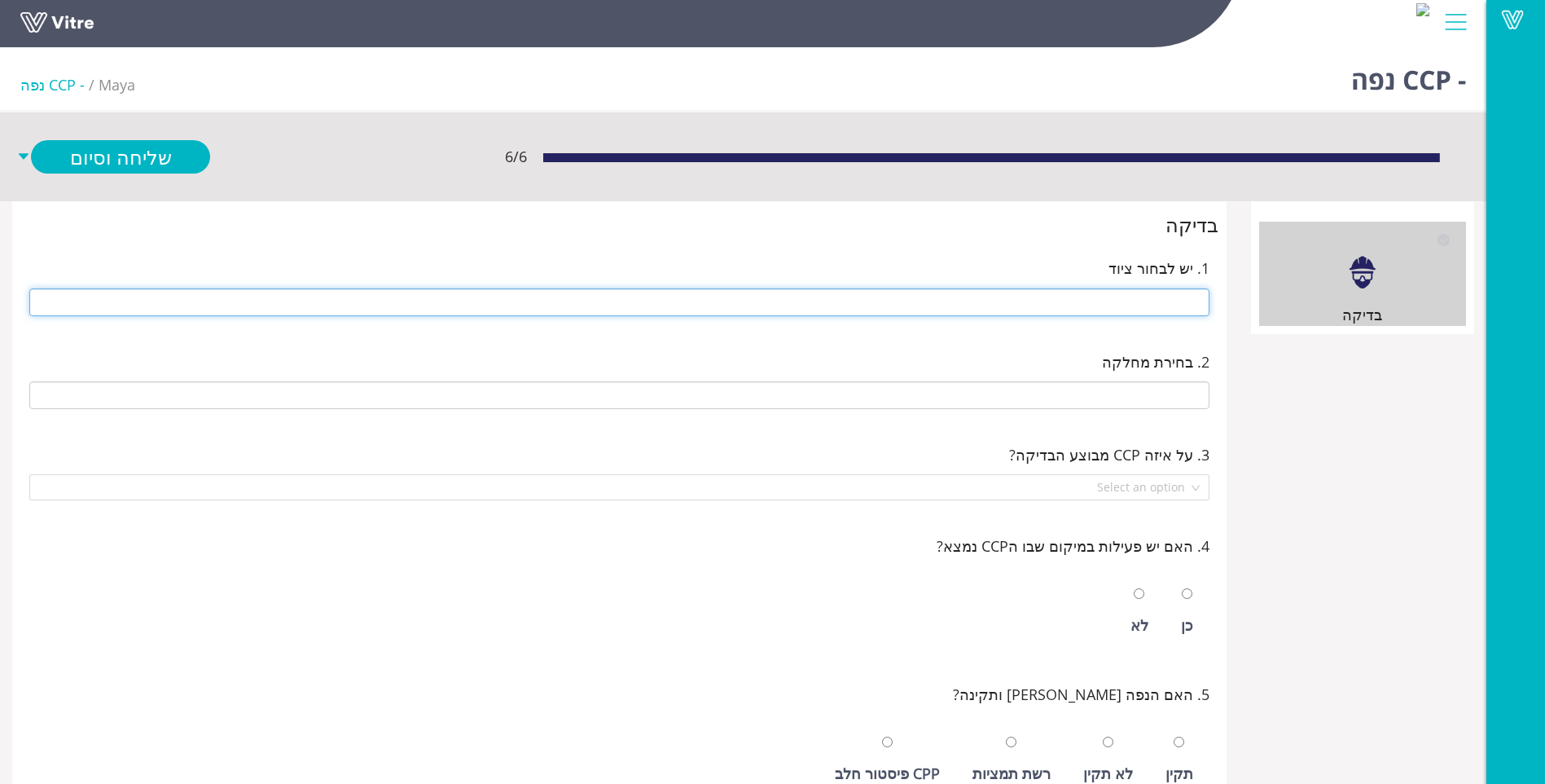
click at [1062, 312] on input "text" at bounding box center [619, 302] width 1181 height 27
type input "265 סוכר וניל"
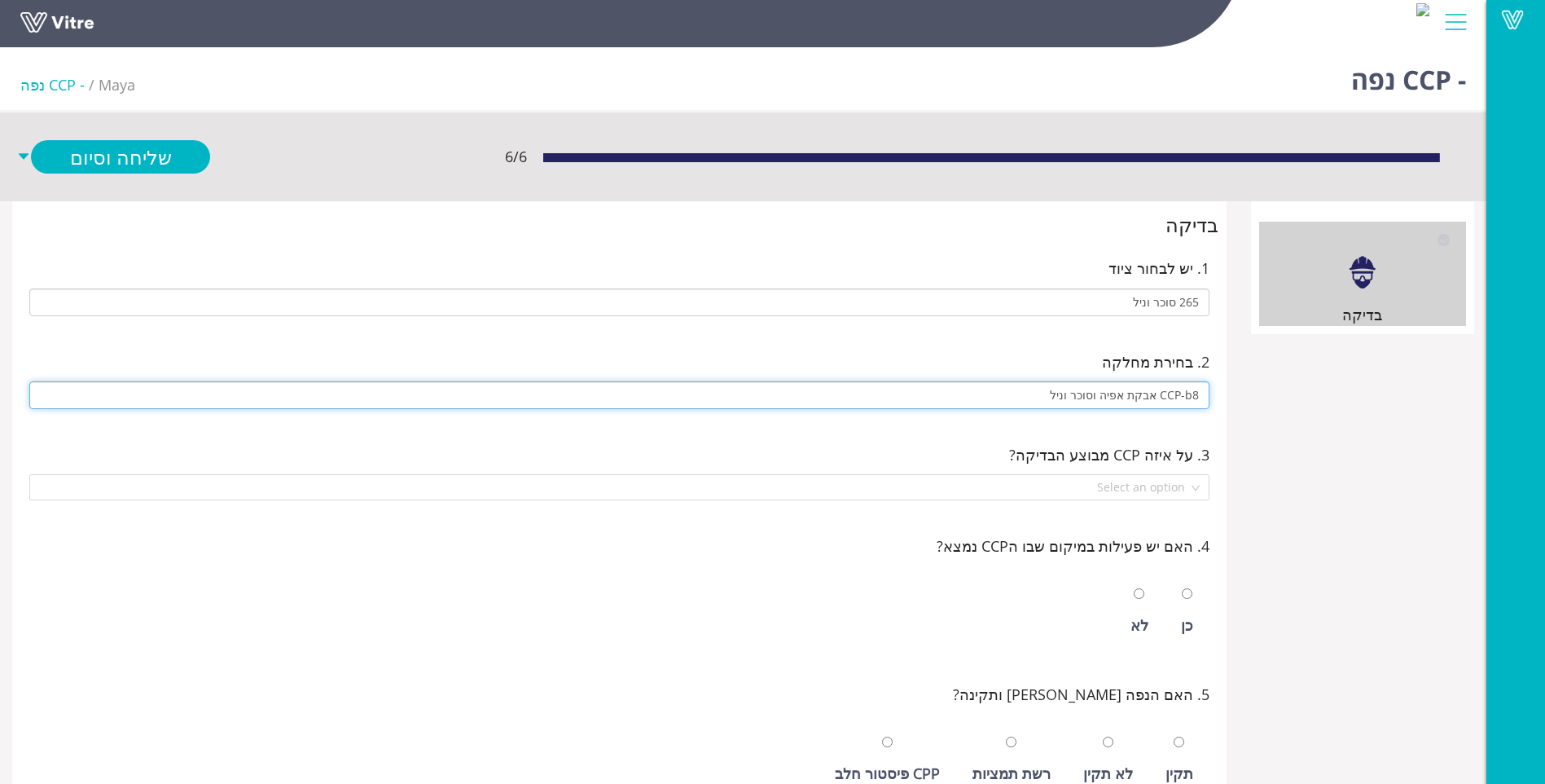
type input "CCP-b8 אבקת אפיה וסוכר וניל"
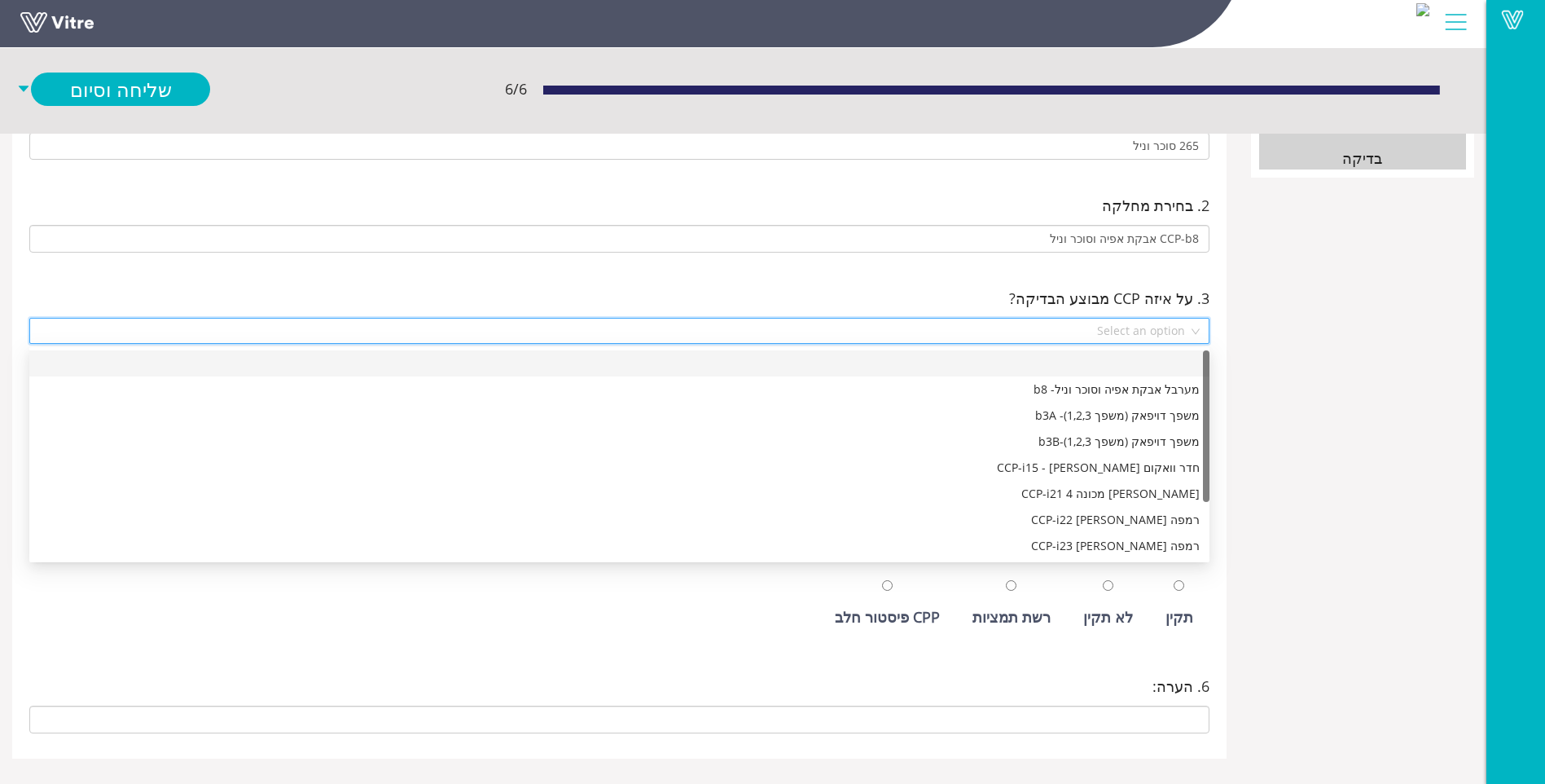
scroll to position [171, 0]
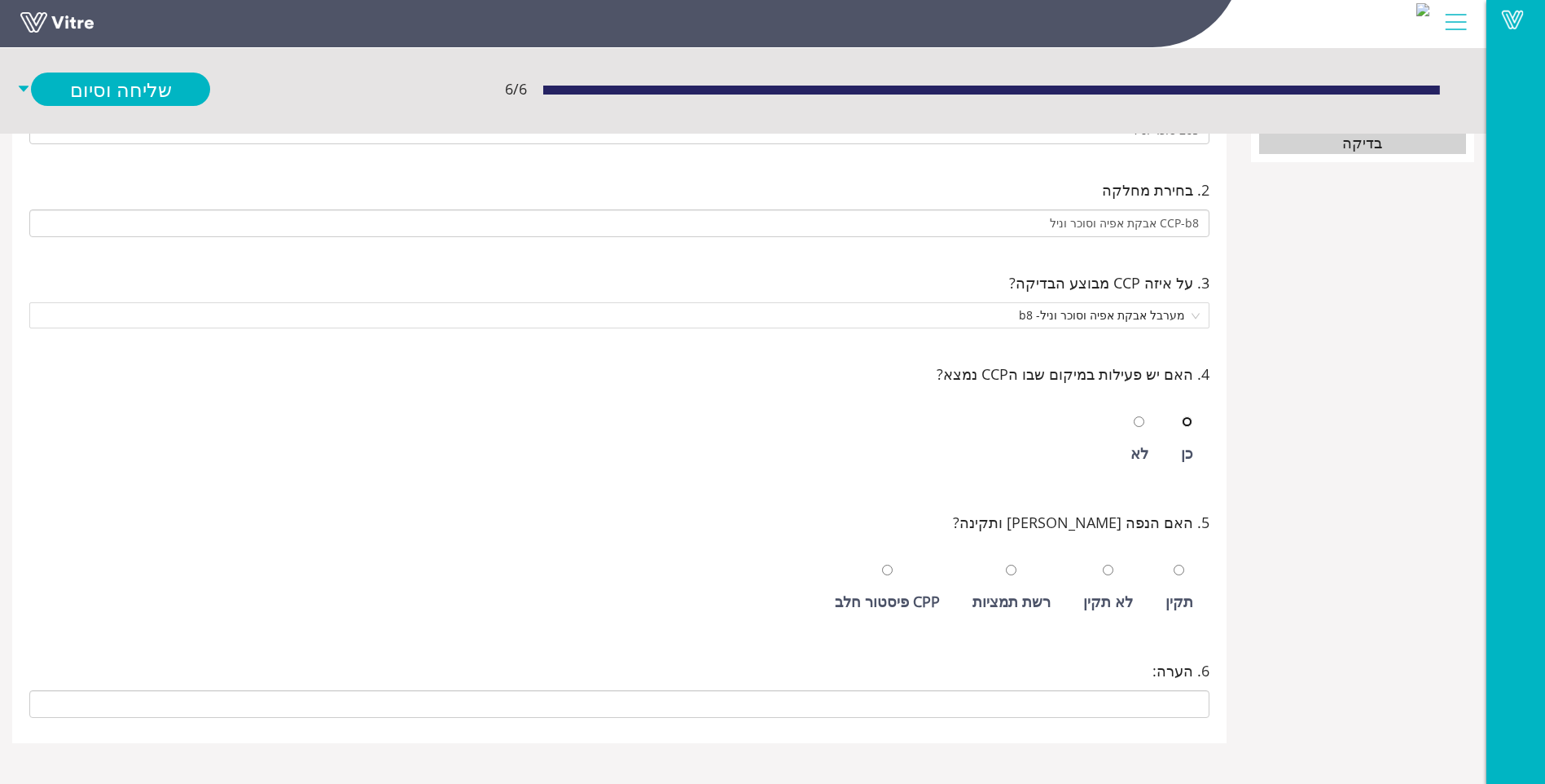
click at [1182, 416] on input "radio" at bounding box center [1187, 421] width 10 height 10
radio input "true"
click at [1174, 565] on input "radio" at bounding box center [1179, 570] width 10 height 10
radio input "true"
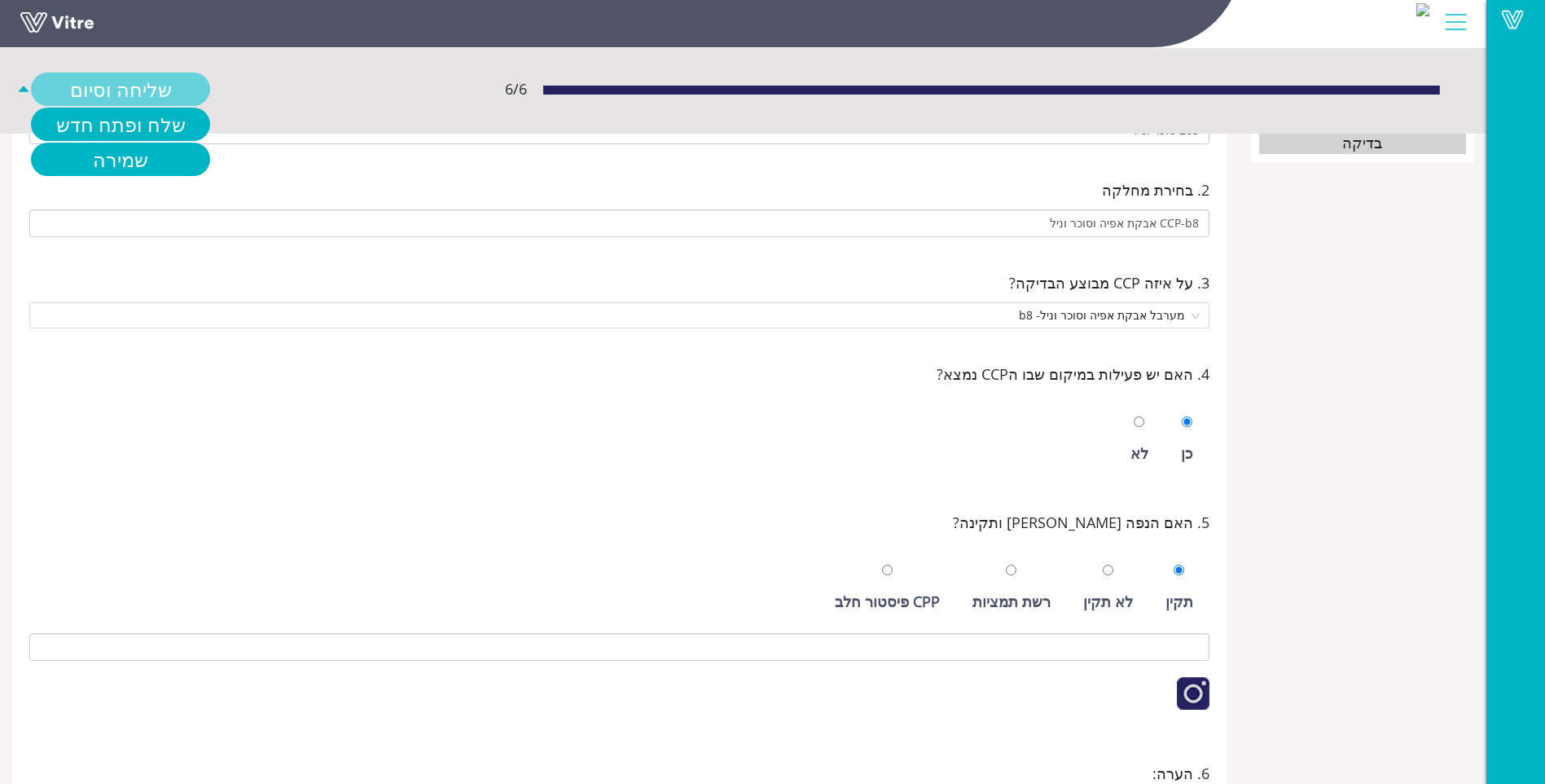
click at [99, 85] on link "שליחה וסיום" at bounding box center [120, 89] width 179 height 33
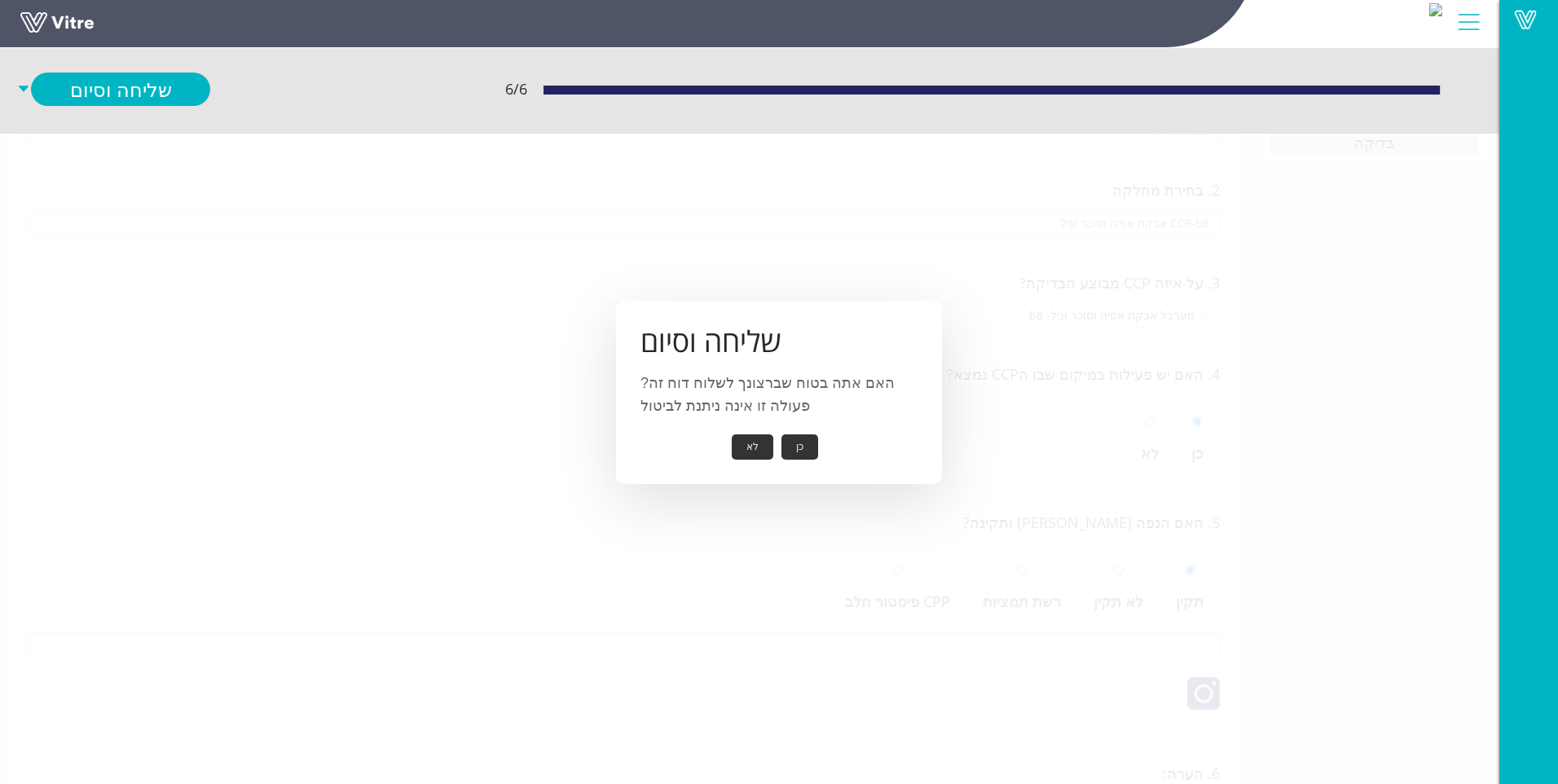
click at [808, 456] on button "כן" at bounding box center [799, 447] width 37 height 26
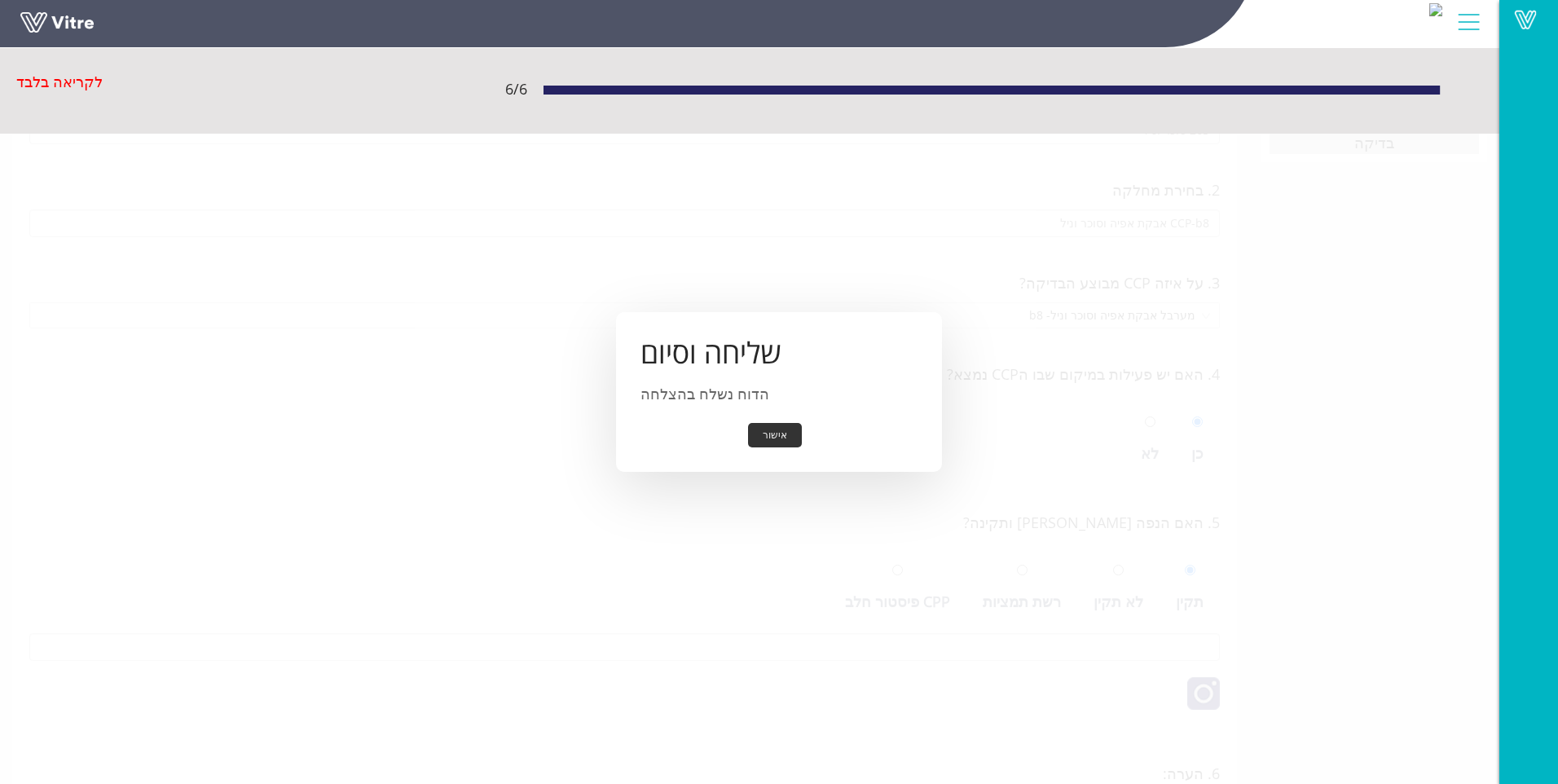
click at [770, 439] on button "אישור" at bounding box center [775, 436] width 54 height 26
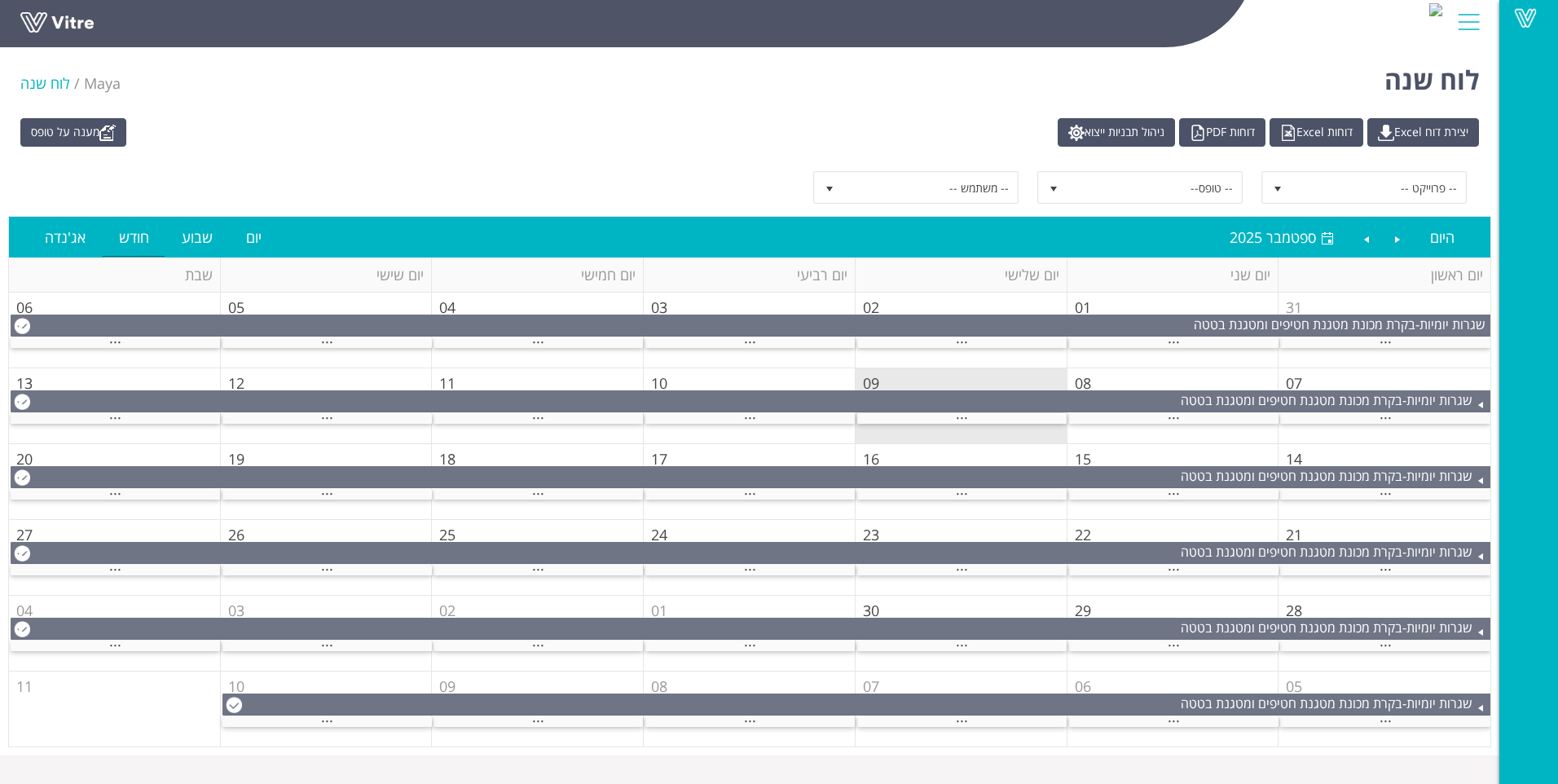
click at [1003, 427] on td "09" at bounding box center [962, 406] width 212 height 76
click at [1005, 419] on div "..." at bounding box center [961, 418] width 209 height 10
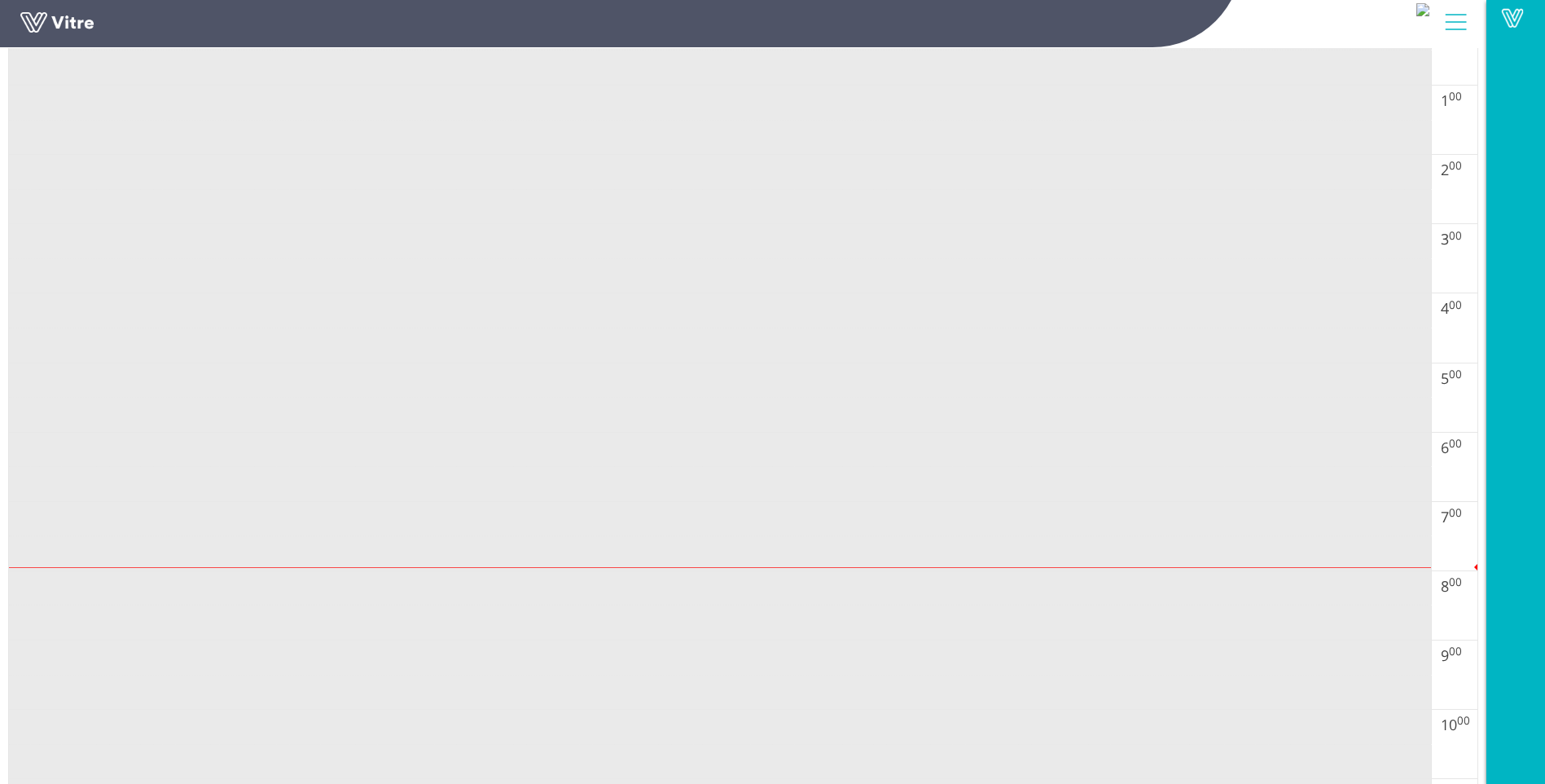
scroll to position [489, 0]
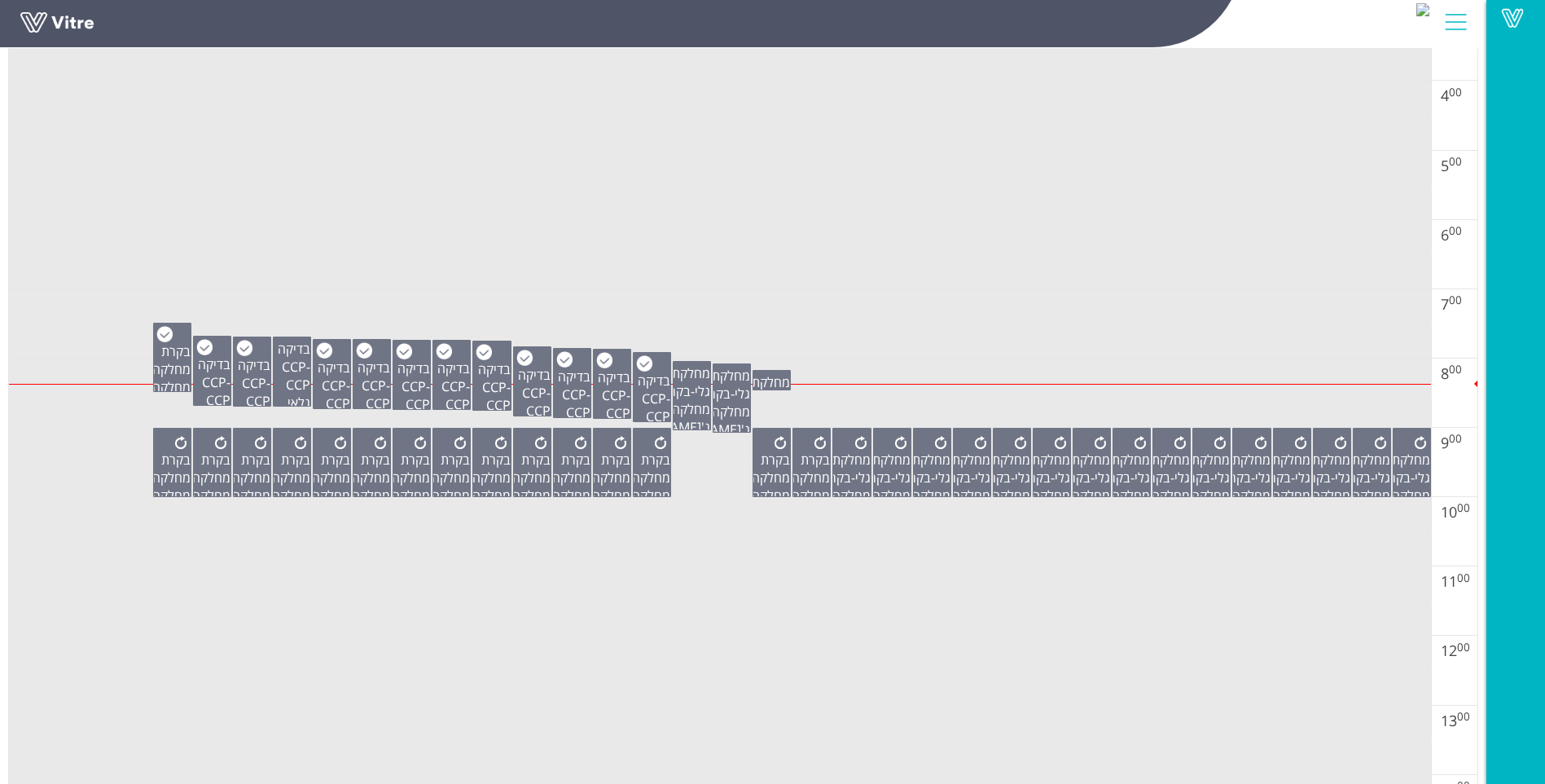
click at [907, 400] on td at bounding box center [720, 409] width 1422 height 35
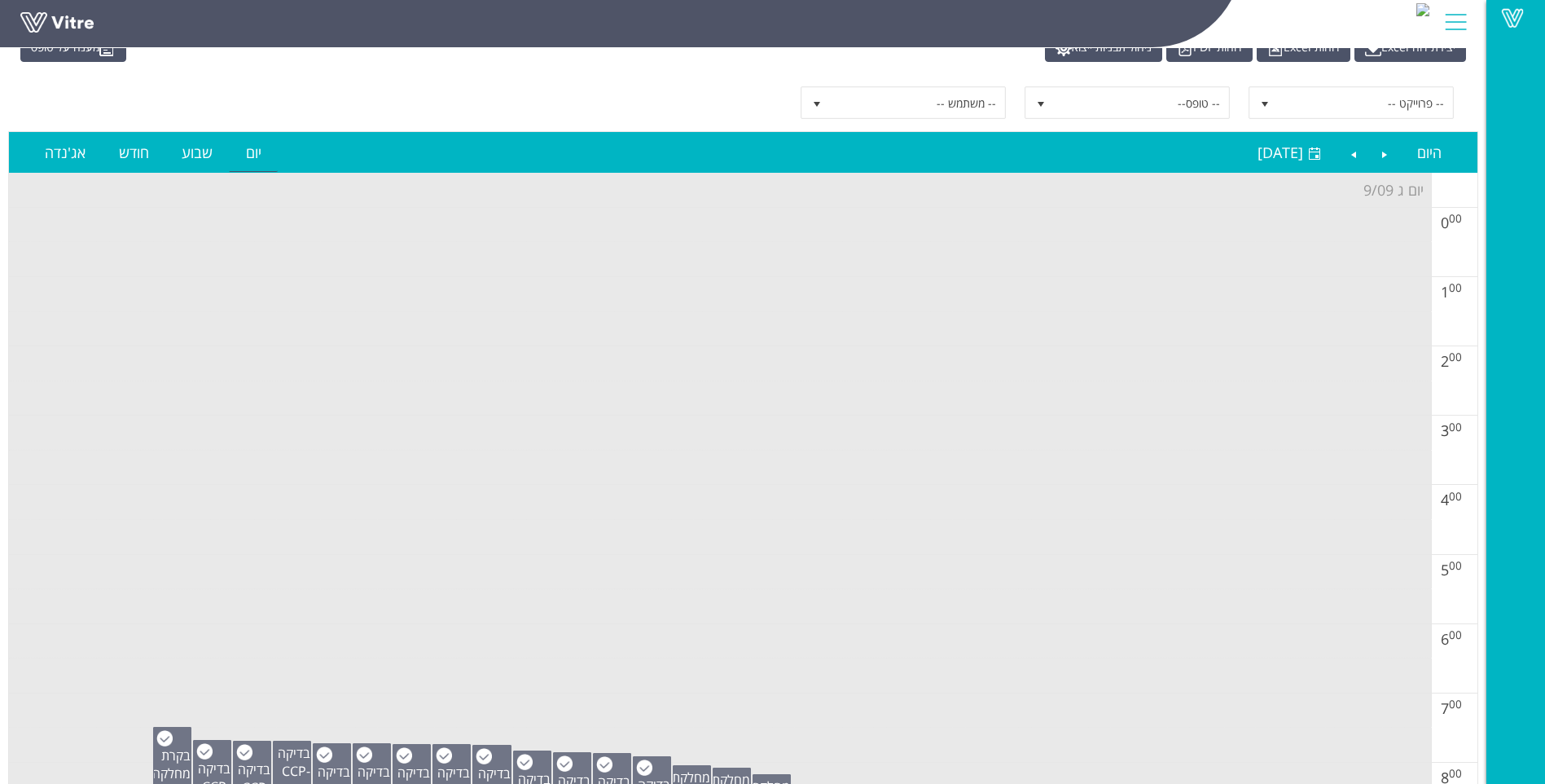
scroll to position [0, 0]
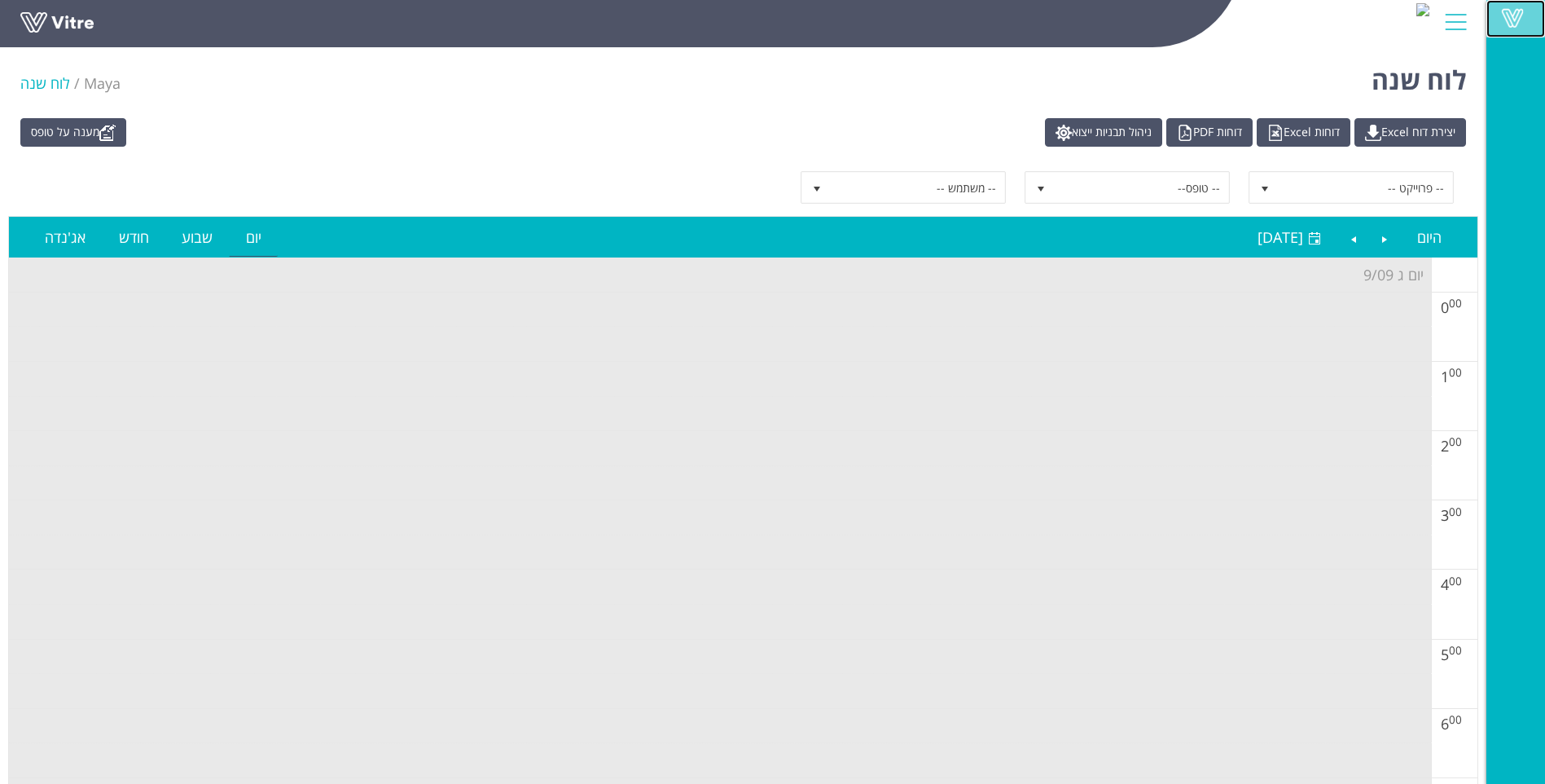
click at [1523, 13] on span at bounding box center [1513, 18] width 41 height 20
